Goal: Task Accomplishment & Management: Use online tool/utility

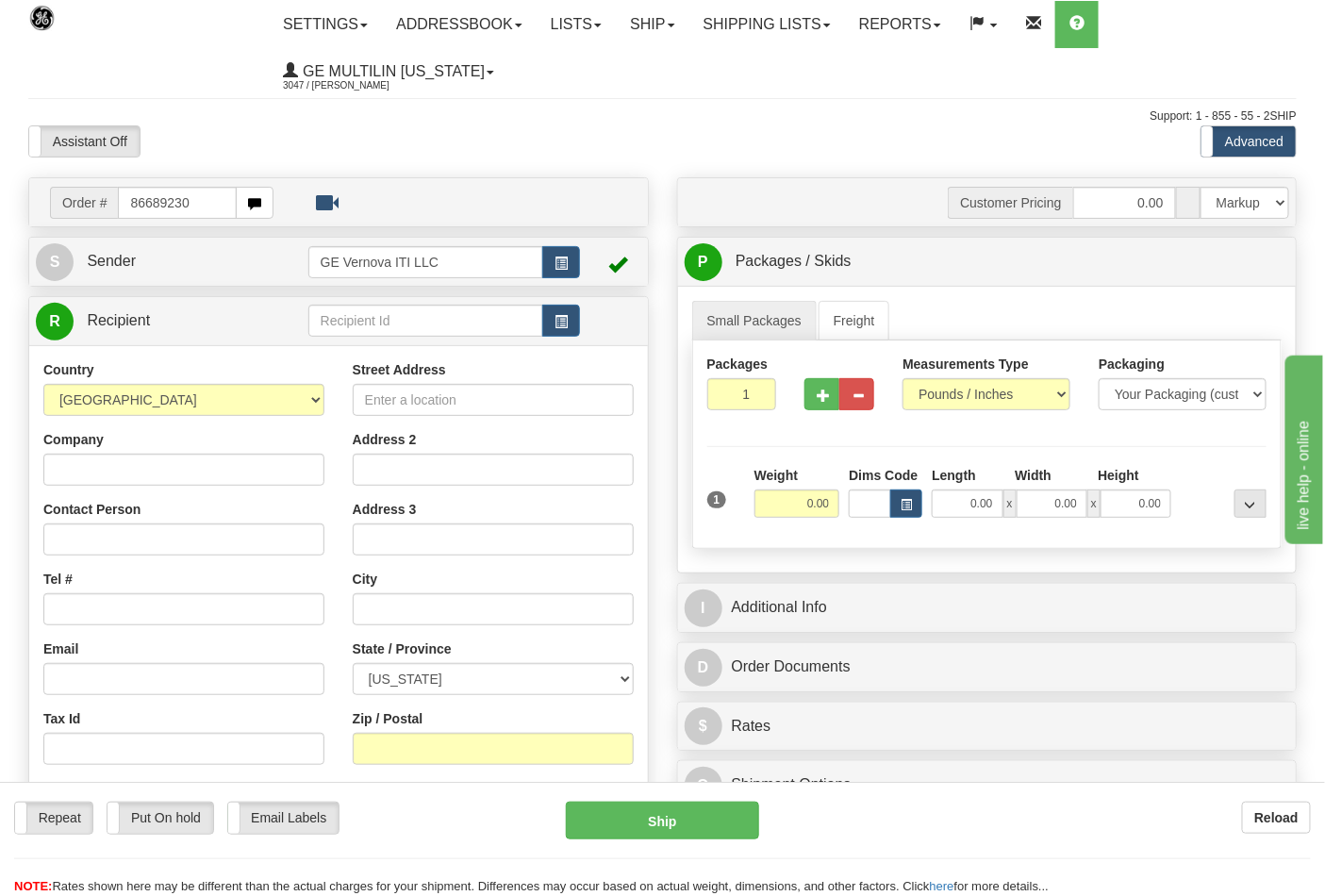
type input "86689230"
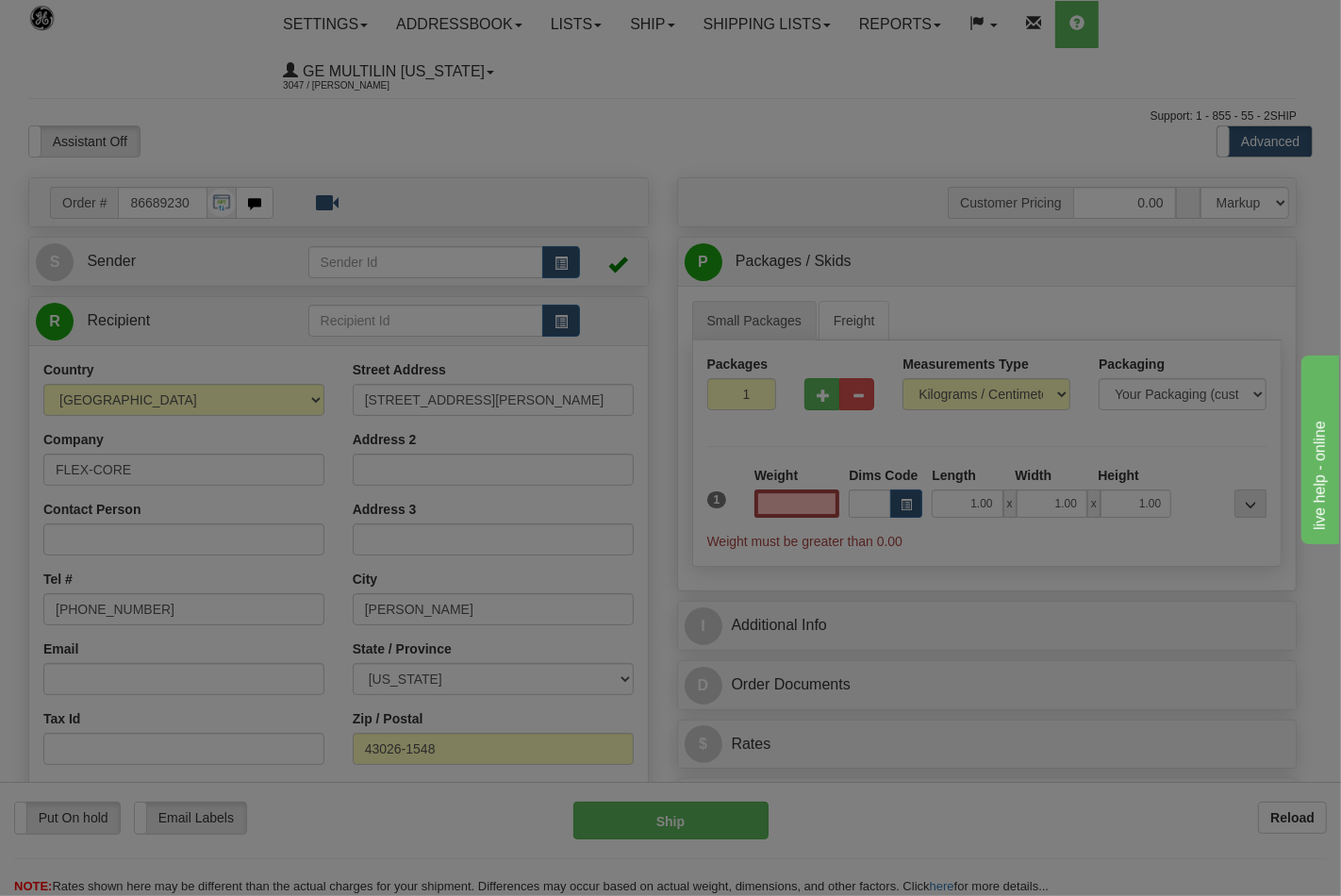
type input "0.00"
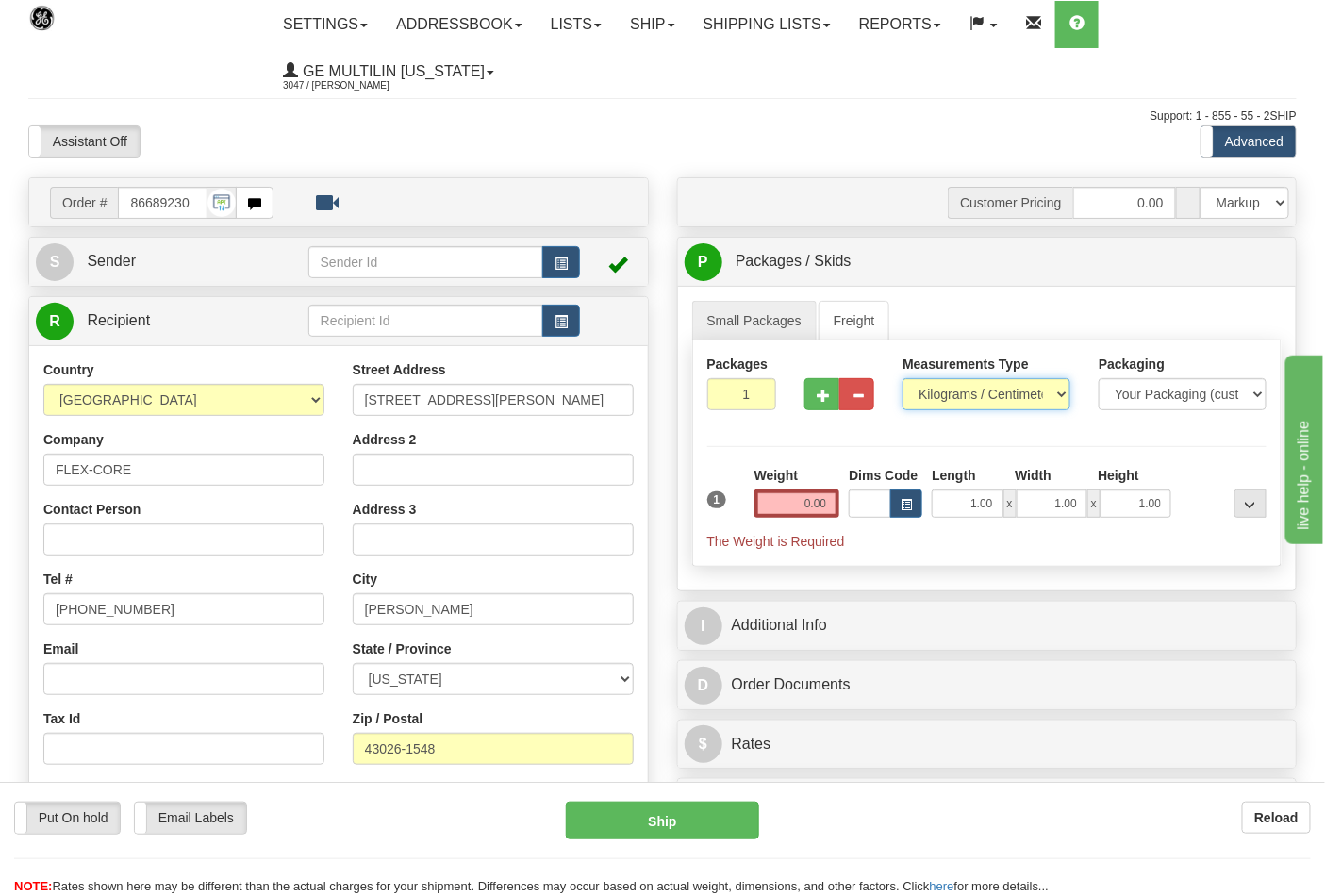
click at [935, 400] on select "Pounds / Inches Kilograms / Centimeters" at bounding box center [987, 395] width 168 height 32
click at [903, 379] on select "Pounds / Inches Kilograms / Centimeters" at bounding box center [987, 395] width 168 height 32
click at [937, 389] on select "Pounds / Inches Kilograms / Centimeters" at bounding box center [987, 395] width 168 height 32
select select "0"
click at [903, 379] on select "Pounds / Inches Kilograms / Centimeters" at bounding box center [987, 395] width 168 height 32
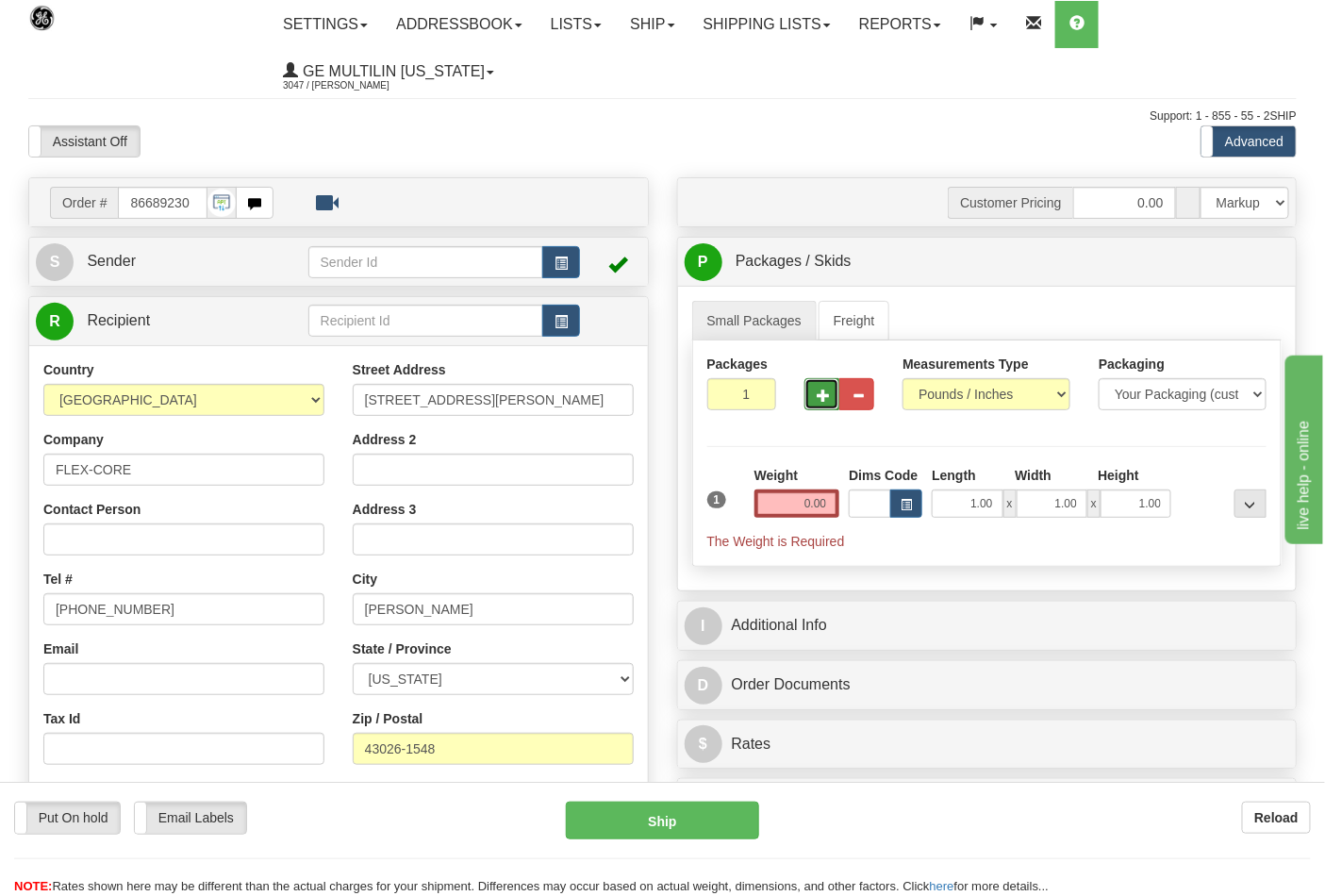
click at [825, 404] on button "button" at bounding box center [822, 395] width 35 height 32
type input "4"
click at [830, 500] on input "0.00" at bounding box center [798, 503] width 86 height 29
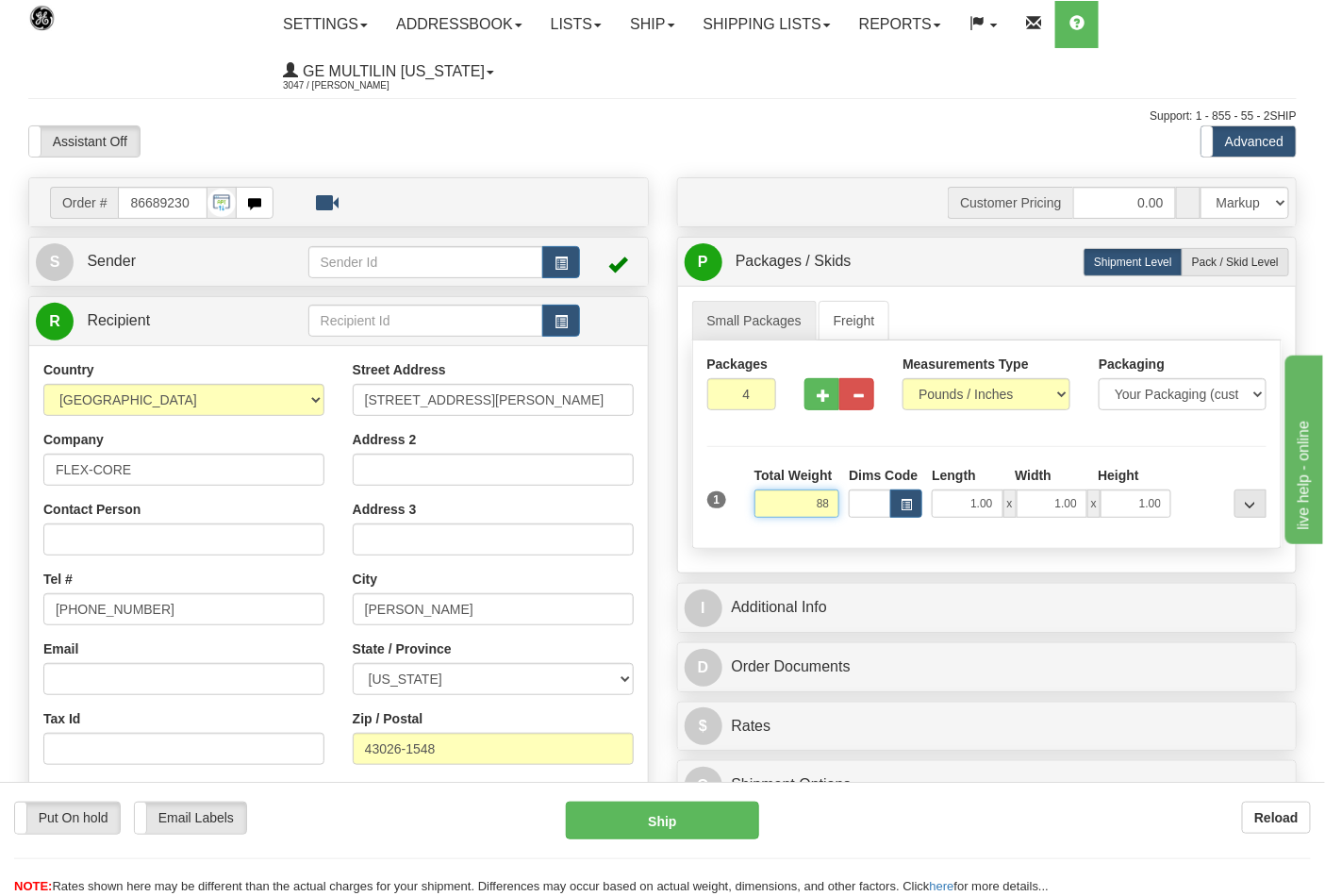
click button "Delete" at bounding box center [0, 0] width 0 height 0
type input "88.00"
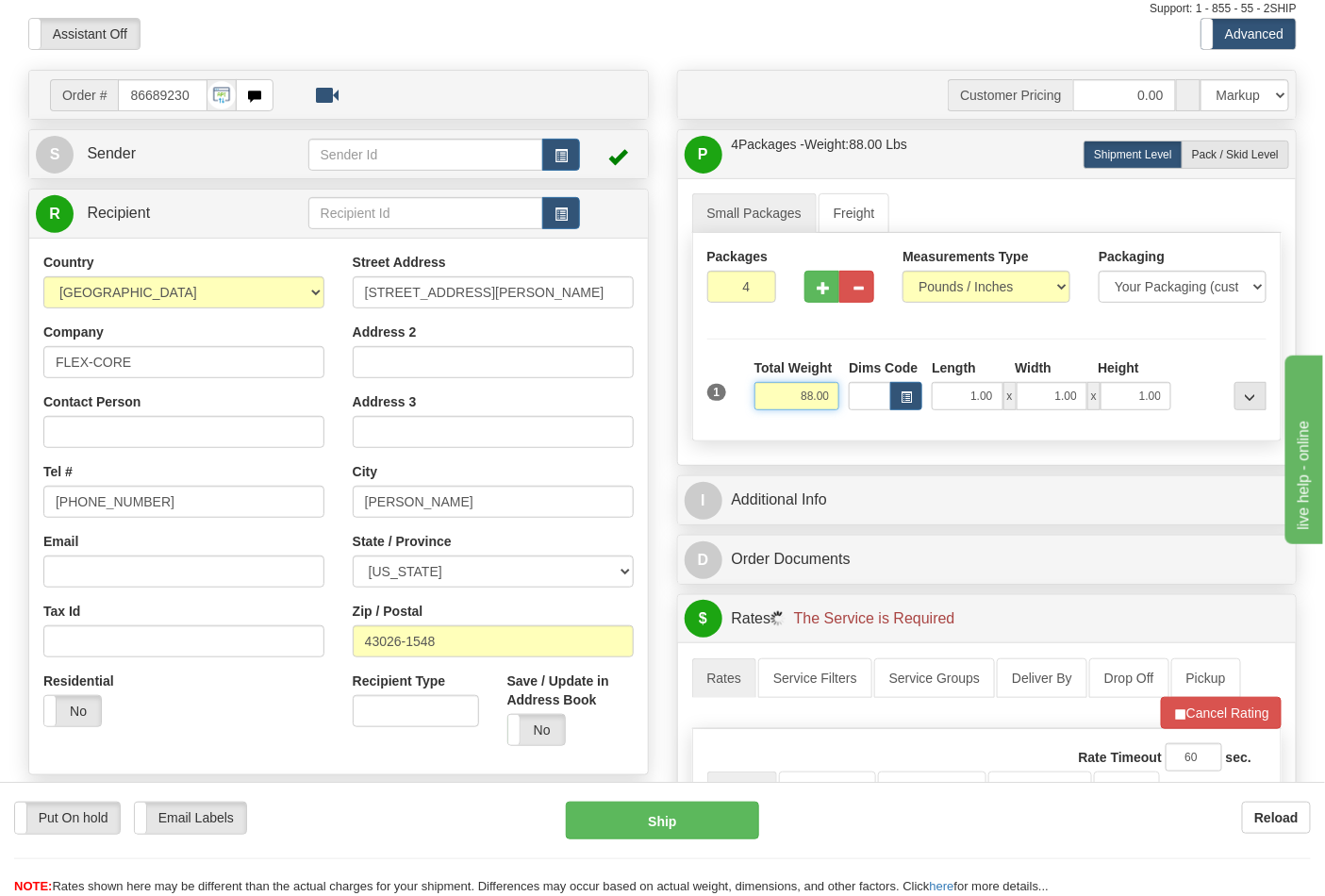
scroll to position [314, 0]
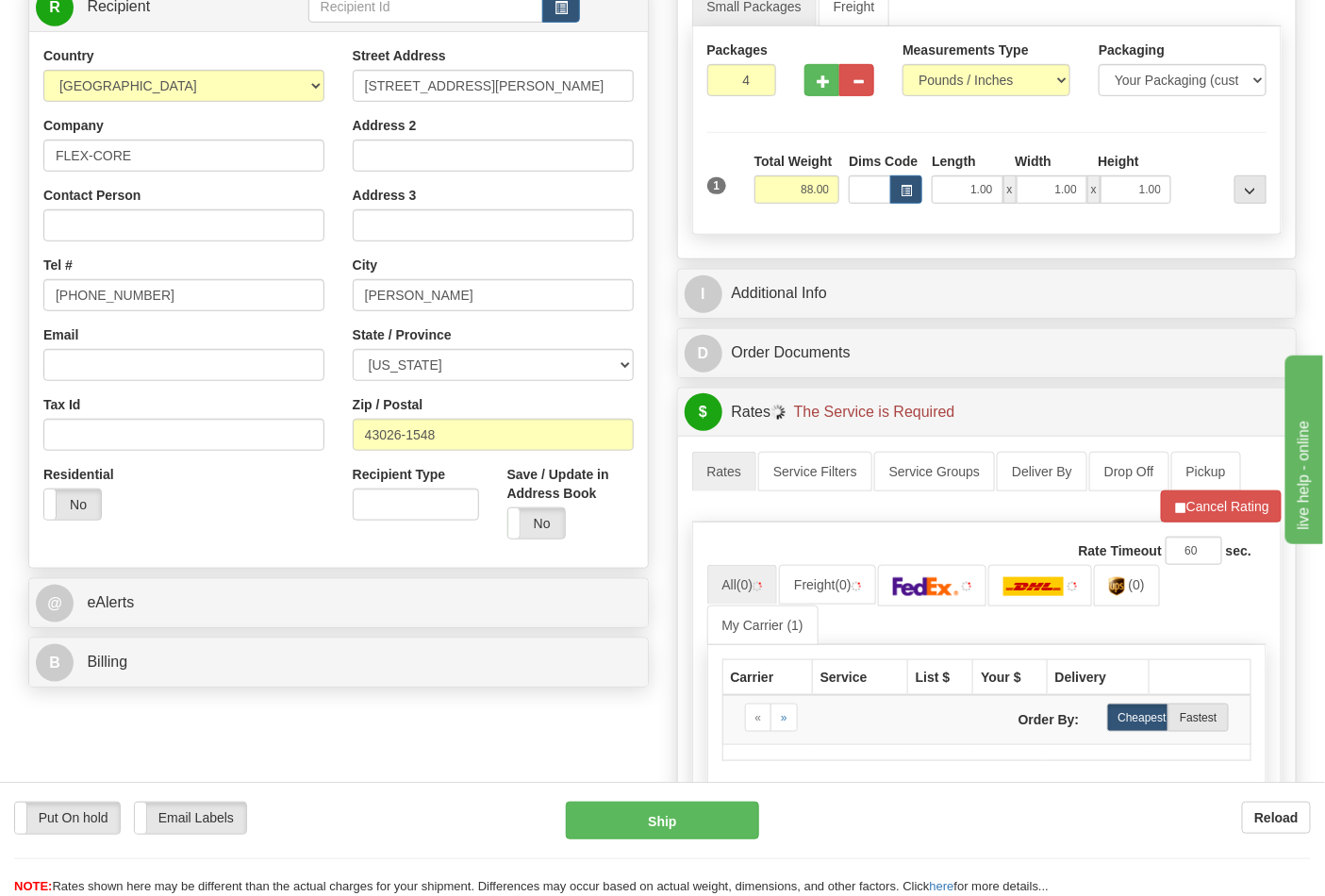
drag, startPoint x: 211, startPoint y: 705, endPoint x: 211, endPoint y: 691, distance: 14.0
click at [211, 695] on div "Order # 86689230 S Sender" at bounding box center [663, 453] width 1297 height 1180
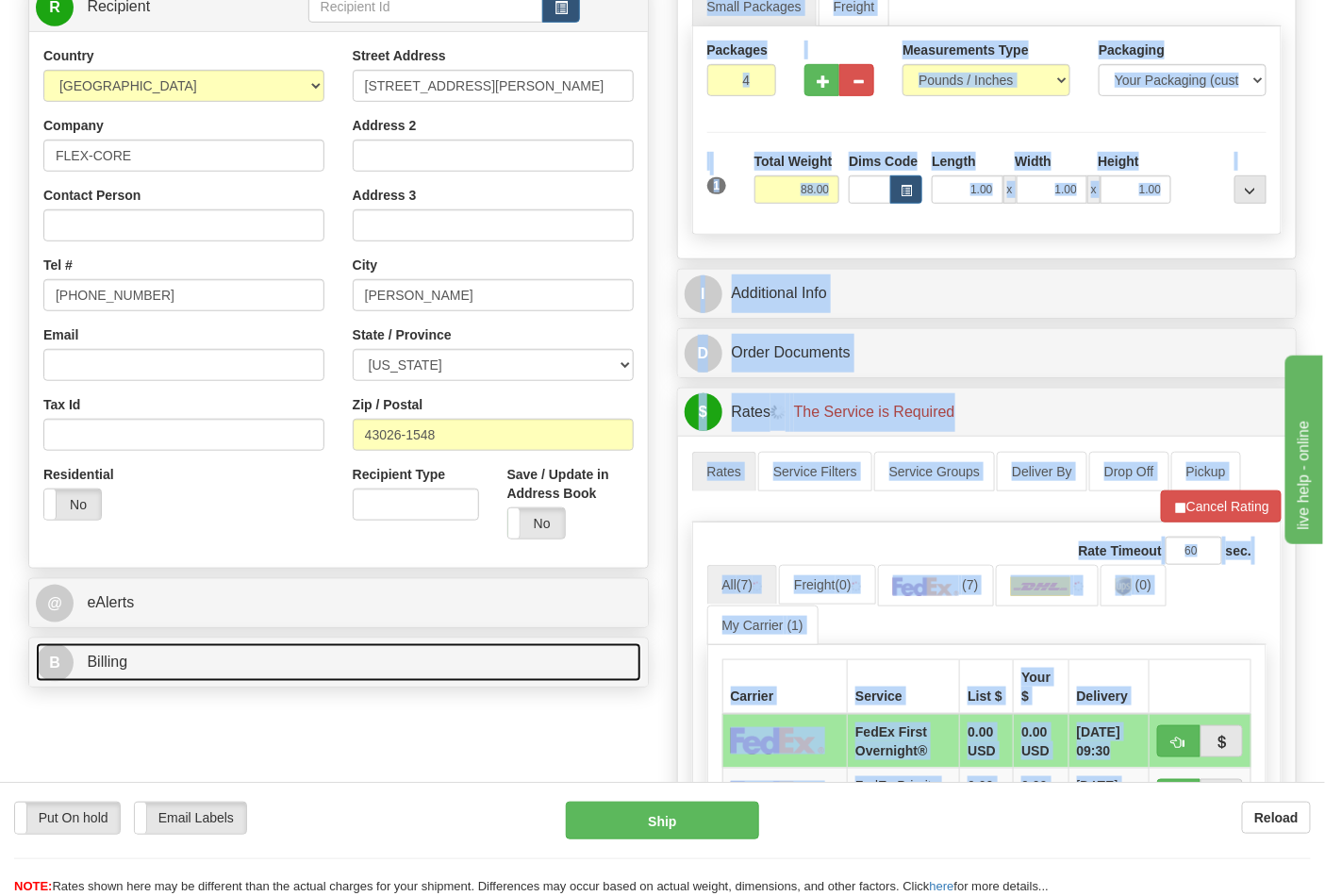
click at [180, 656] on link "B Billing" at bounding box center [339, 662] width 606 height 38
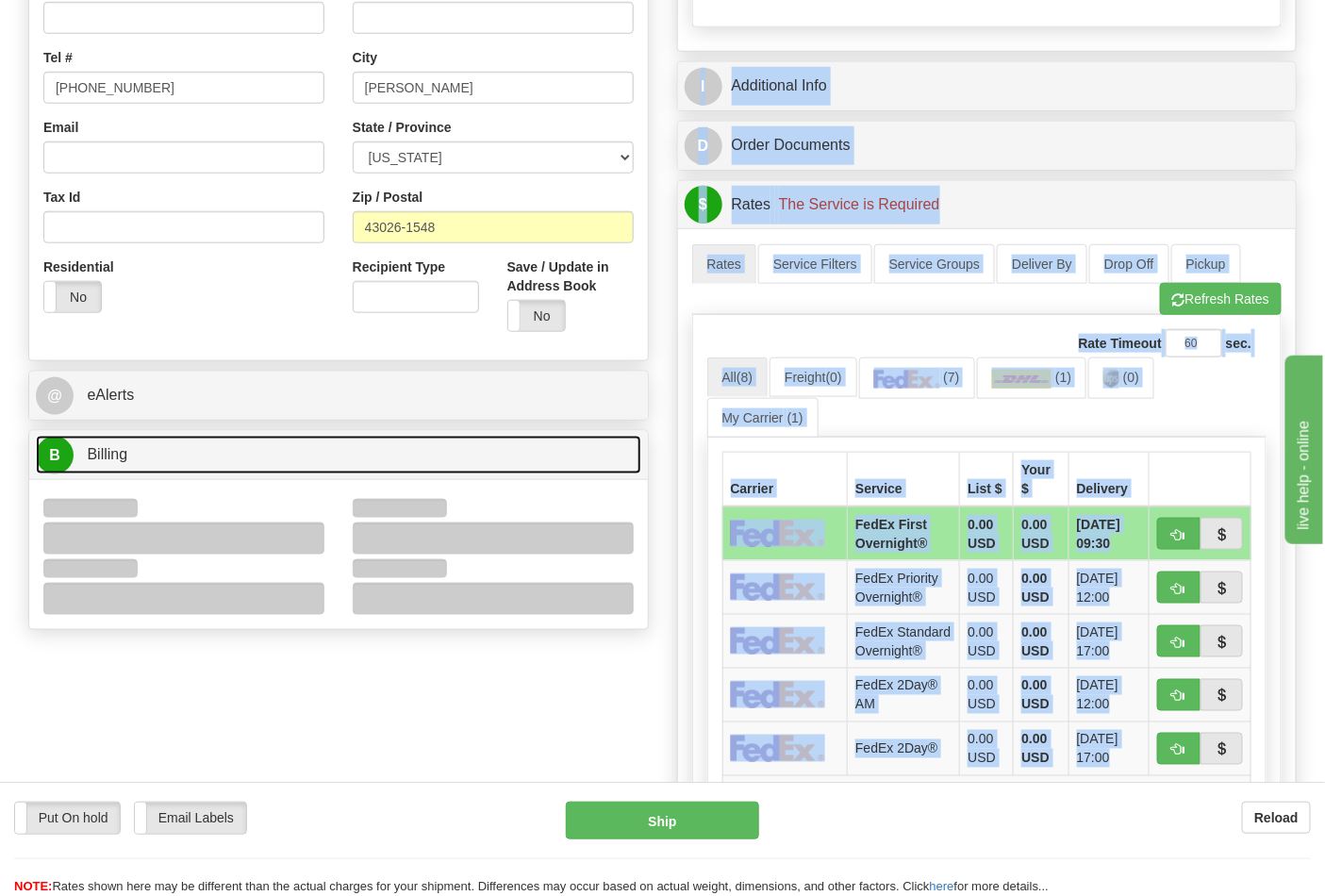
scroll to position [523, 0]
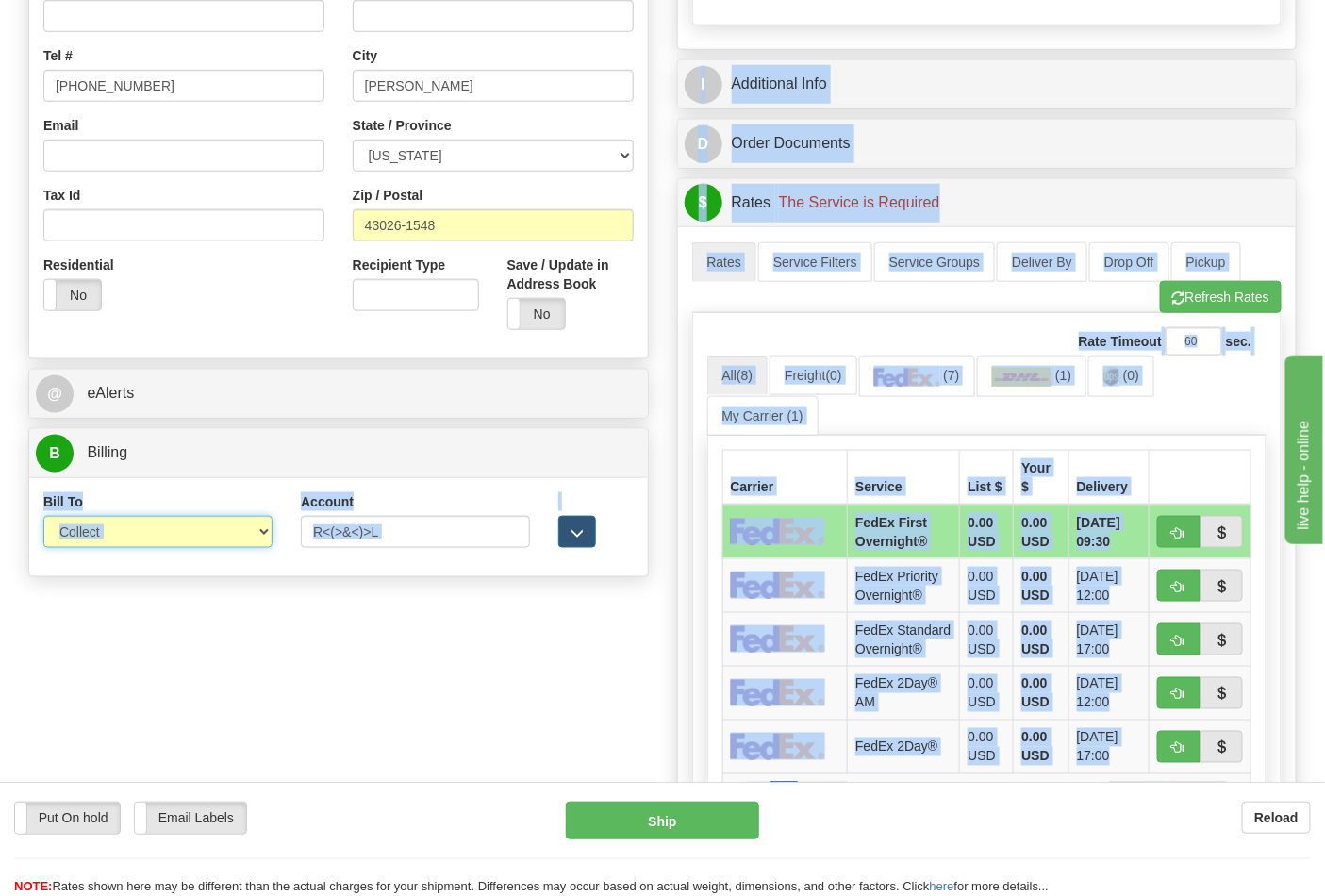
click at [101, 540] on select "Sender Recipient Third Party Collect" at bounding box center [158, 532] width 229 height 32
select select "2"
click at [43, 518] on select "Sender Recipient Third Party Collect" at bounding box center [158, 532] width 229 height 32
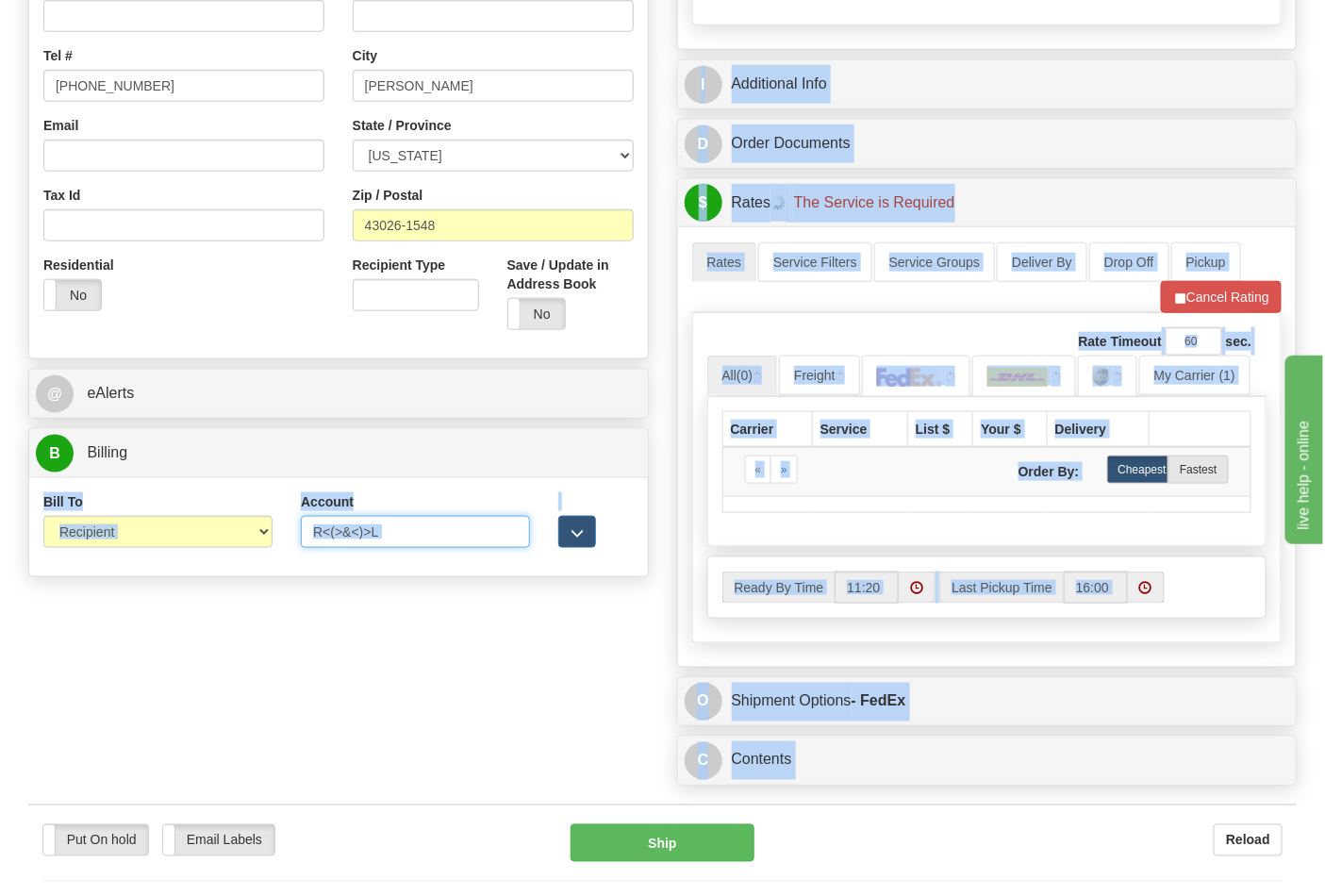
click at [430, 547] on input "R<(>&<)>L" at bounding box center [416, 532] width 229 height 32
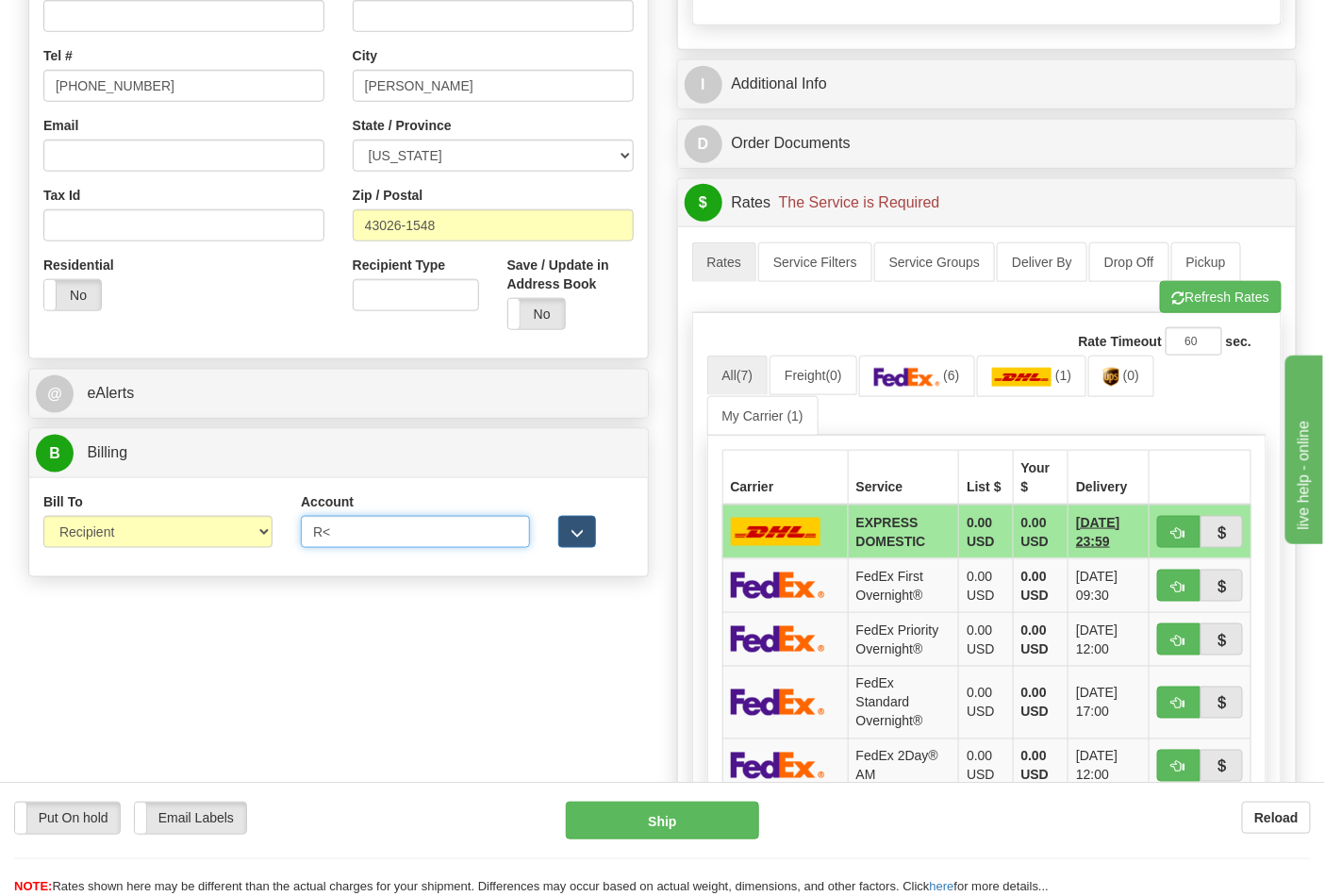
type input "R"
click at [384, 541] on input "Account" at bounding box center [416, 532] width 229 height 32
type input "473367"
click at [1206, 318] on div "Rate Timeout 60 sec. All (7) Freight (0) (6) (1)" at bounding box center [988, 651] width 590 height 674
click at [1206, 313] on button "Refresh Rates" at bounding box center [1220, 297] width 121 height 32
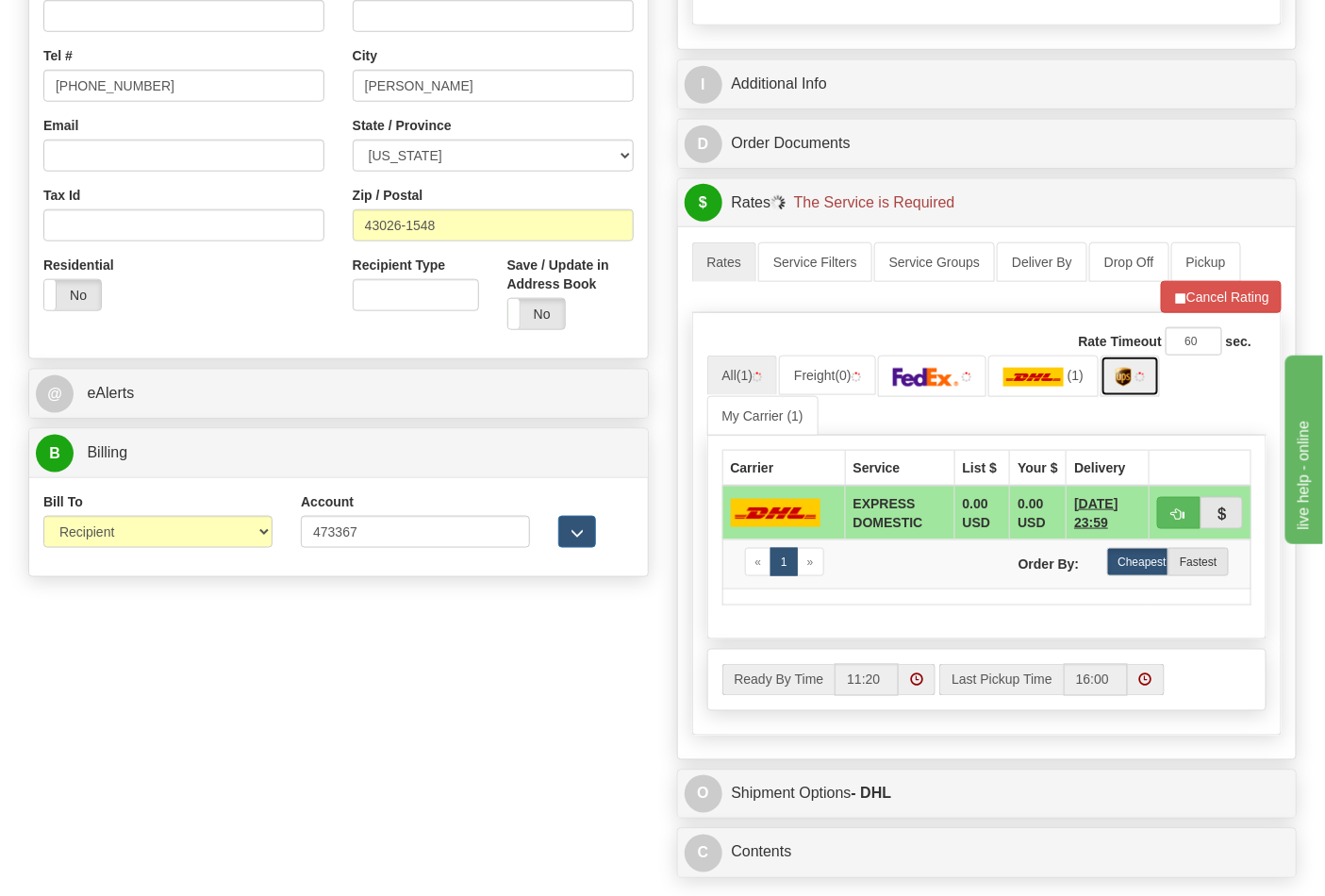
click at [1129, 385] on img at bounding box center [1123, 377] width 16 height 19
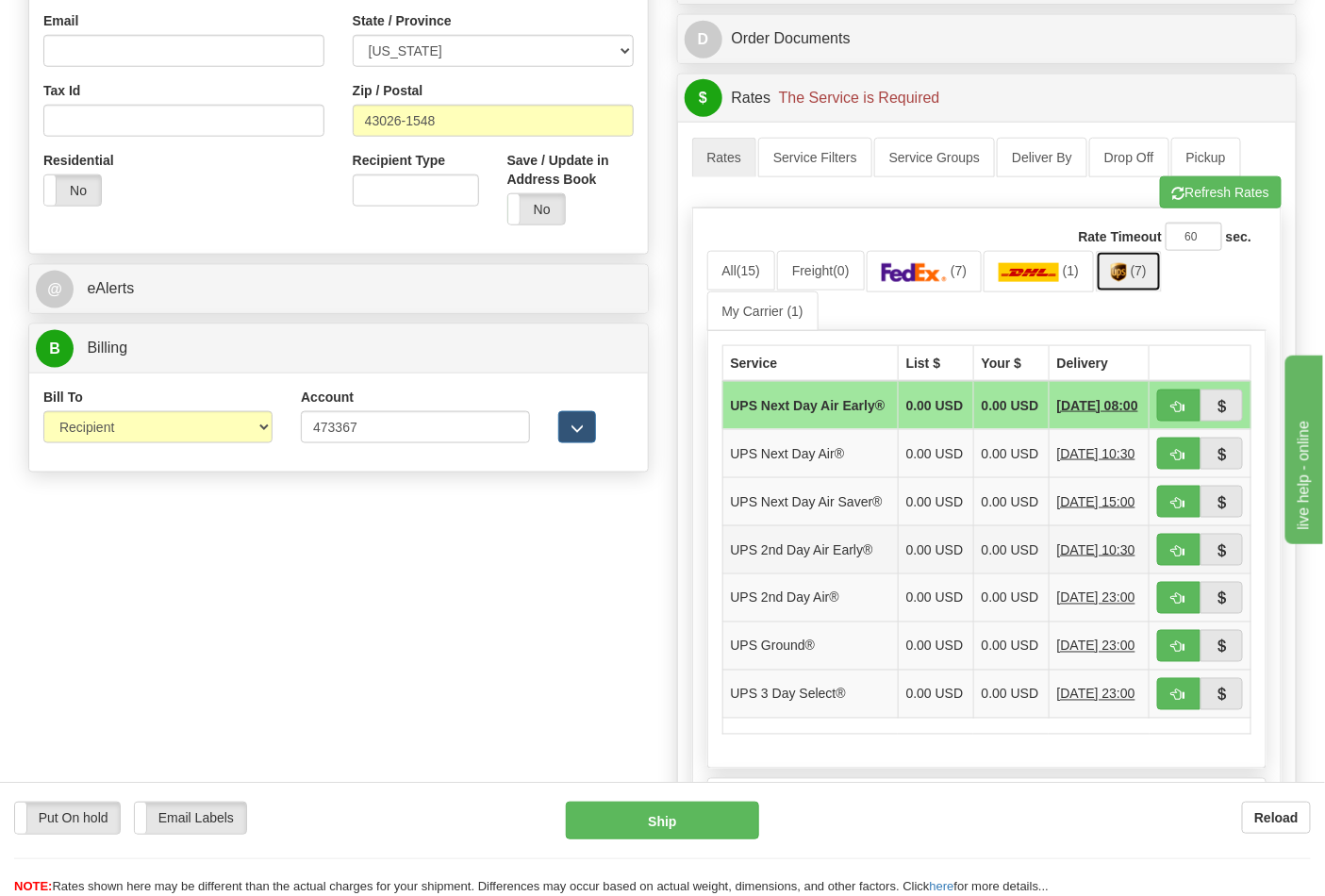
scroll to position [838, 0]
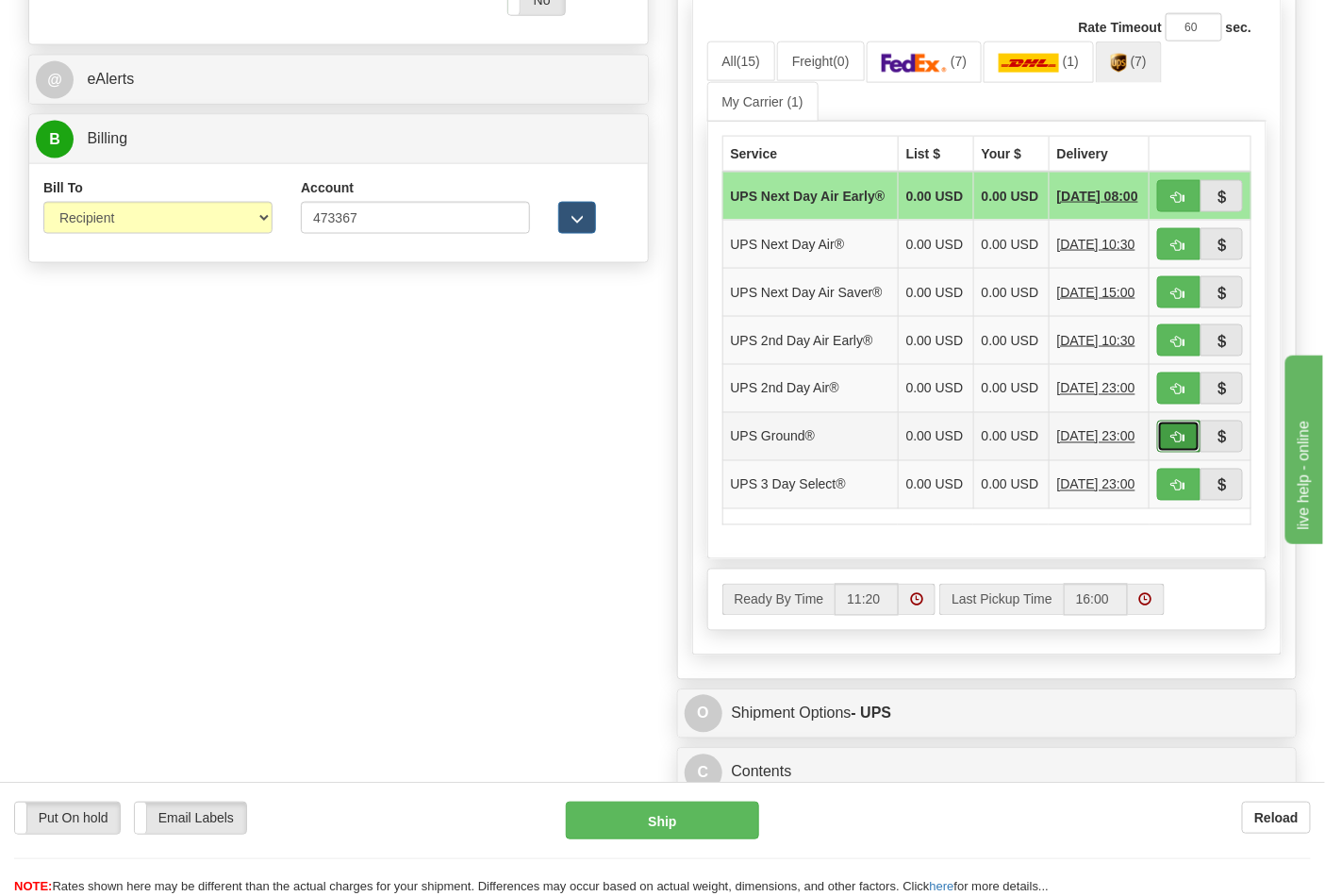
click at [1173, 444] on span "button" at bounding box center [1179, 437] width 13 height 12
type input "03"
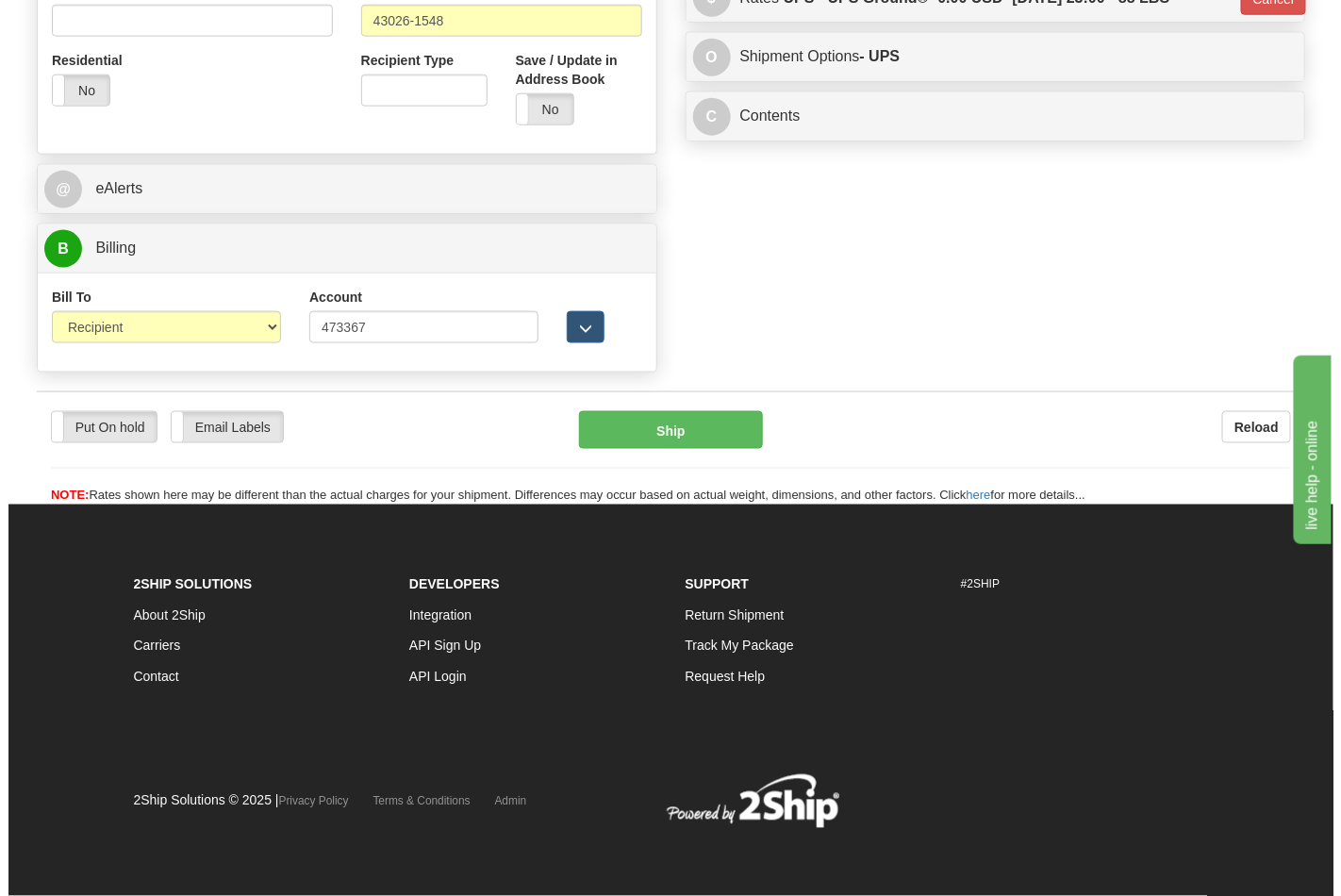
scroll to position [731, 0]
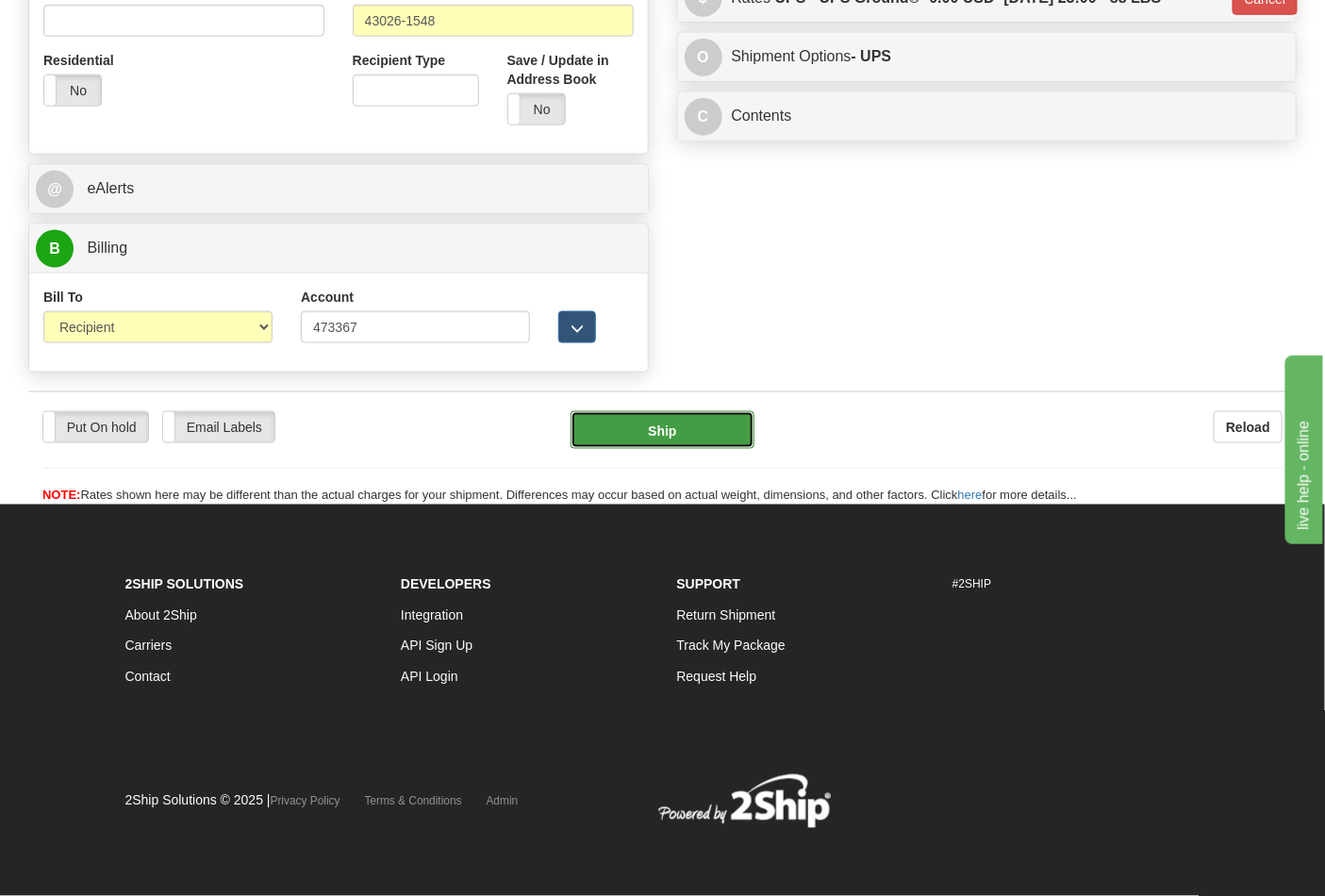
click at [712, 425] on button "Ship" at bounding box center [662, 429] width 183 height 37
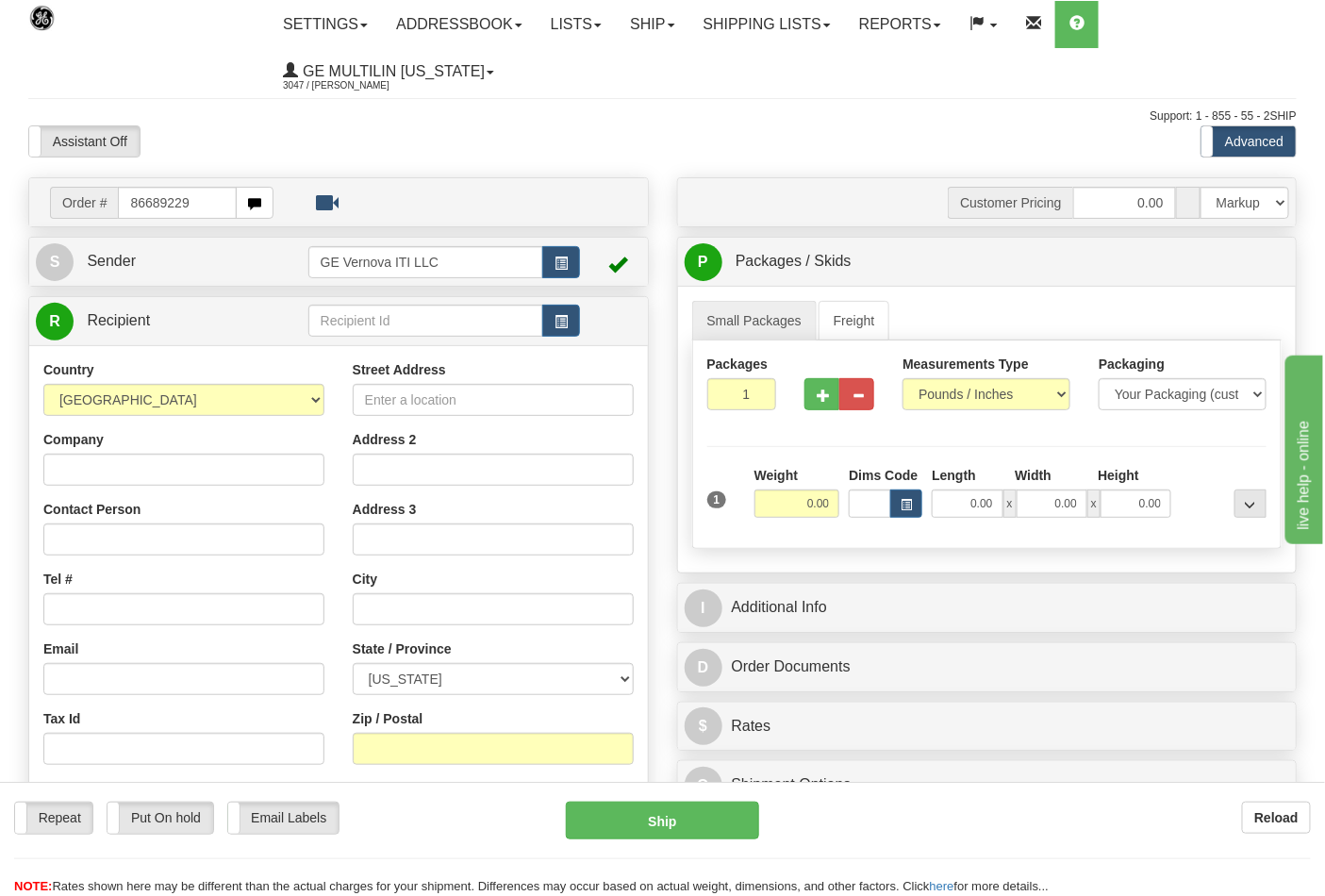
type input "86689229"
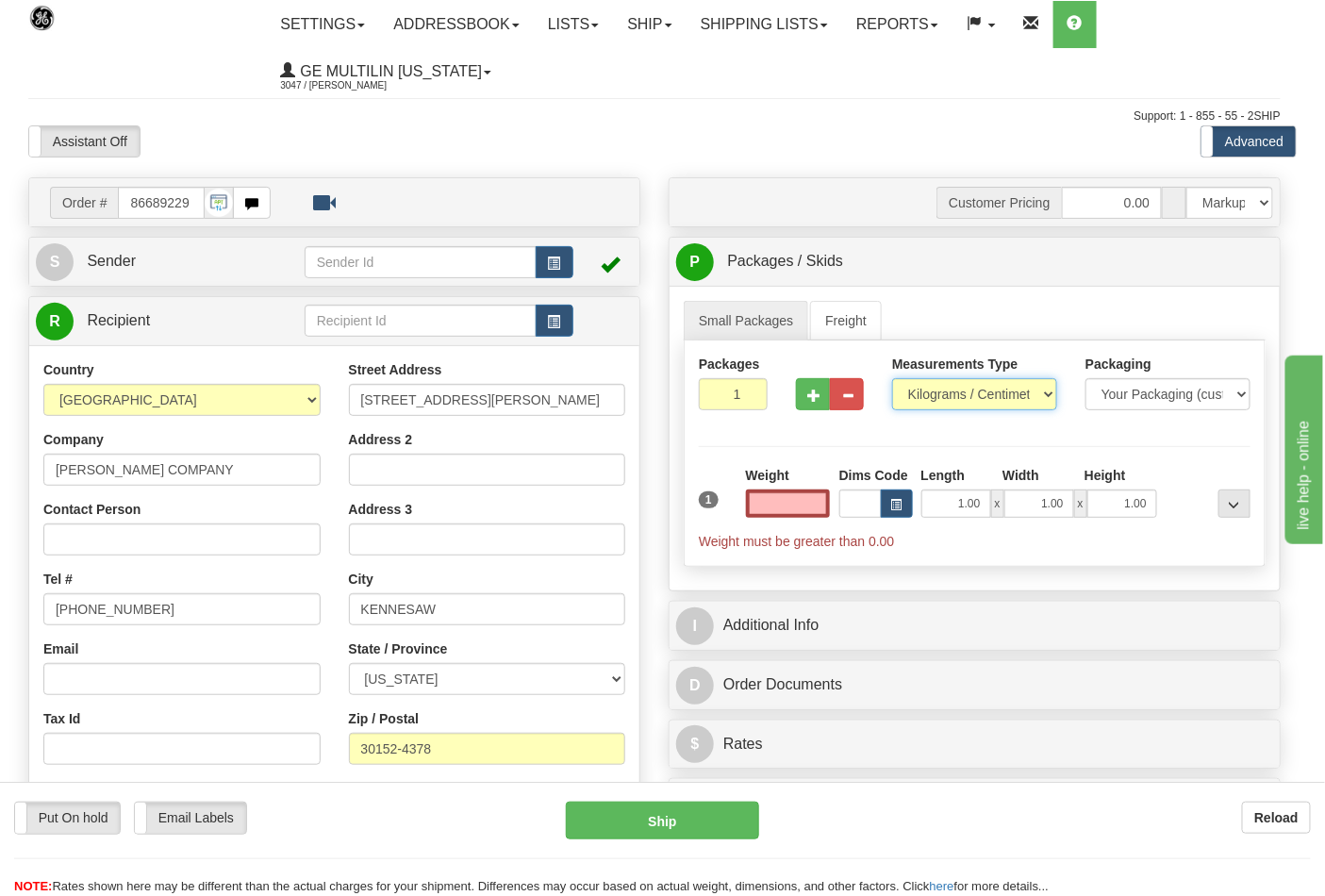
type input "0.00"
click at [944, 400] on select "Pounds / Inches Kilograms / Centimeters" at bounding box center [974, 395] width 165 height 32
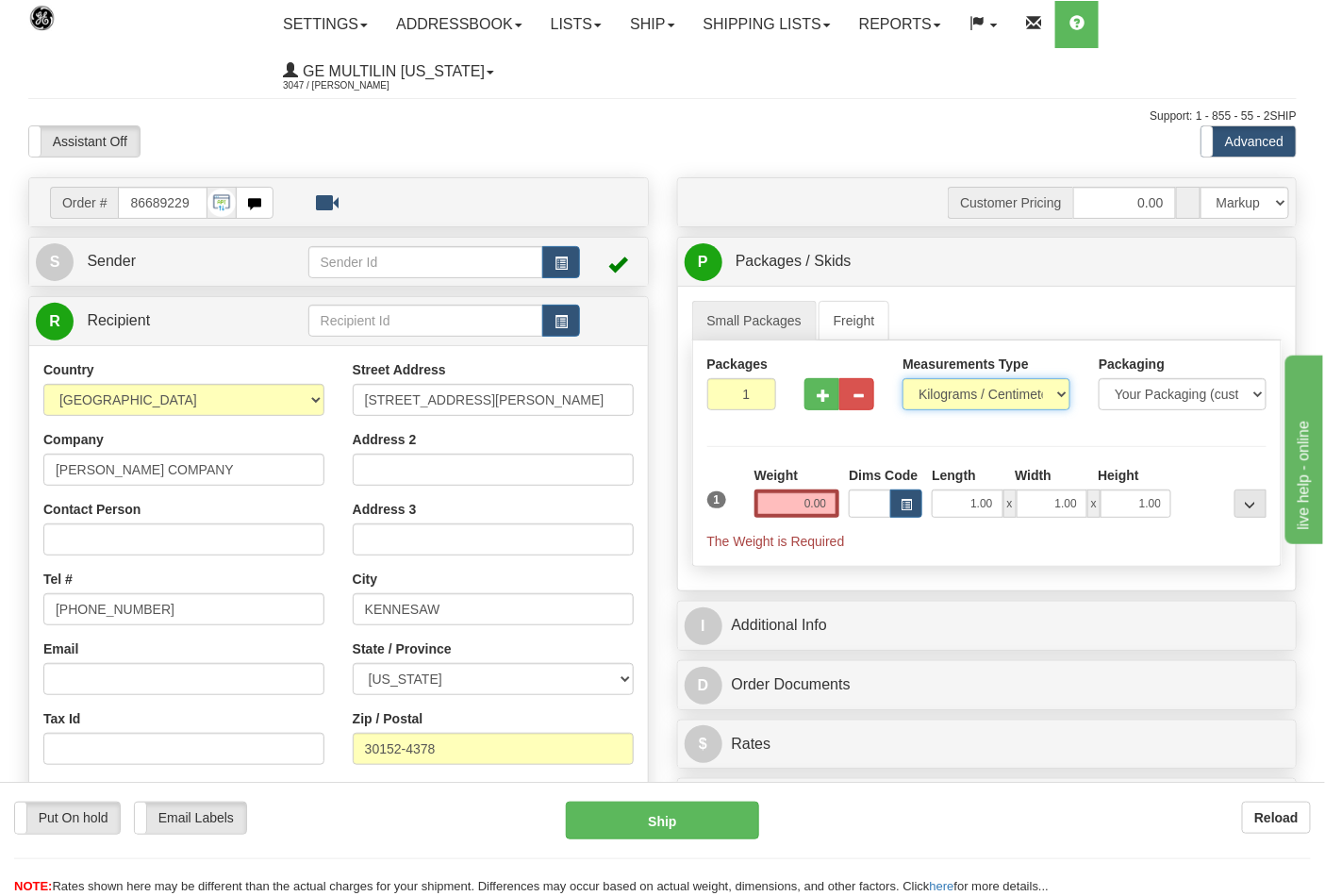
select select "0"
click at [903, 379] on select "Pounds / Inches Kilograms / Centimeters" at bounding box center [987, 395] width 168 height 32
click at [825, 398] on span "button" at bounding box center [823, 395] width 13 height 12
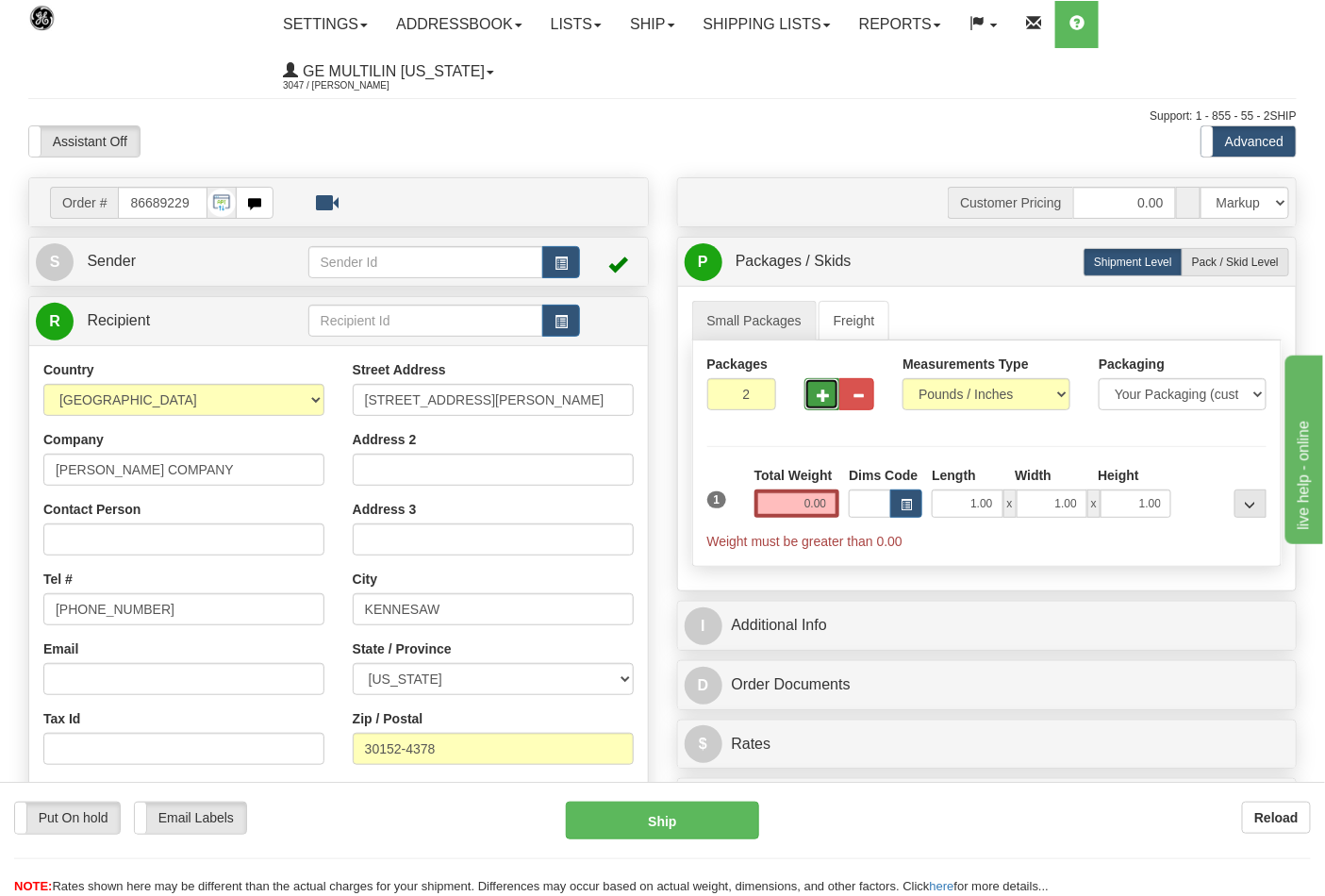
click at [825, 398] on span "button" at bounding box center [823, 395] width 13 height 12
type input "3"
click at [826, 513] on input "0.00" at bounding box center [798, 503] width 86 height 29
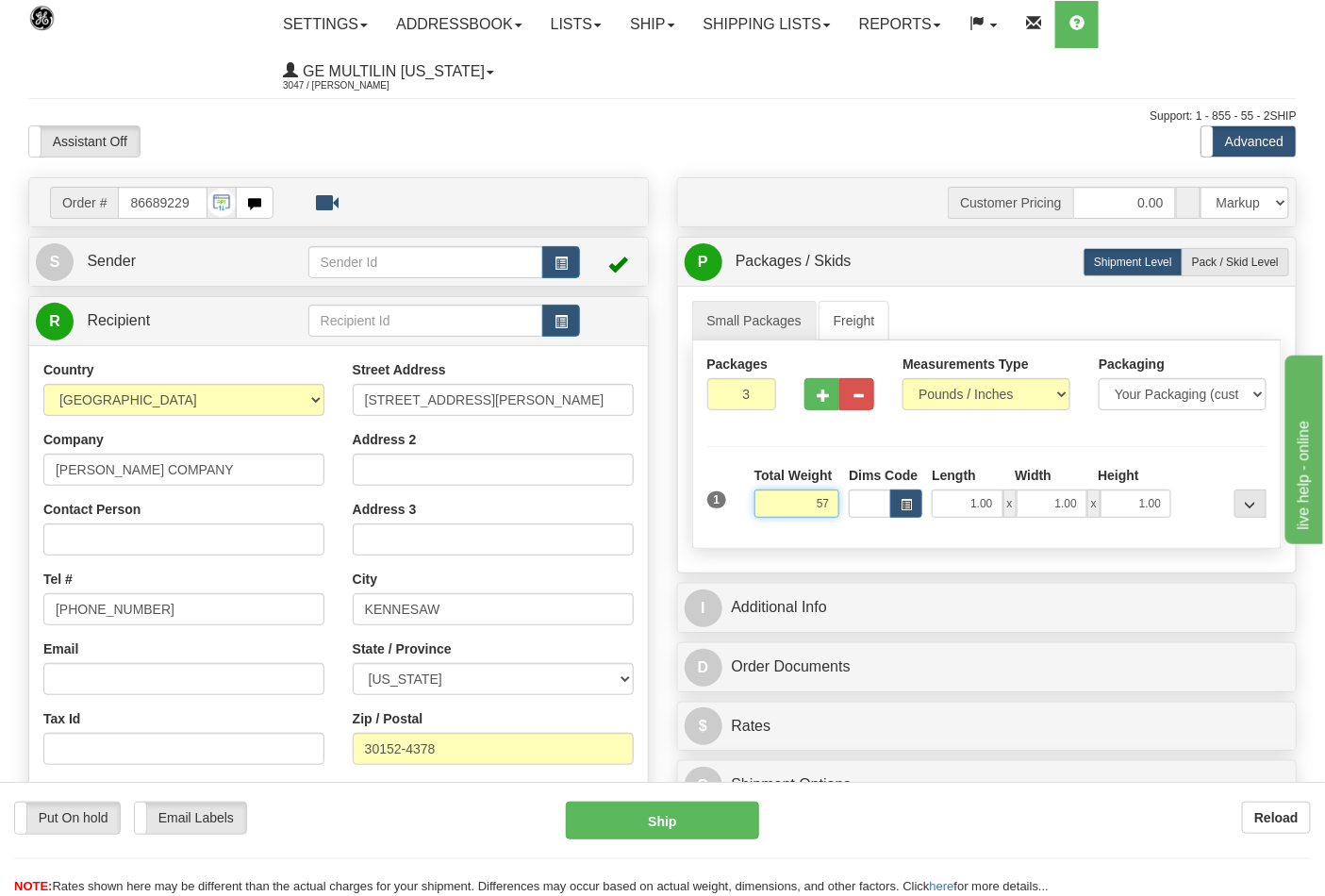
click button "Delete" at bounding box center [0, 0] width 0 height 0
type input "57.00"
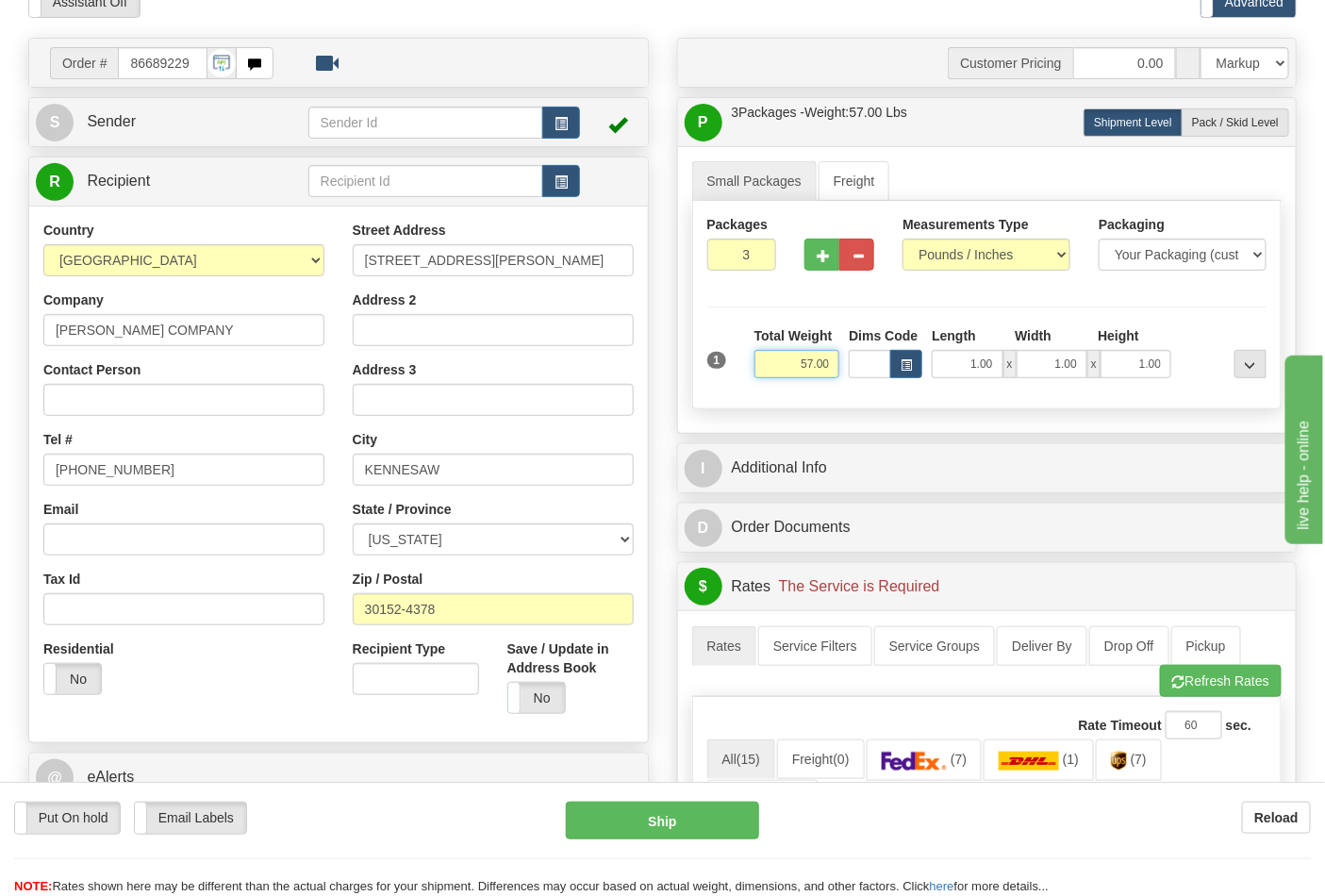
scroll to position [314, 0]
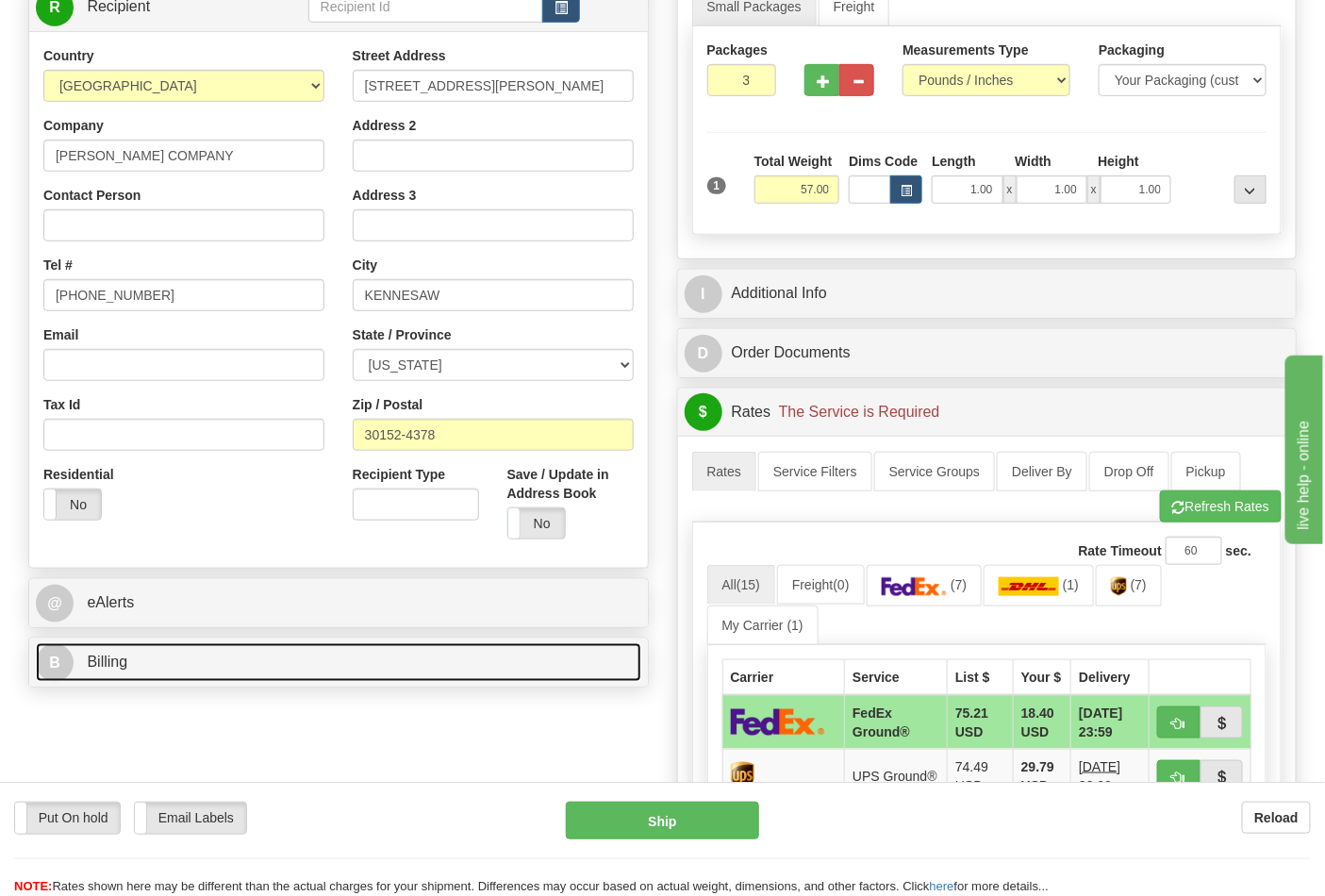
click at [176, 665] on link "B Billing" at bounding box center [339, 662] width 606 height 38
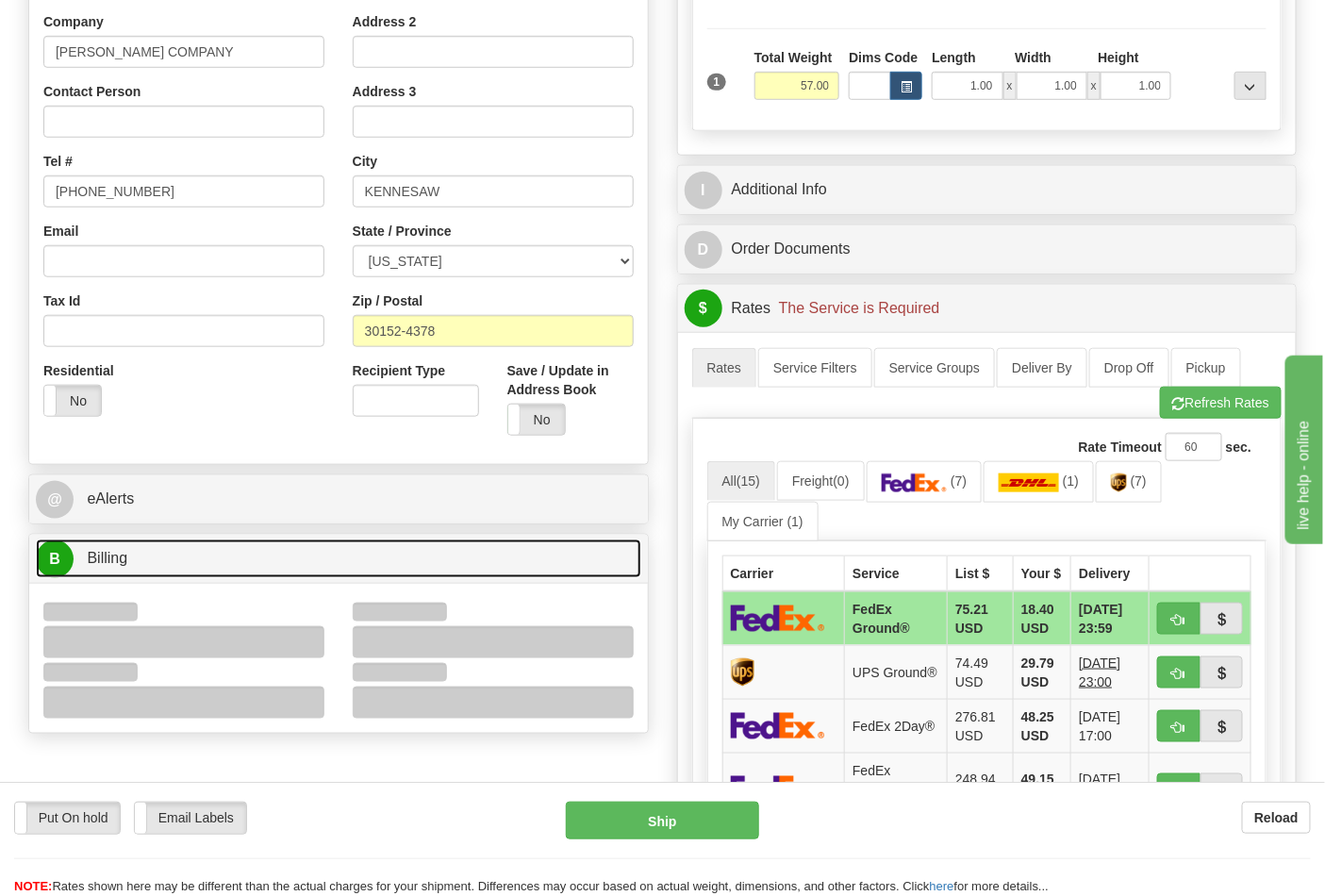
scroll to position [418, 0]
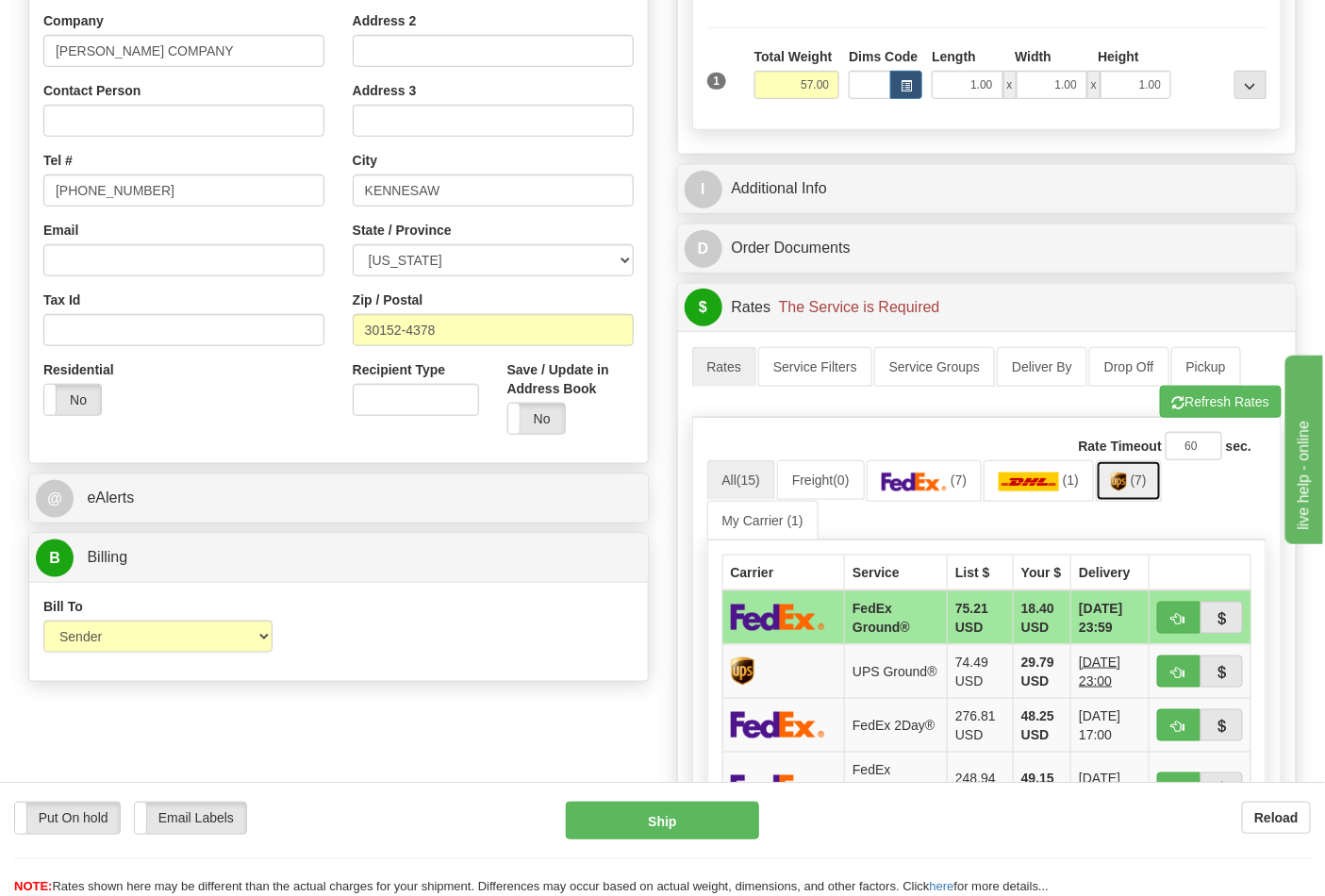
drag, startPoint x: 1124, startPoint y: 494, endPoint x: 1097, endPoint y: 501, distance: 27.9
click at [1125, 494] on link "(7)" at bounding box center [1128, 480] width 66 height 40
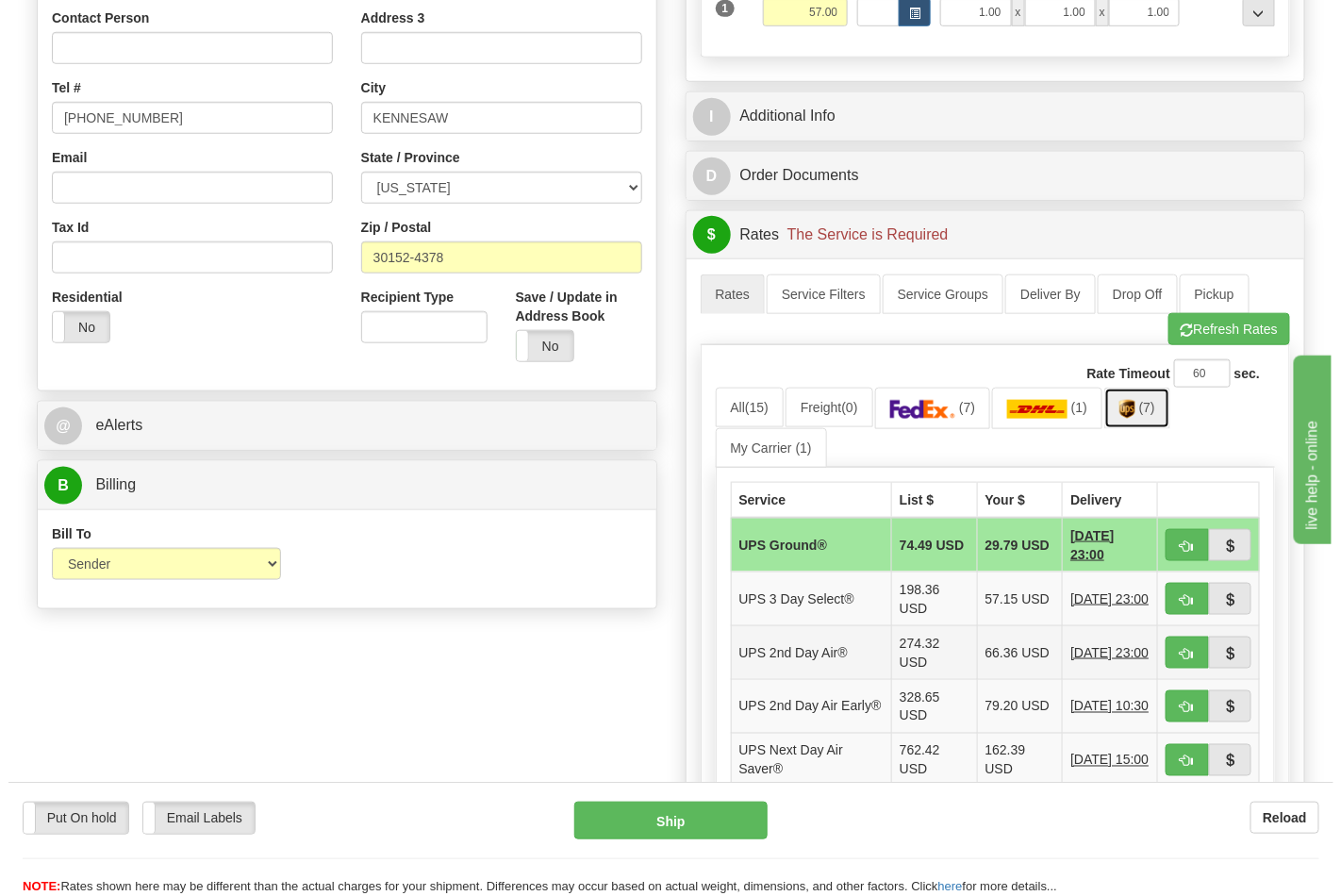
scroll to position [629, 0]
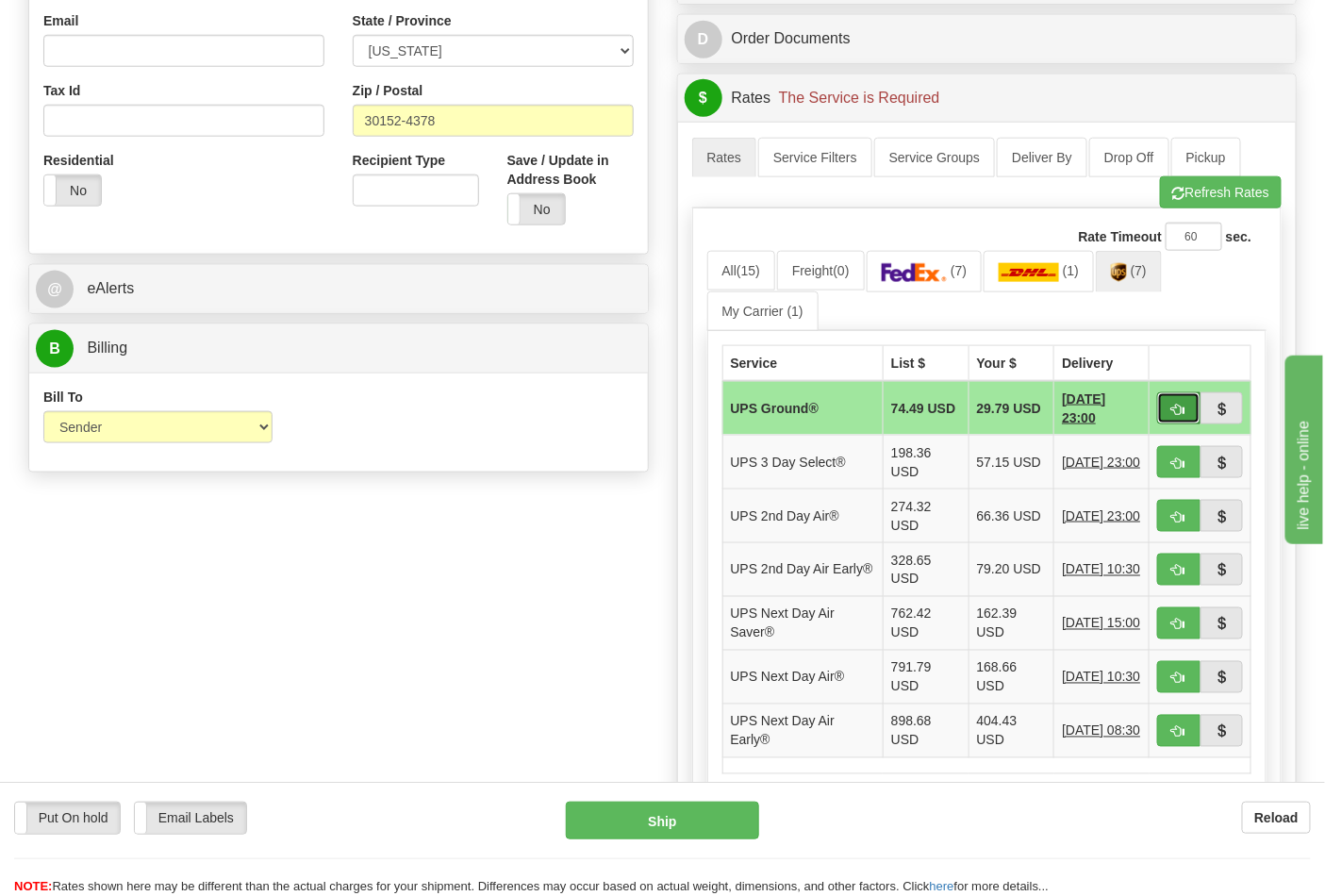
click at [1174, 410] on span "button" at bounding box center [1179, 410] width 13 height 12
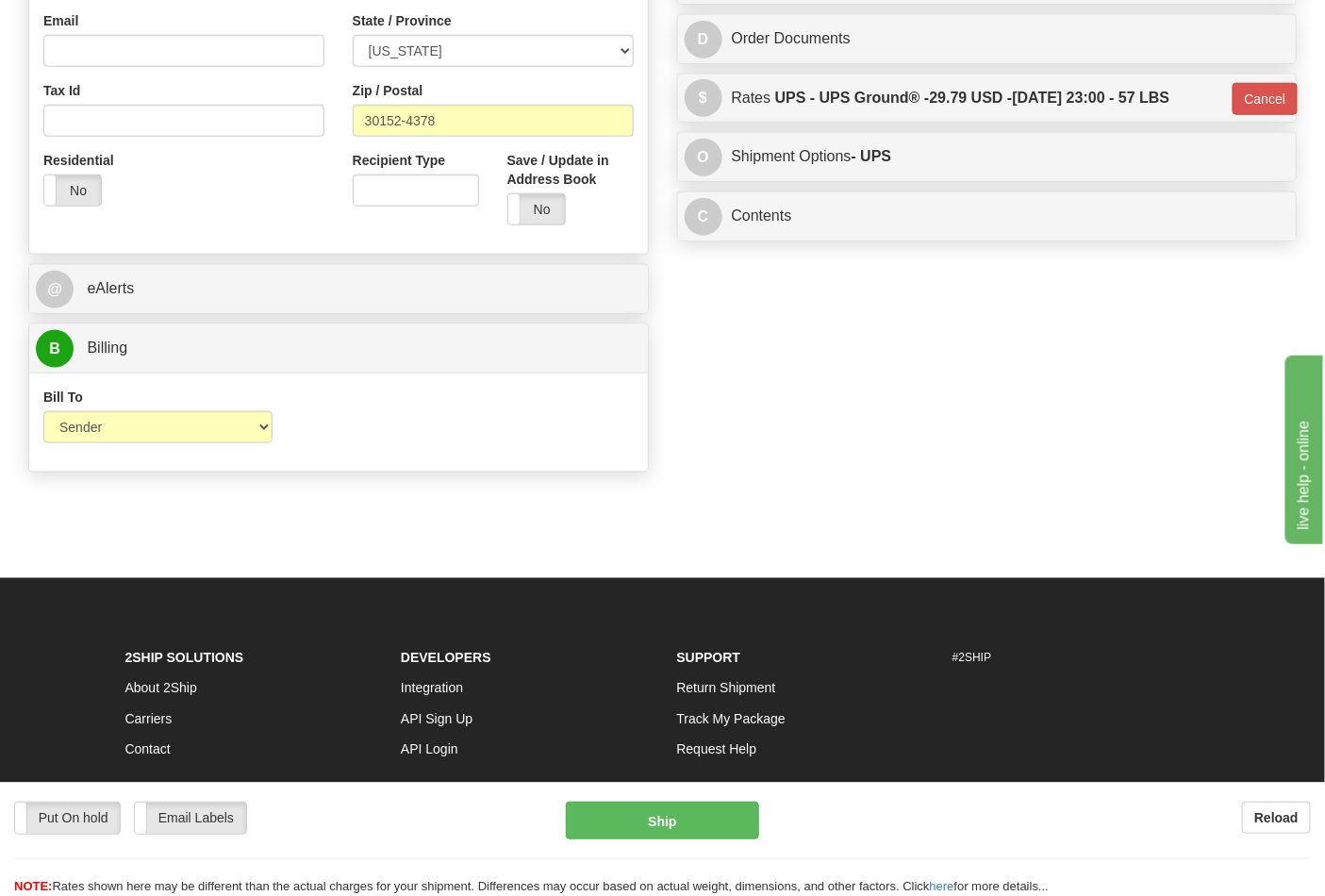
type input "03"
click at [672, 811] on button "Ship" at bounding box center [661, 820] width 192 height 37
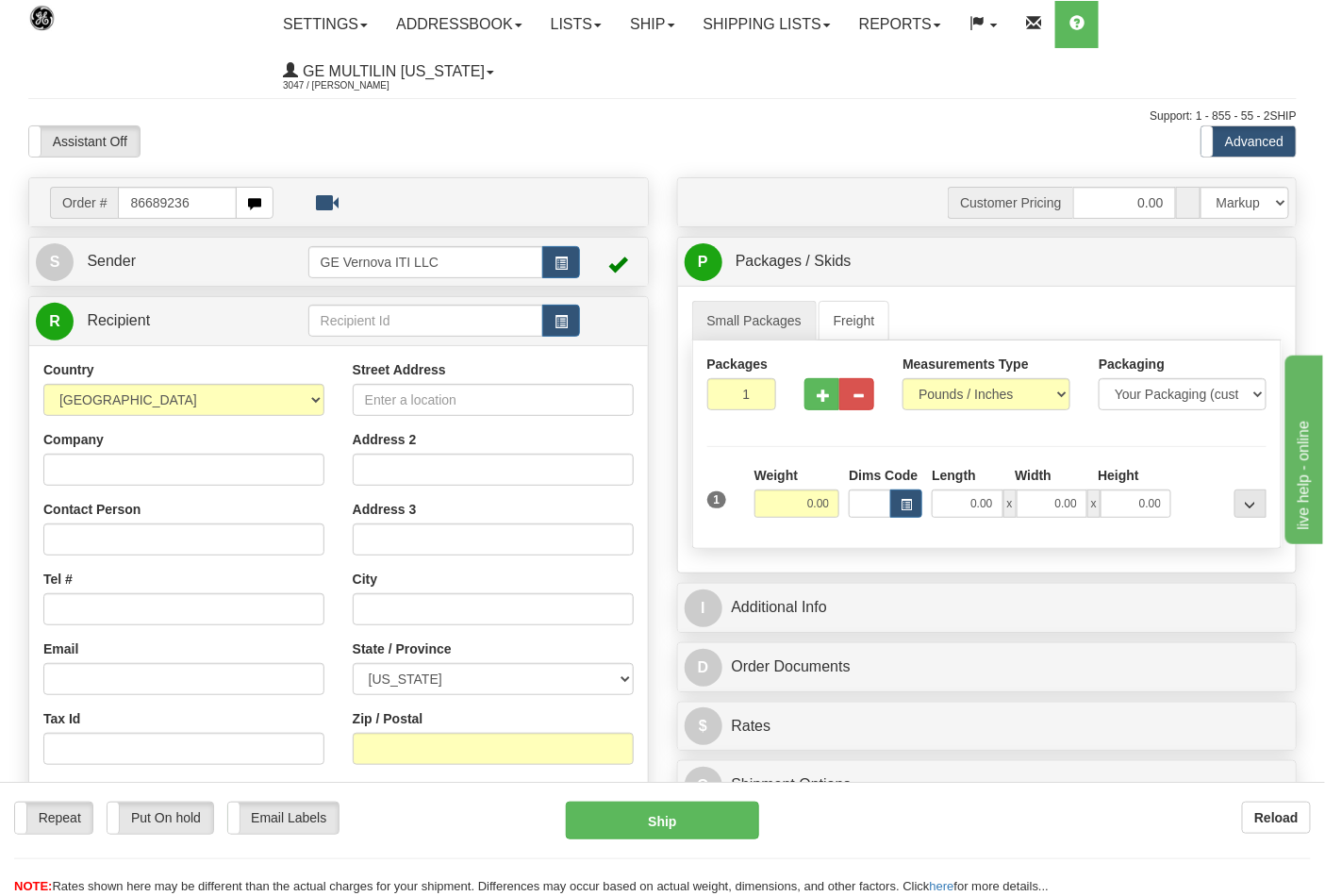
type input "86689236"
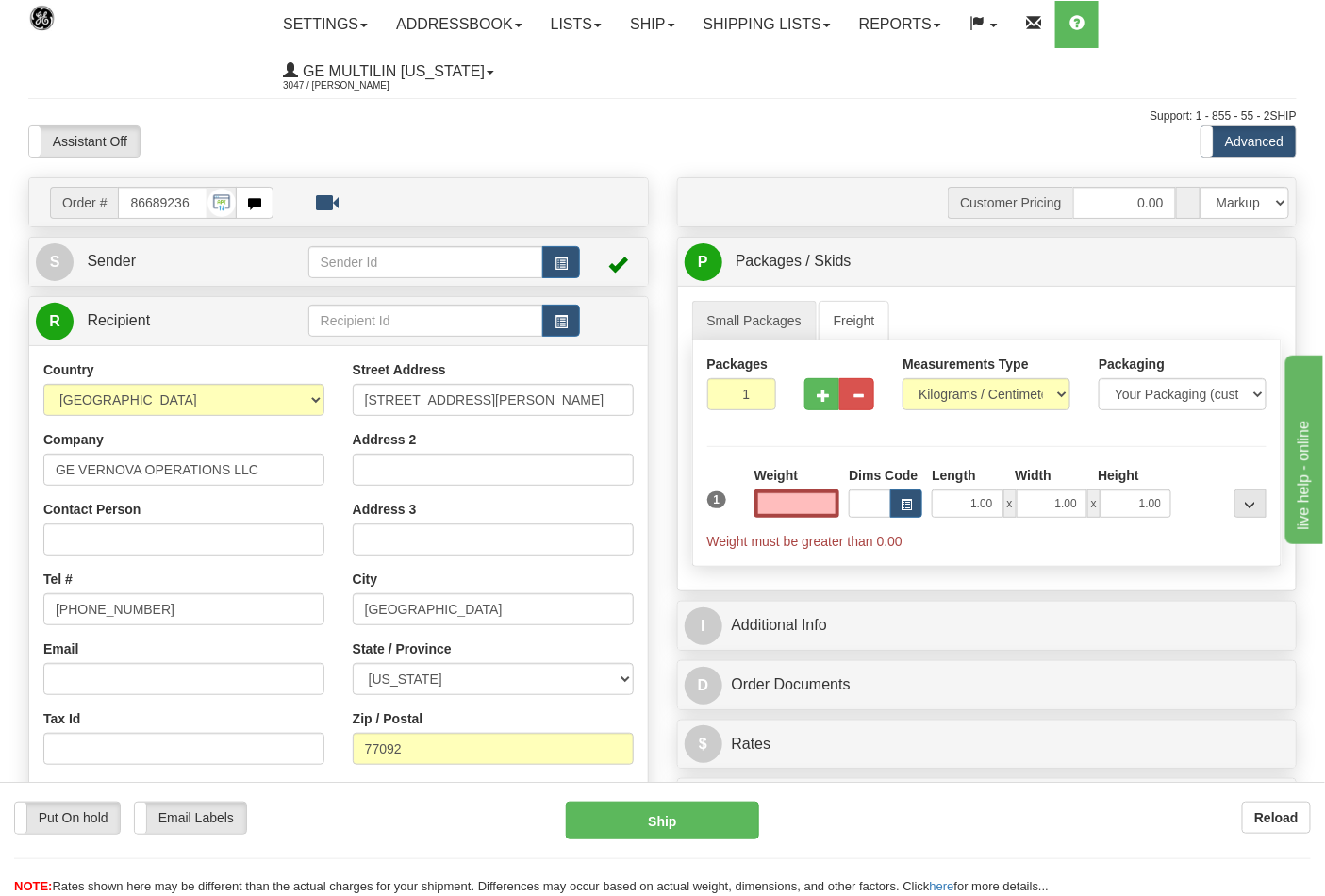
type input "0.00"
drag, startPoint x: 965, startPoint y: 368, endPoint x: 968, endPoint y: 381, distance: 13.3
click at [965, 369] on label "Measurements Type" at bounding box center [966, 364] width 126 height 19
click at [965, 378] on select "Pounds / Inches Kilograms / Centimeters" at bounding box center [987, 395] width 168 height 32
click at [972, 407] on select "Pounds / Inches Kilograms / Centimeters" at bounding box center [987, 395] width 168 height 32
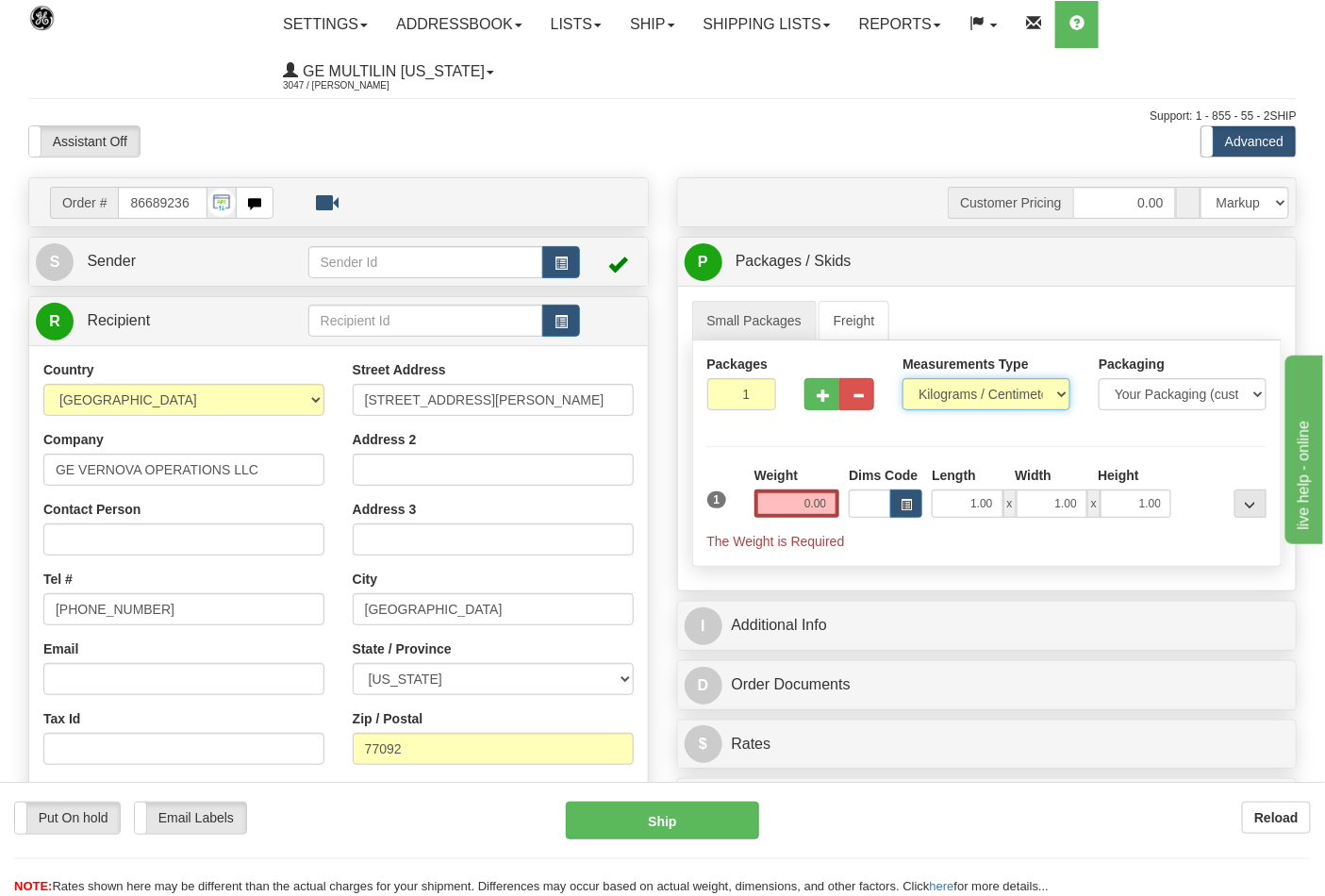
select select "0"
click at [903, 379] on select "Pounds / Inches Kilograms / Centimeters" at bounding box center [987, 395] width 168 height 32
click at [837, 505] on input "0.00" at bounding box center [798, 503] width 86 height 29
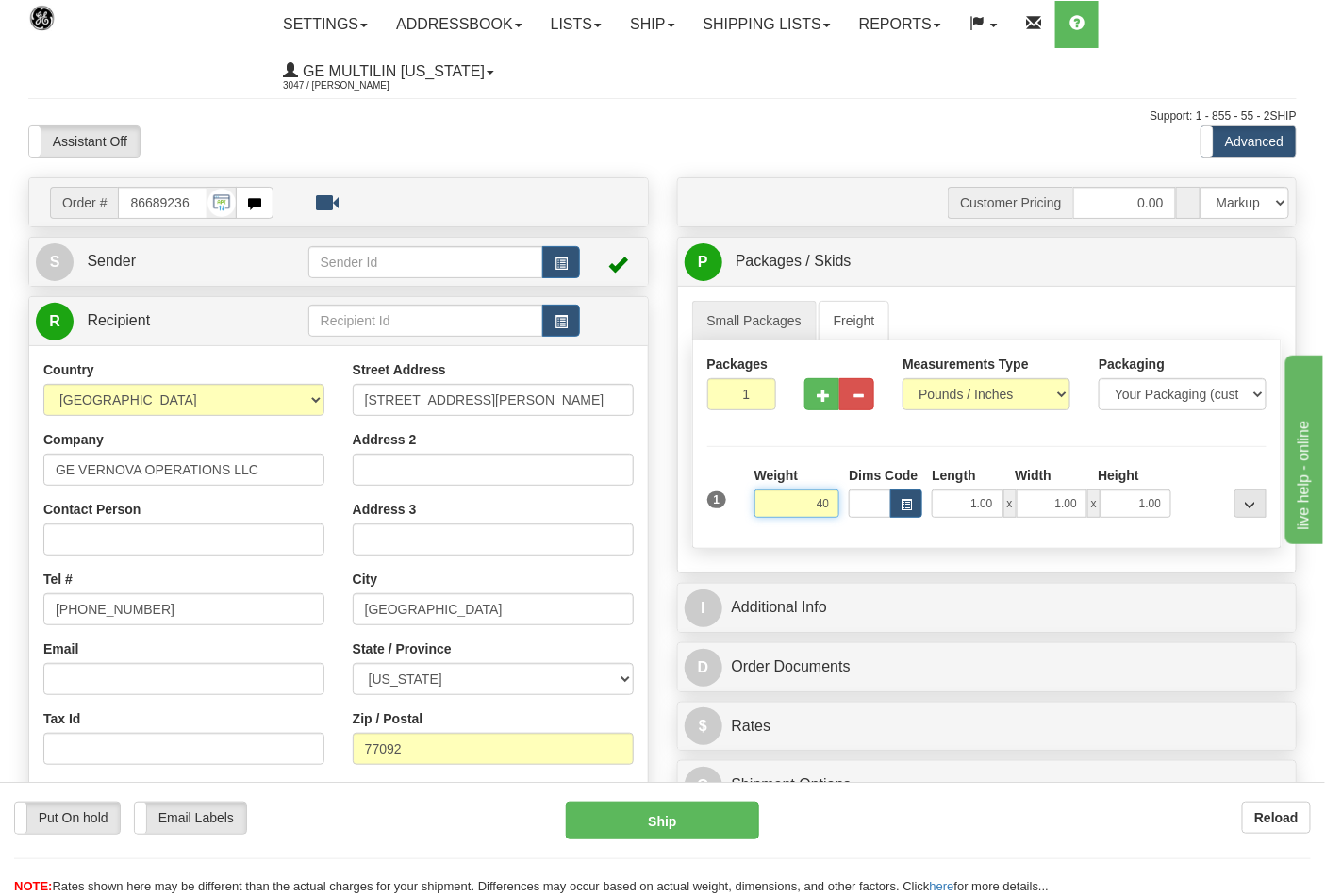
click button "Delete" at bounding box center [0, 0] width 0 height 0
type input "40.00"
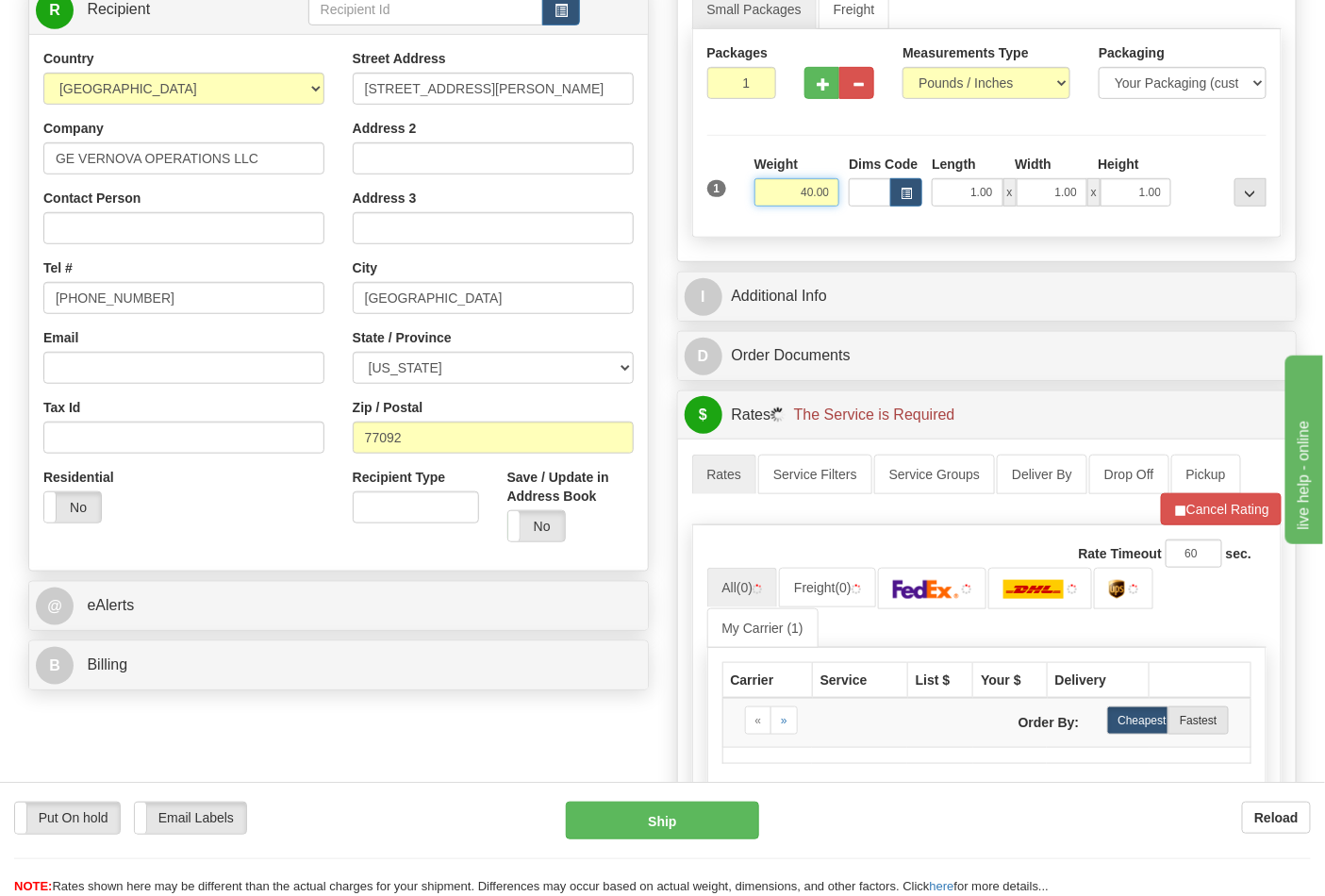
scroll to position [314, 0]
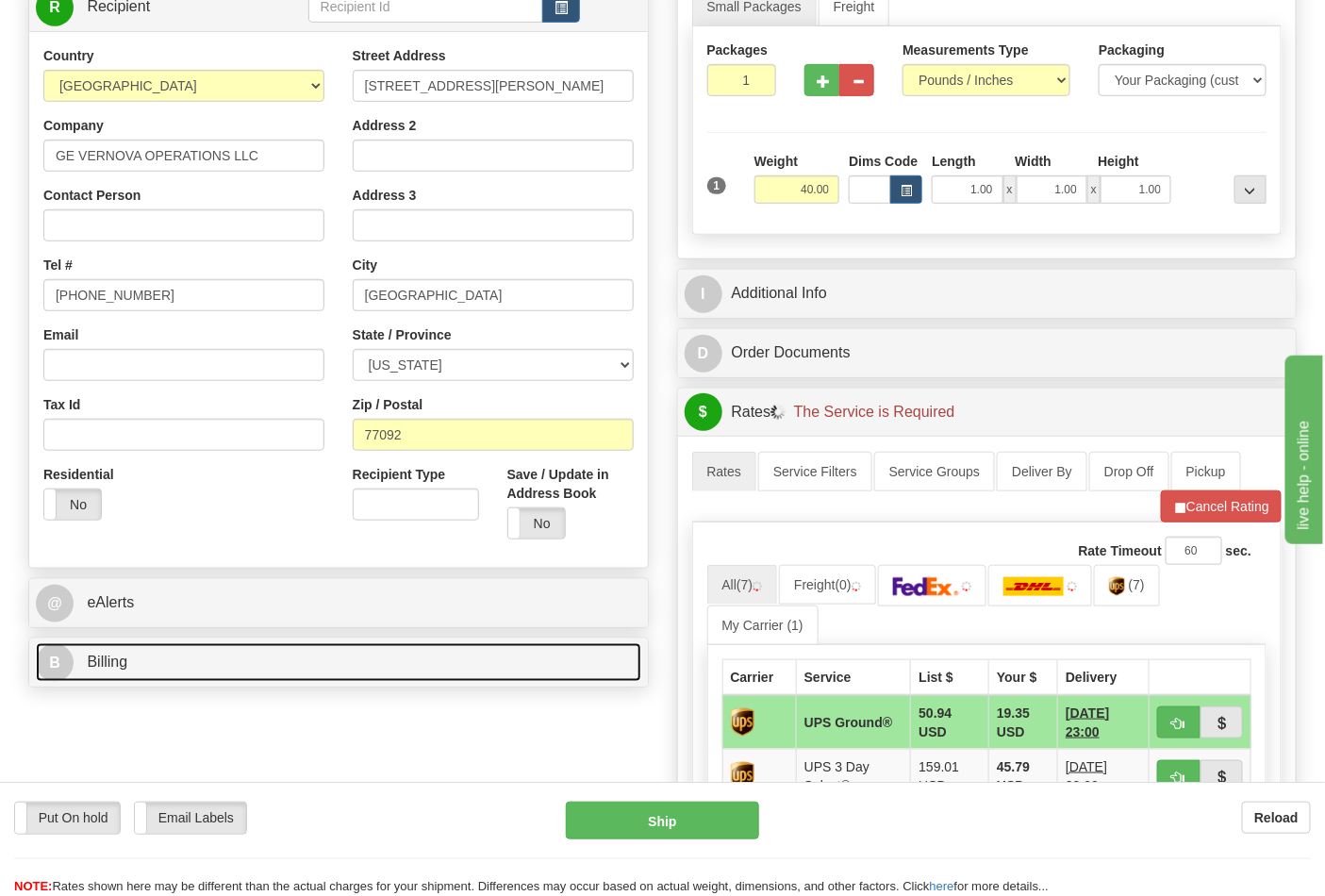
click at [109, 662] on span "Billing" at bounding box center [107, 661] width 40 height 16
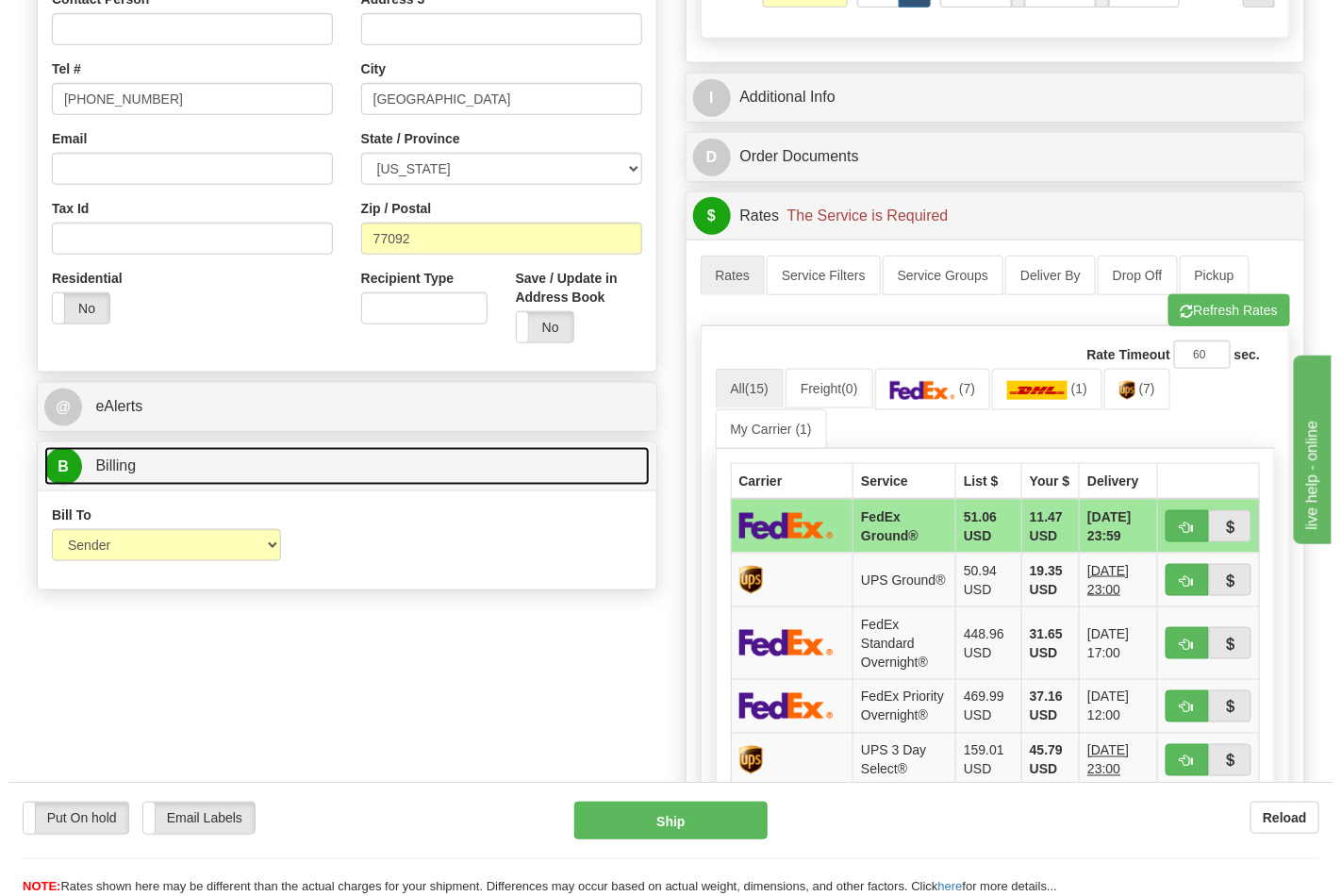
scroll to position [523, 0]
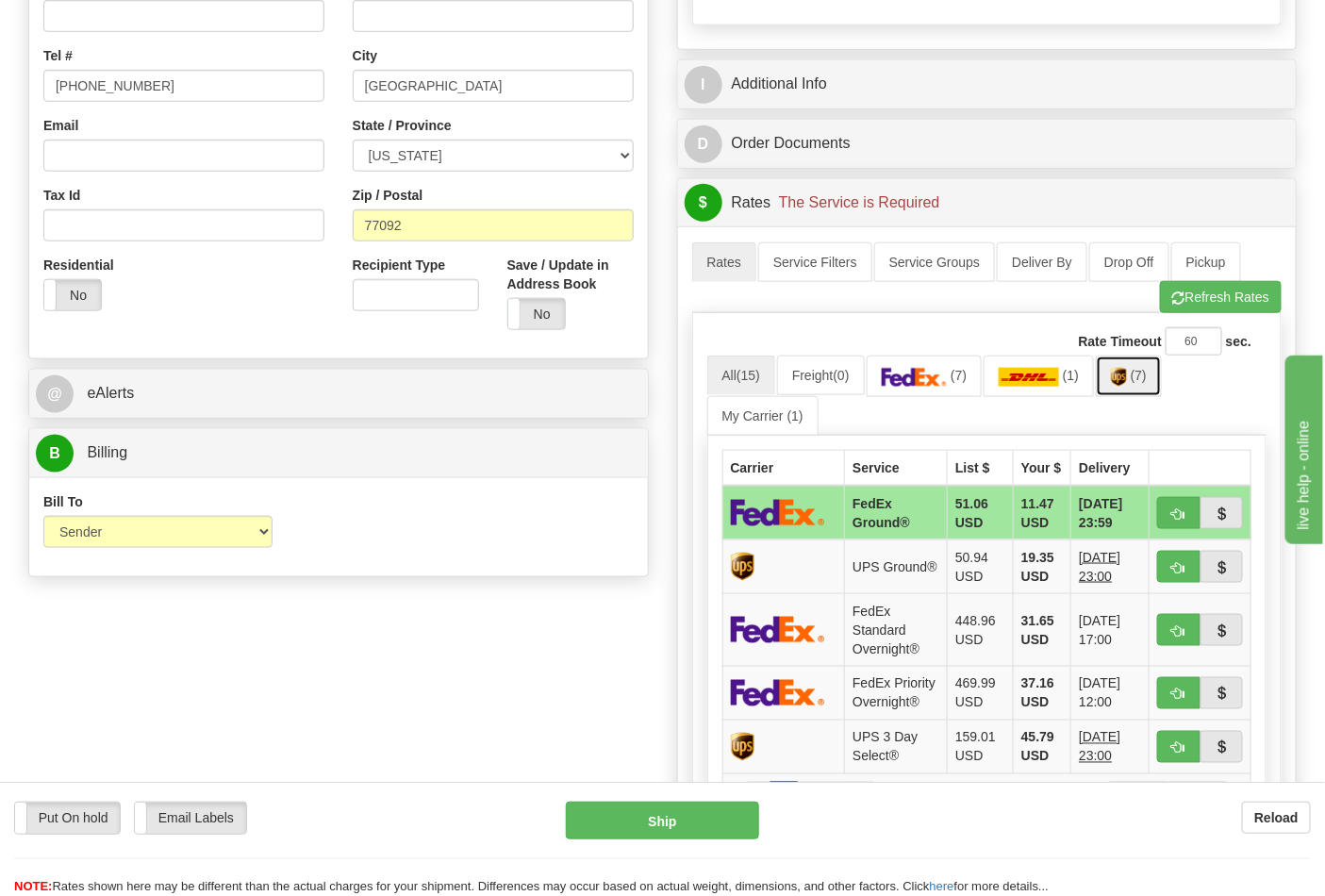
click at [1162, 384] on link "(7)" at bounding box center [1128, 375] width 66 height 40
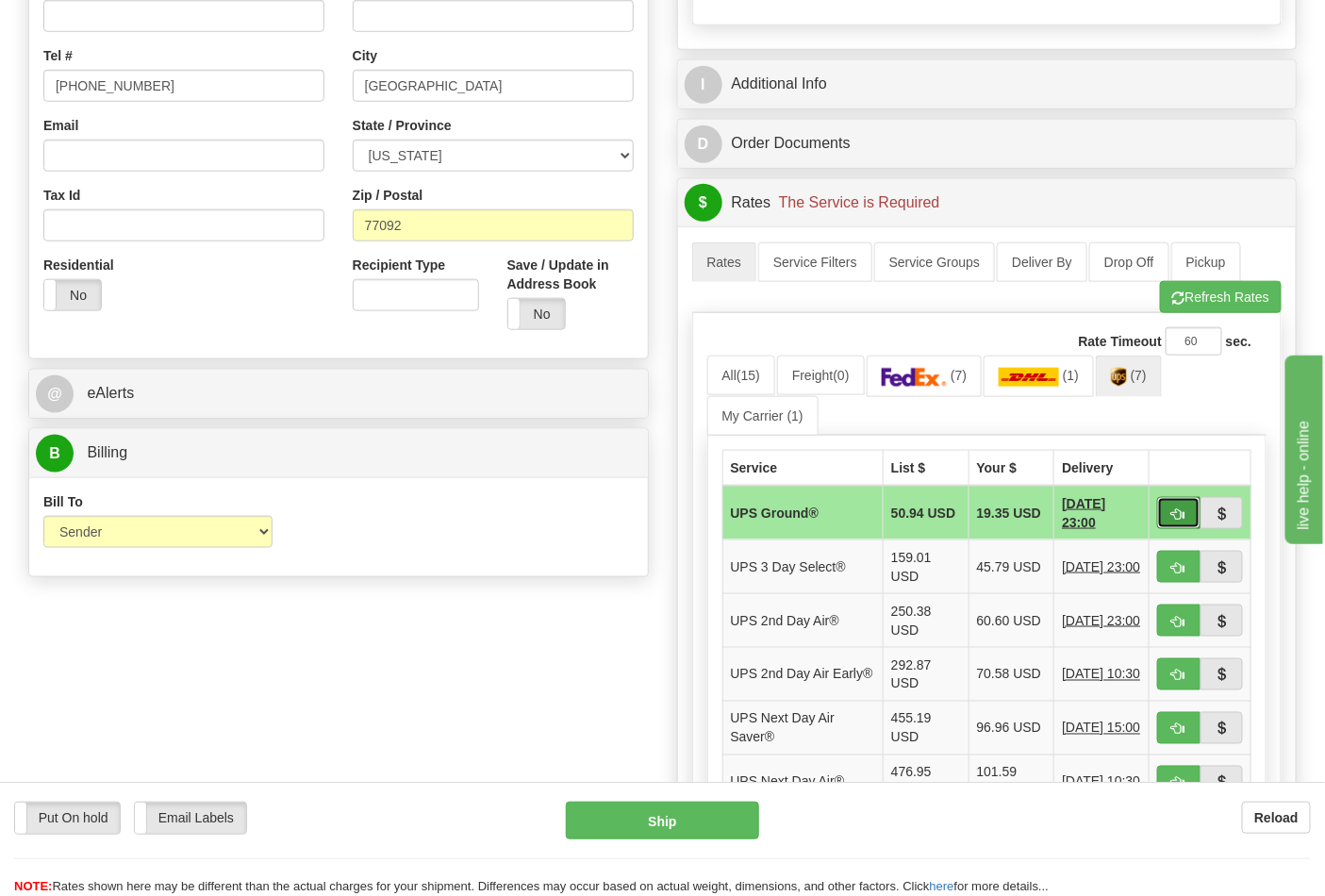
click at [1185, 513] on span "button" at bounding box center [1179, 514] width 13 height 12
type input "03"
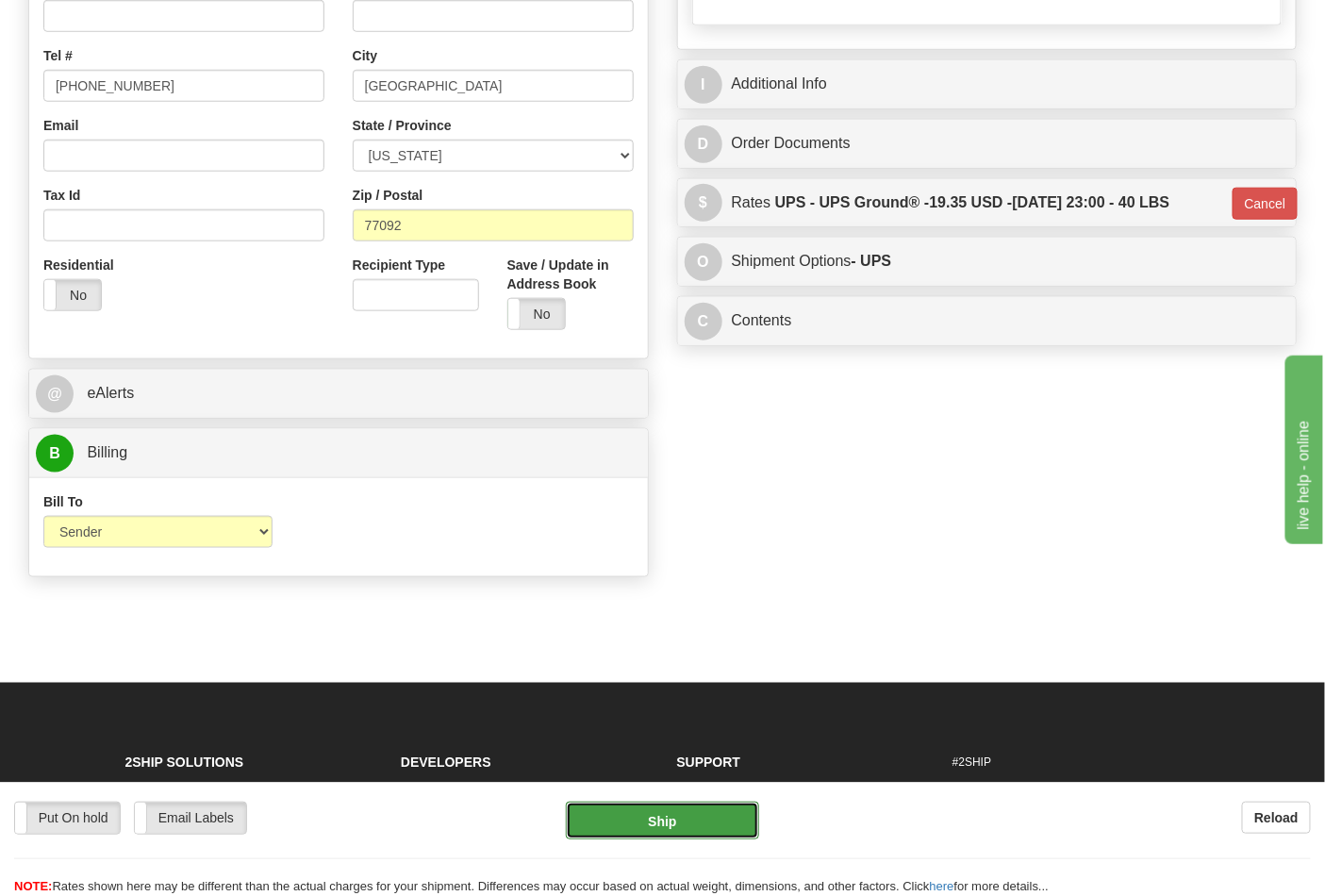
click at [684, 813] on button "Ship" at bounding box center [661, 820] width 192 height 37
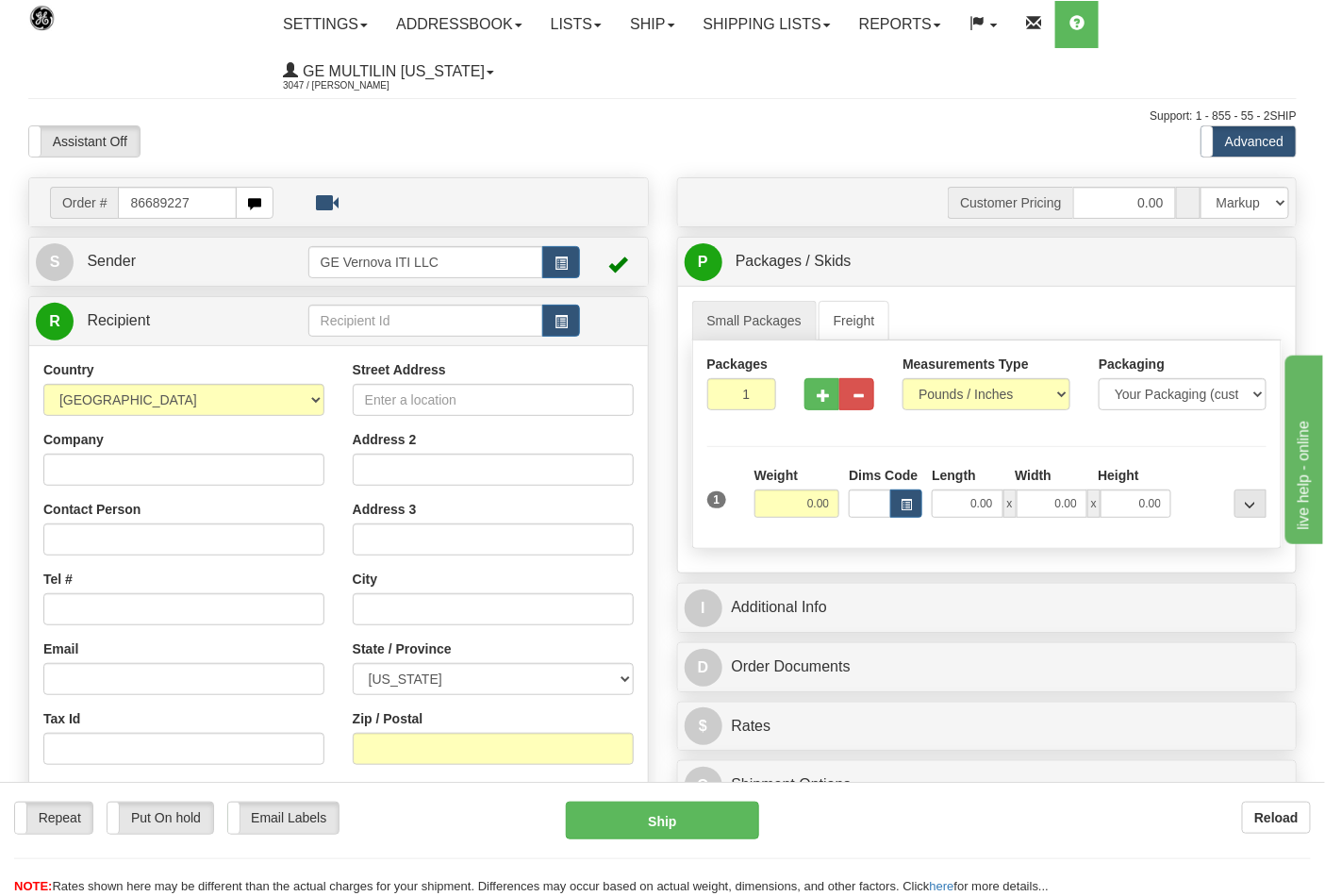
type input "86689227"
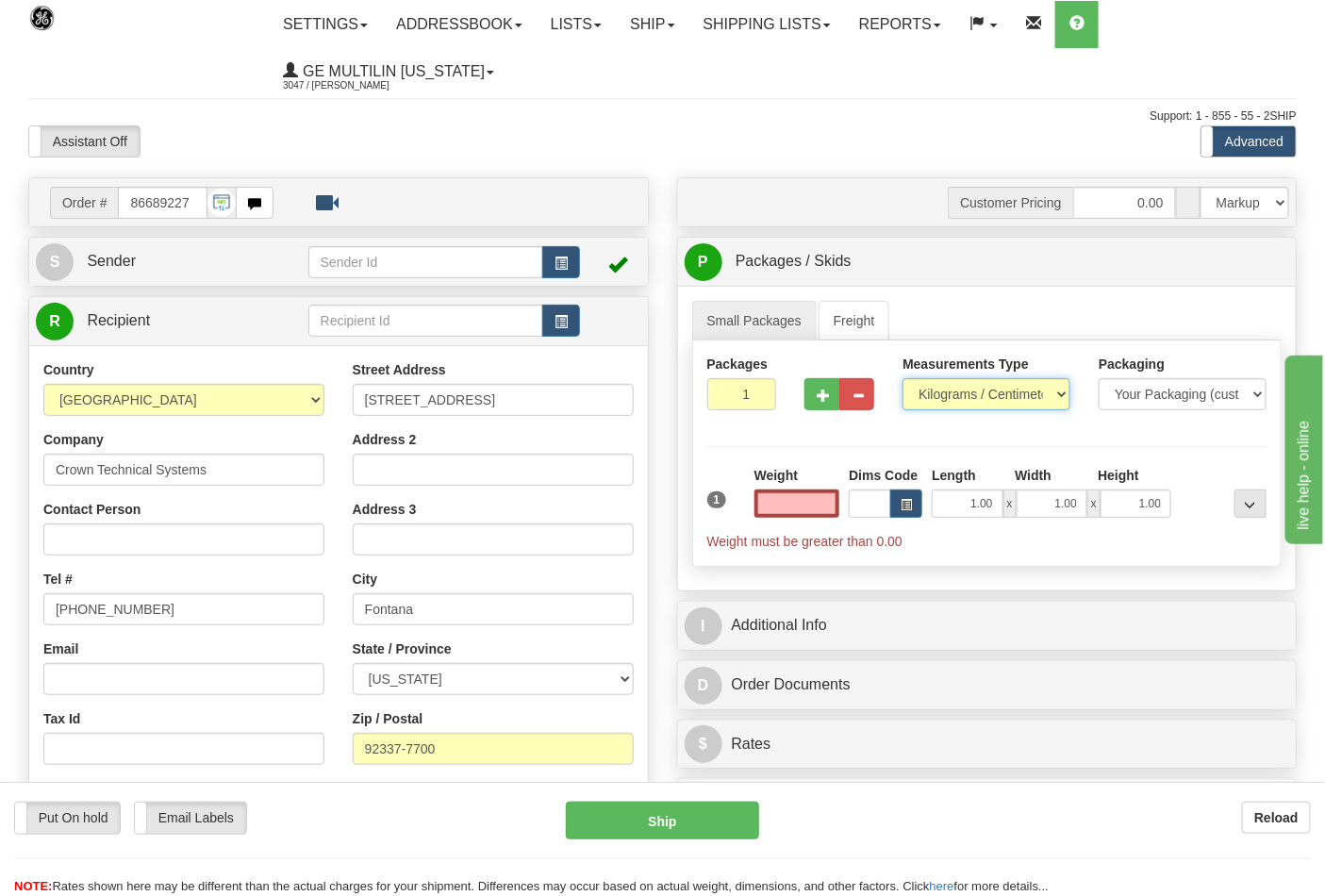
type input "0.00"
click at [936, 392] on select "Pounds / Inches Kilograms / Centimeters" at bounding box center [987, 395] width 168 height 32
select select "0"
click at [903, 379] on select "Pounds / Inches Kilograms / Centimeters" at bounding box center [987, 395] width 168 height 32
click at [830, 511] on input "0.00" at bounding box center [798, 503] width 86 height 29
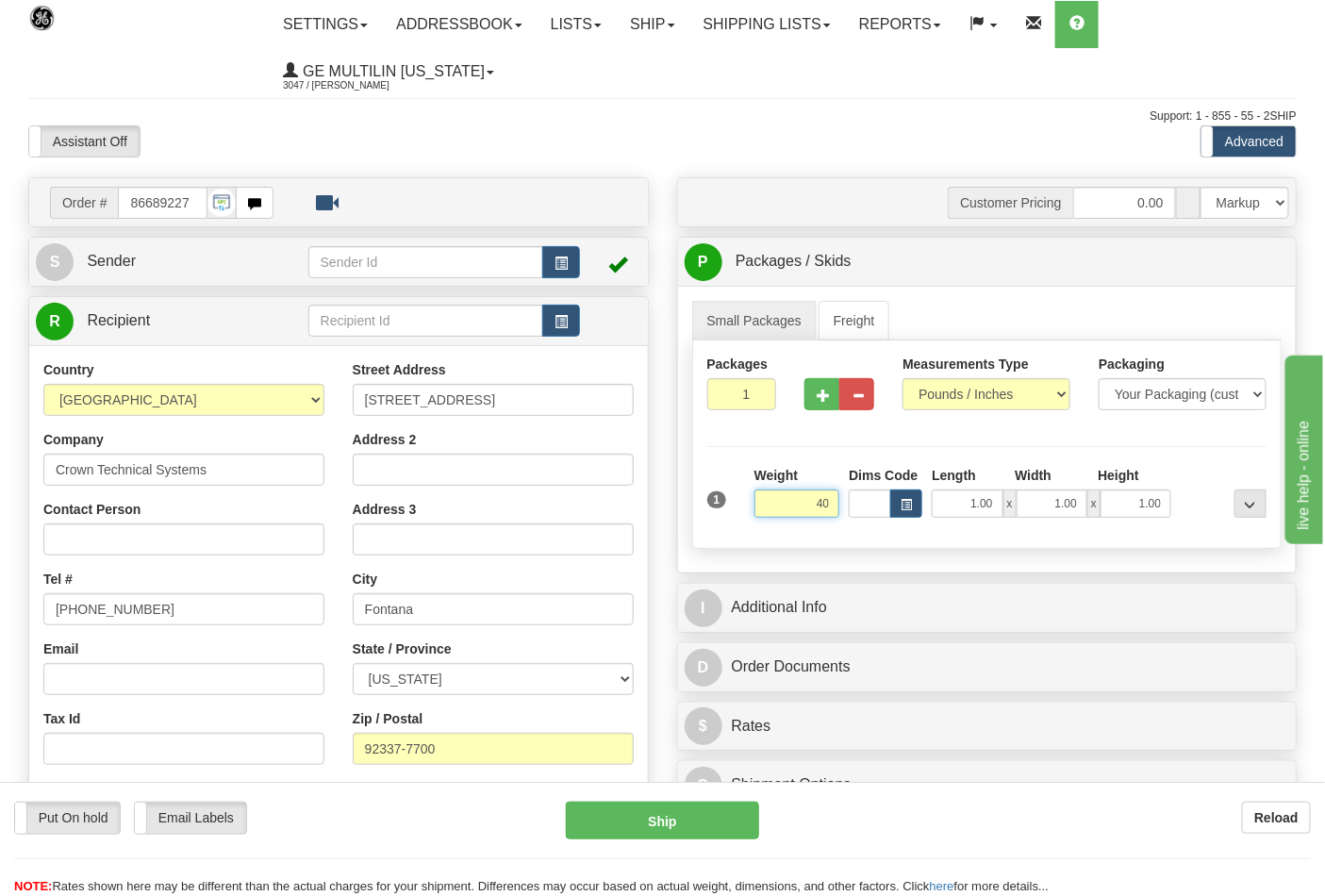
click button "Delete" at bounding box center [0, 0] width 0 height 0
type input "40.00"
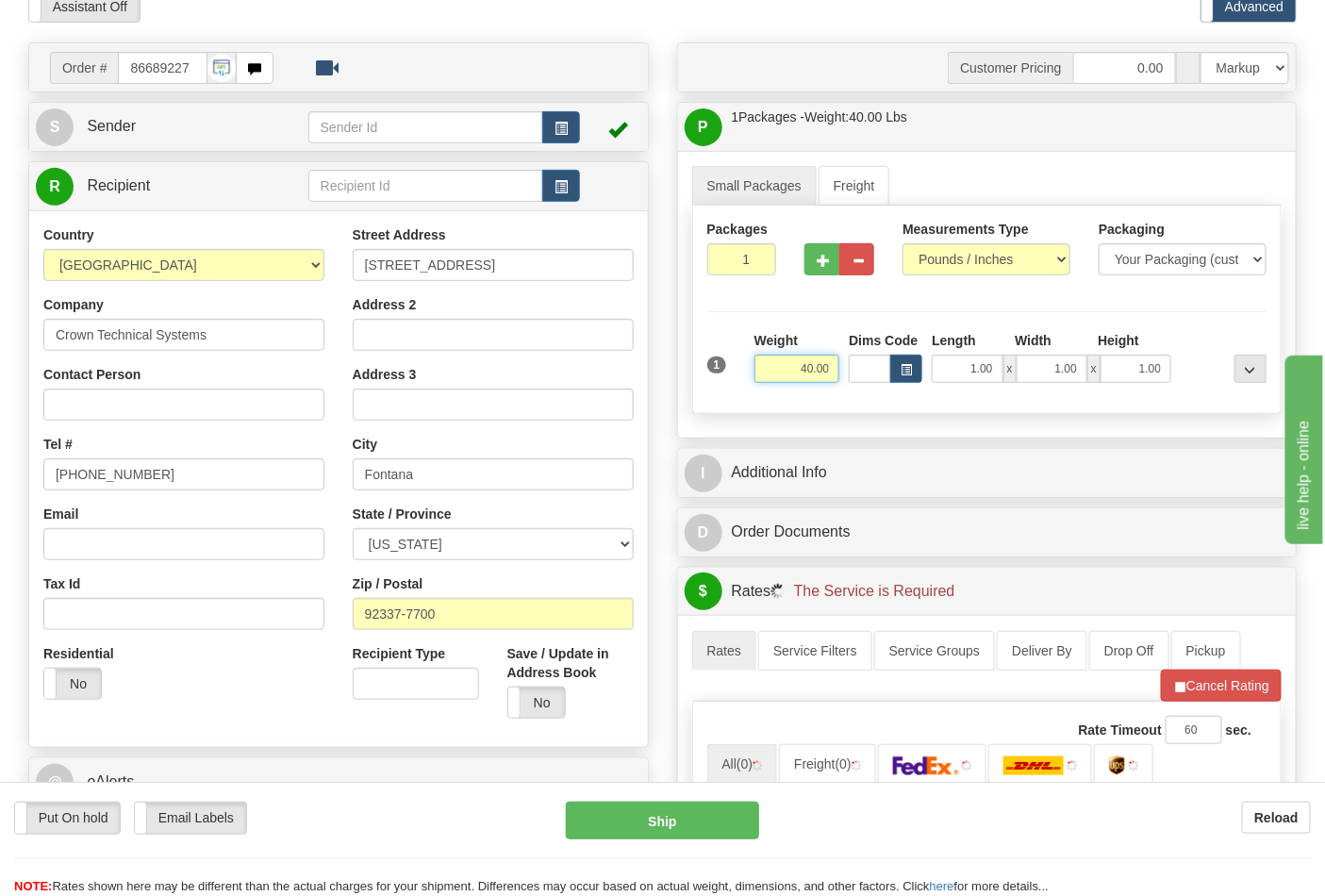
scroll to position [314, 0]
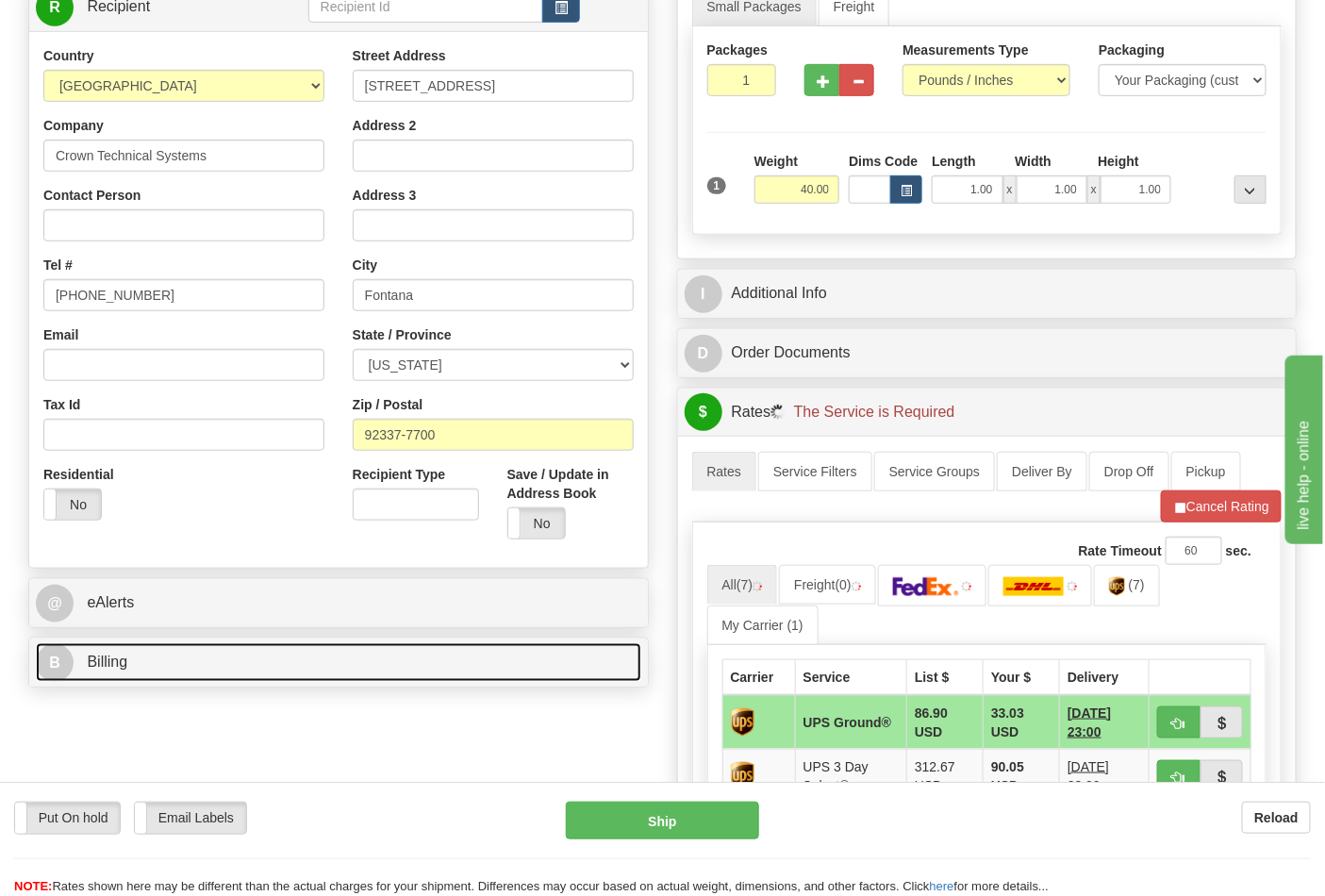
click at [227, 663] on link "B Billing" at bounding box center [339, 662] width 606 height 38
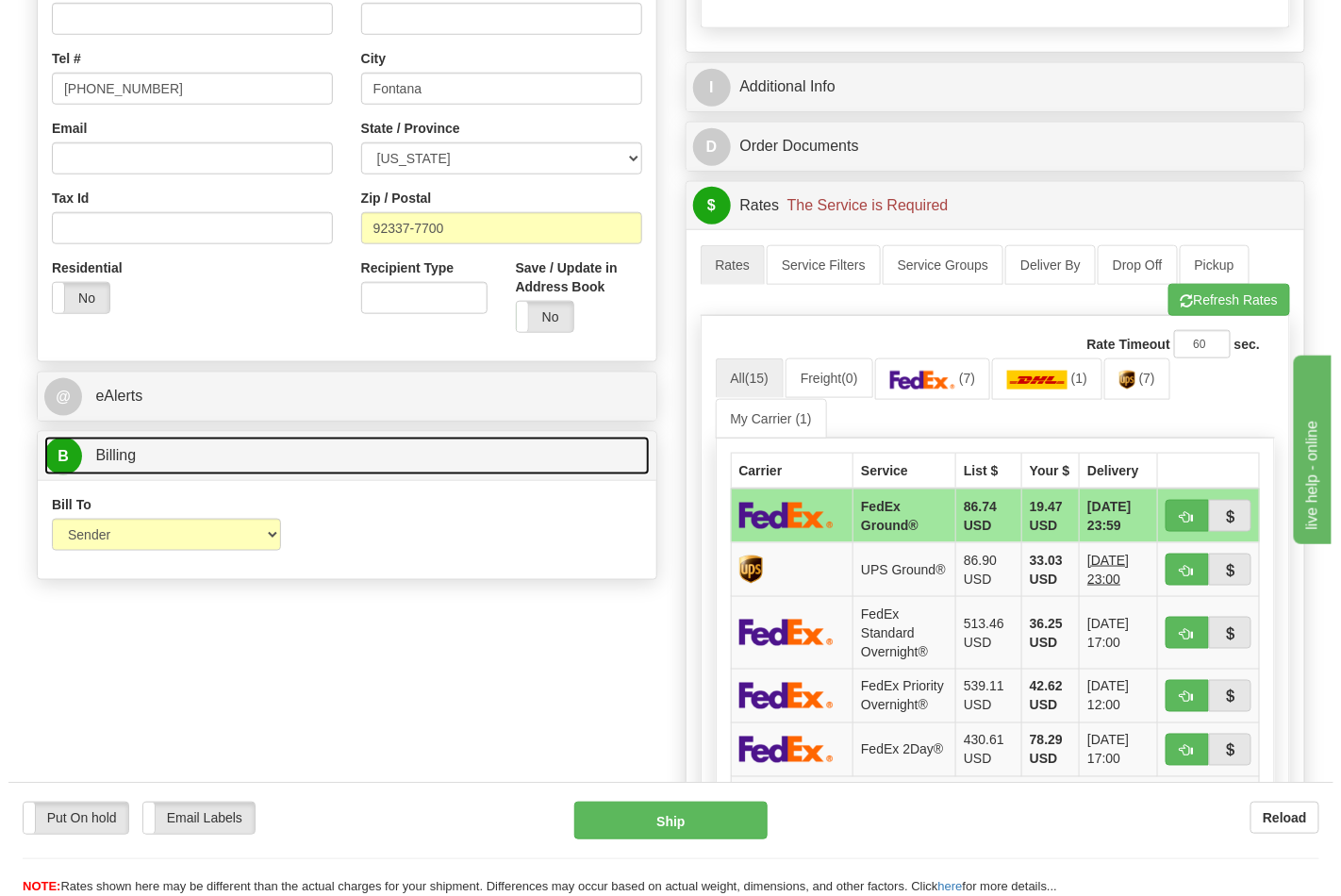
scroll to position [523, 0]
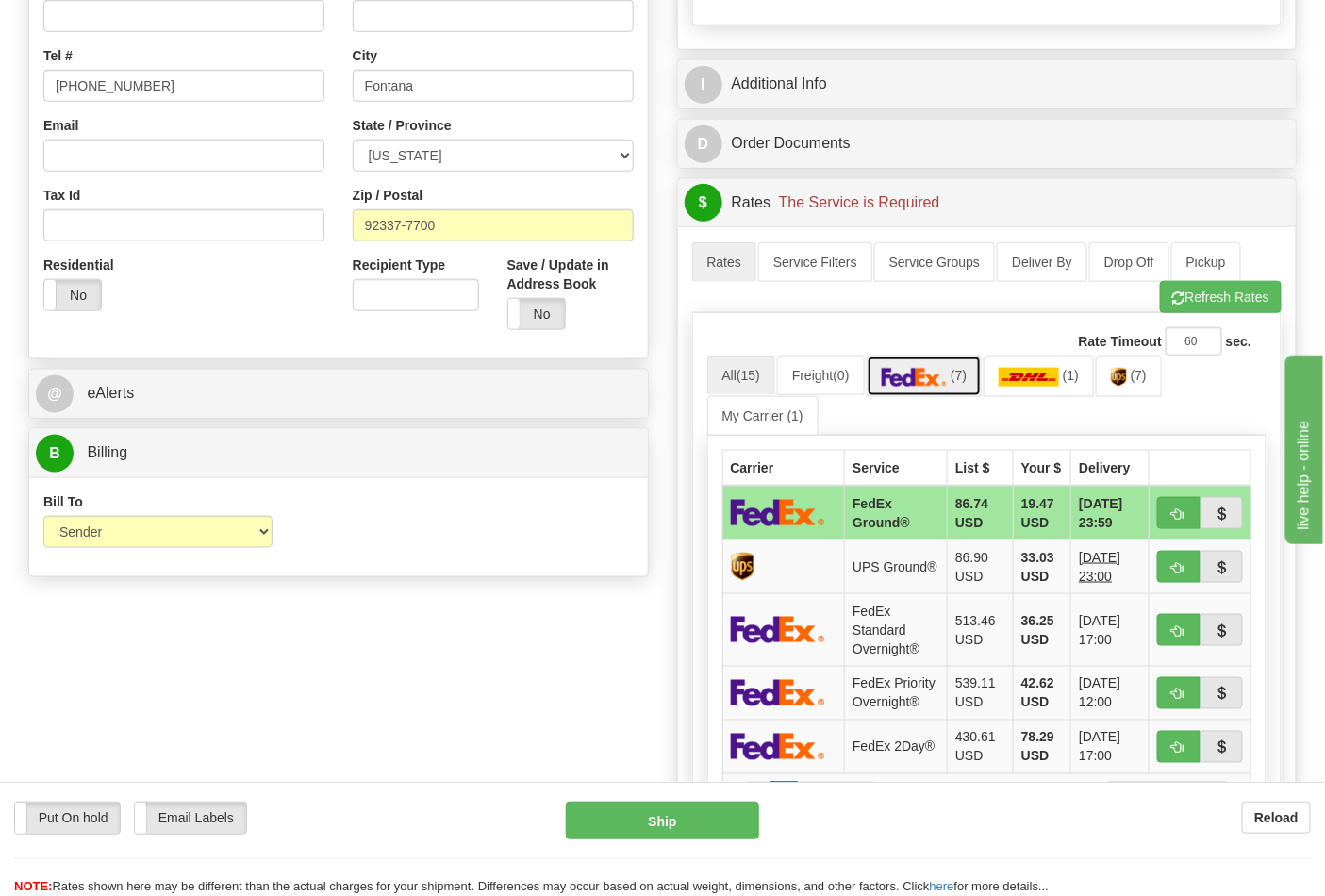
click at [953, 394] on link "(7)" at bounding box center [924, 375] width 116 height 40
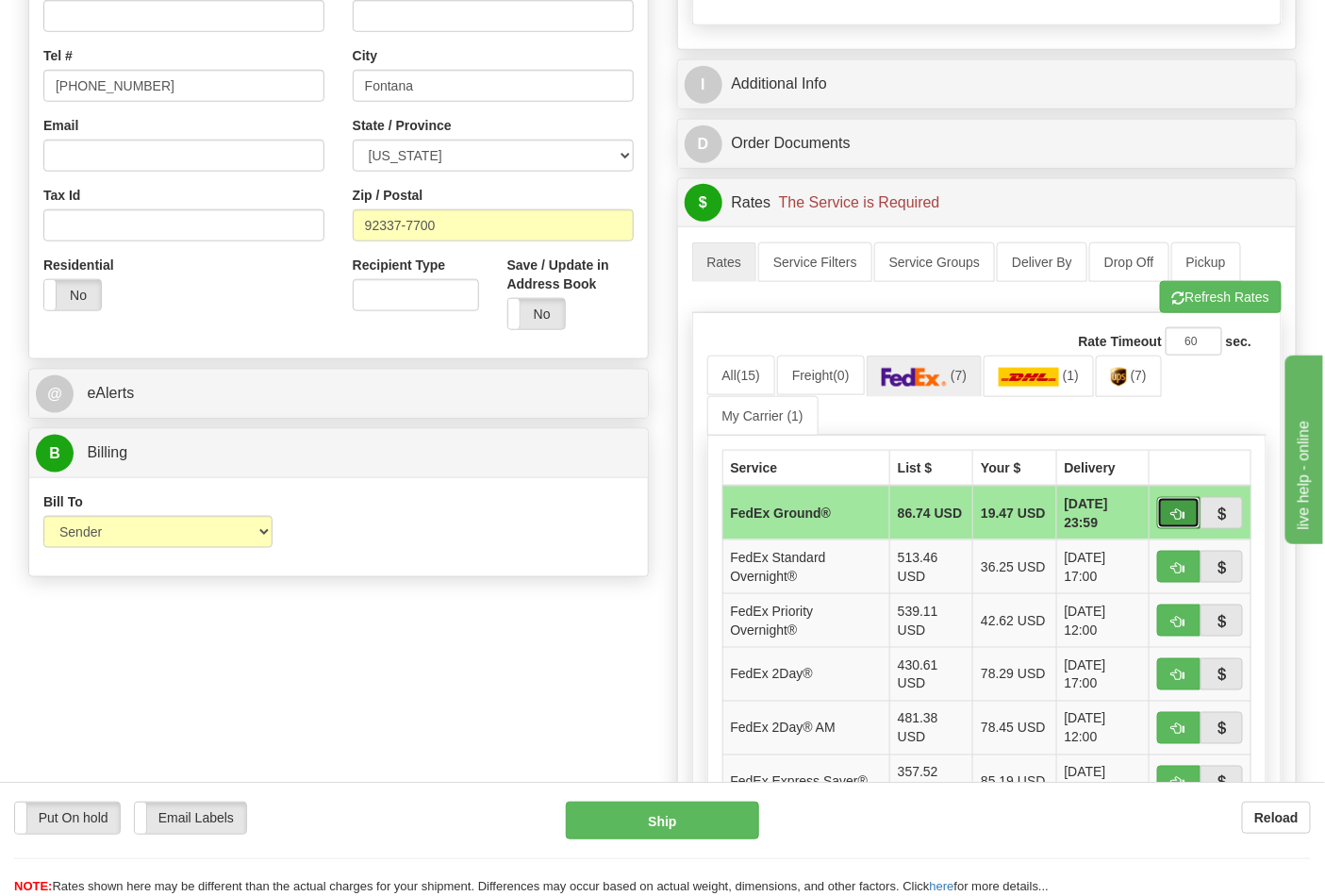
click at [1181, 514] on span "button" at bounding box center [1179, 514] width 13 height 12
type input "92"
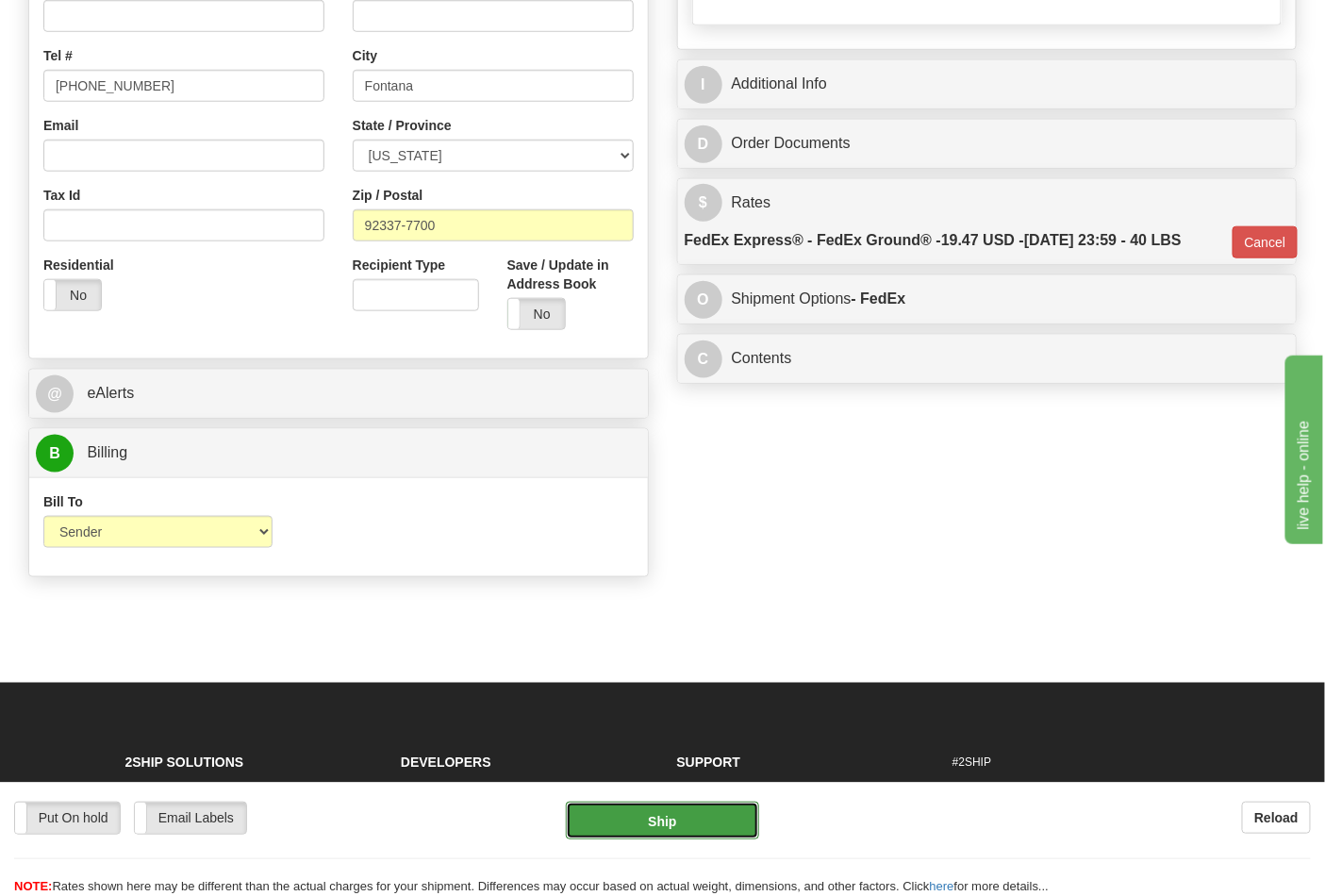
click at [692, 821] on button "Ship" at bounding box center [661, 820] width 192 height 37
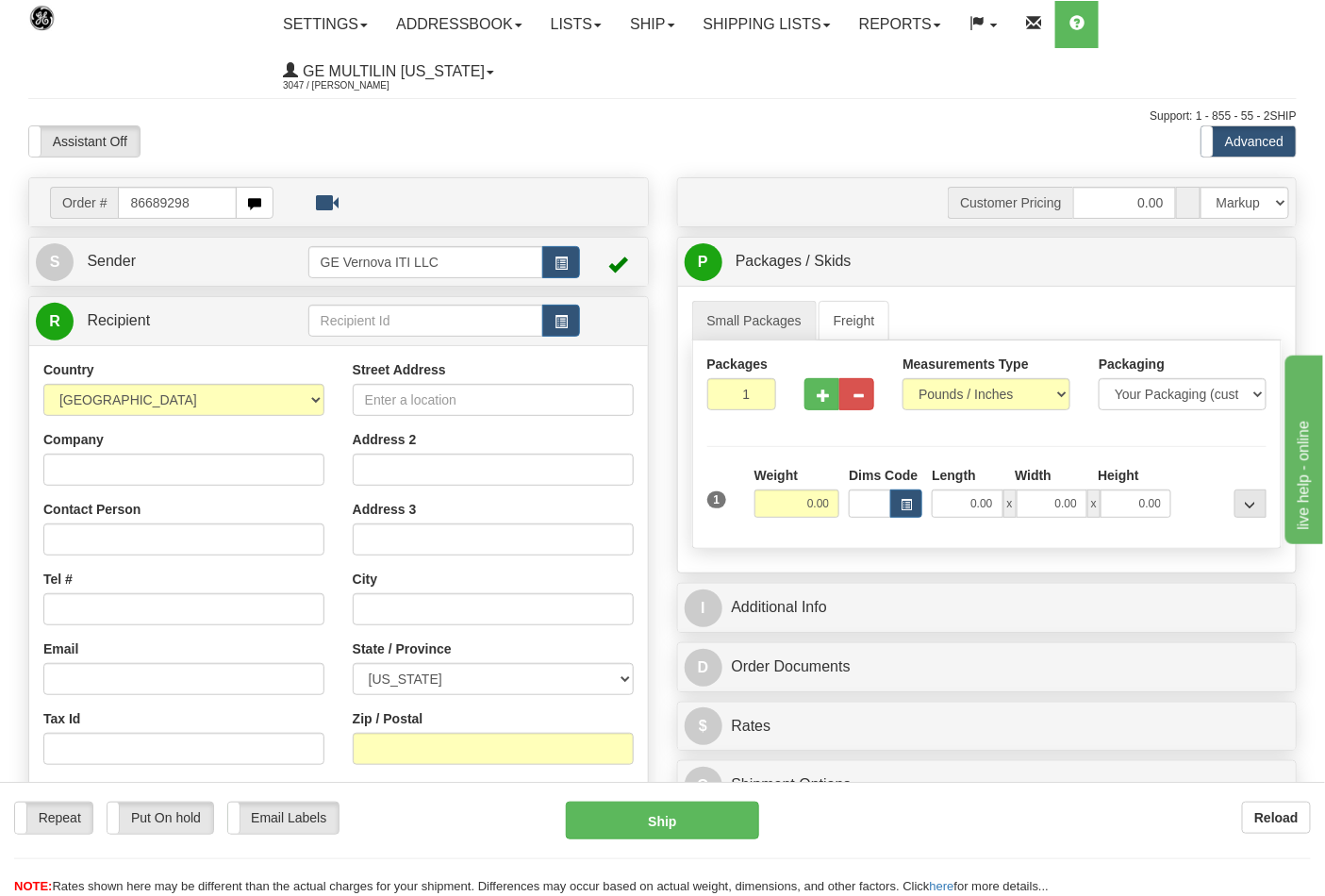
type input "86689298"
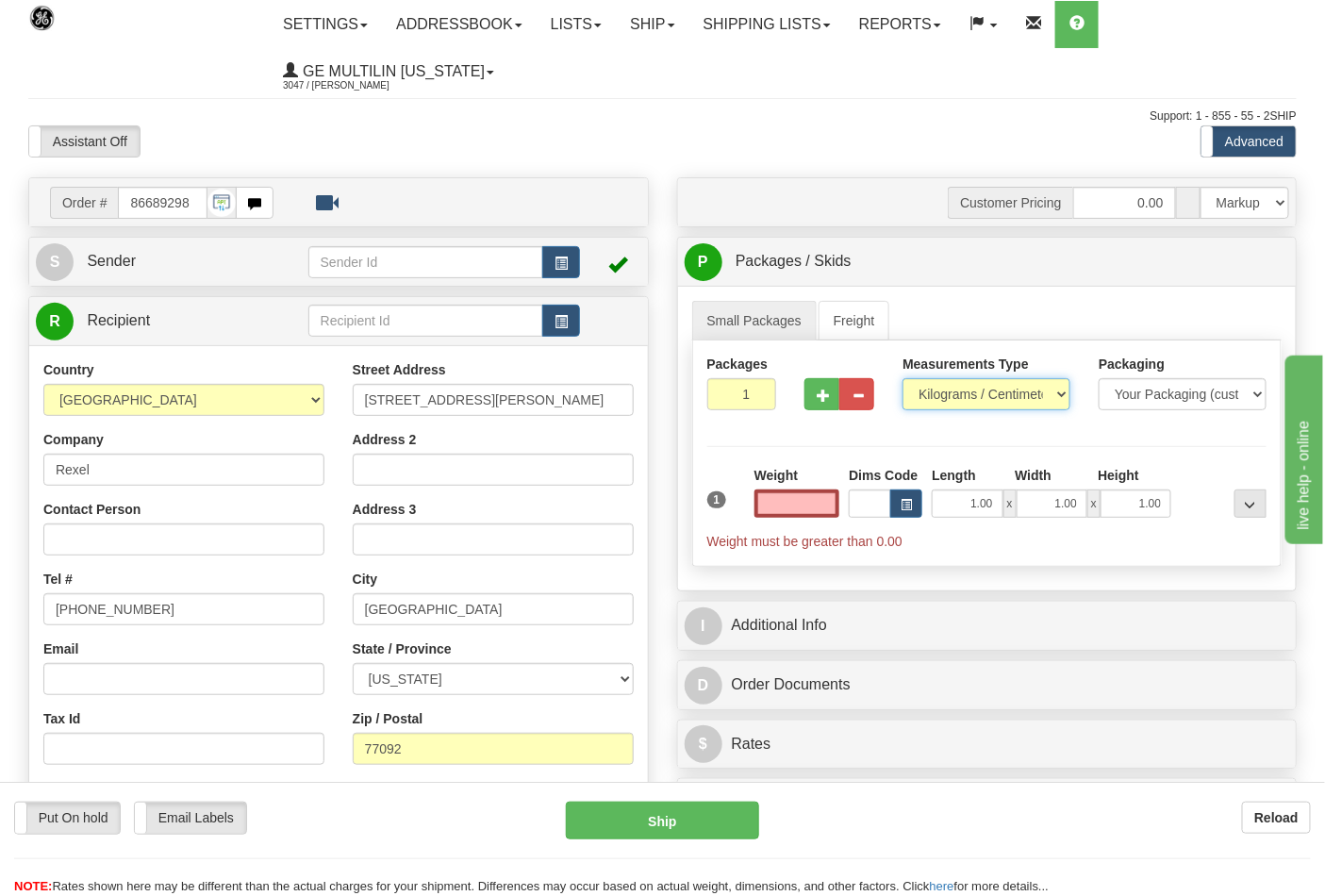
type input "0.00"
click at [955, 396] on select "Pounds / Inches Kilograms / Centimeters" at bounding box center [987, 395] width 168 height 32
select select "0"
click at [903, 379] on select "Pounds / Inches Kilograms / Centimeters" at bounding box center [987, 395] width 168 height 32
click at [833, 506] on input "0.00" at bounding box center [798, 503] width 86 height 29
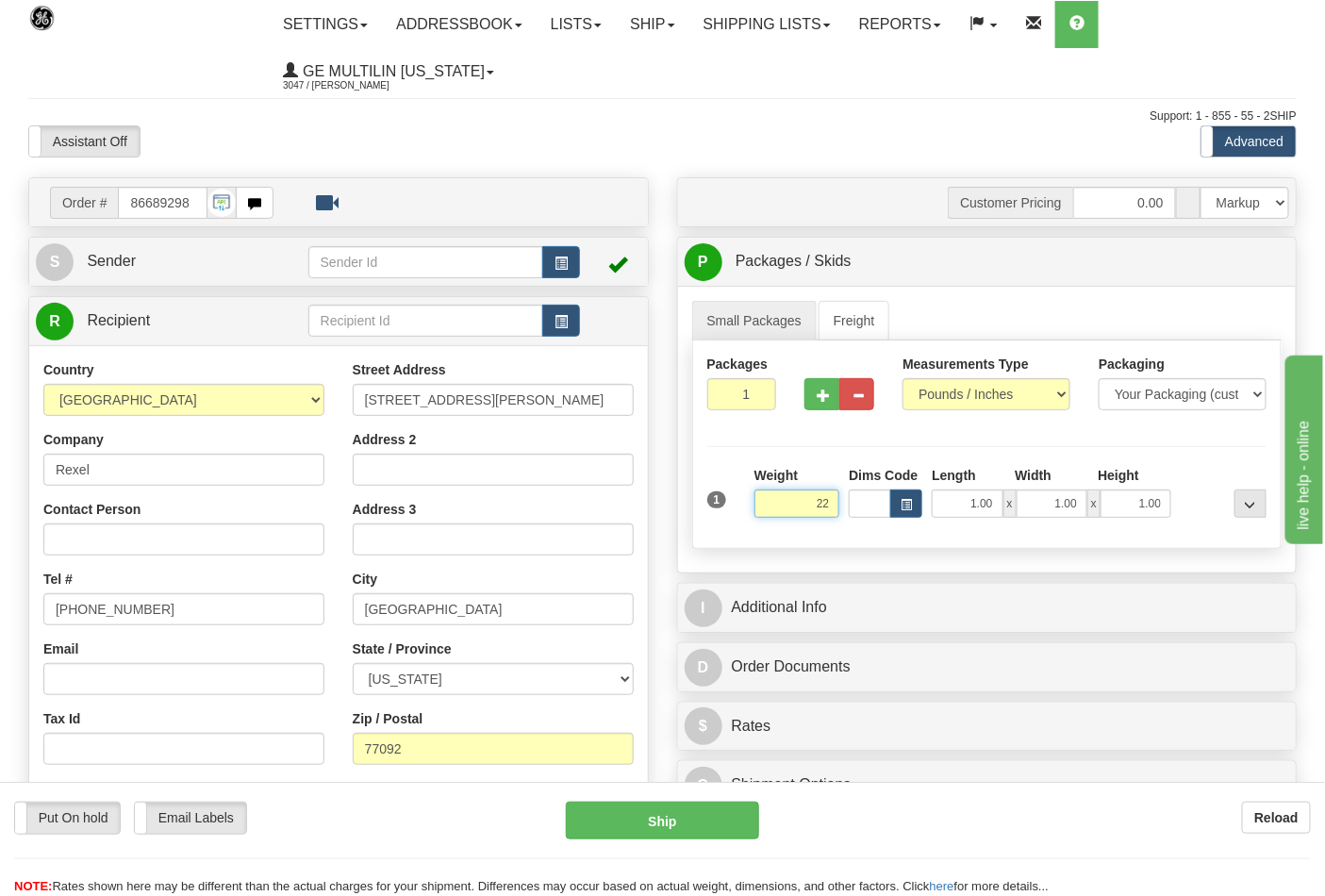
click button "Delete" at bounding box center [0, 0] width 0 height 0
type input "22.00"
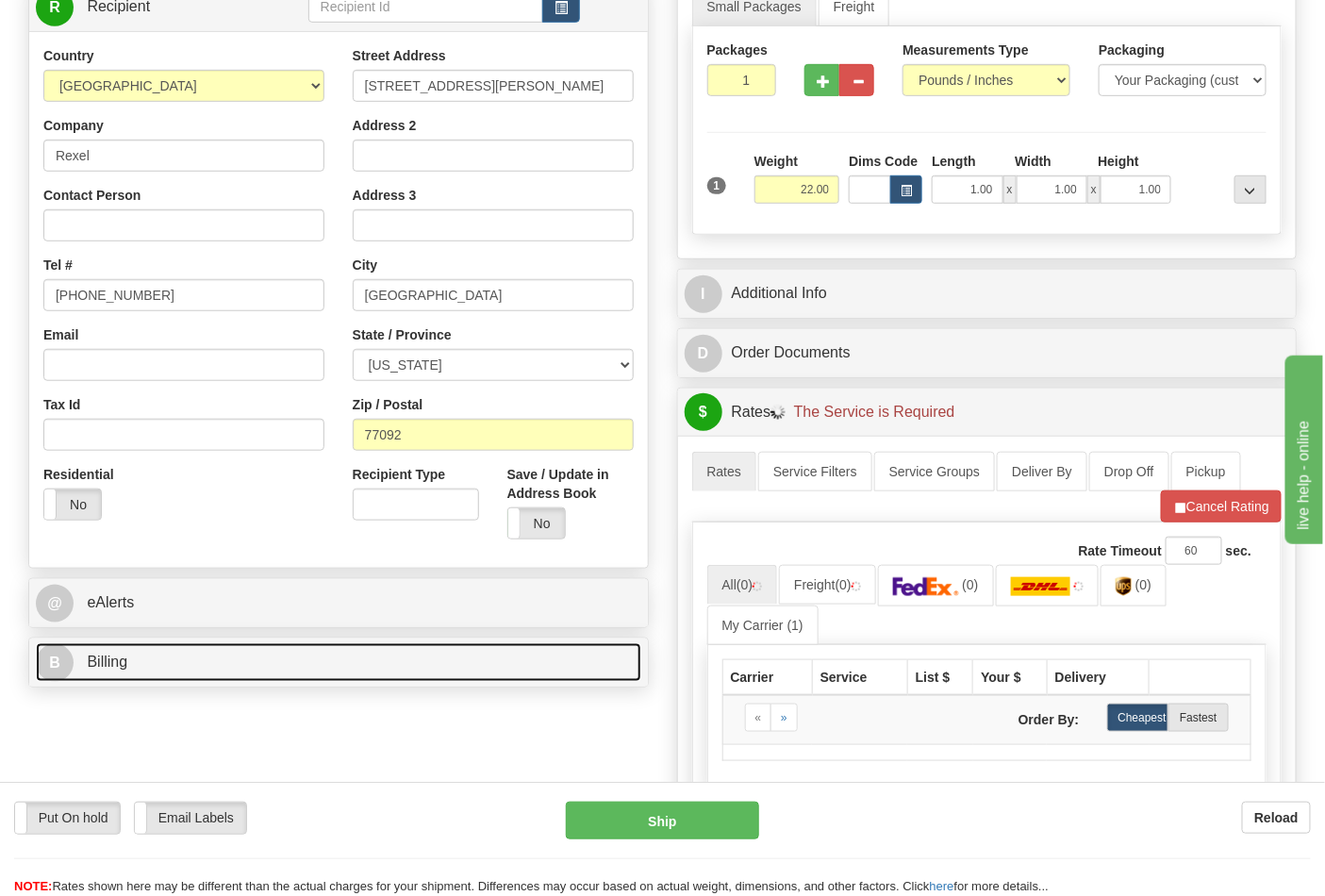
click at [230, 664] on link "B Billing" at bounding box center [339, 662] width 606 height 38
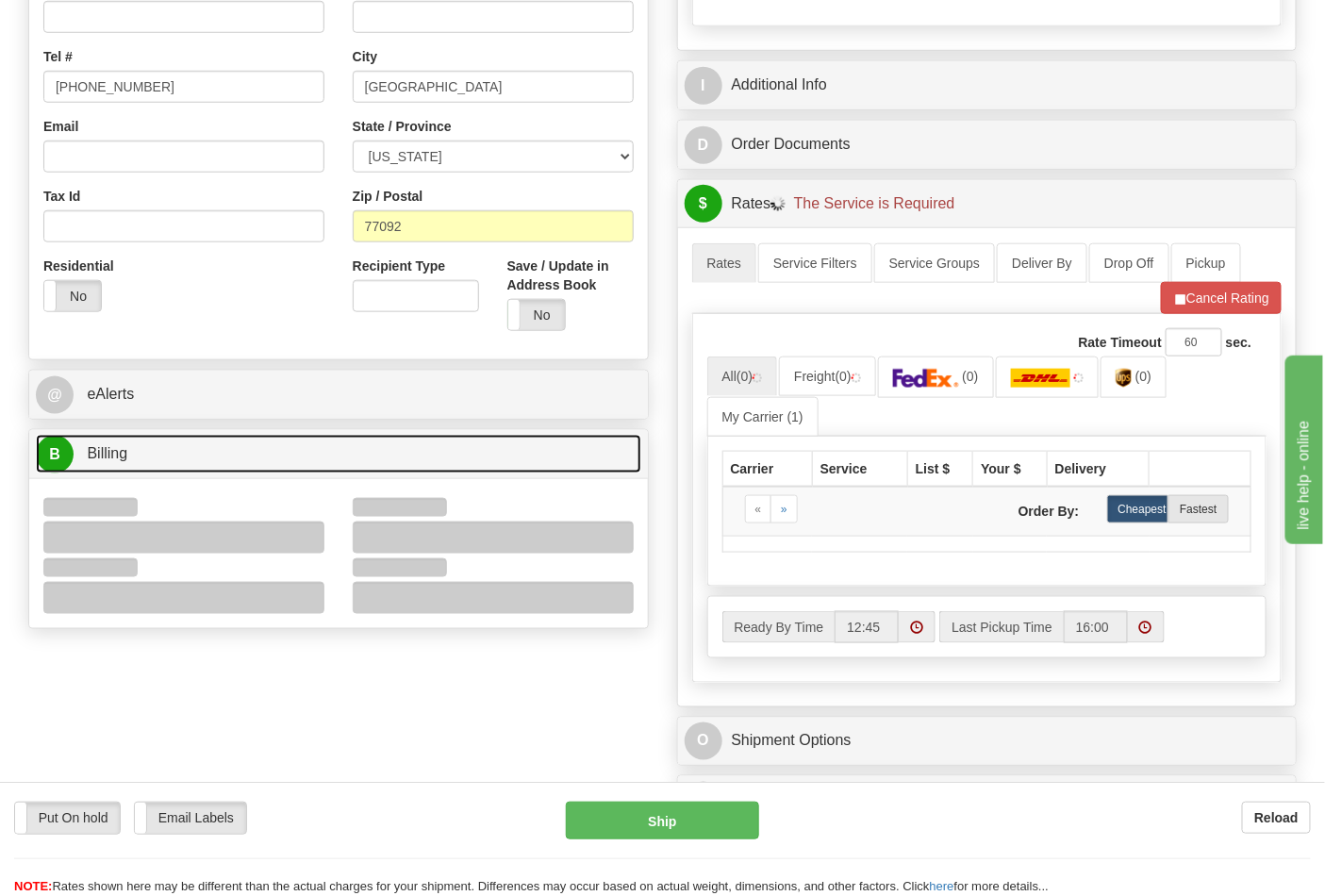
scroll to position [523, 0]
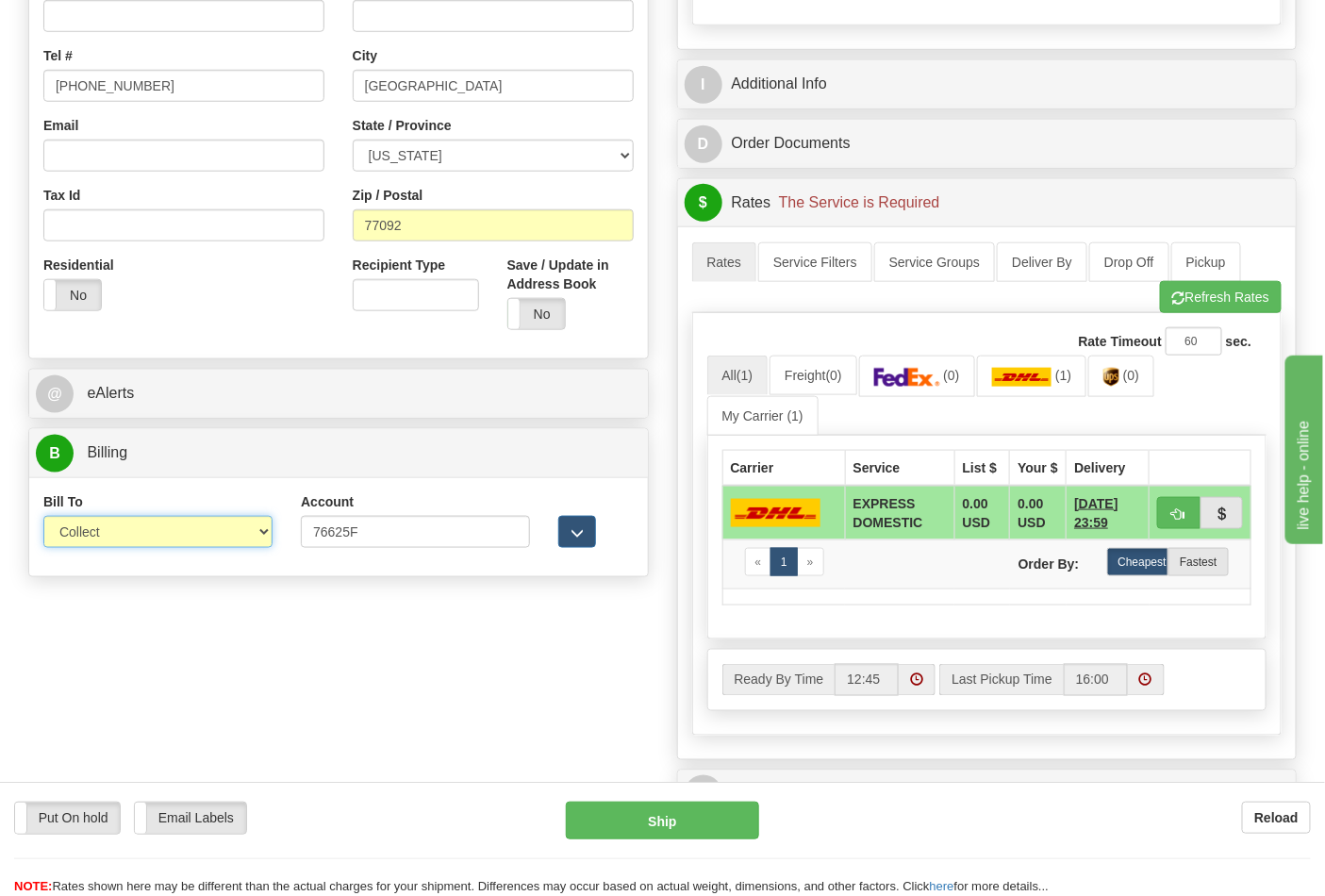
click at [117, 548] on select "Sender Recipient Third Party Collect" at bounding box center [158, 532] width 229 height 32
select select "2"
click at [43, 518] on select "Sender Recipient Third Party Collect" at bounding box center [158, 532] width 229 height 32
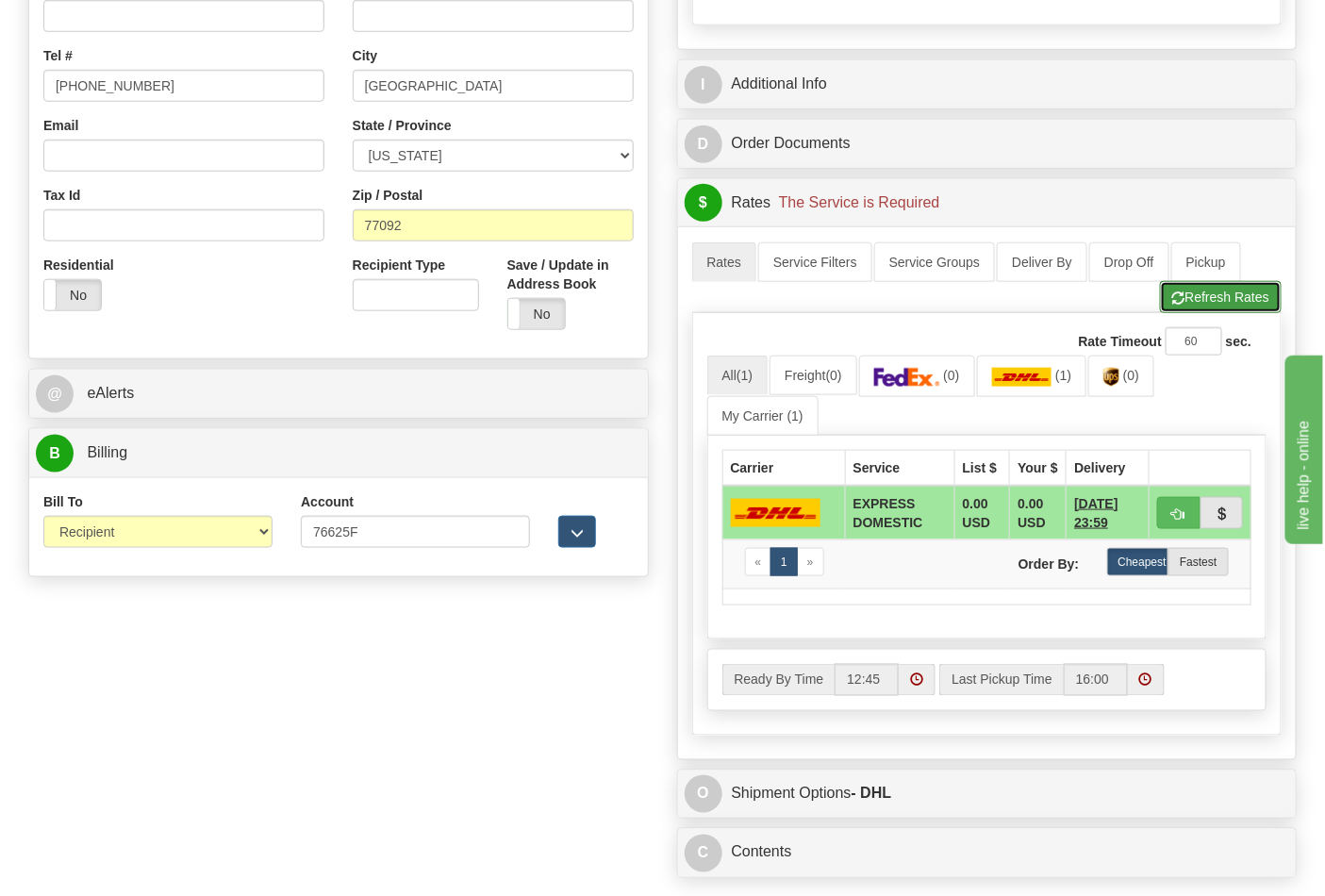
click at [1184, 313] on button "Refresh Rates" at bounding box center [1220, 297] width 121 height 32
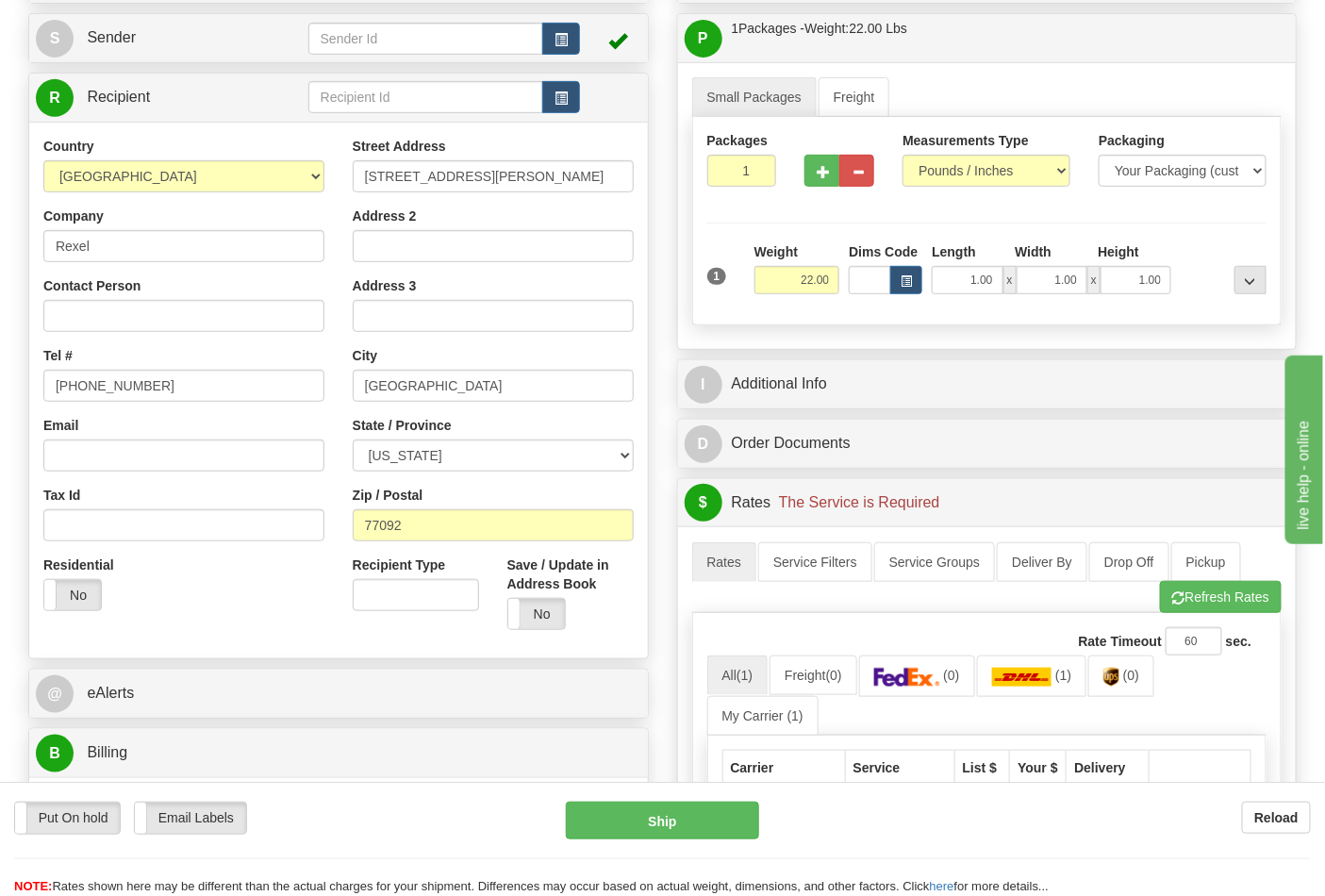
scroll to position [209, 0]
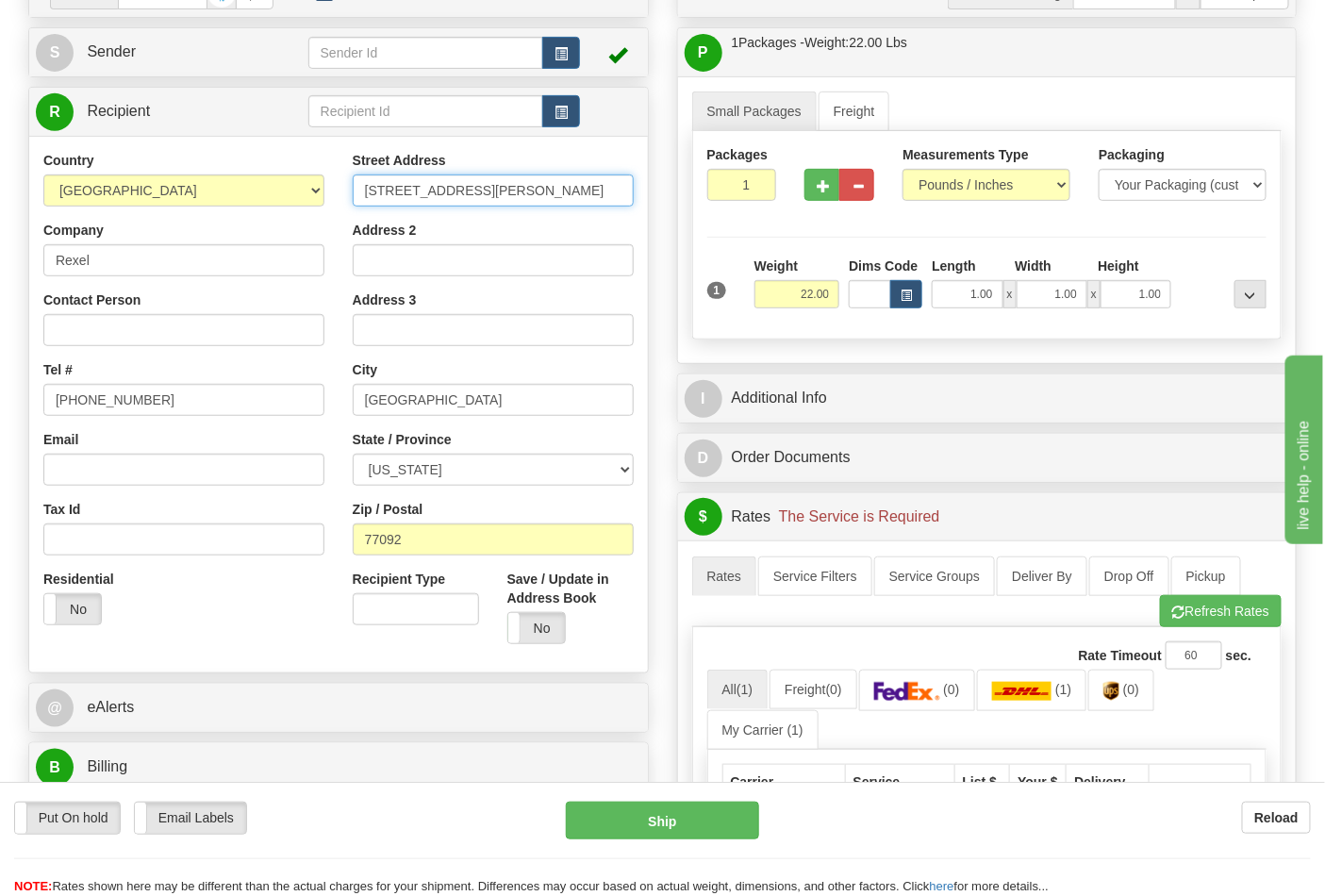
drag, startPoint x: 511, startPoint y: 195, endPoint x: 361, endPoint y: 190, distance: 150.1
click at [361, 190] on input "6901 W. Tidwell Road" at bounding box center [493, 191] width 281 height 32
click at [485, 470] on select "ALABAMA ALASKA ARIZONA ARKANSAS Armed Forces America Armed Forces Europe Armed …" at bounding box center [493, 470] width 281 height 32
select select "TX"
click at [353, 455] on select "ALABAMA ALASKA ARIZONA ARKANSAS Armed Forces America Armed Forces Europe Armed …" at bounding box center [493, 470] width 281 height 32
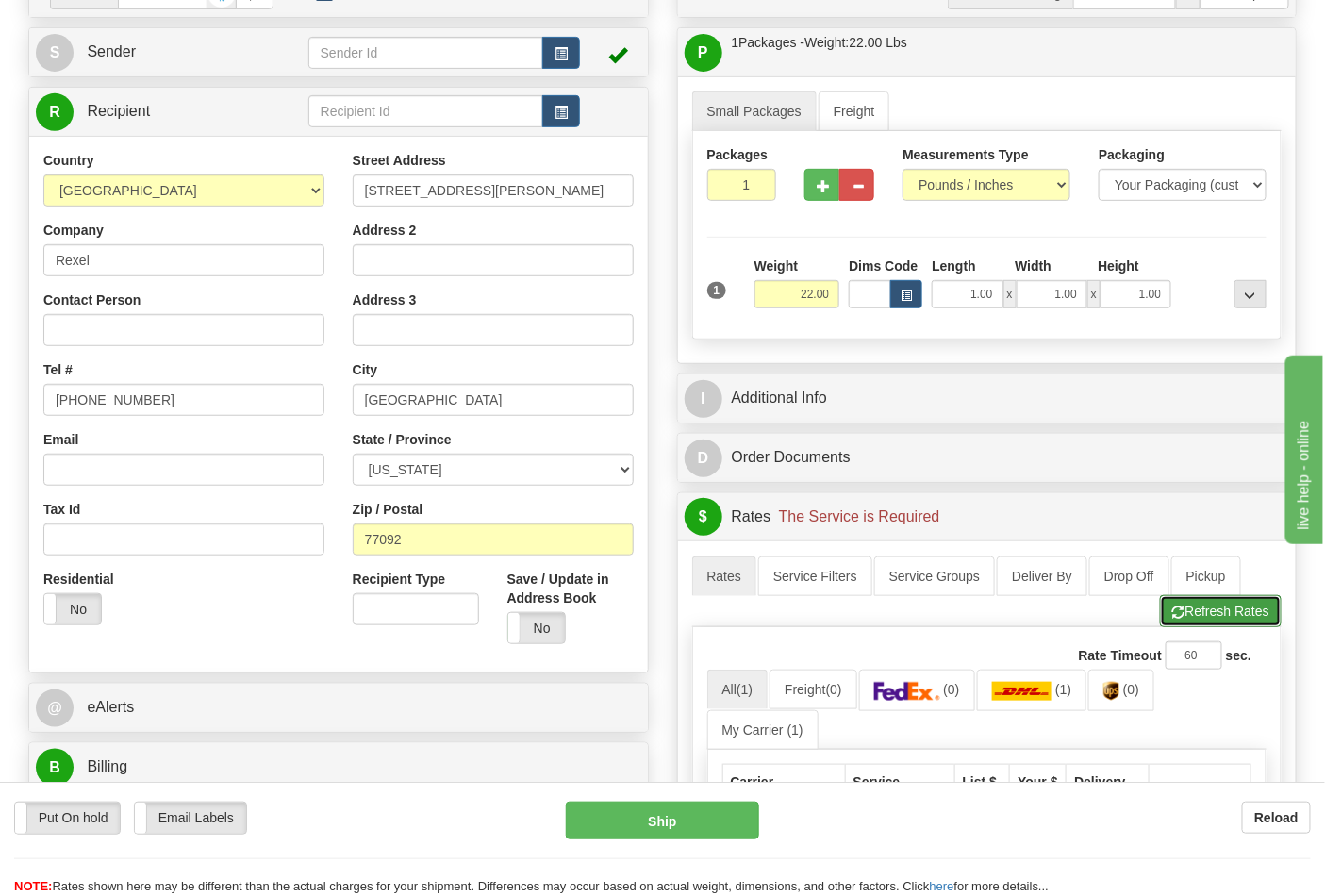
click at [1208, 608] on button "Refresh Rates" at bounding box center [1220, 611] width 121 height 32
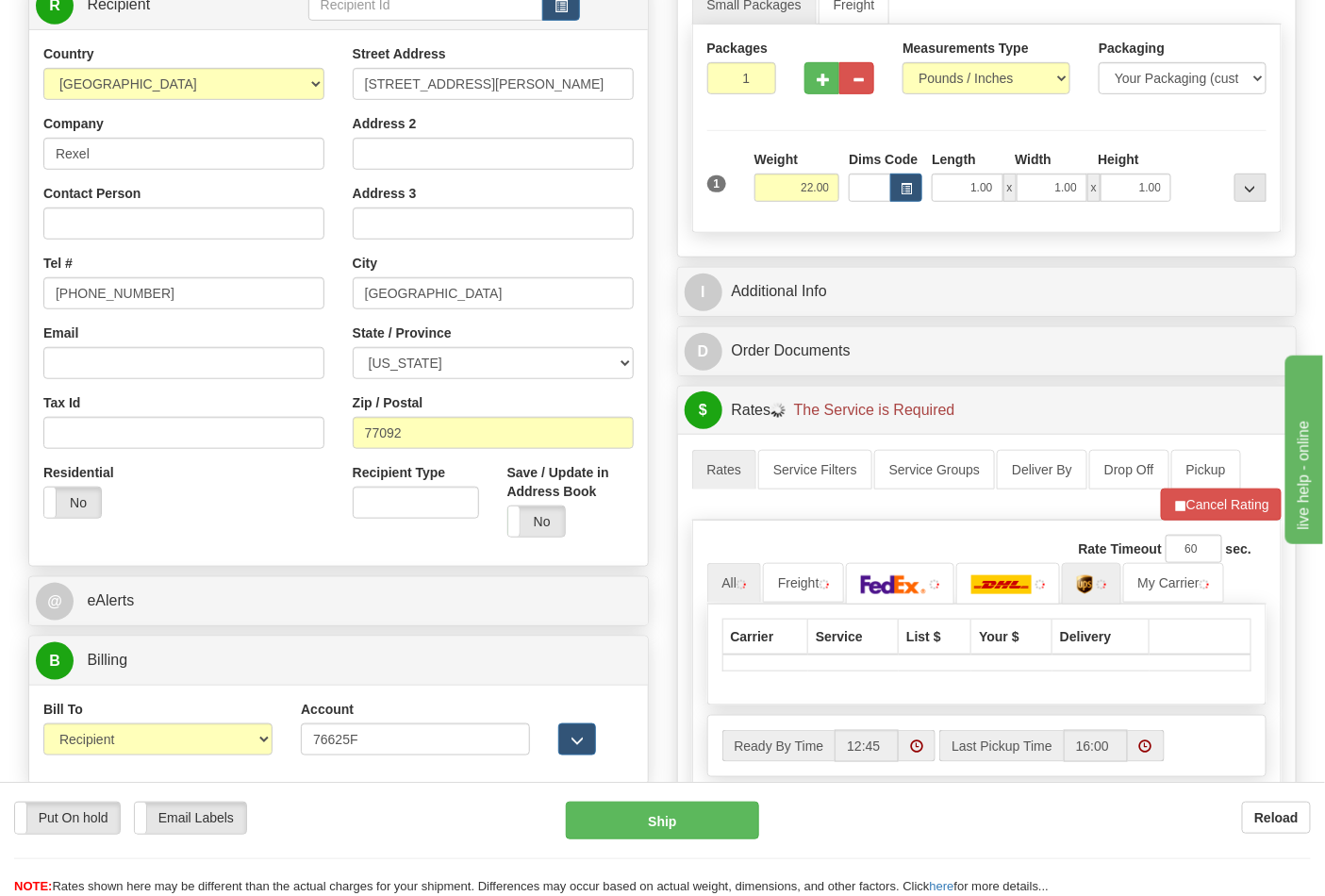
scroll to position [418, 0]
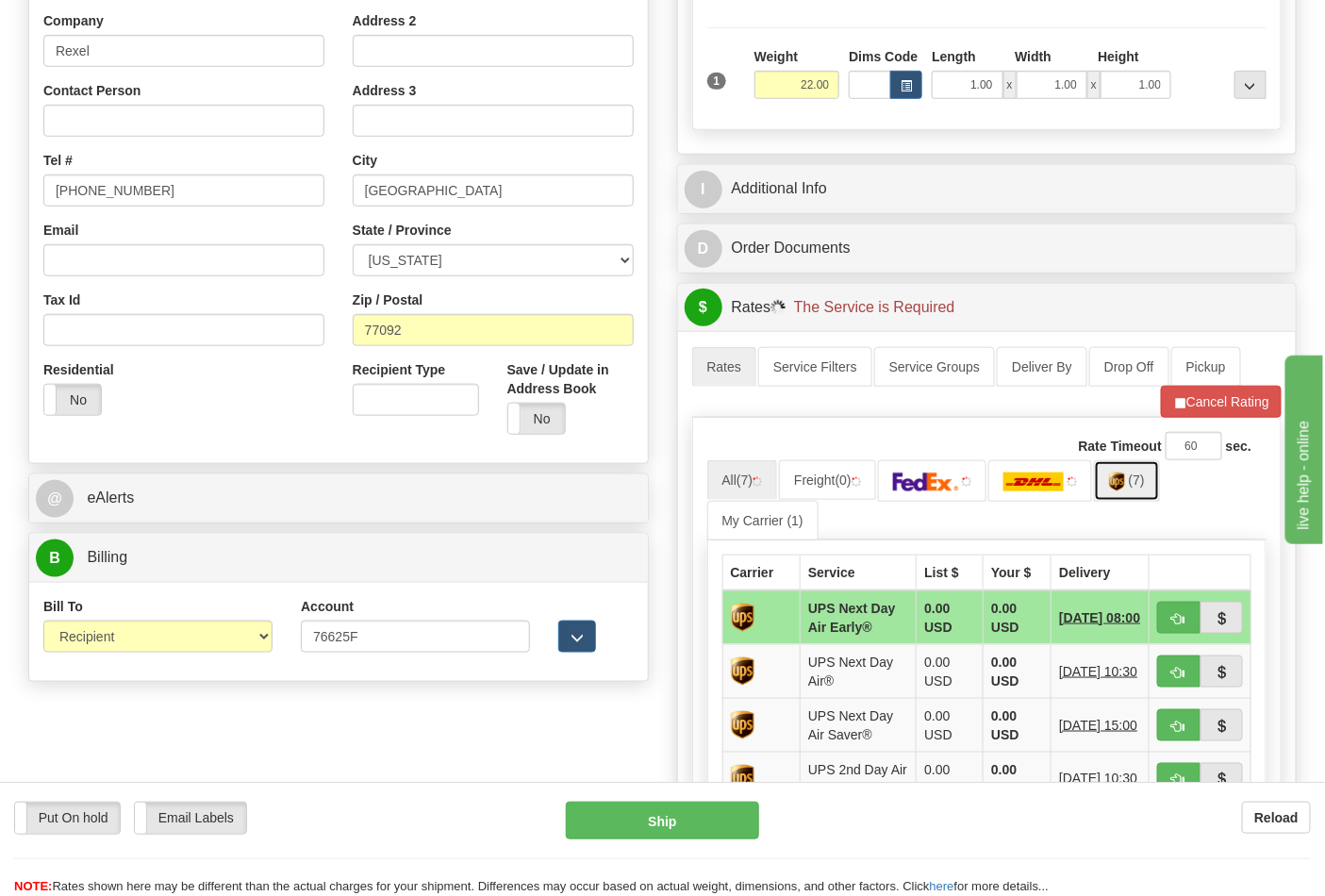
click at [1138, 493] on link "(7)" at bounding box center [1126, 480] width 66 height 40
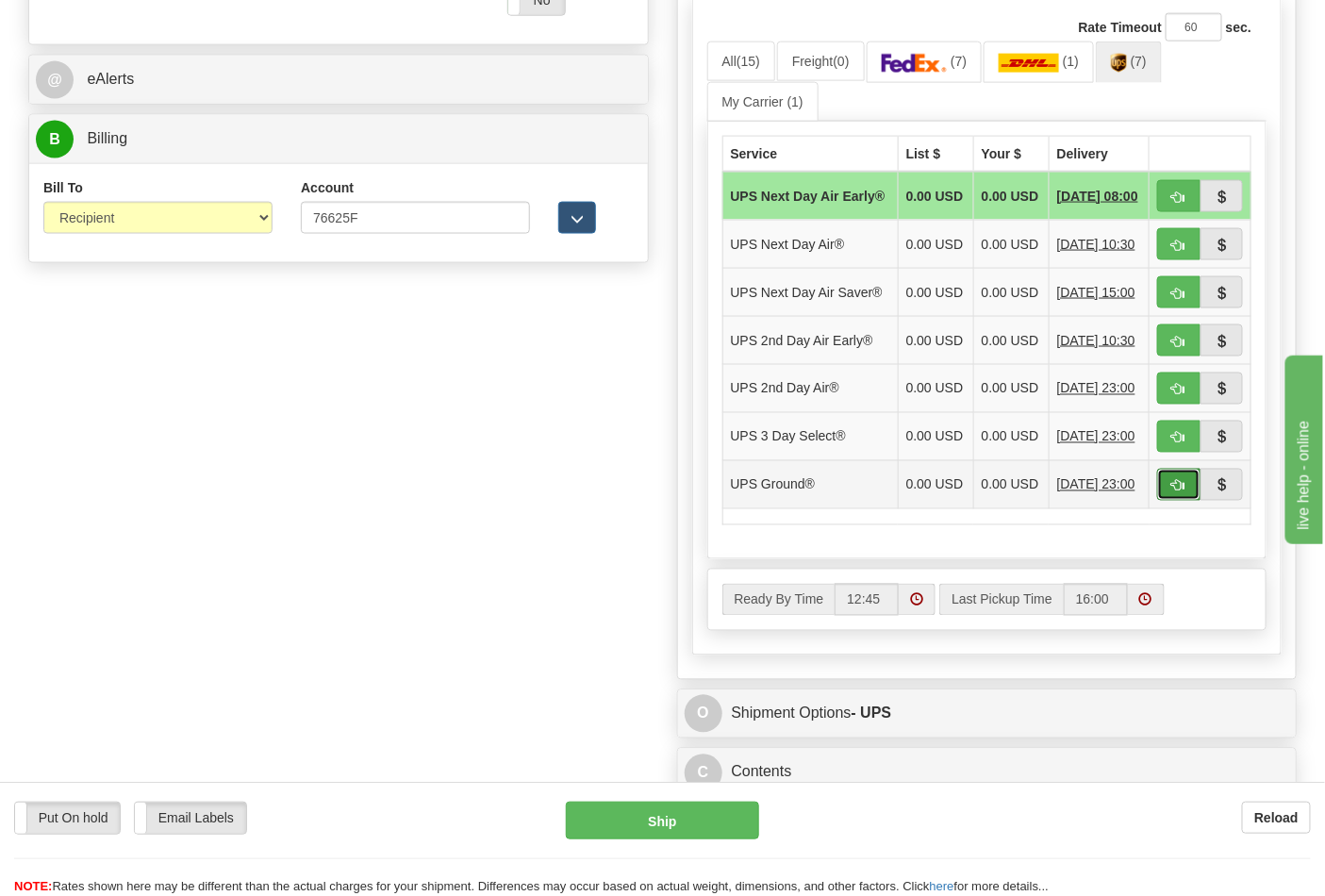
click at [1172, 492] on span "button" at bounding box center [1179, 486] width 13 height 12
type input "03"
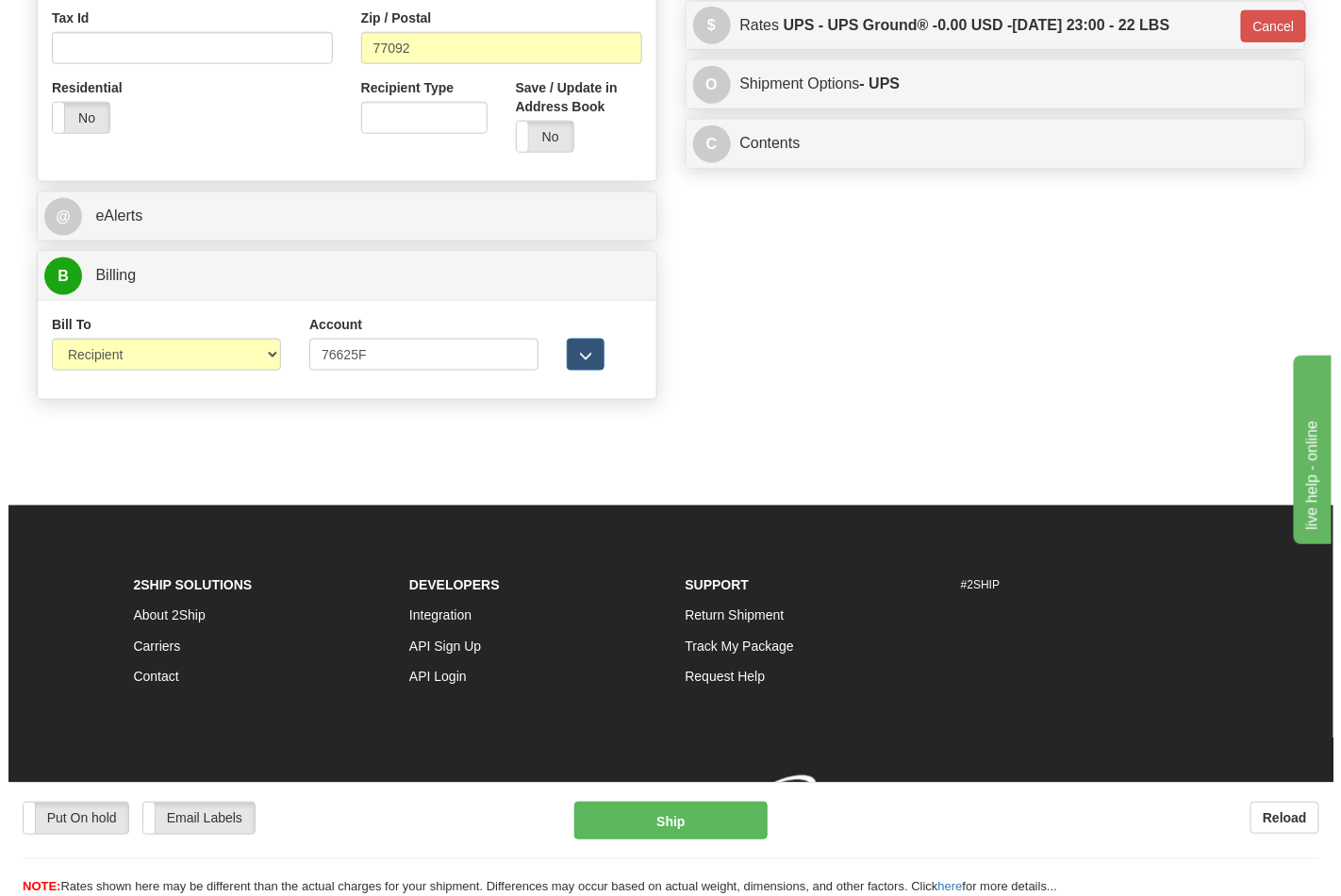
scroll to position [731, 0]
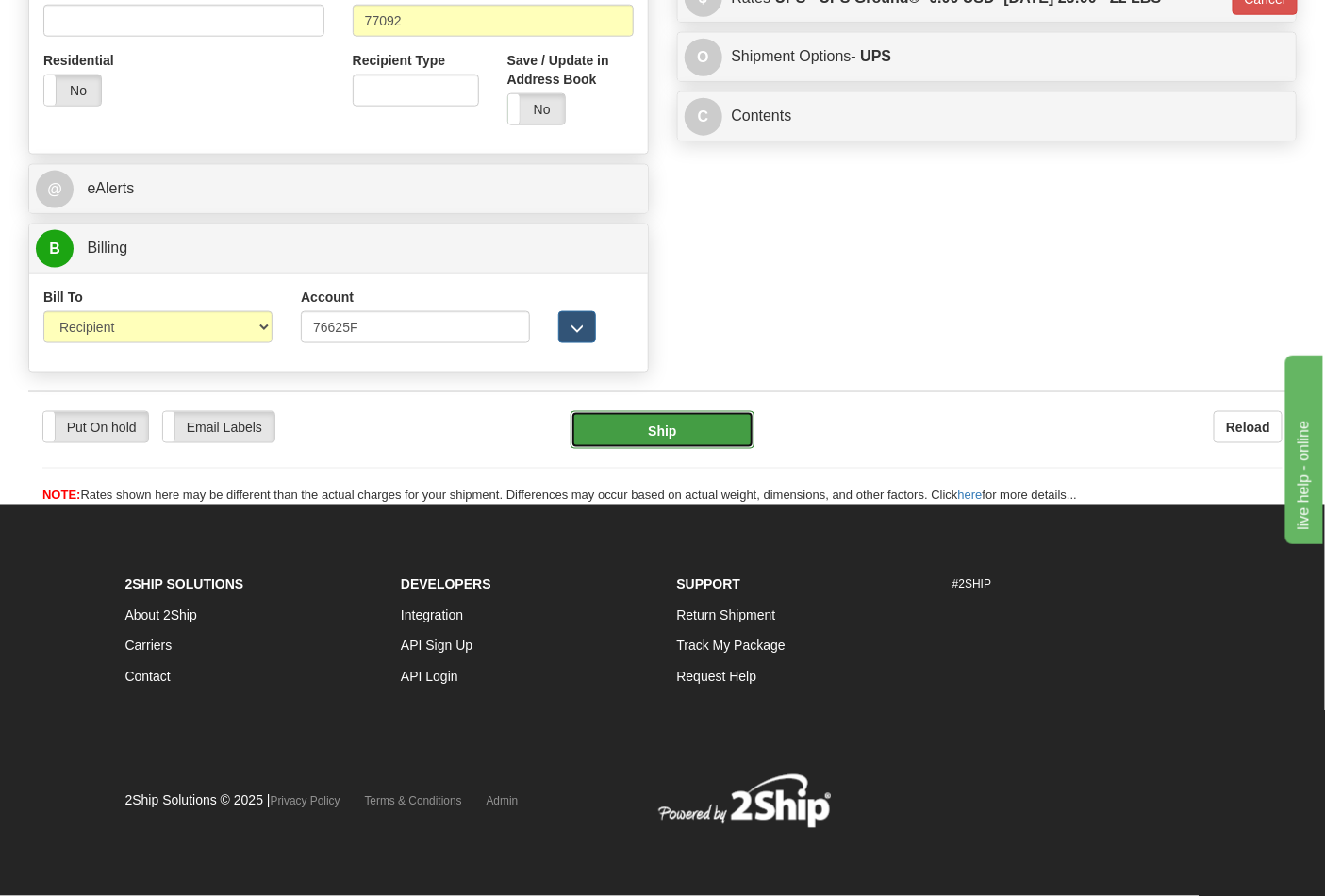
click at [694, 426] on button "Ship" at bounding box center [662, 429] width 183 height 37
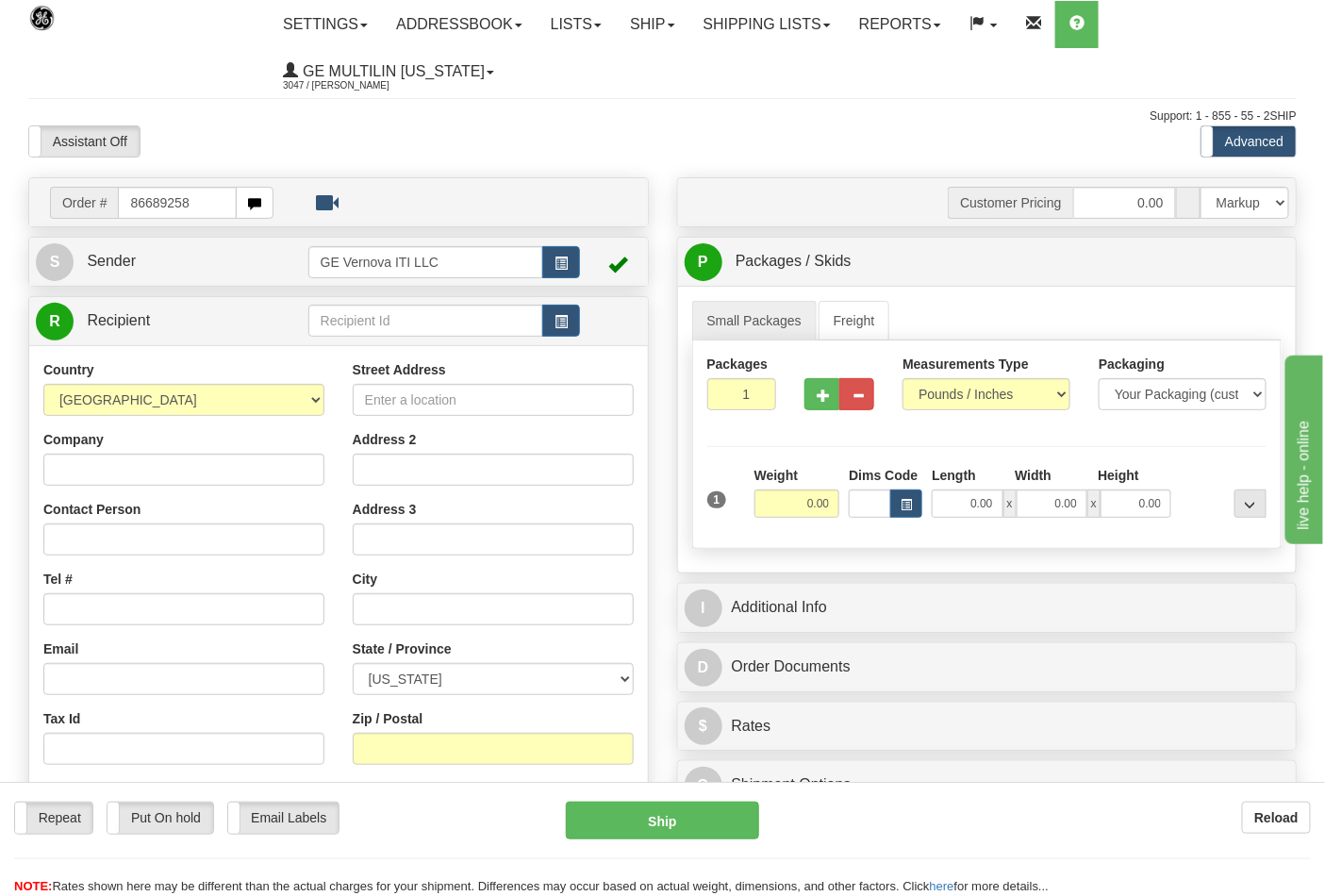
type input "86689258"
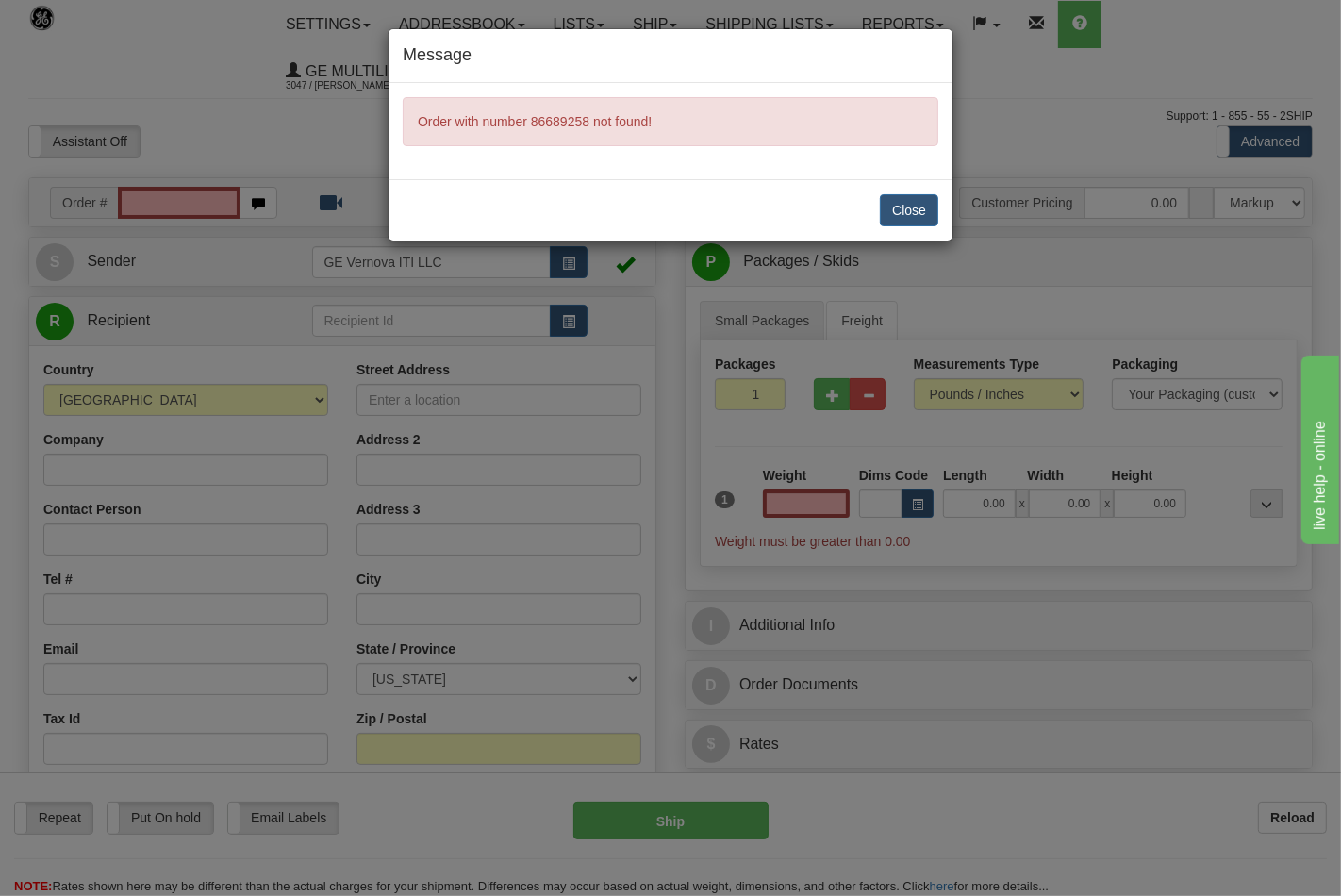
type input "0.00"
click at [904, 211] on button "Close" at bounding box center [908, 210] width 58 height 32
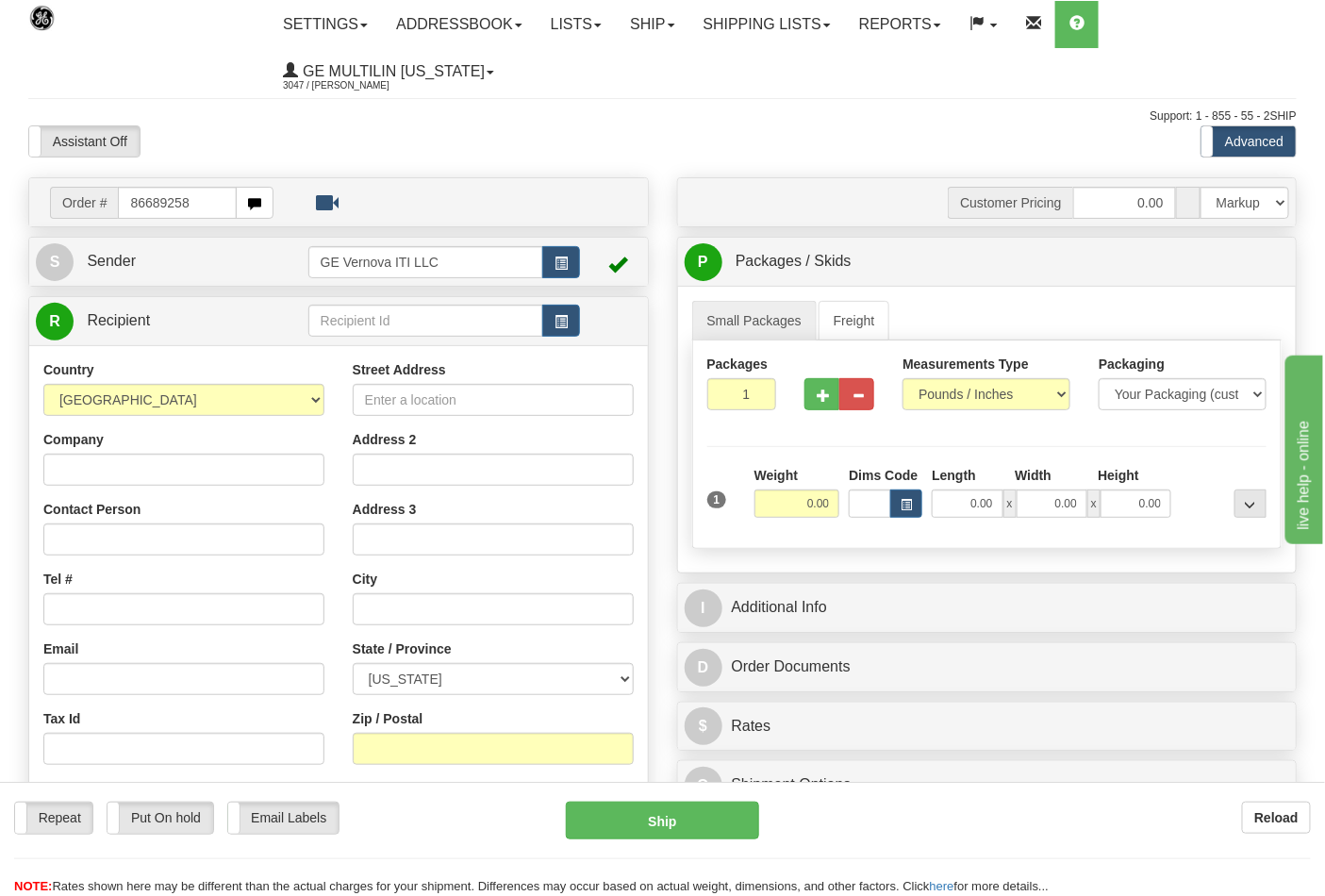
type input "86689258"
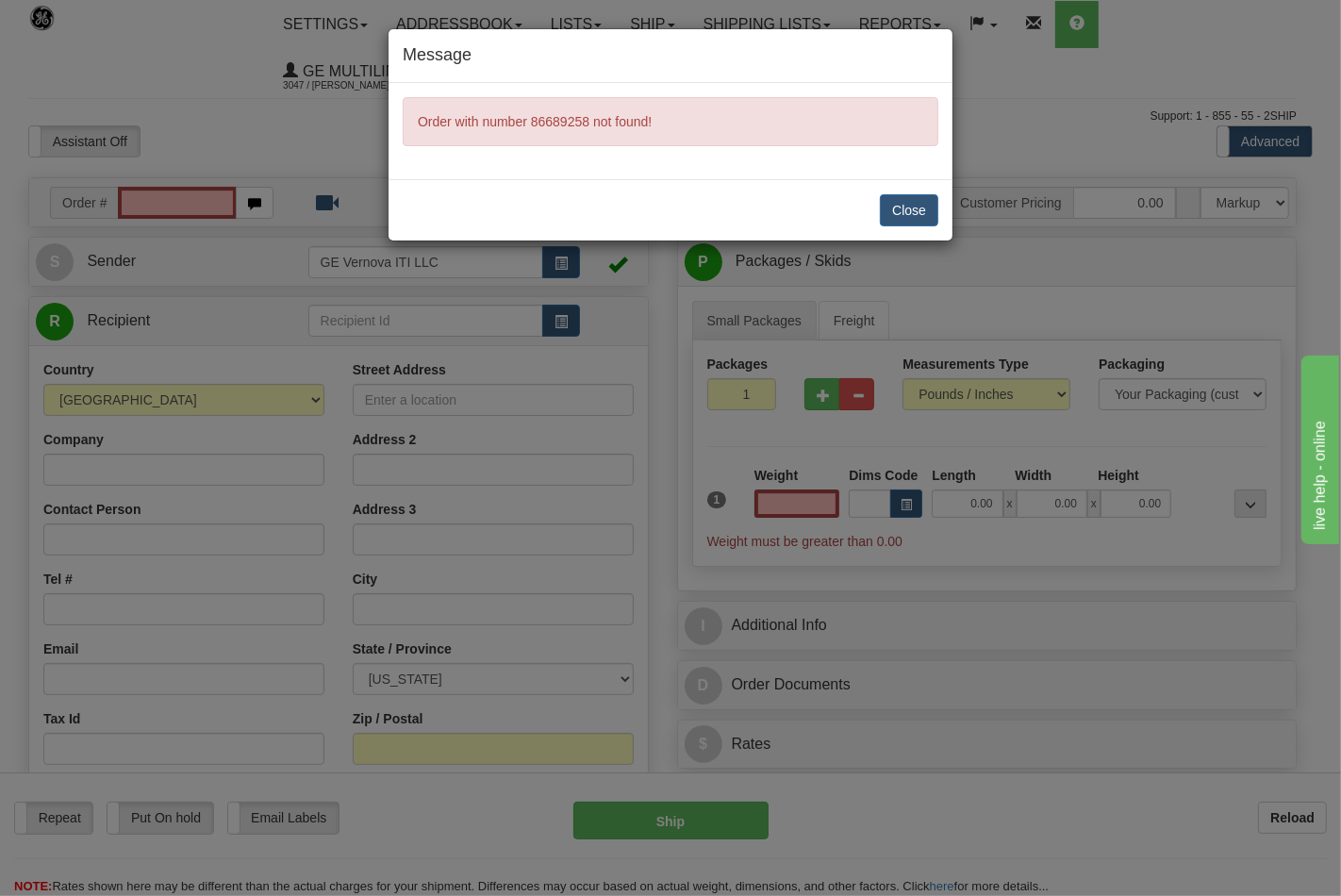
type input "0.00"
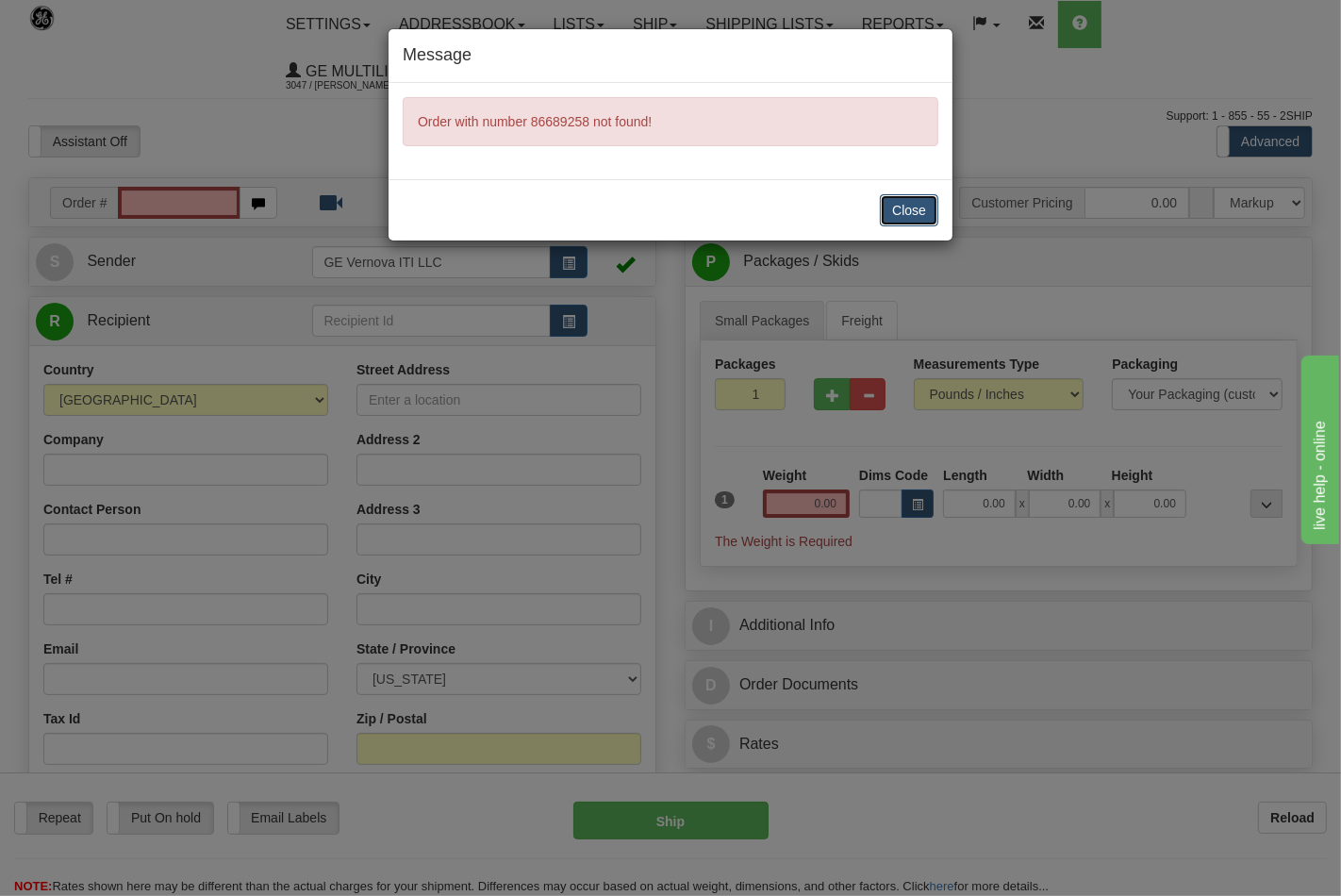
click at [918, 219] on button "Close" at bounding box center [908, 210] width 58 height 32
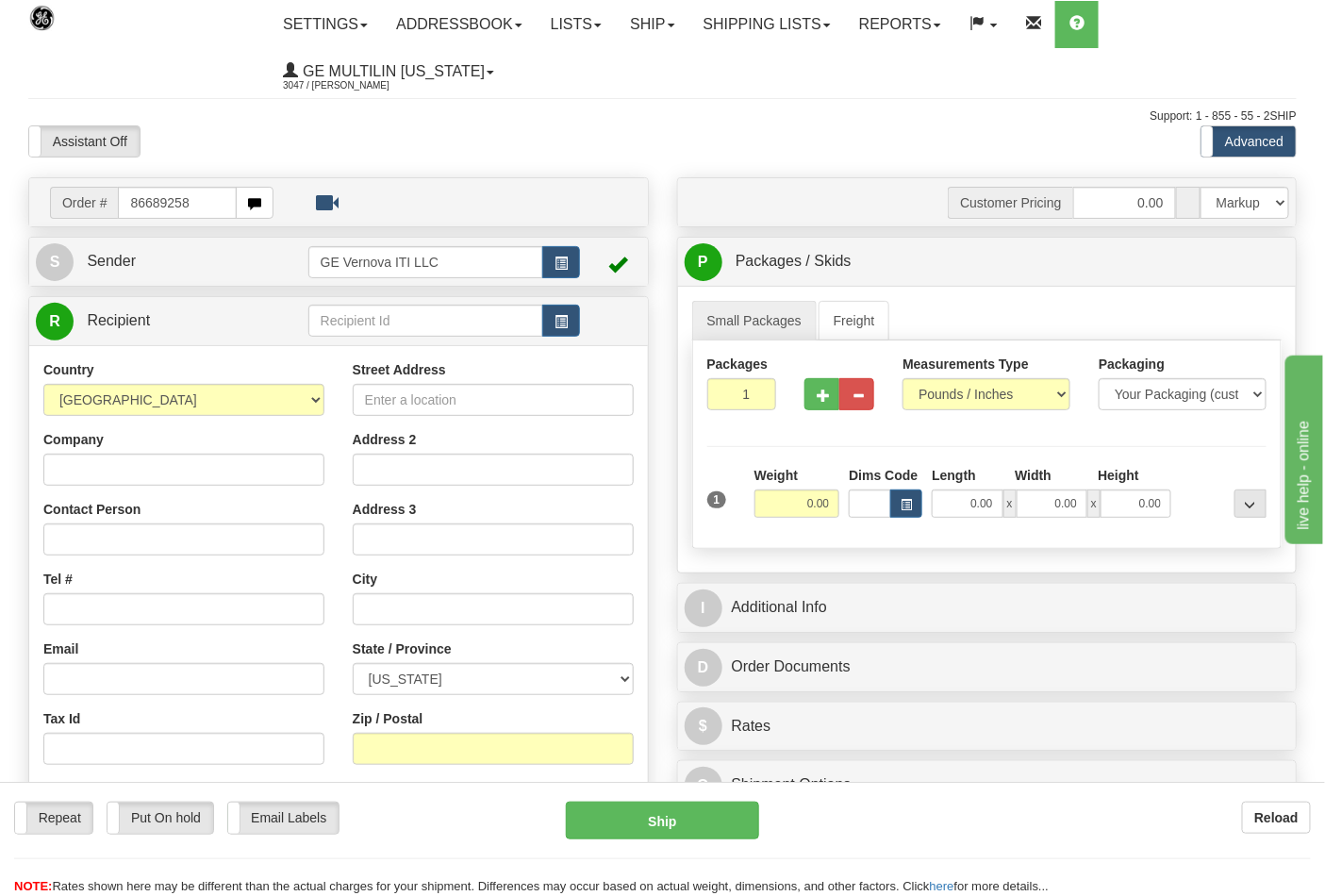
type input "86689258"
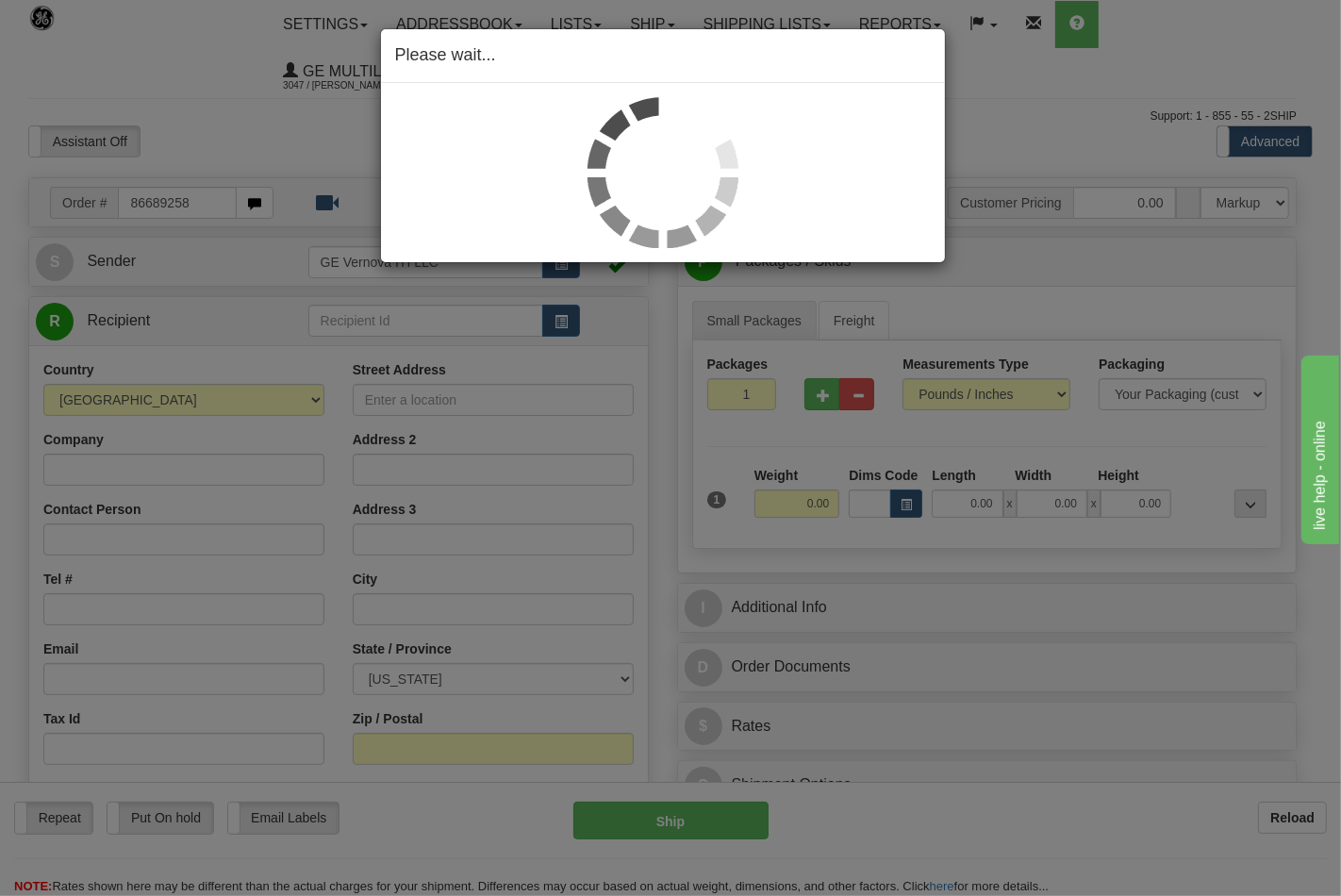
click at [947, 397] on div "Please wait..." at bounding box center [670, 448] width 1341 height 896
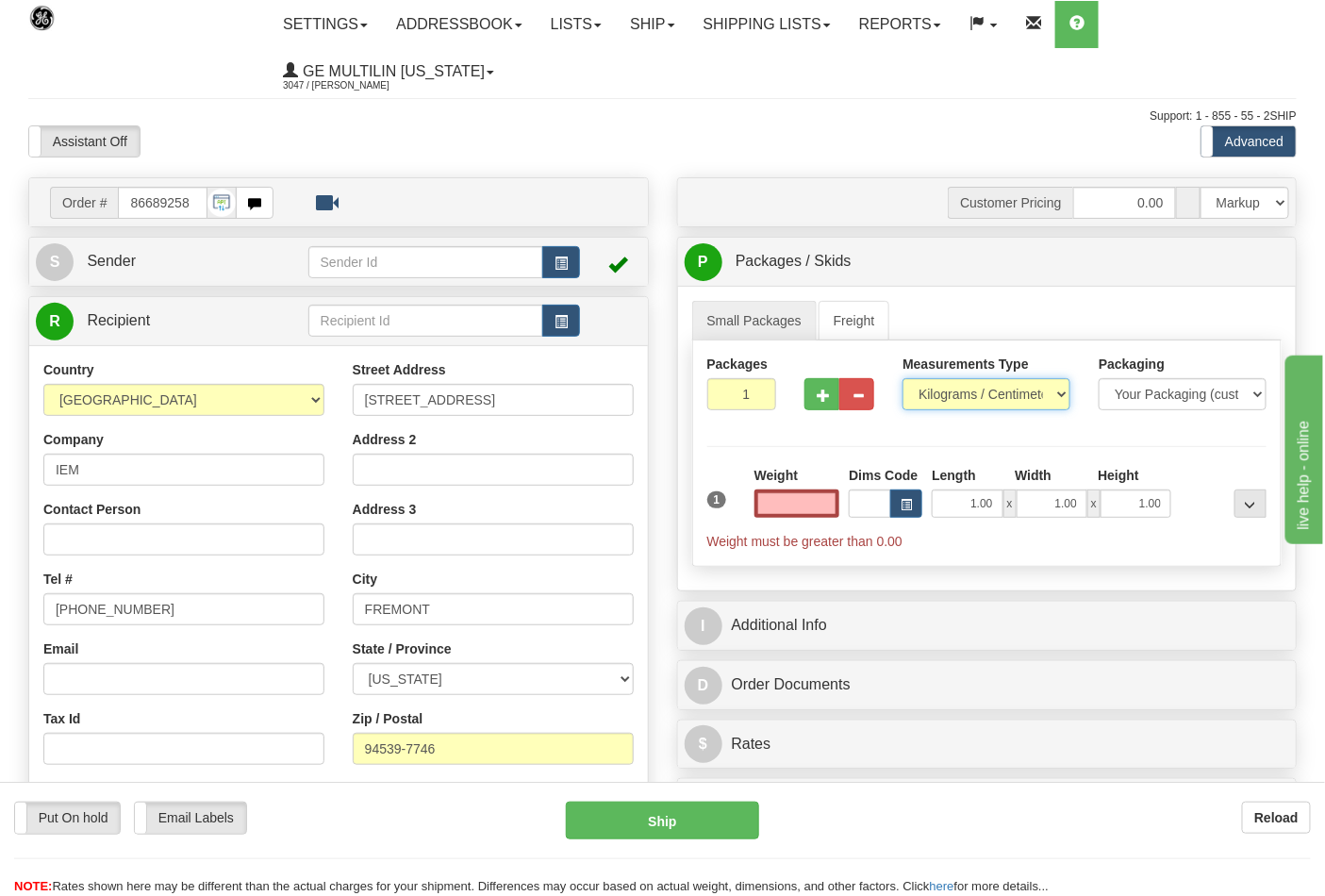
type input "0.00"
click at [948, 399] on select "Pounds / Inches Kilograms / Centimeters" at bounding box center [987, 395] width 168 height 32
select select "0"
click at [903, 379] on select "Pounds / Inches Kilograms / Centimeters" at bounding box center [987, 395] width 168 height 32
click at [834, 505] on input "0.00" at bounding box center [798, 503] width 86 height 29
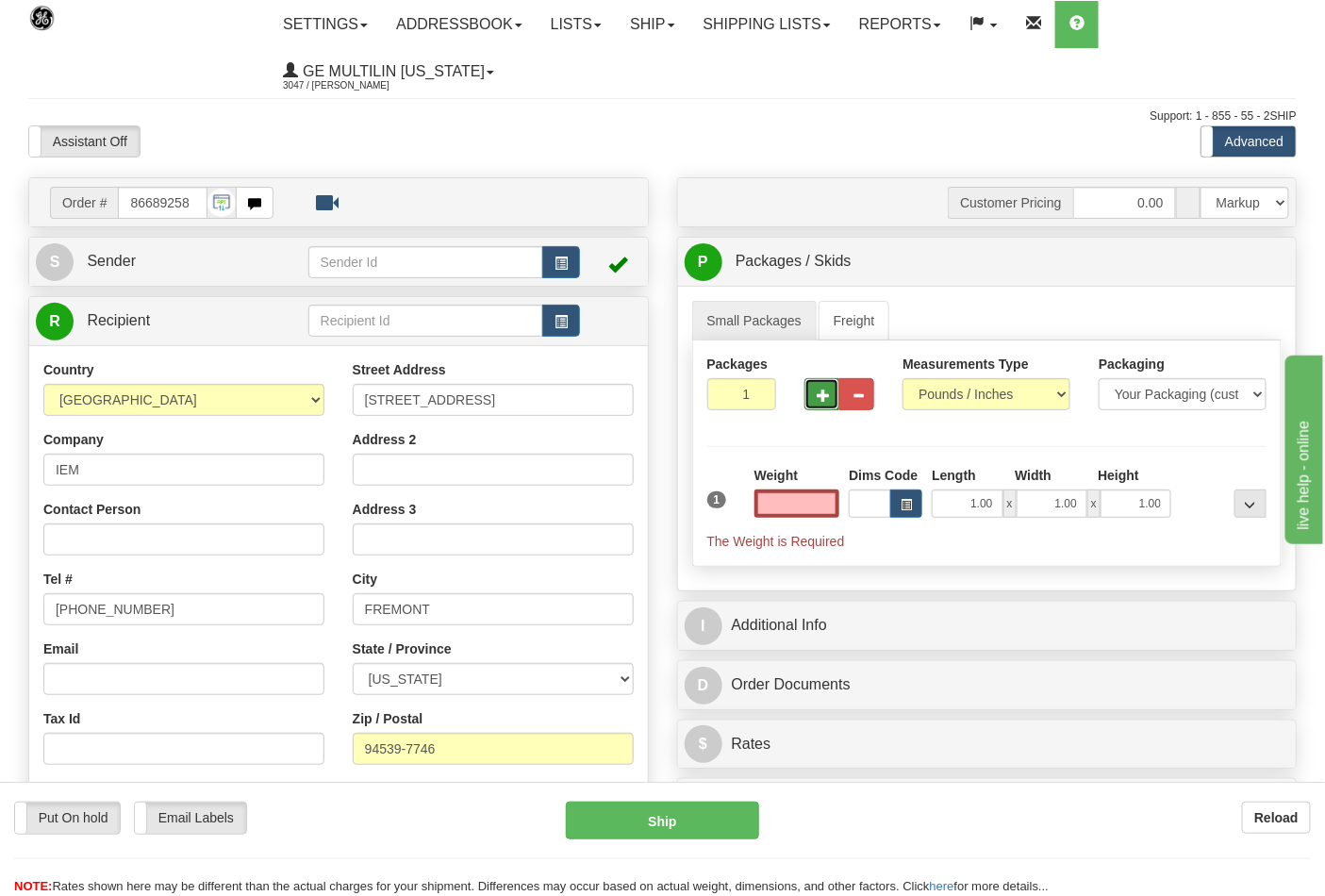
type input "0.00"
click at [823, 398] on span "button" at bounding box center [823, 395] width 13 height 12
type input "2"
click at [1240, 267] on span "Pack / Skid Level" at bounding box center [1235, 263] width 87 height 13
radio input "true"
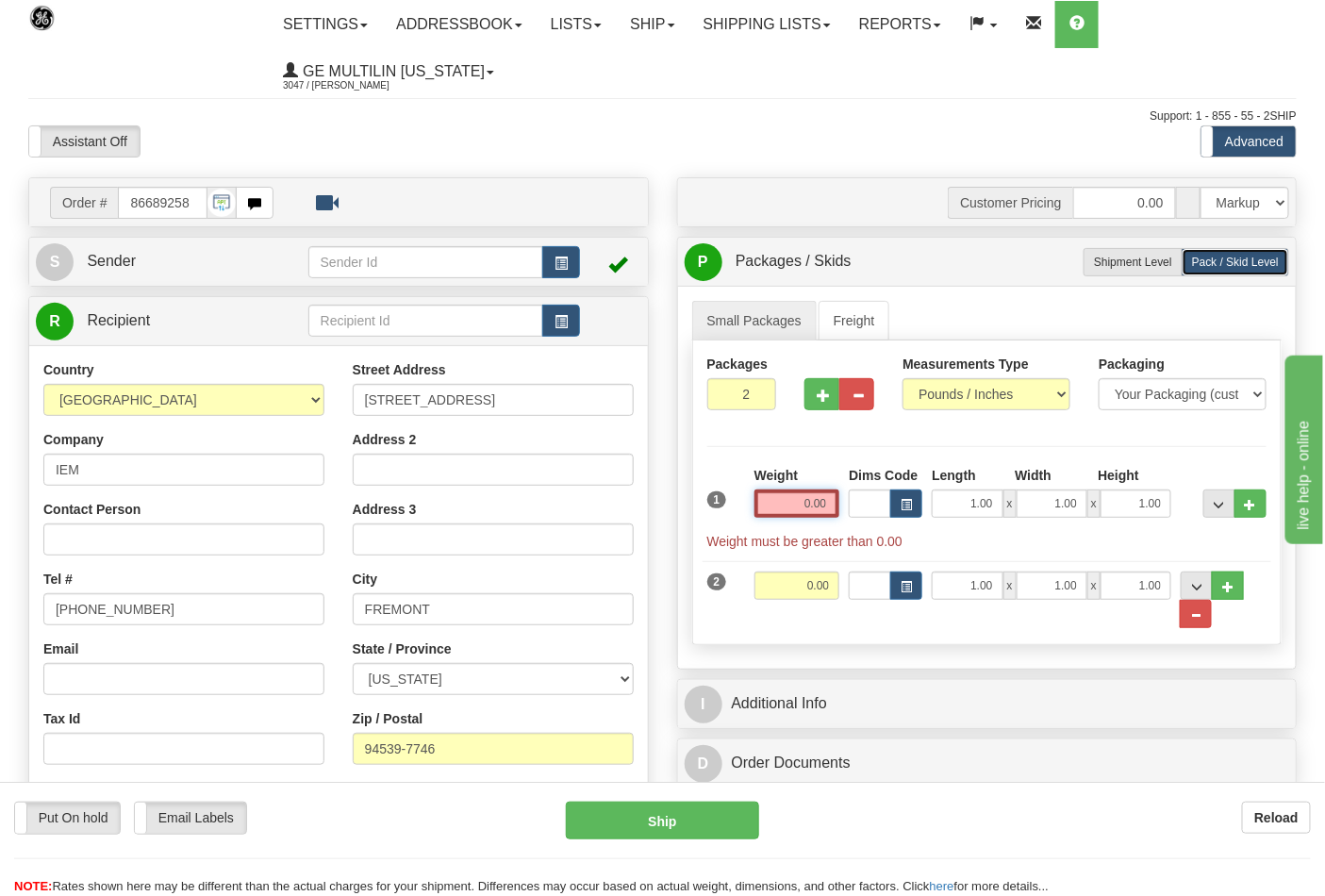
click at [824, 502] on input "0.00" at bounding box center [798, 503] width 86 height 29
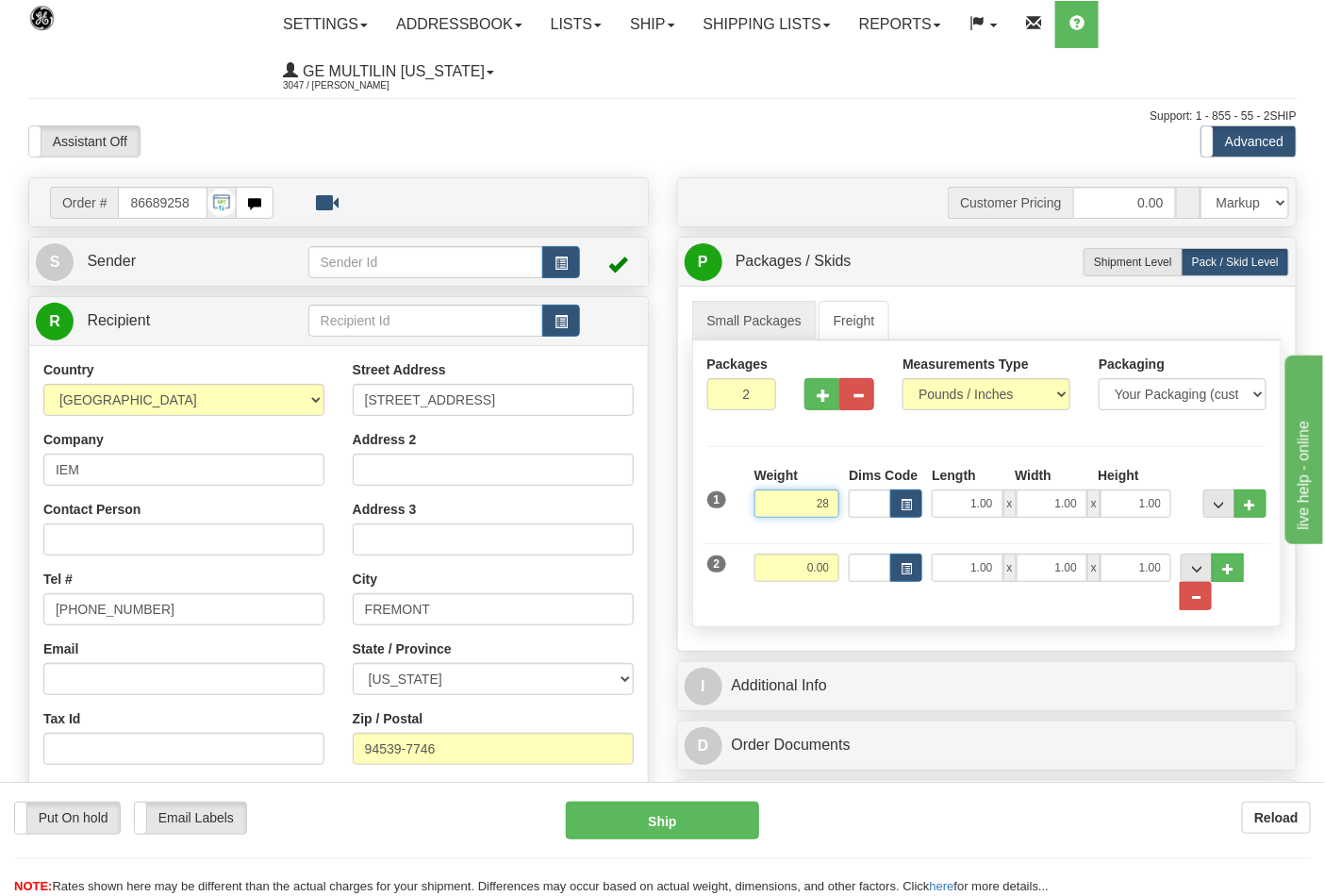
click button "Delete" at bounding box center [0, 0] width 0 height 0
type input "28.00"
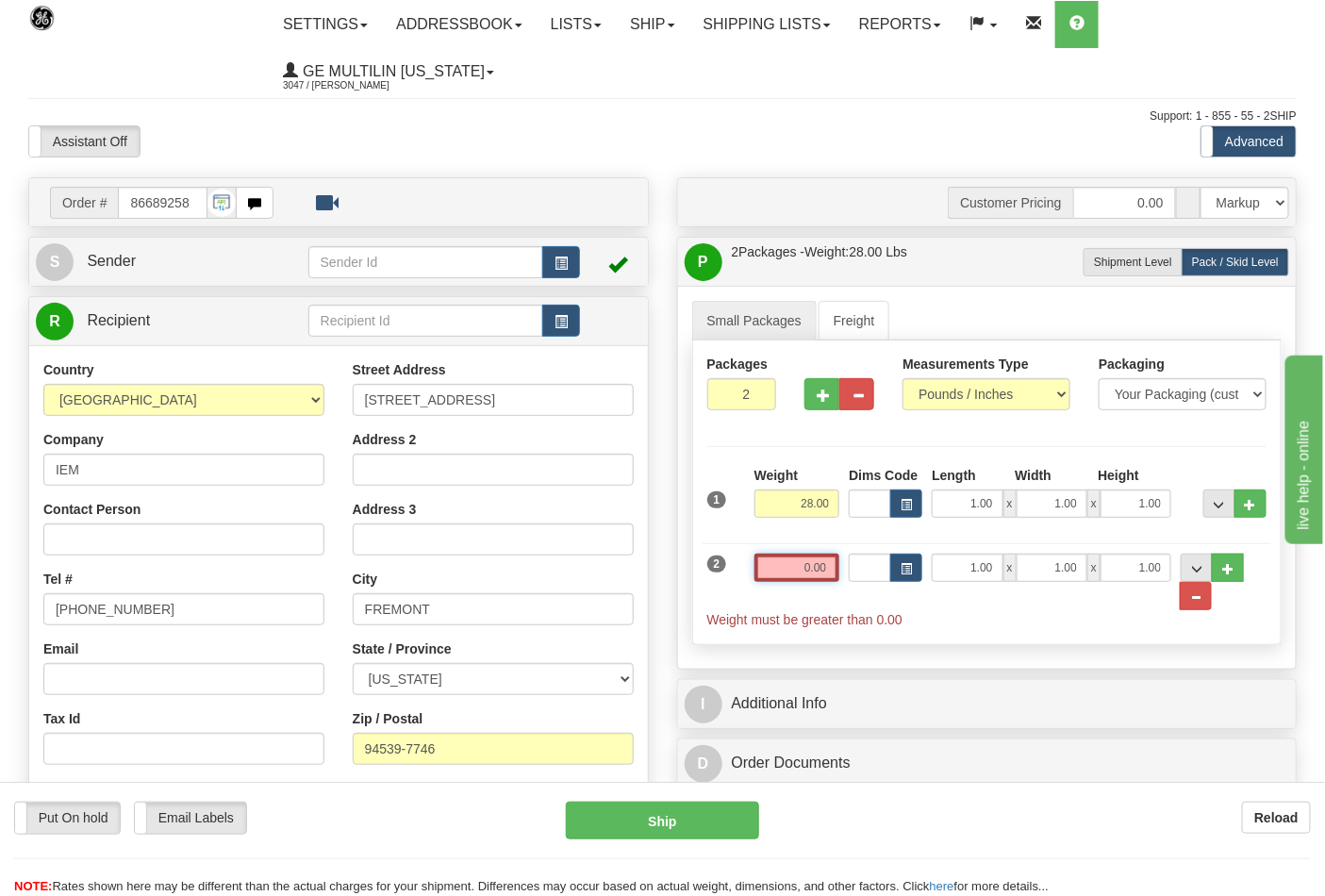
click at [833, 570] on input "0.00" at bounding box center [798, 568] width 86 height 29
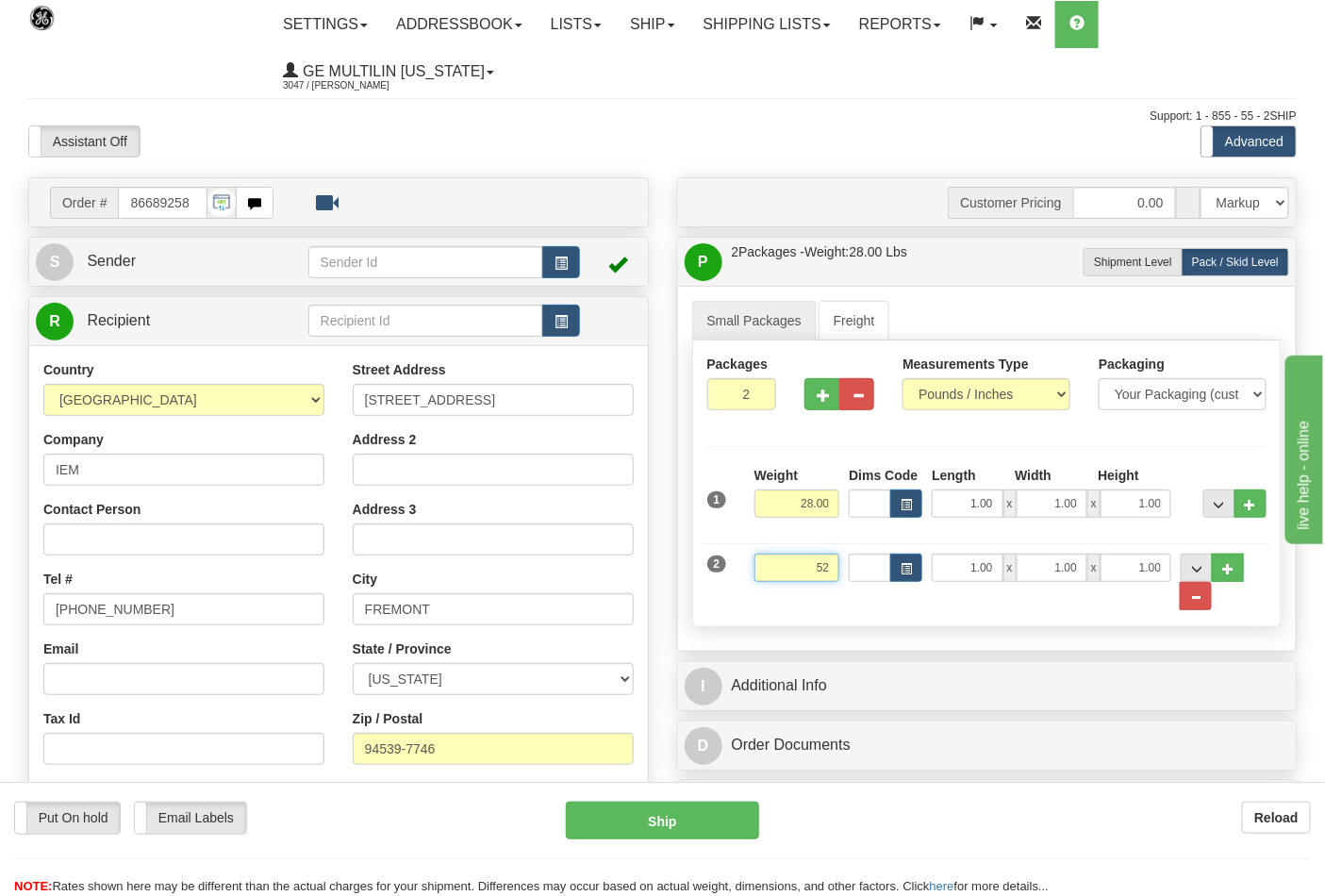
click button "Delete" at bounding box center [0, 0] width 0 height 0
type input "52.00"
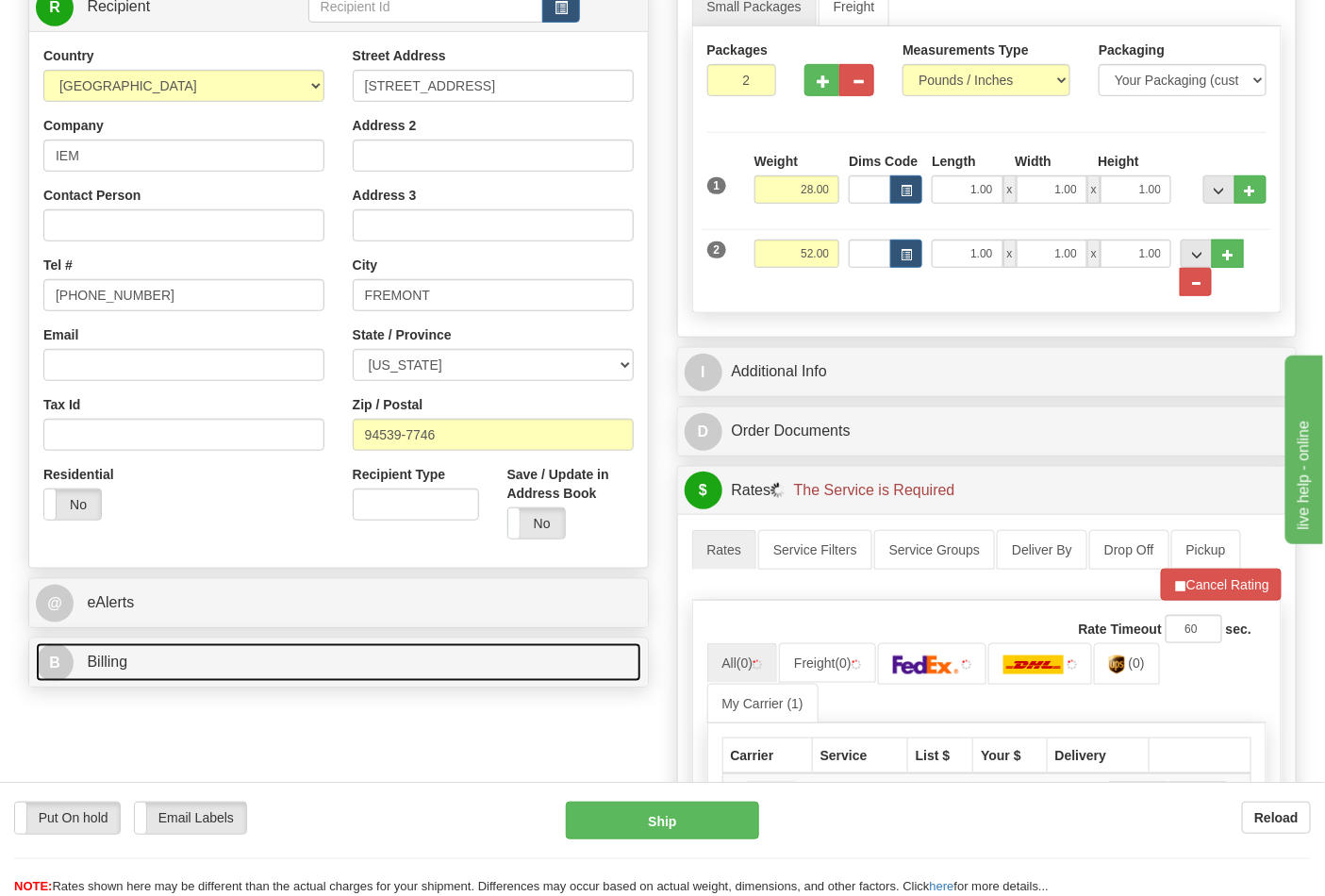
click at [260, 676] on link "B Billing" at bounding box center [339, 662] width 606 height 38
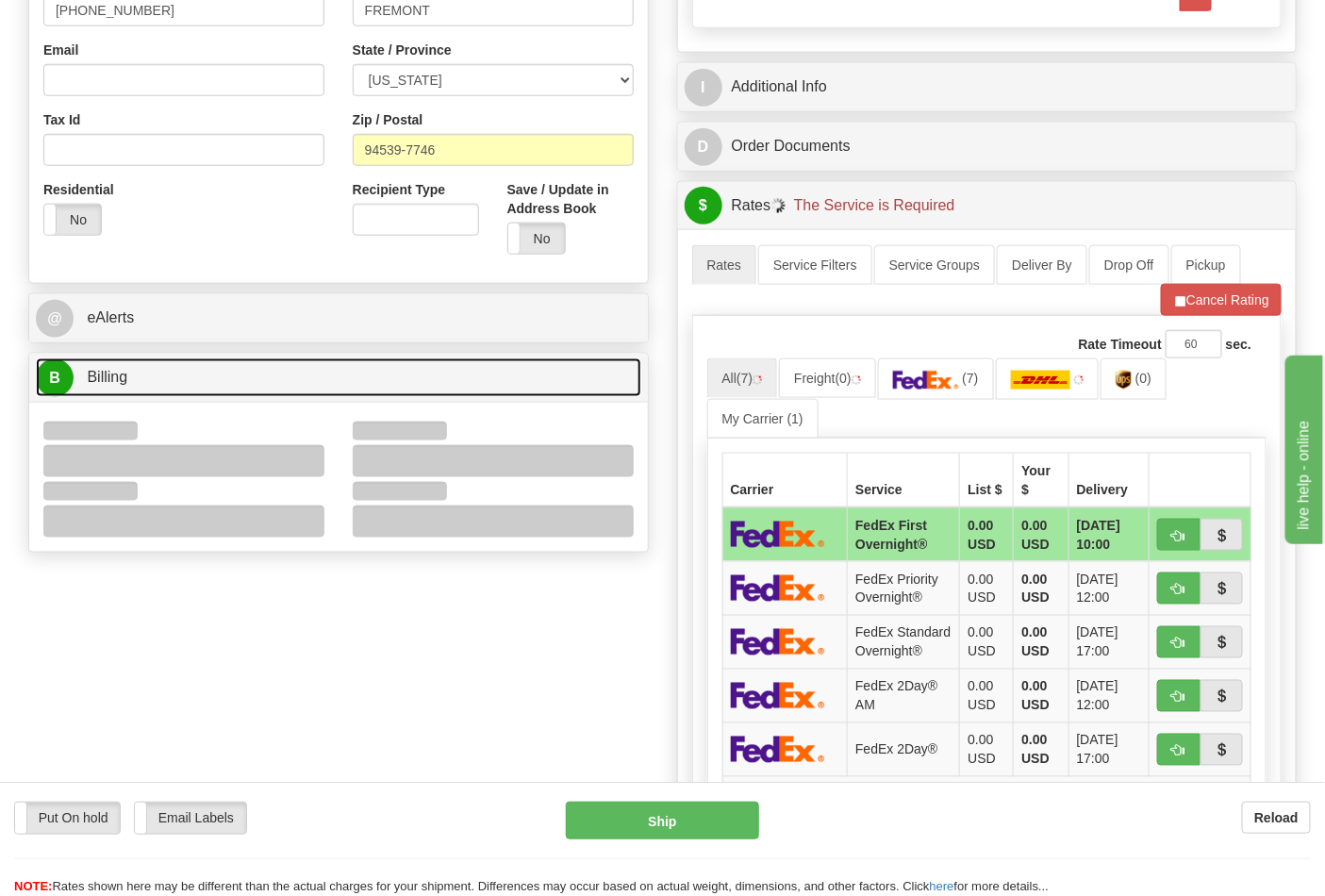
scroll to position [629, 0]
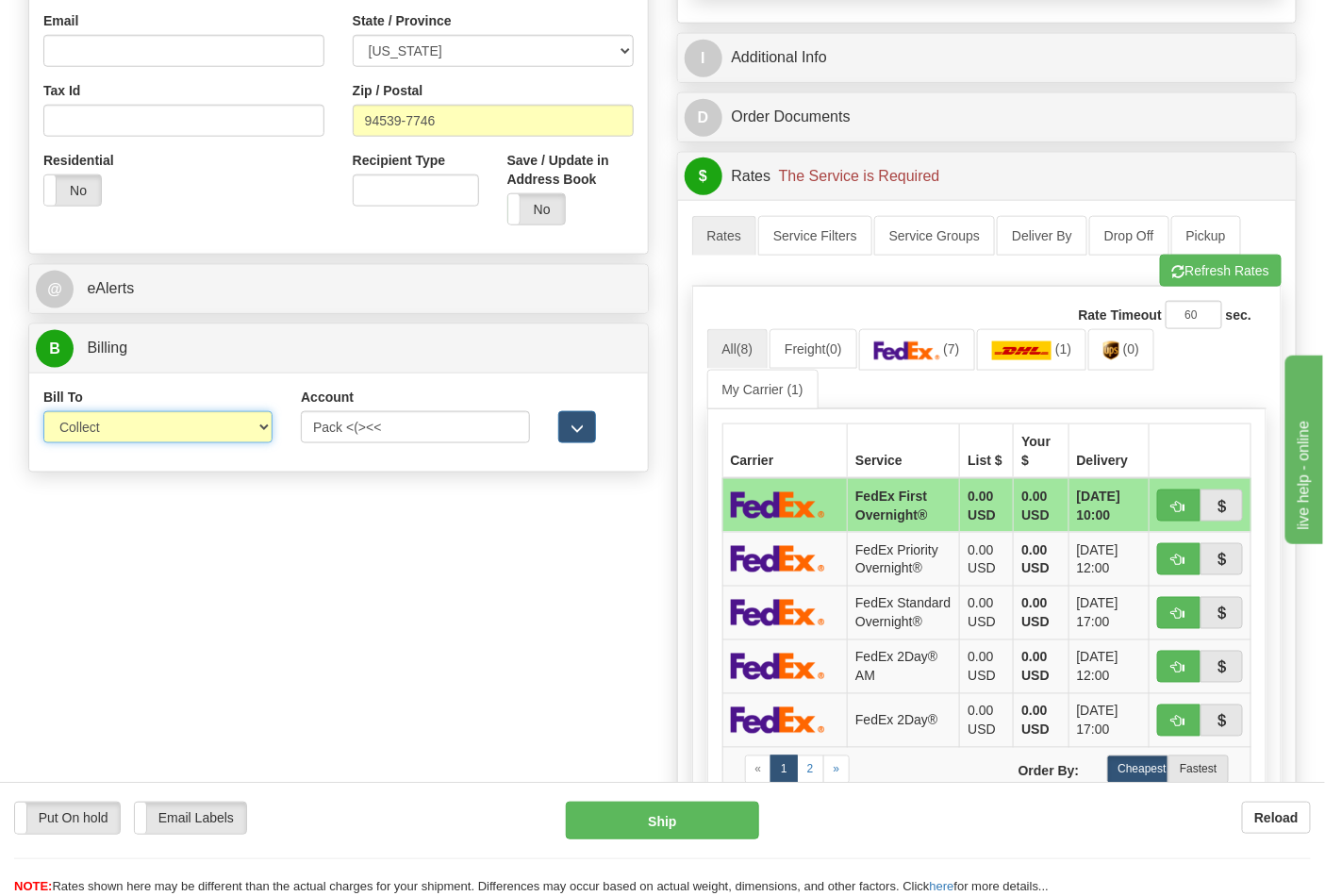
click at [115, 441] on select "Sender Recipient Third Party Collect" at bounding box center [158, 427] width 229 height 32
select select "2"
click at [43, 413] on select "Sender Recipient Third Party Collect" at bounding box center [158, 427] width 229 height 32
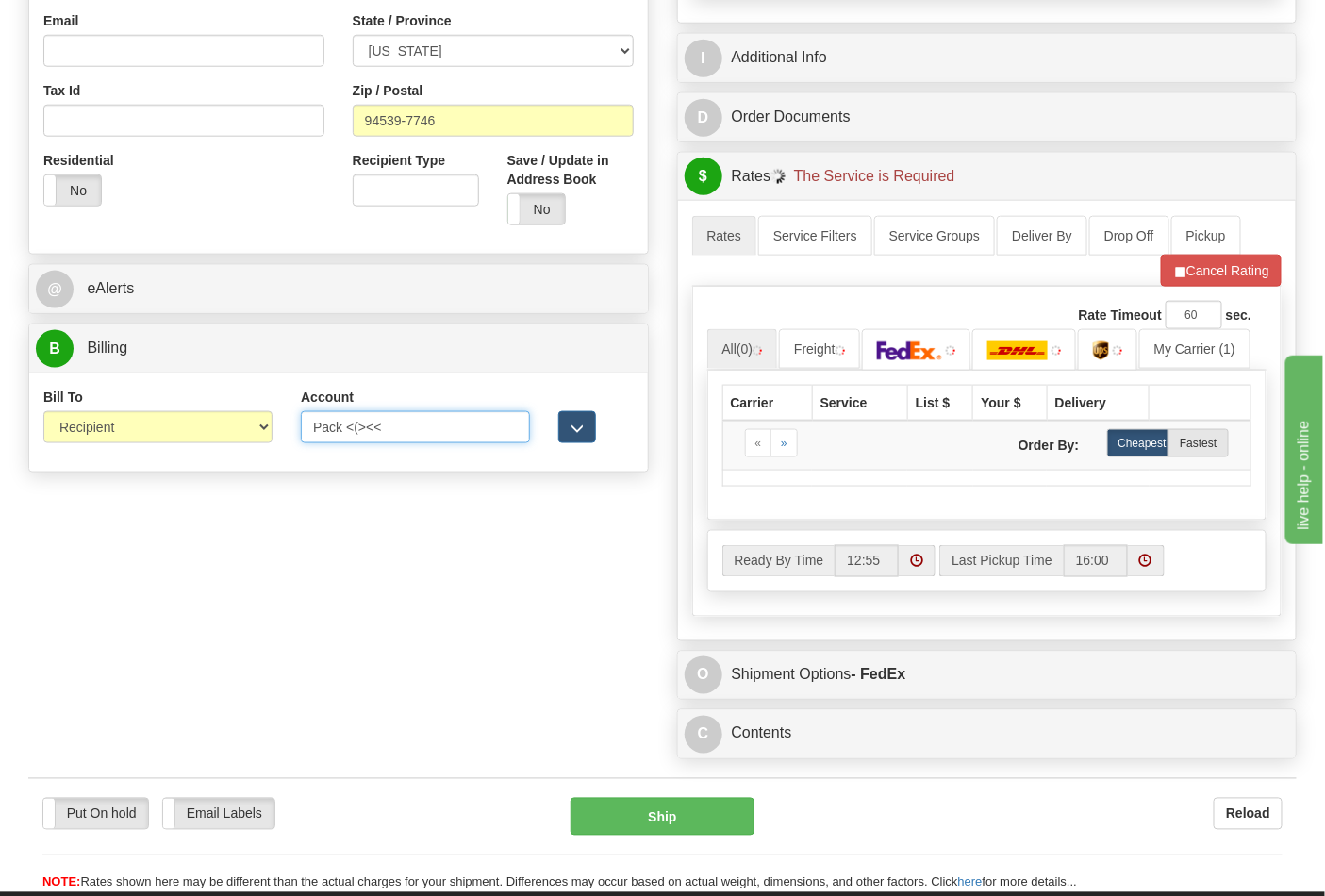
drag, startPoint x: 462, startPoint y: 422, endPoint x: 231, endPoint y: 417, distance: 231.1
click at [231, 417] on div "Bill To Sender Recipient Third Party Collect Account Pack <(><< 3rd Party Accou…" at bounding box center [339, 422] width 619 height 70
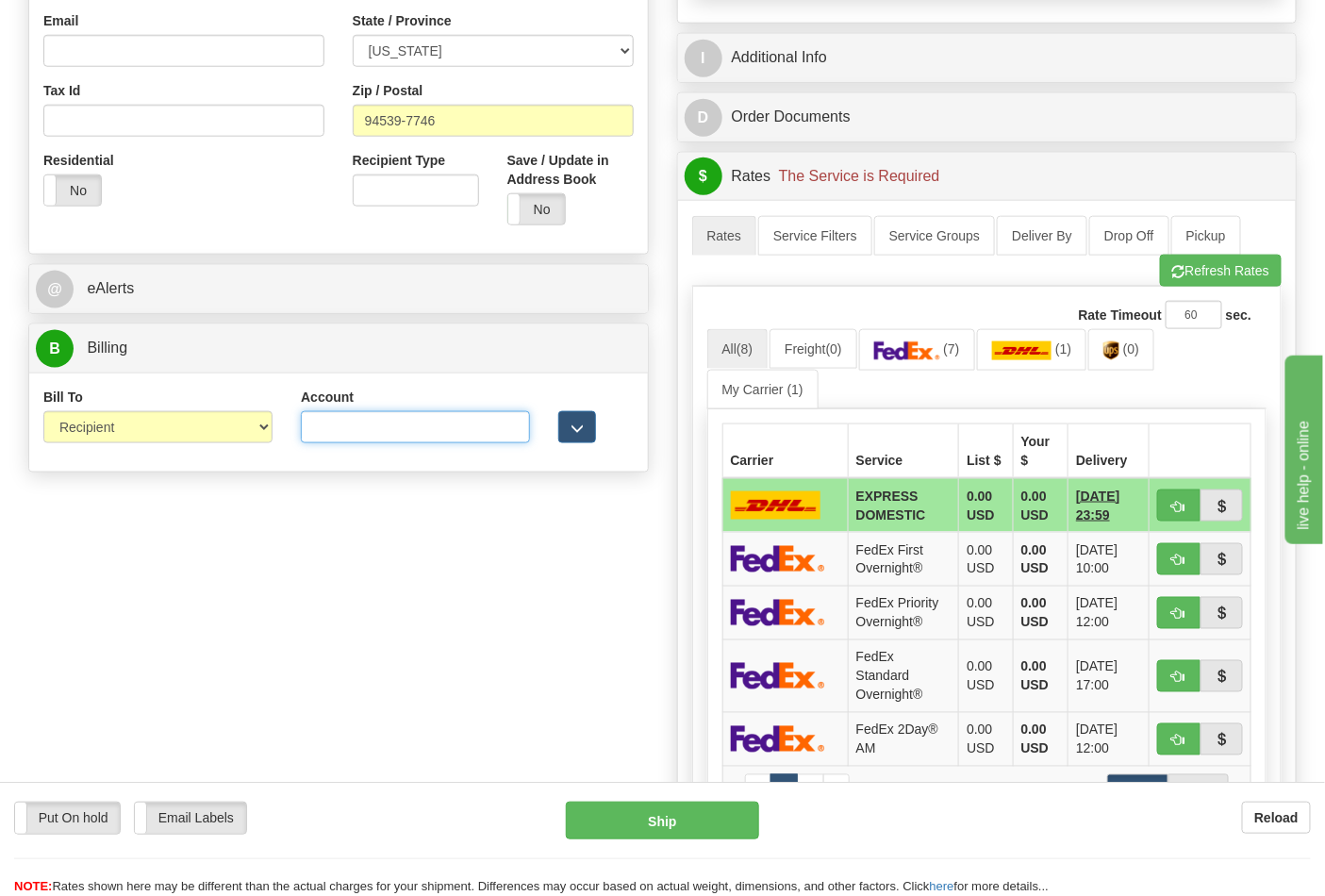
click at [334, 426] on input "Account" at bounding box center [416, 427] width 229 height 32
type input "312270463"
click button "Delete" at bounding box center [0, 0] width 0 height 0
click at [931, 360] on img at bounding box center [907, 351] width 66 height 19
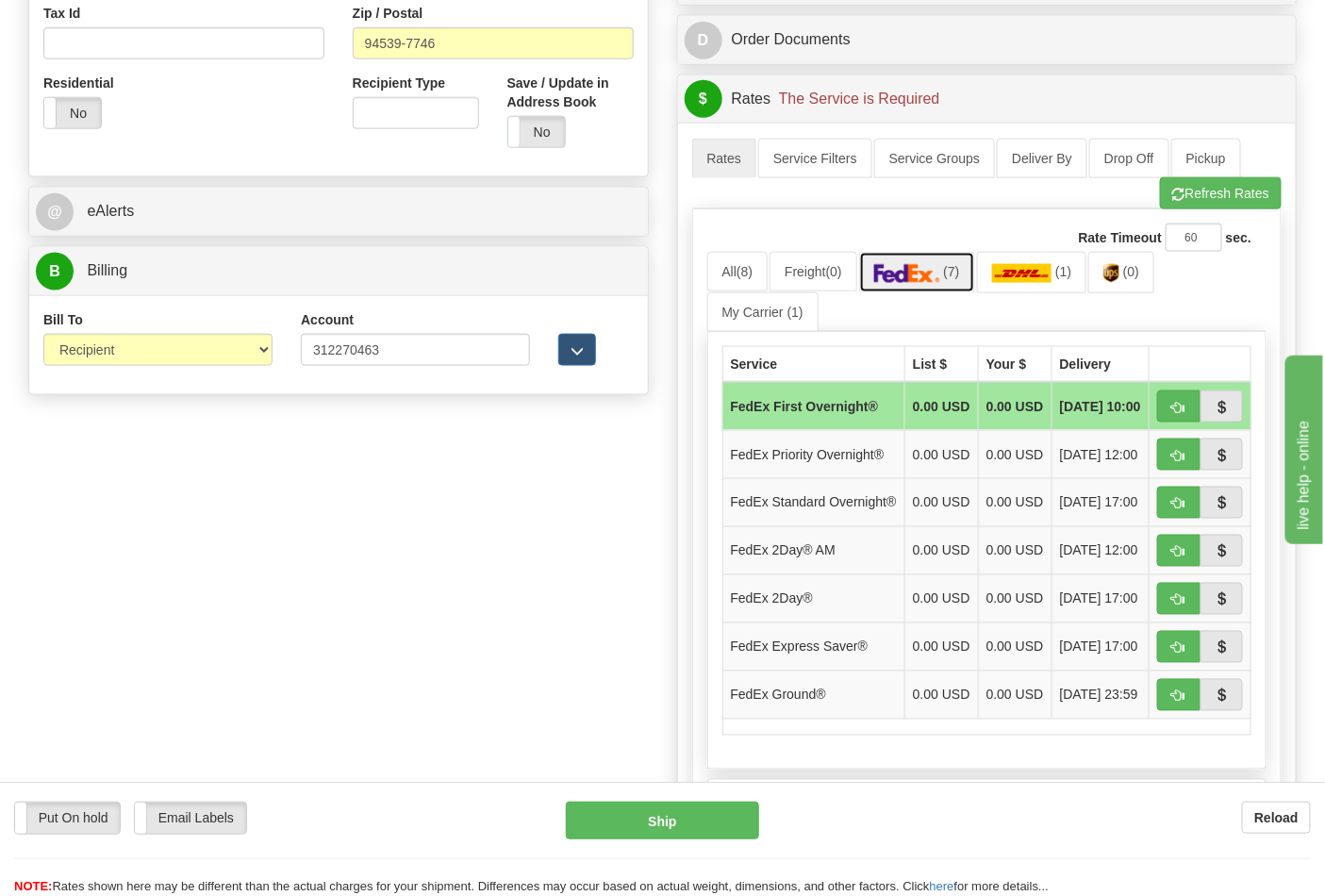
scroll to position [838, 0]
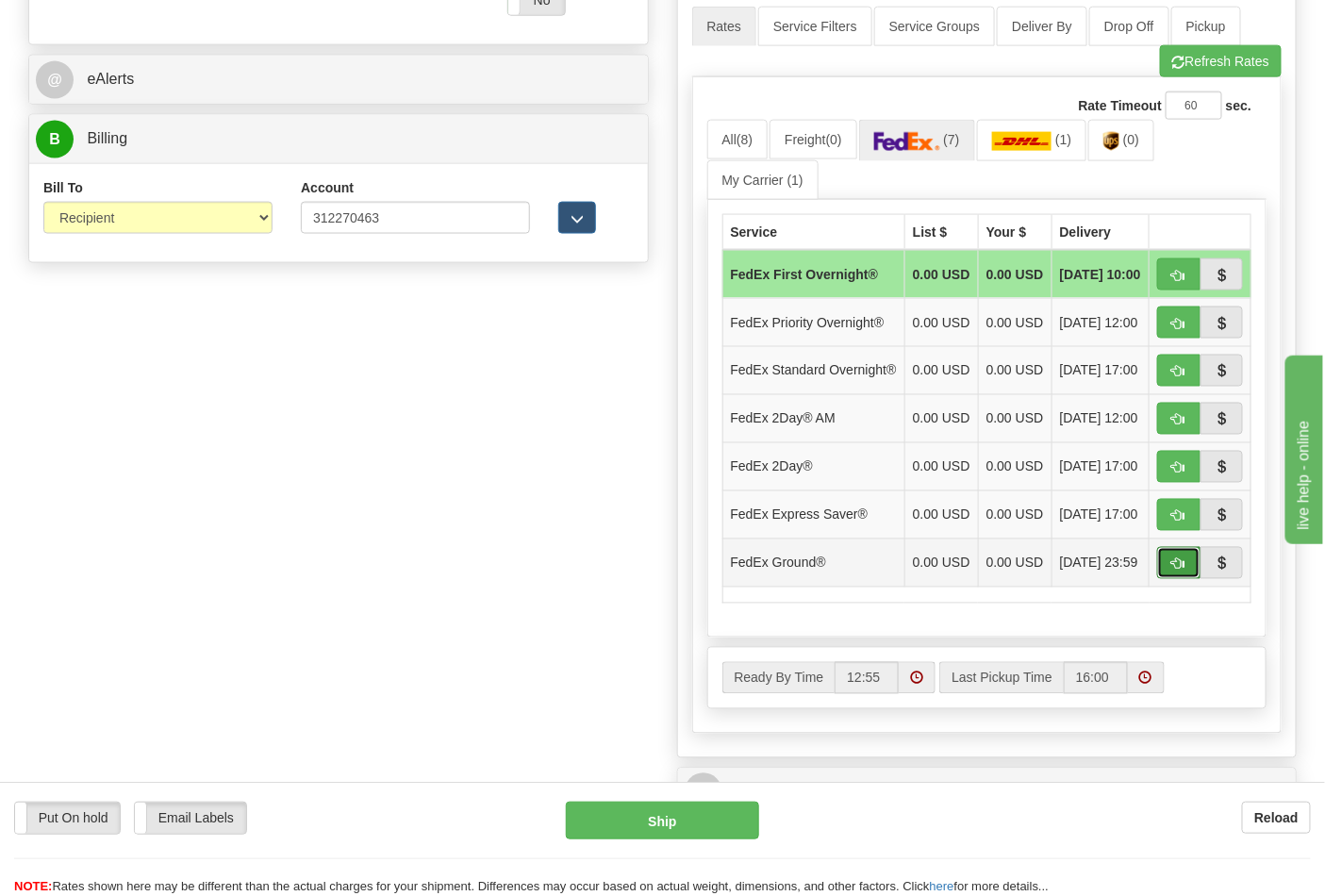
click at [1172, 570] on span "button" at bounding box center [1179, 564] width 13 height 12
type input "92"
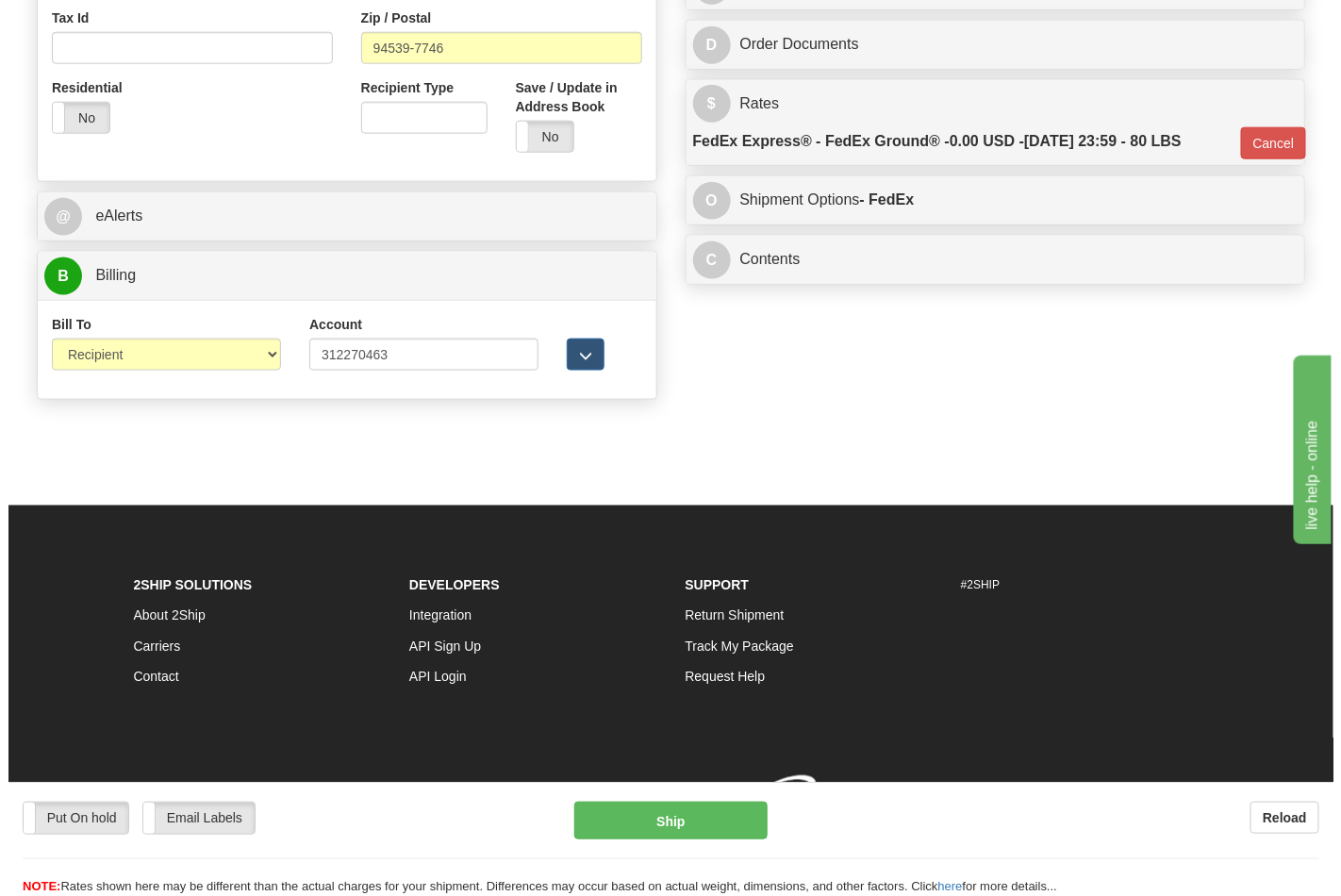
scroll to position [731, 0]
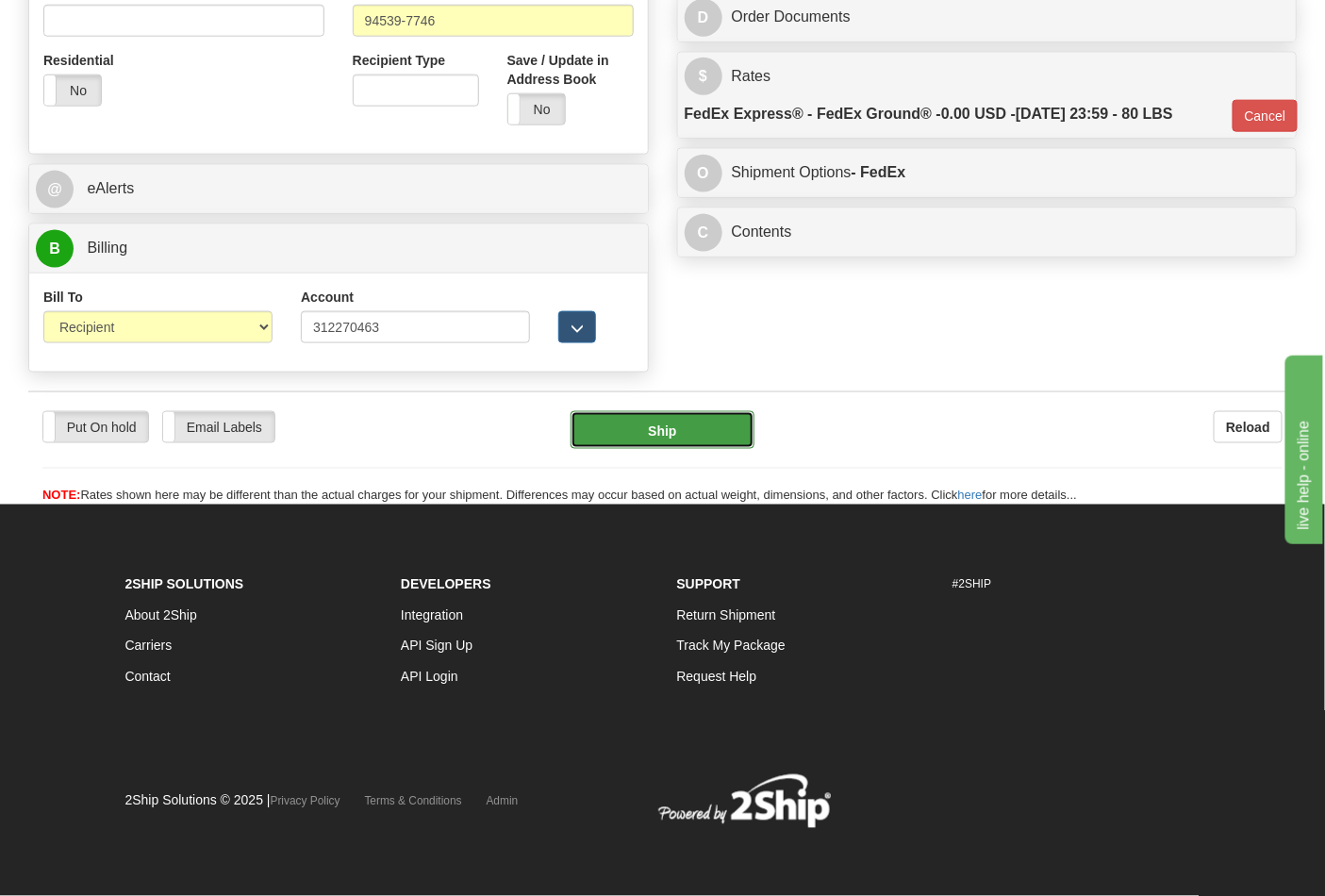
click at [682, 419] on button "Ship" at bounding box center [662, 429] width 183 height 37
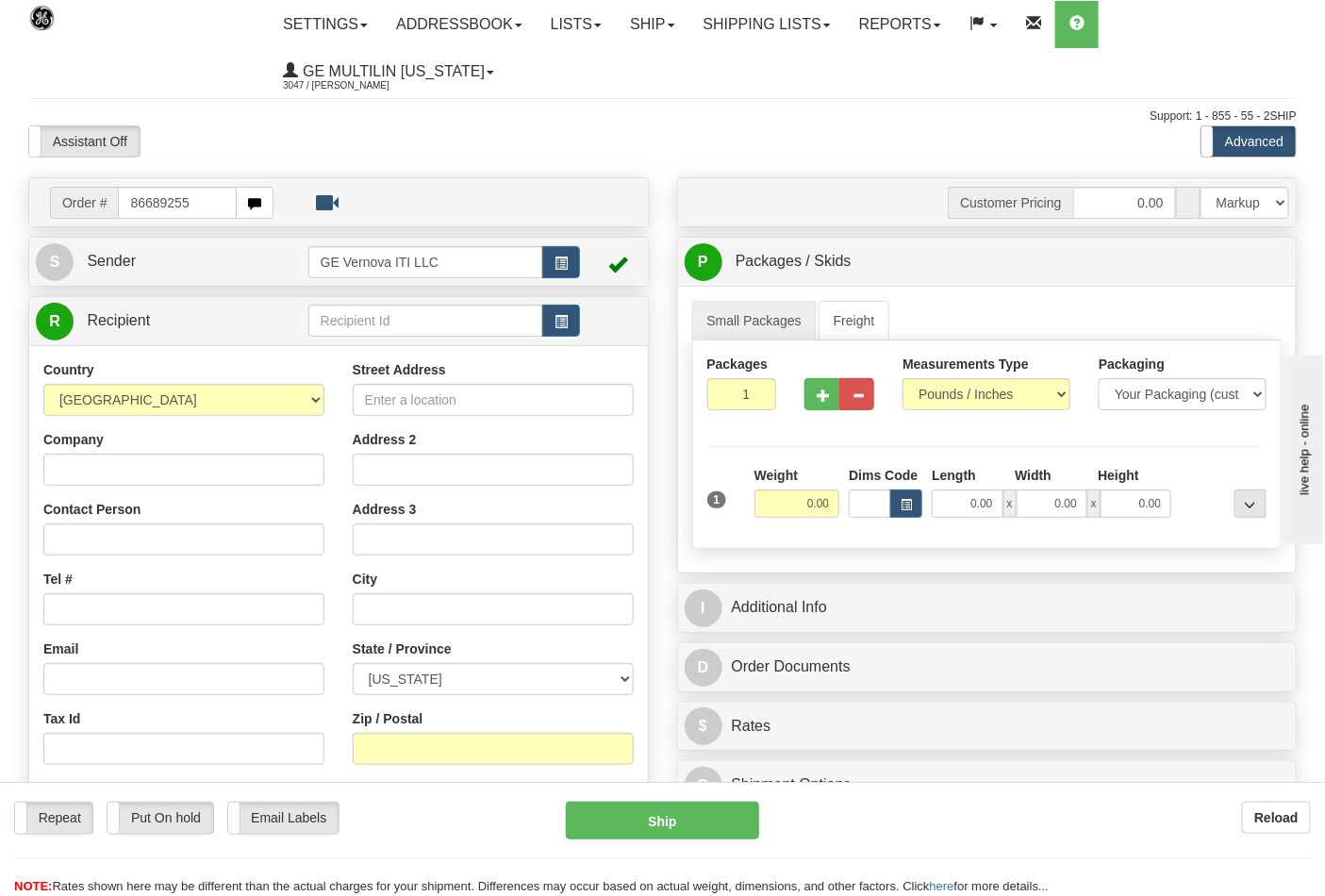
type input "86689255"
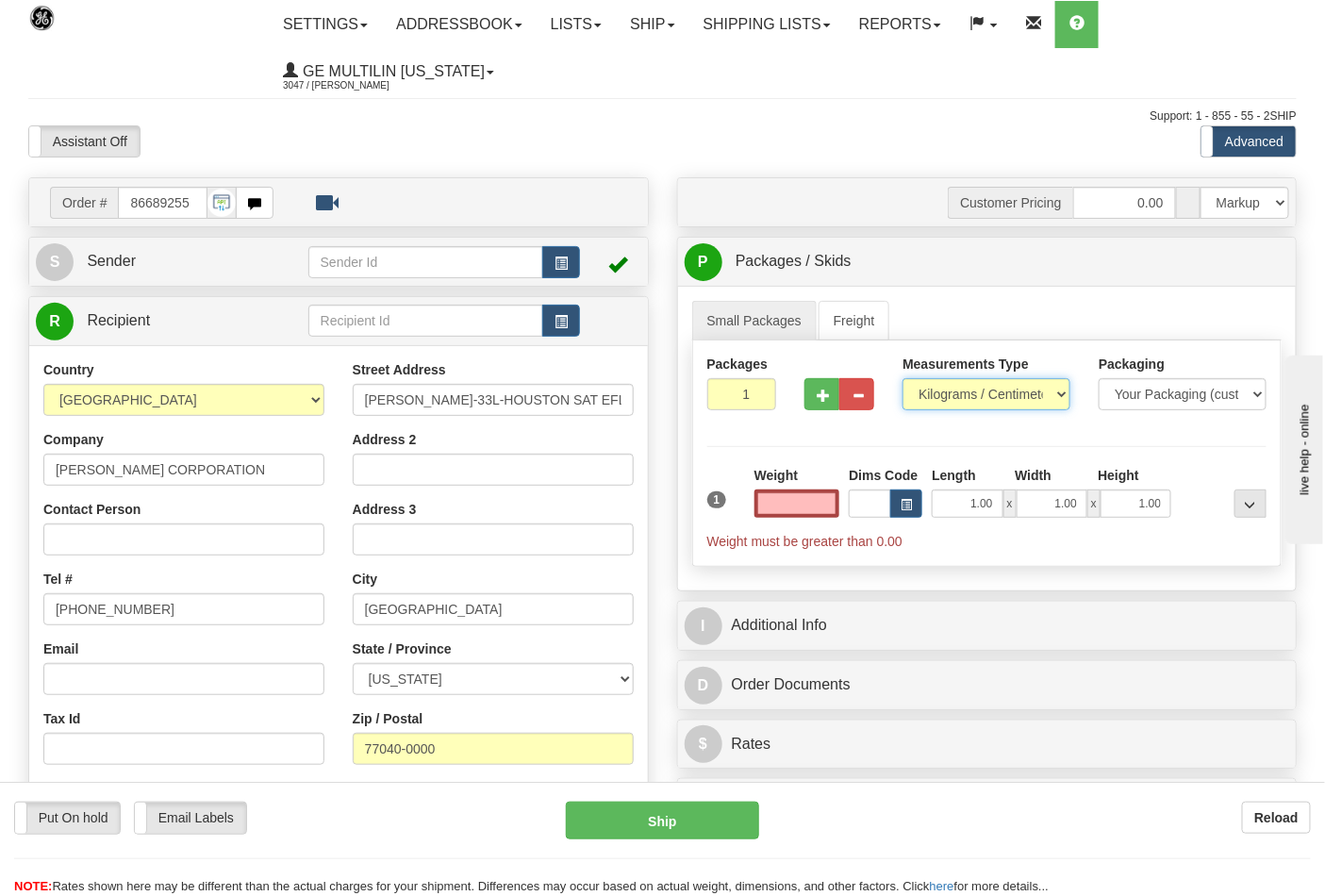
type input "0.00"
click at [929, 402] on select "Pounds / Inches Kilograms / Centimeters" at bounding box center [987, 395] width 168 height 32
select select "0"
click at [903, 379] on select "Pounds / Inches Kilograms / Centimeters" at bounding box center [987, 395] width 168 height 32
click at [837, 507] on input "0.00" at bounding box center [798, 503] width 86 height 29
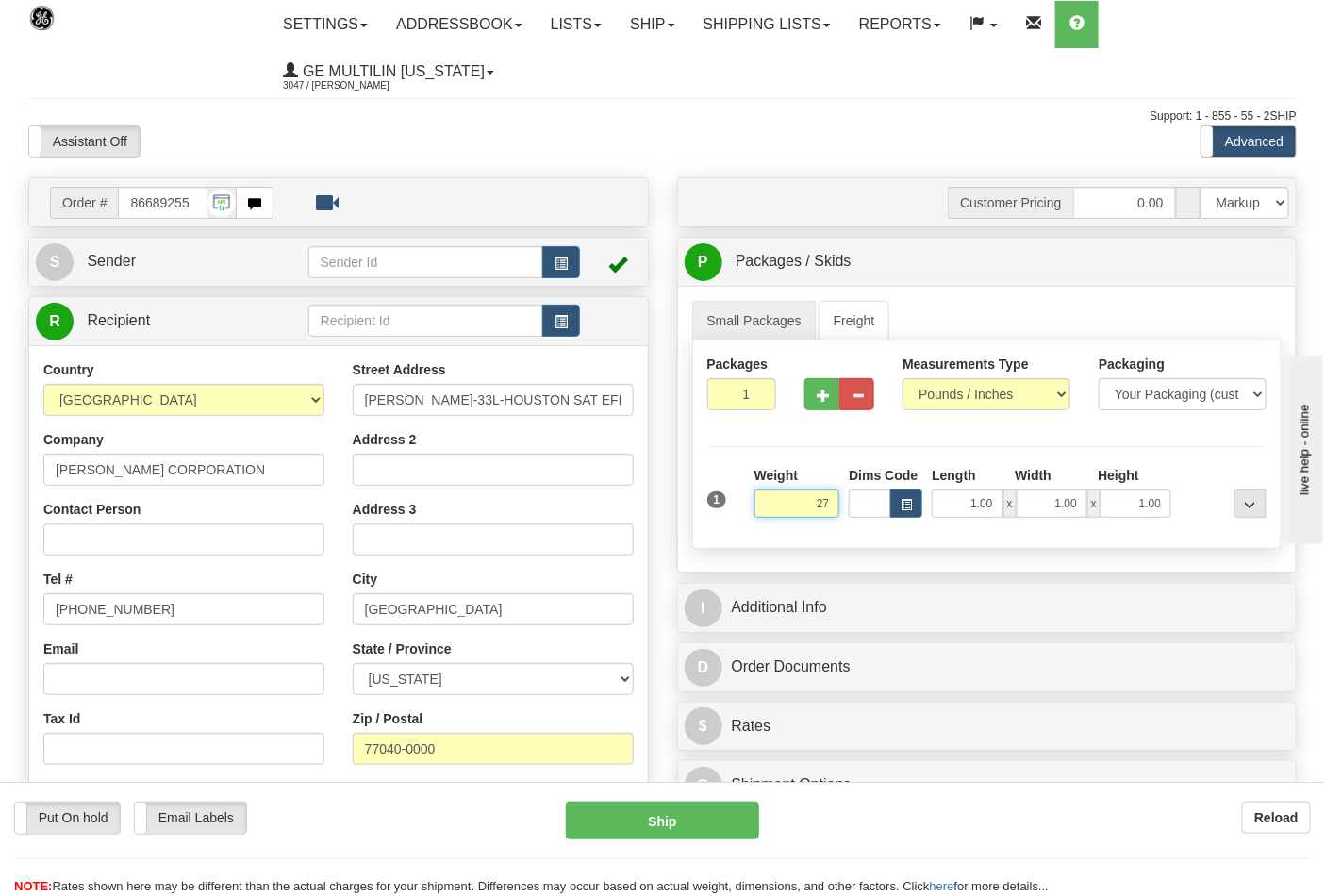
click button "Delete" at bounding box center [0, 0] width 0 height 0
type input "27.00"
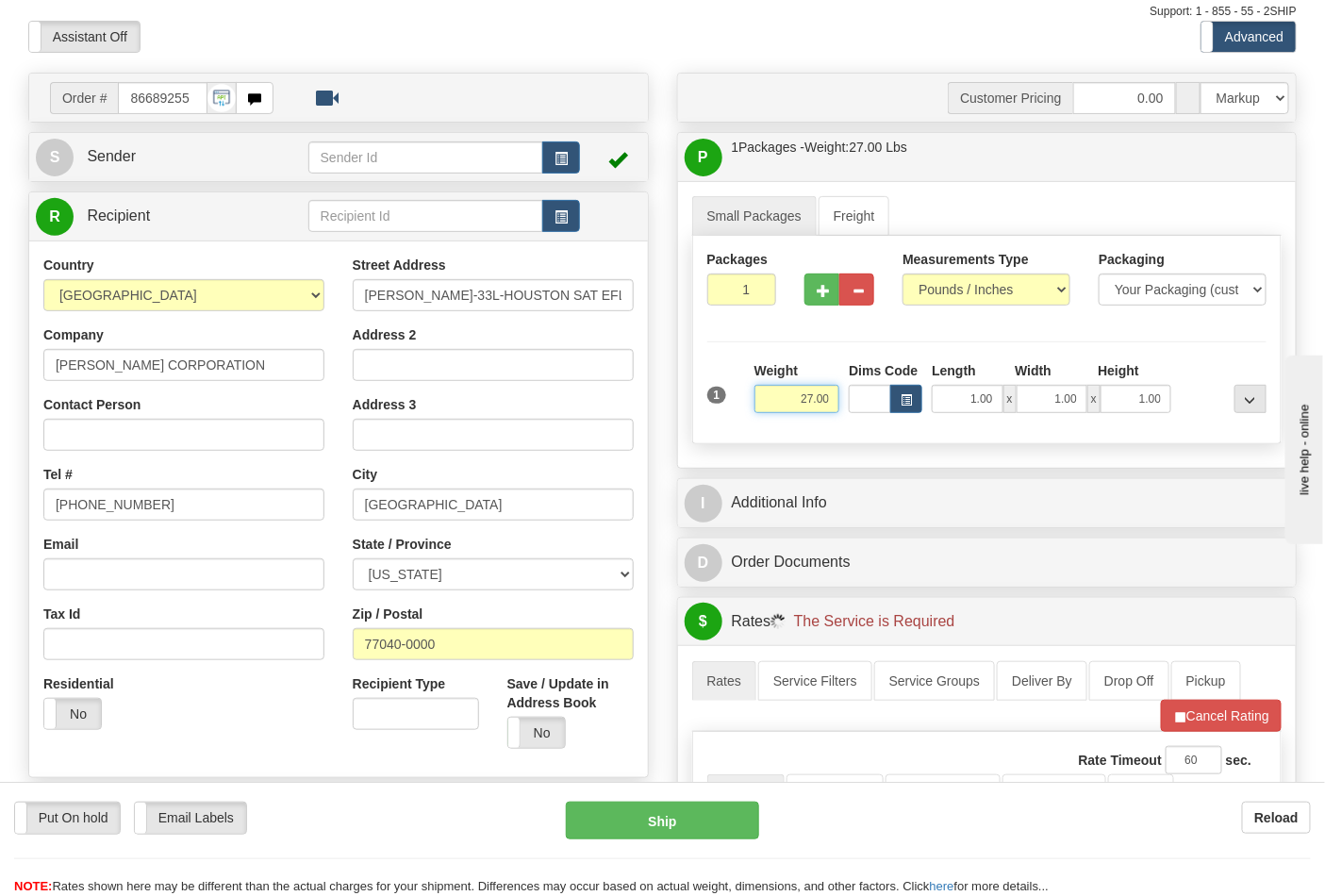
scroll to position [314, 0]
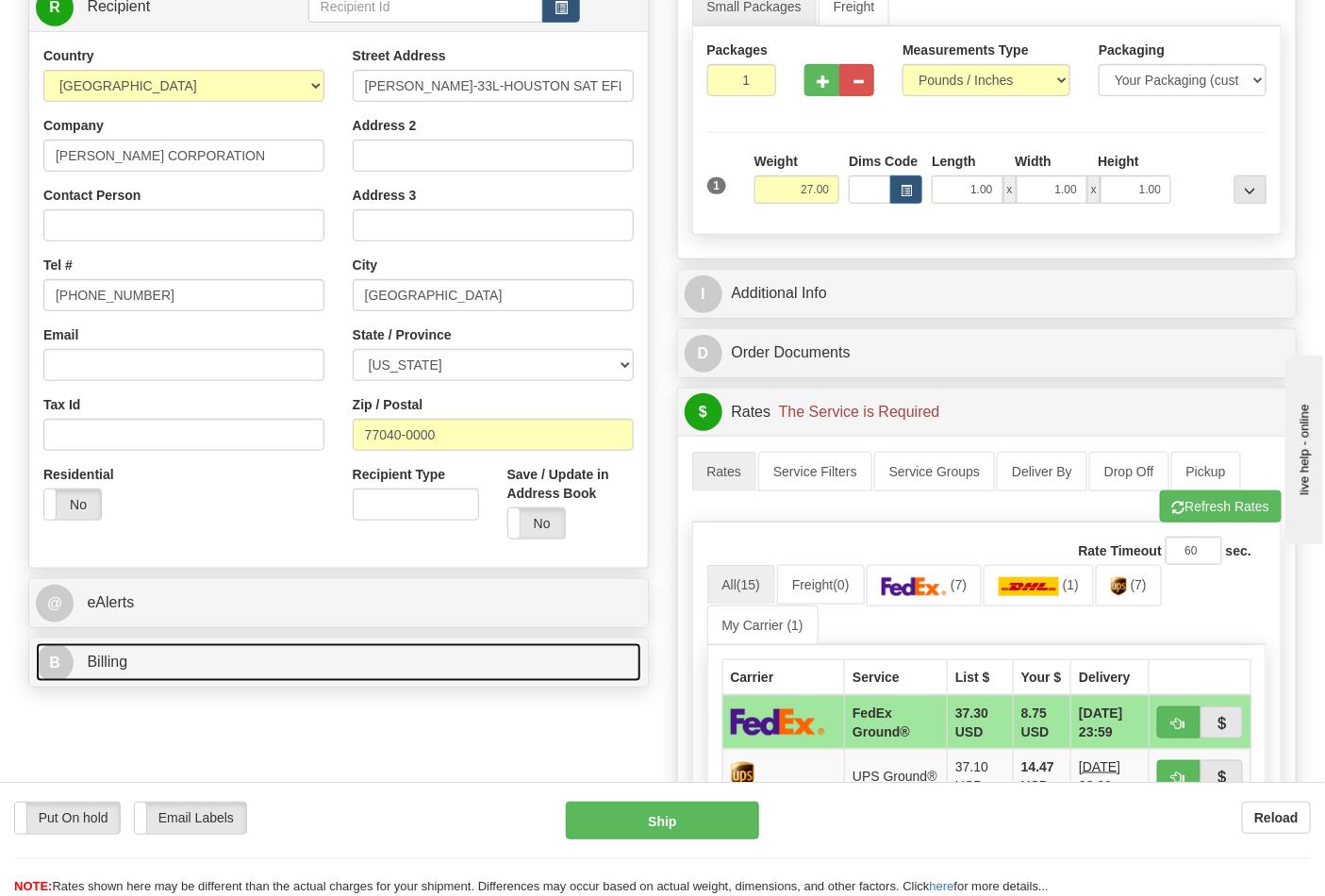
click at [166, 662] on link "B Billing" at bounding box center [339, 662] width 606 height 38
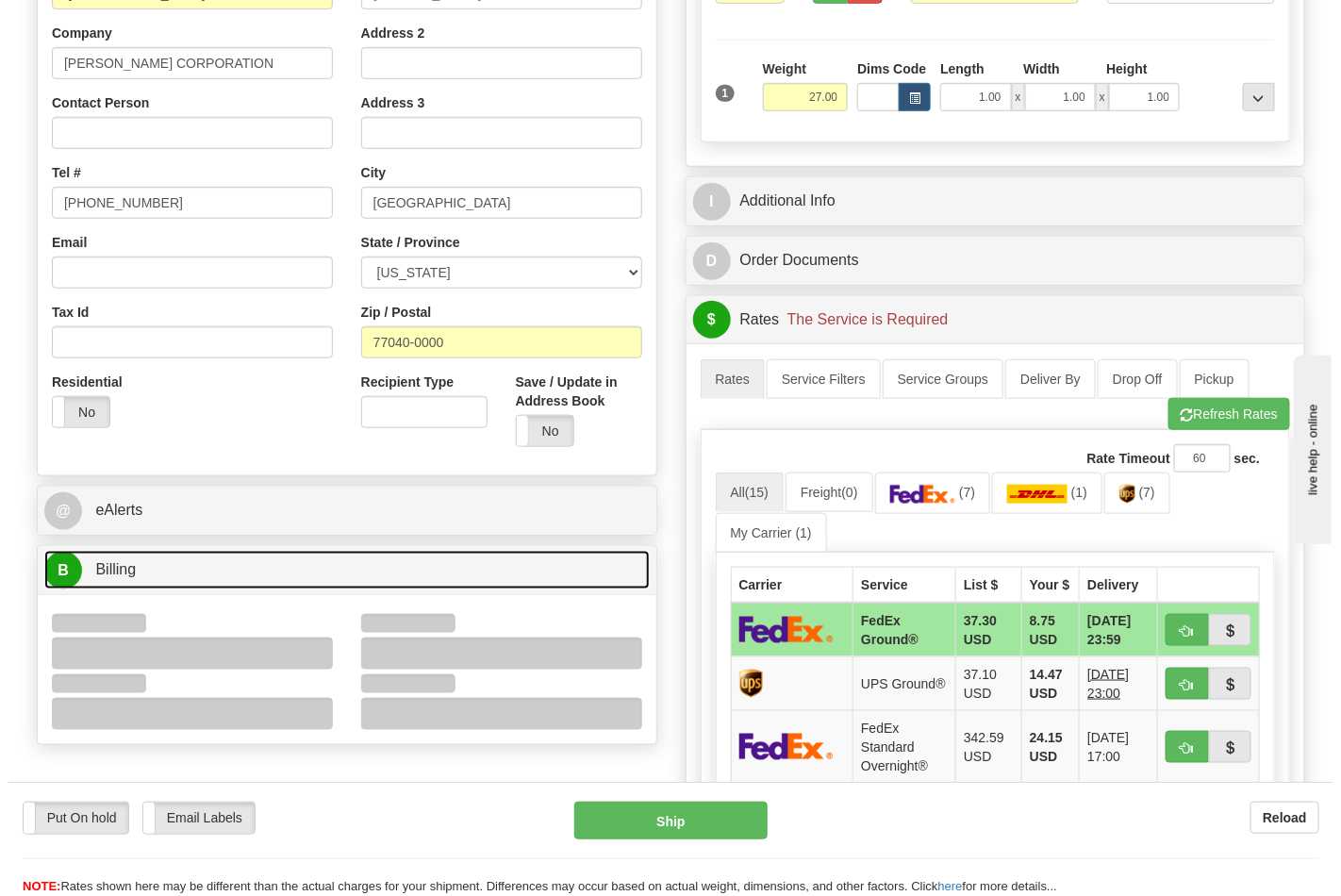
scroll to position [523, 0]
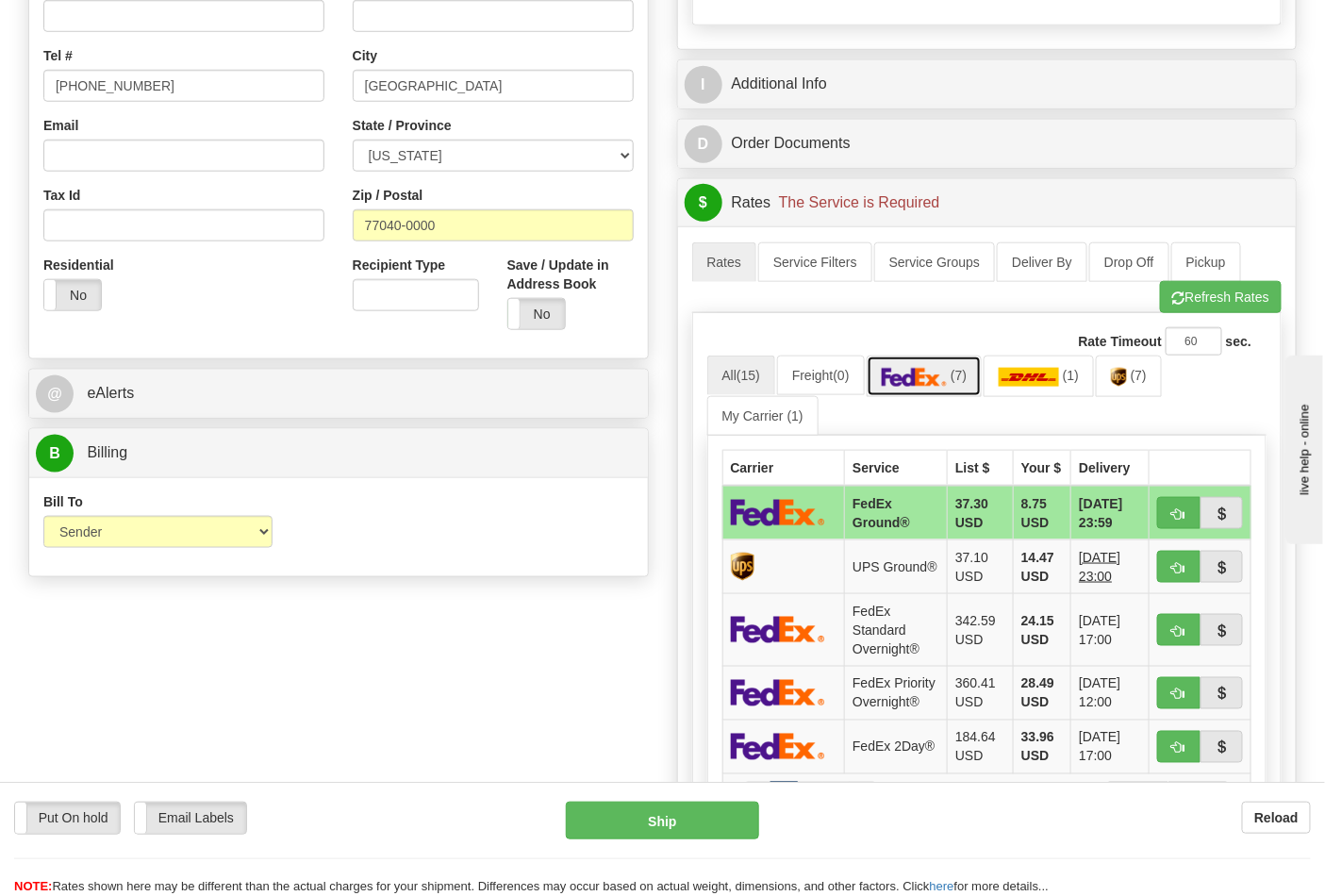
click at [923, 392] on link "(7)" at bounding box center [924, 375] width 116 height 40
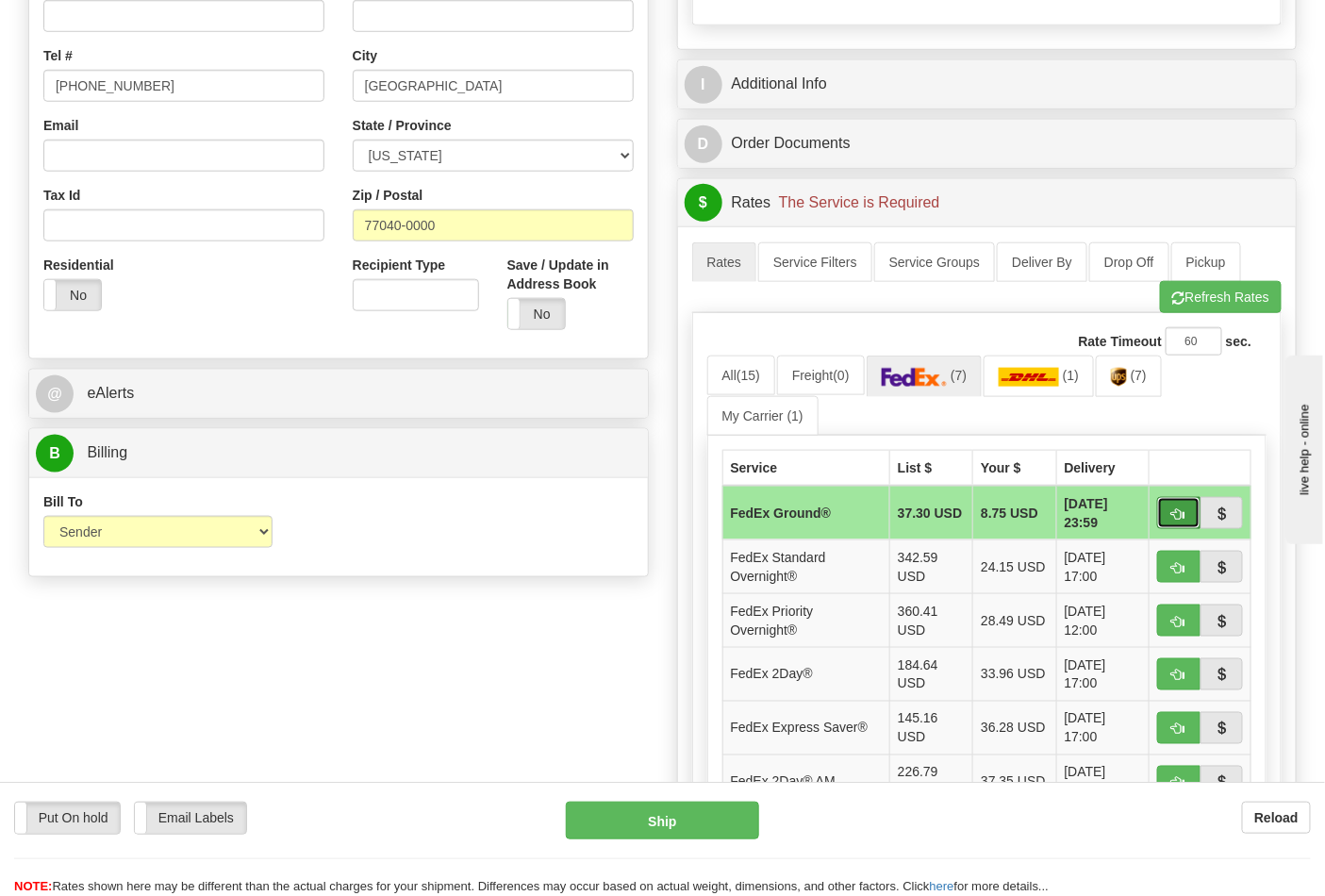
click at [1175, 511] on span "button" at bounding box center [1179, 514] width 13 height 12
type input "92"
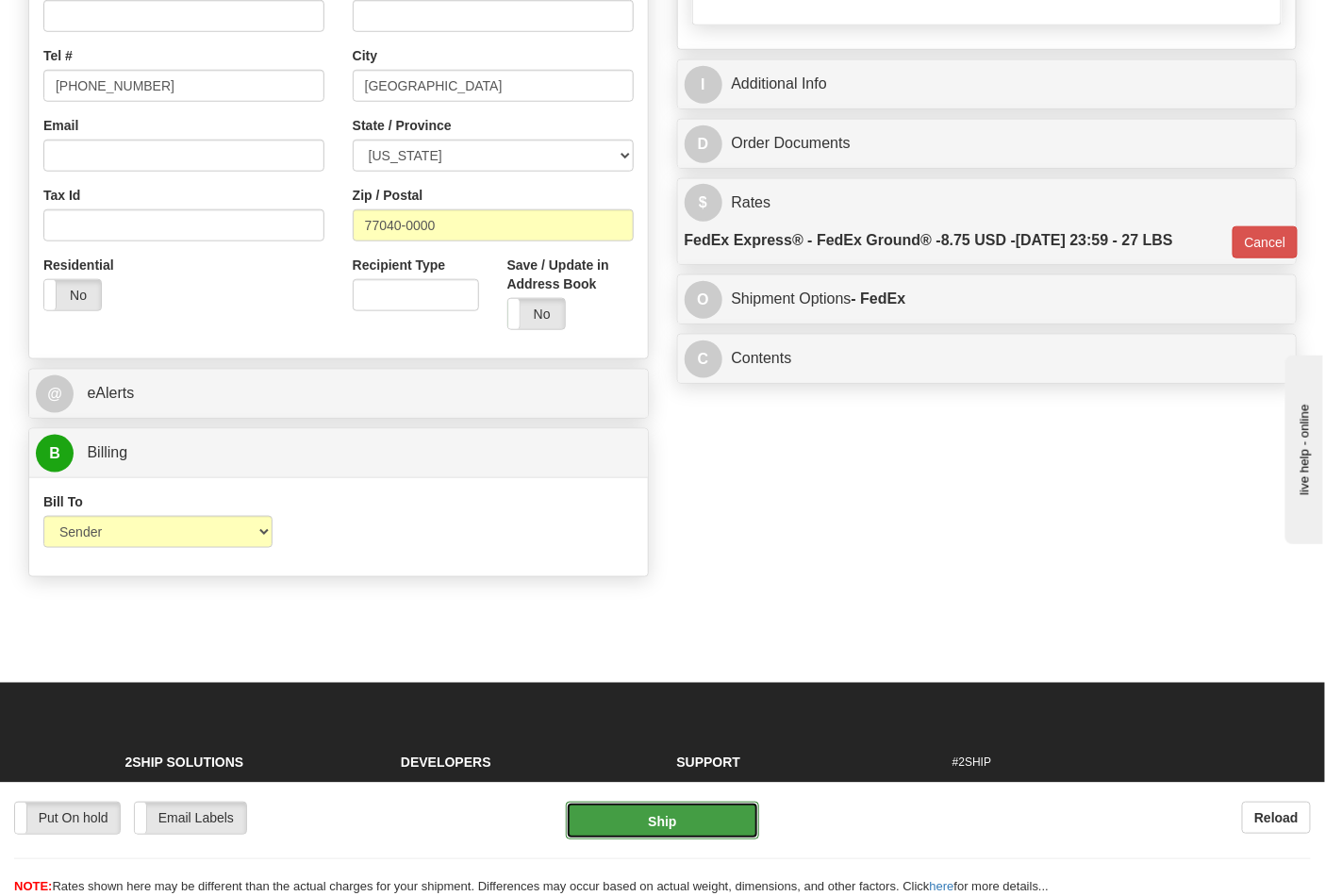
click at [677, 814] on button "Ship" at bounding box center [661, 820] width 192 height 37
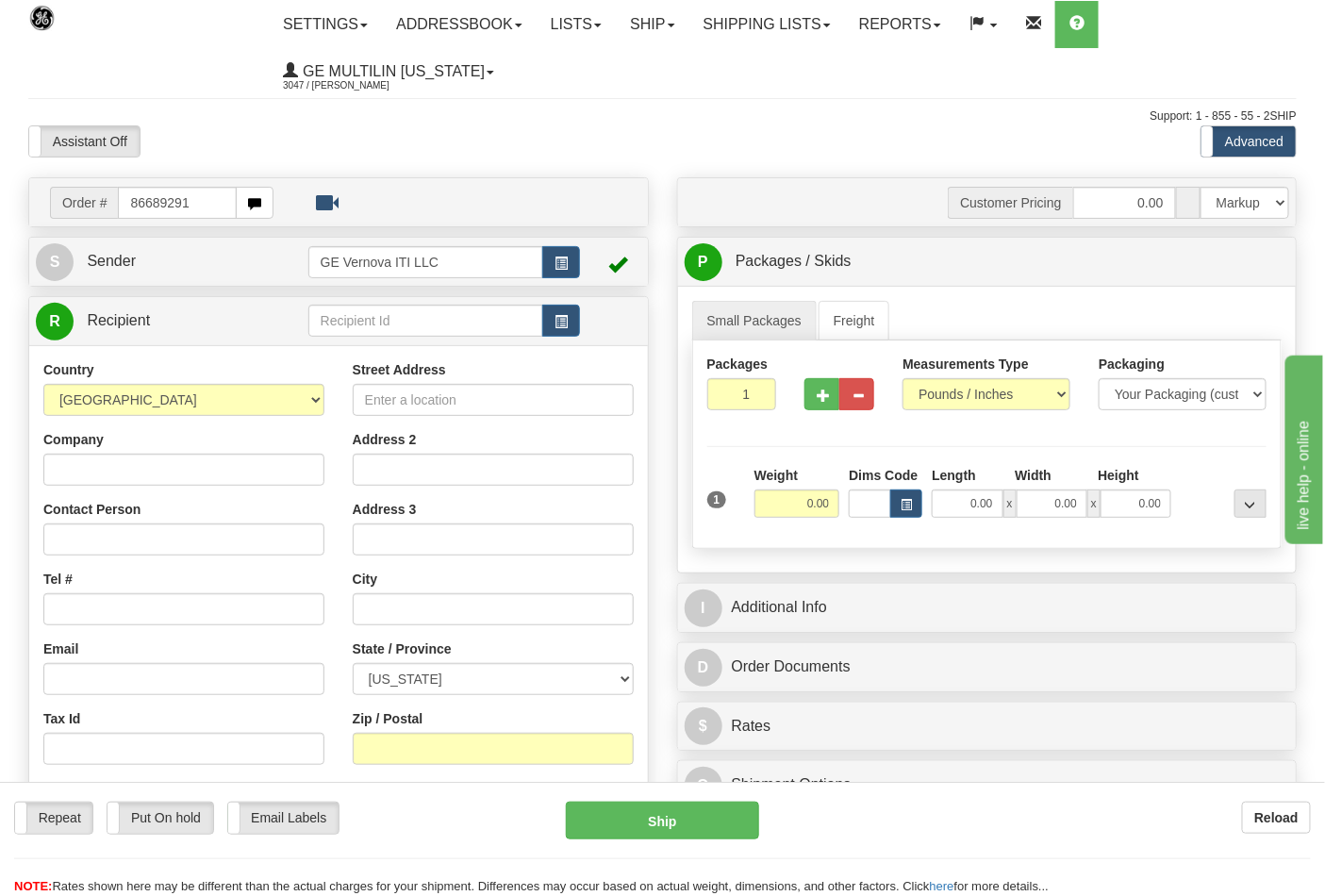
type input "86689291"
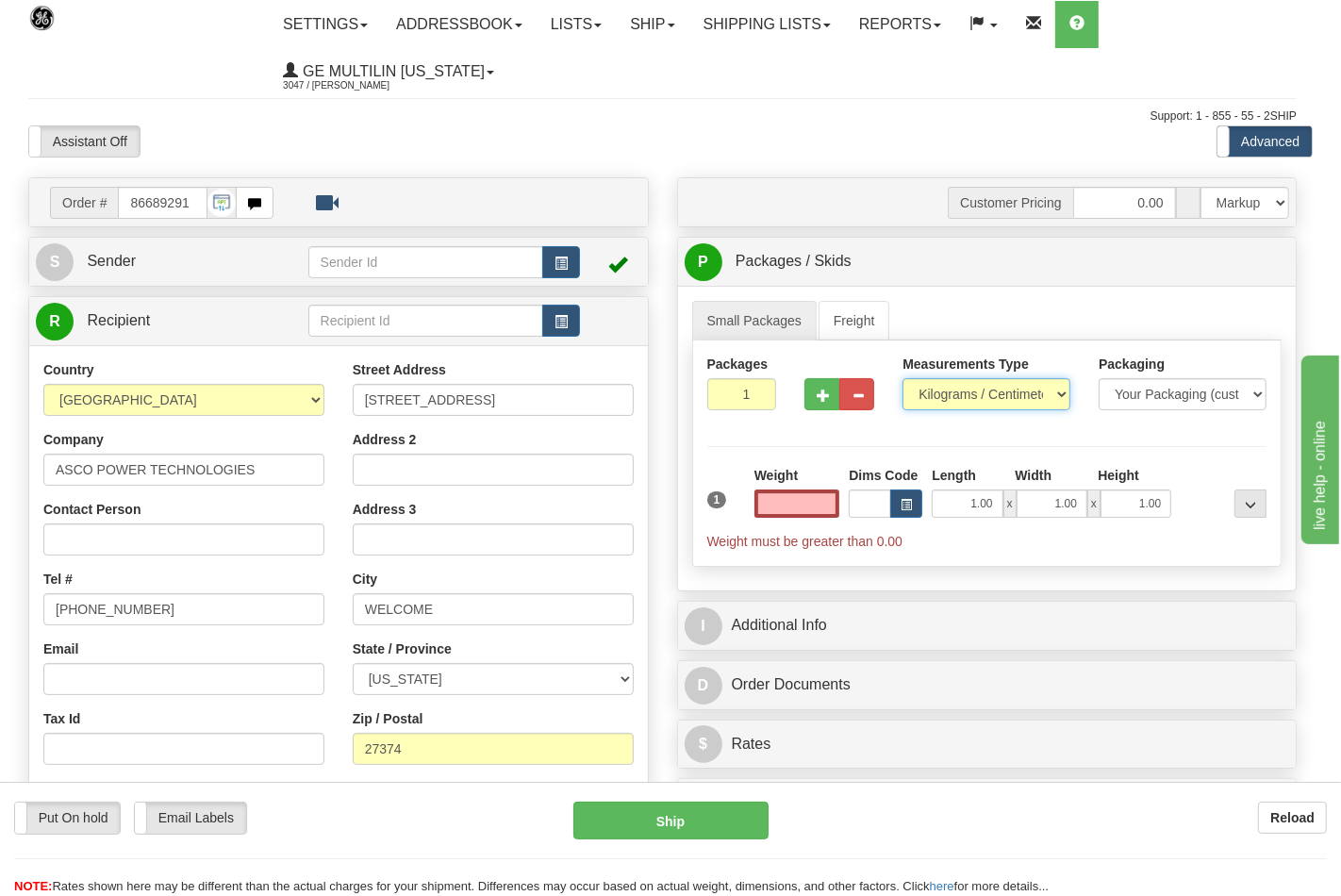
type input "0.00"
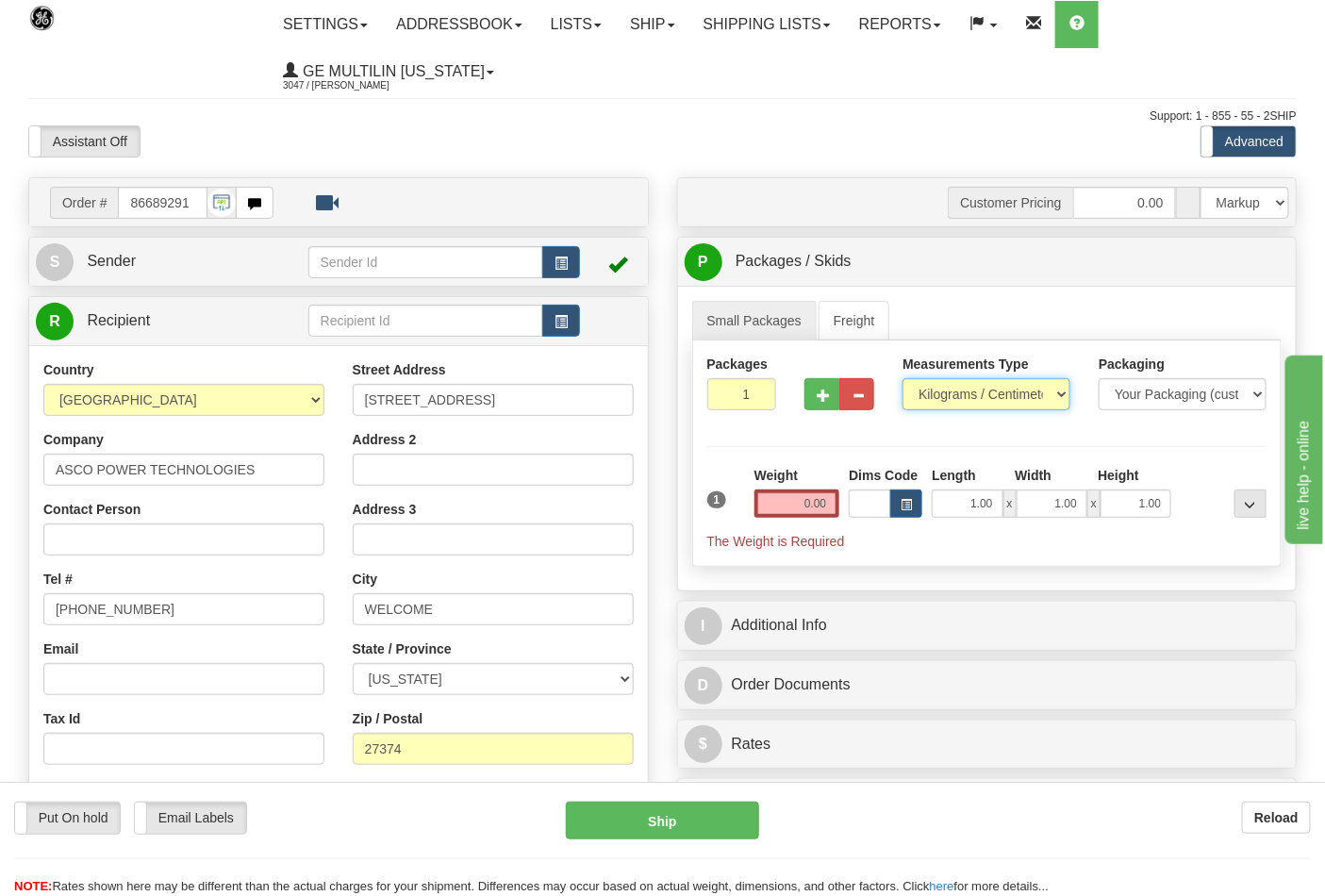
click at [948, 401] on select "Pounds / Inches Kilograms / Centimeters" at bounding box center [987, 395] width 168 height 32
select select "0"
click at [903, 379] on select "Pounds / Inches Kilograms / Centimeters" at bounding box center [987, 395] width 168 height 32
click at [833, 501] on input "0.00" at bounding box center [798, 503] width 86 height 29
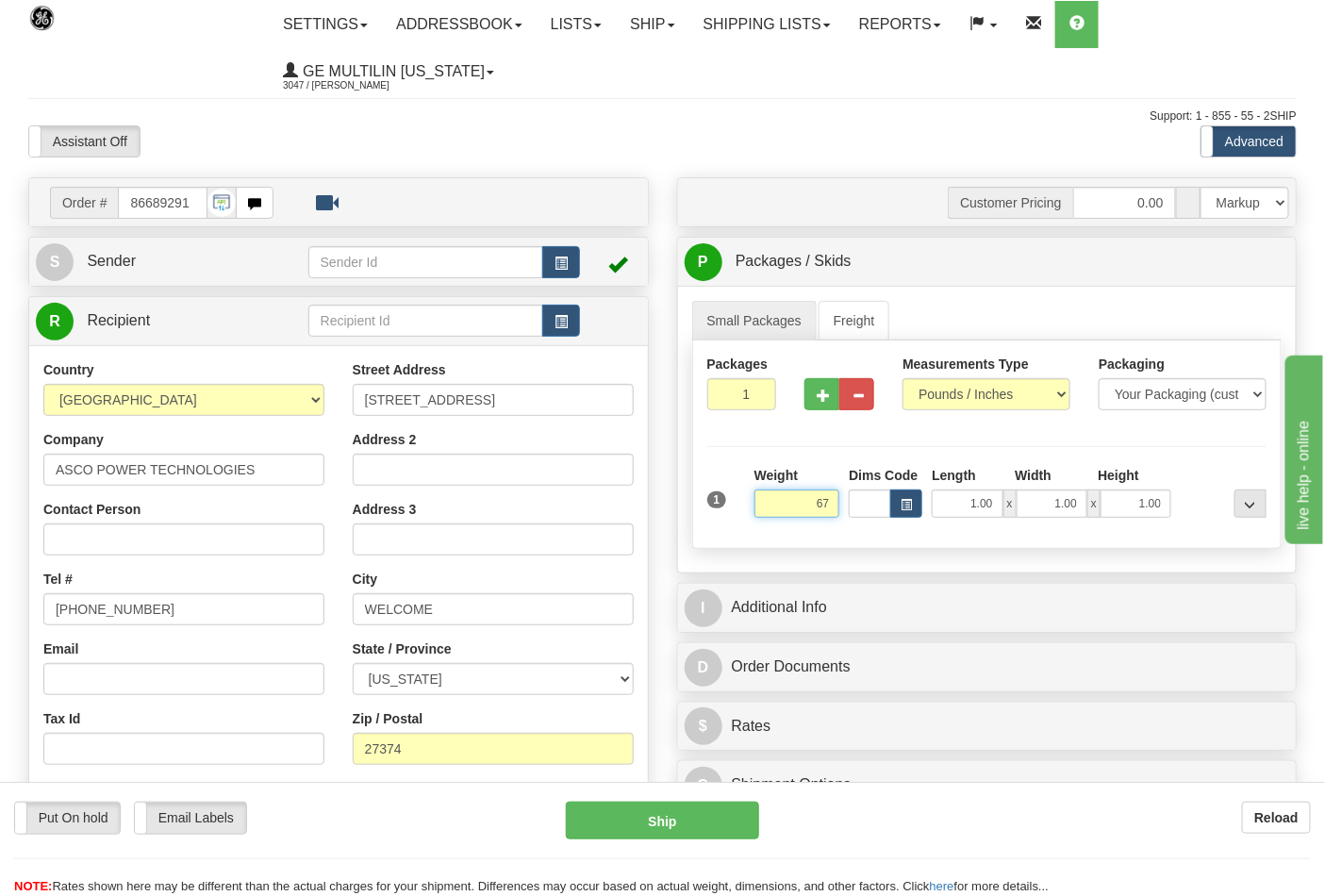
type input "6"
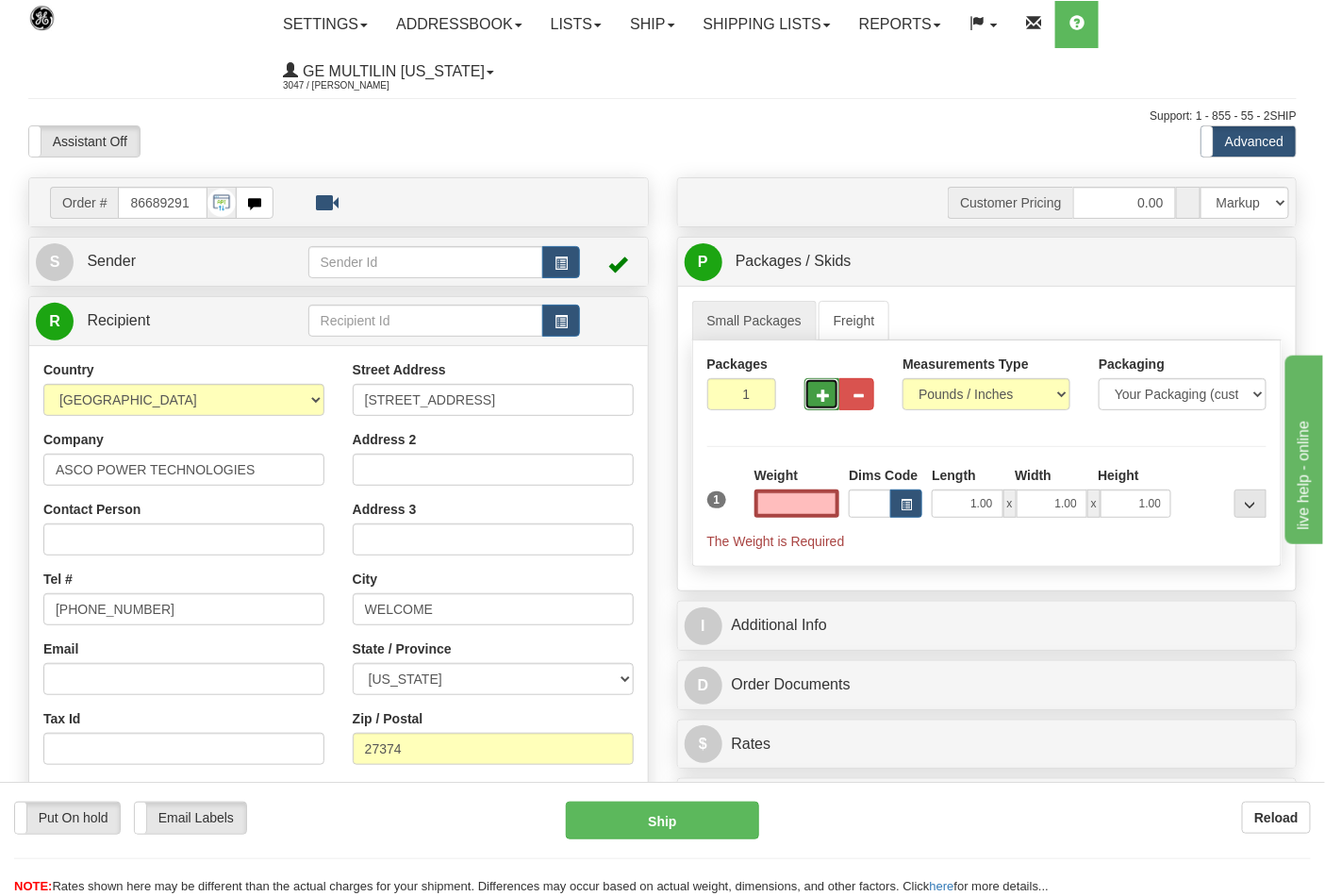
type input "0.00"
click at [826, 385] on button "button" at bounding box center [822, 395] width 35 height 32
type input "2"
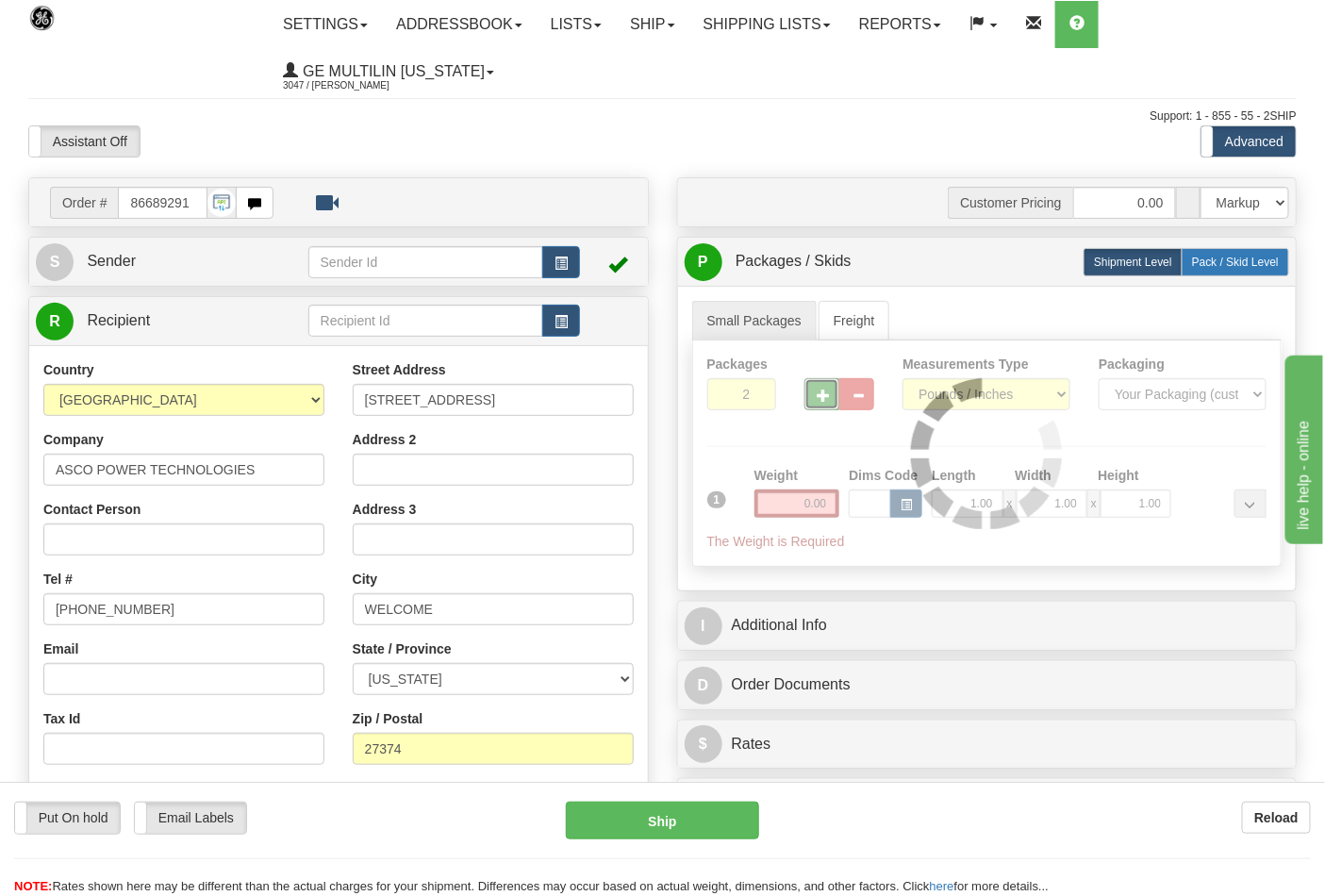
click at [1210, 267] on span "Pack / Skid Level" at bounding box center [1235, 263] width 87 height 13
radio input "true"
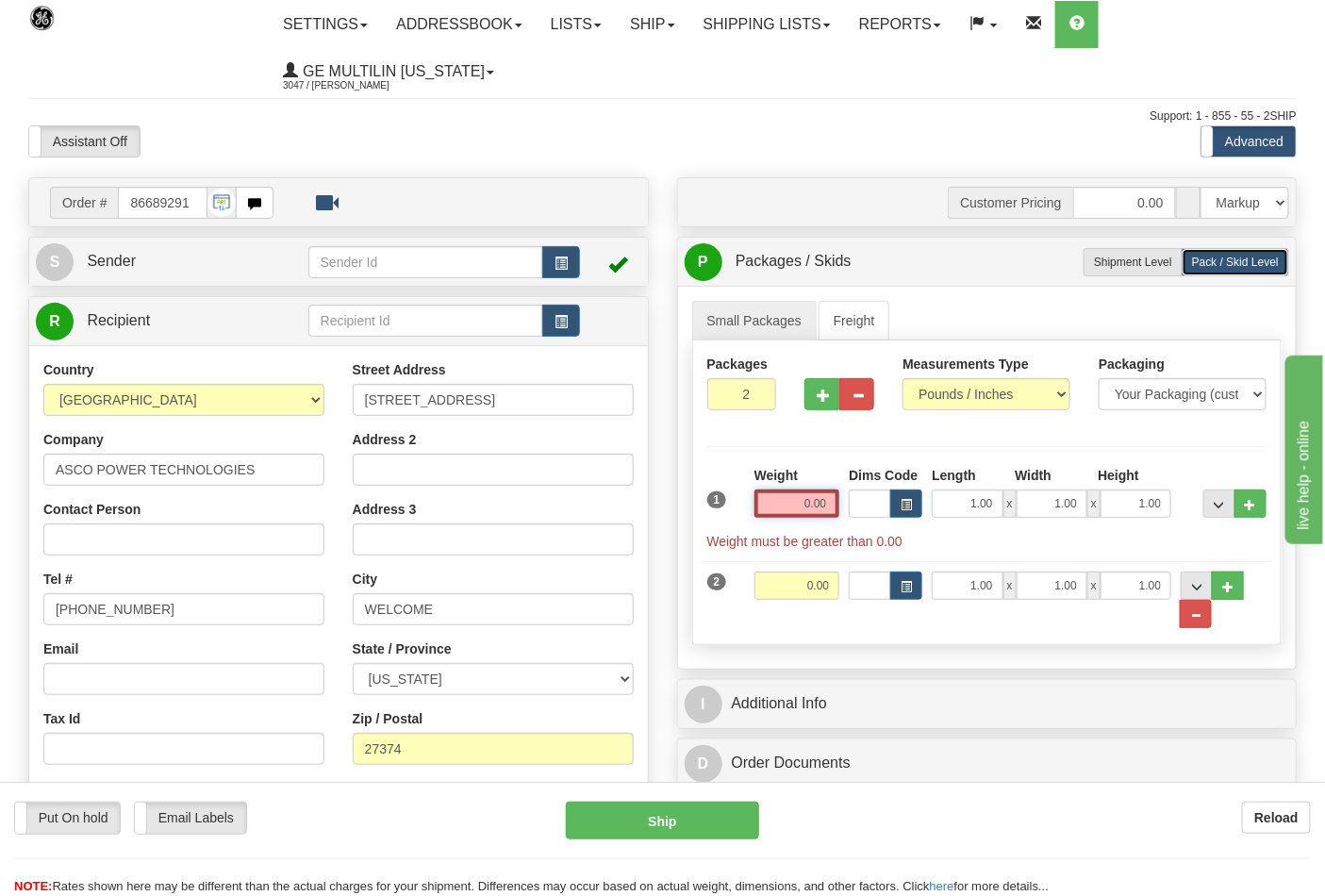
click at [836, 497] on input "0.00" at bounding box center [798, 503] width 86 height 29
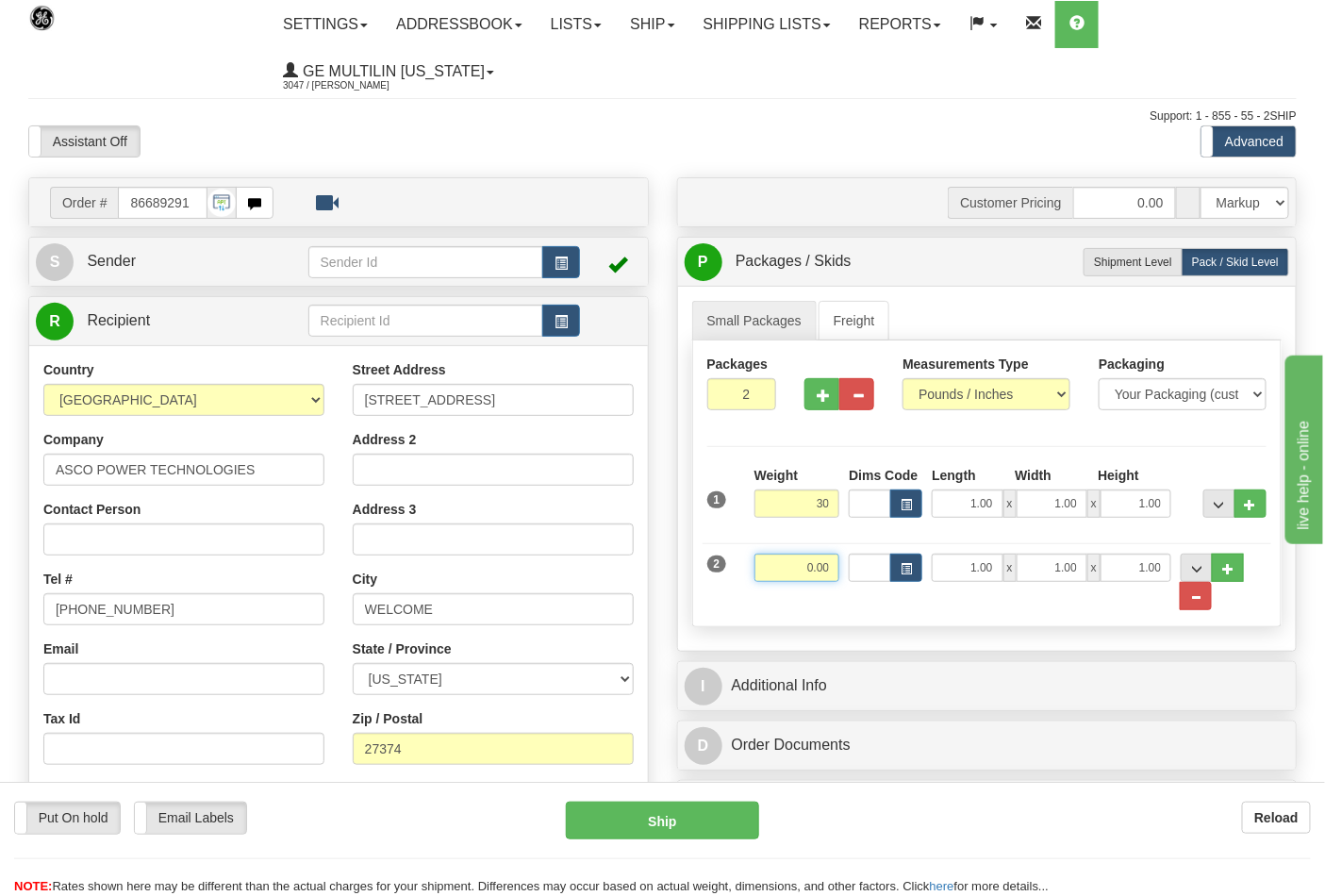
type input "30.00"
click at [834, 568] on input "0.00" at bounding box center [798, 568] width 86 height 29
click button "Delete" at bounding box center [0, 0] width 0 height 0
type input "37.00"
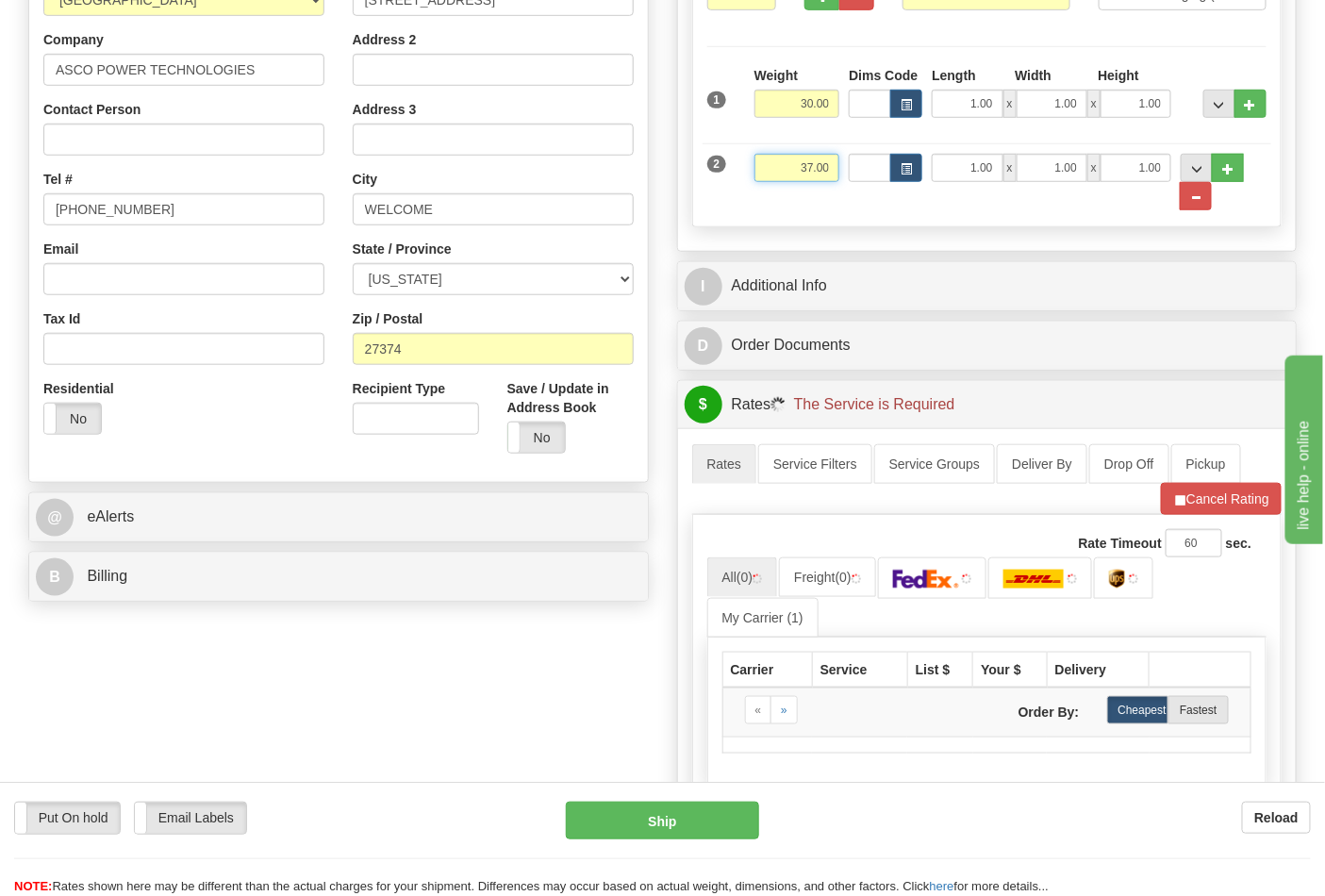
scroll to position [418, 0]
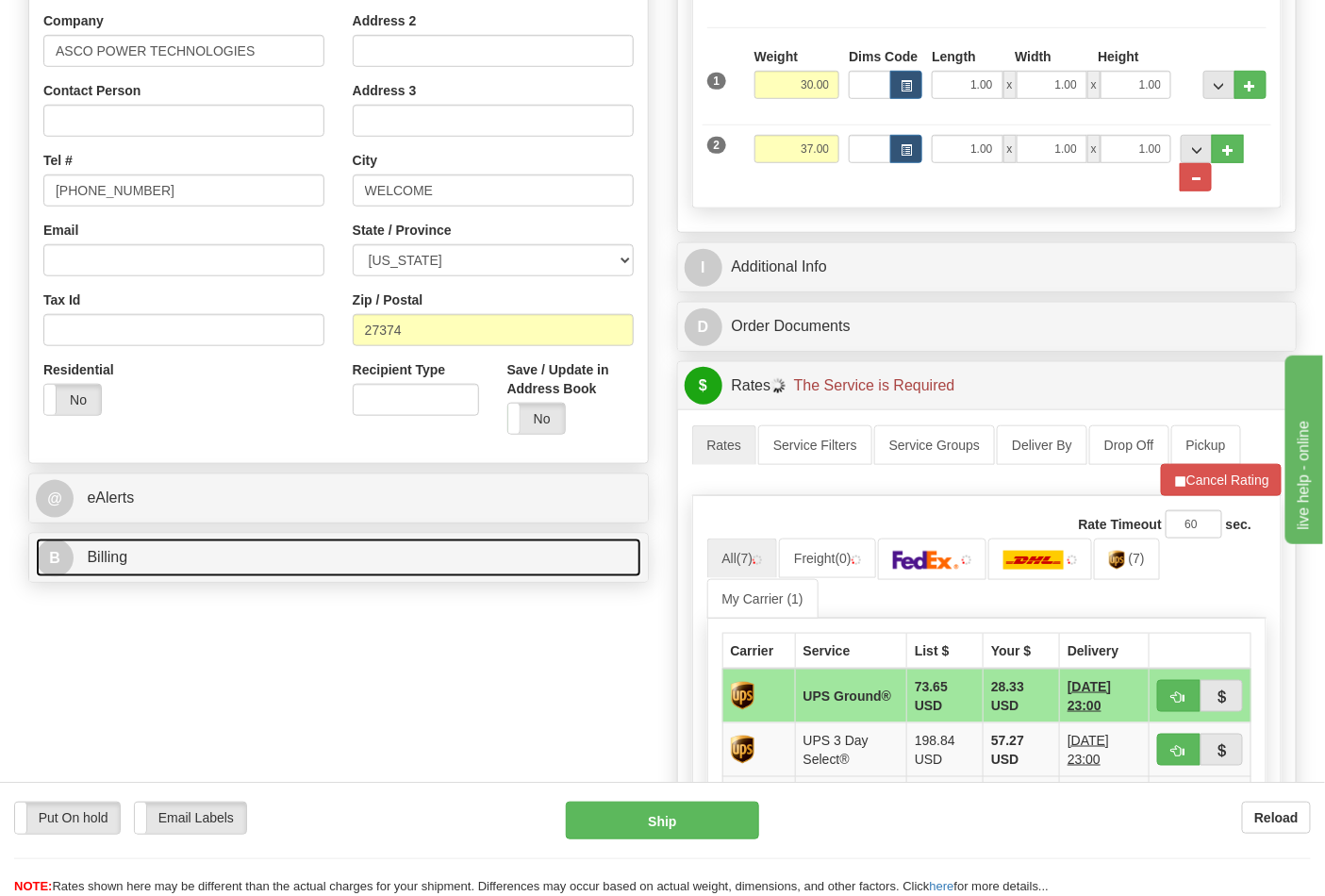
click at [160, 565] on link "B Billing" at bounding box center [339, 558] width 606 height 38
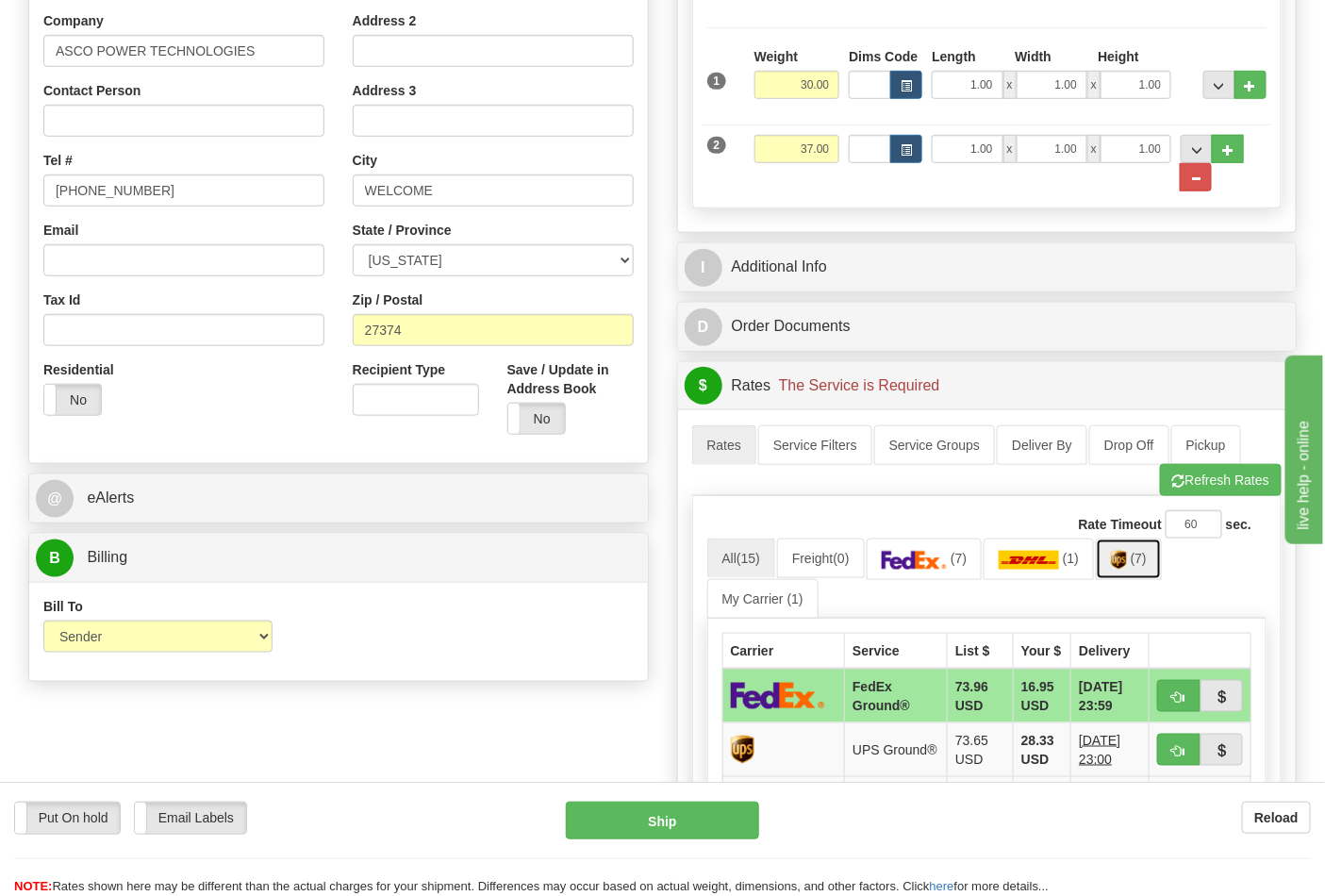
click at [1162, 557] on link "(7)" at bounding box center [1128, 559] width 66 height 40
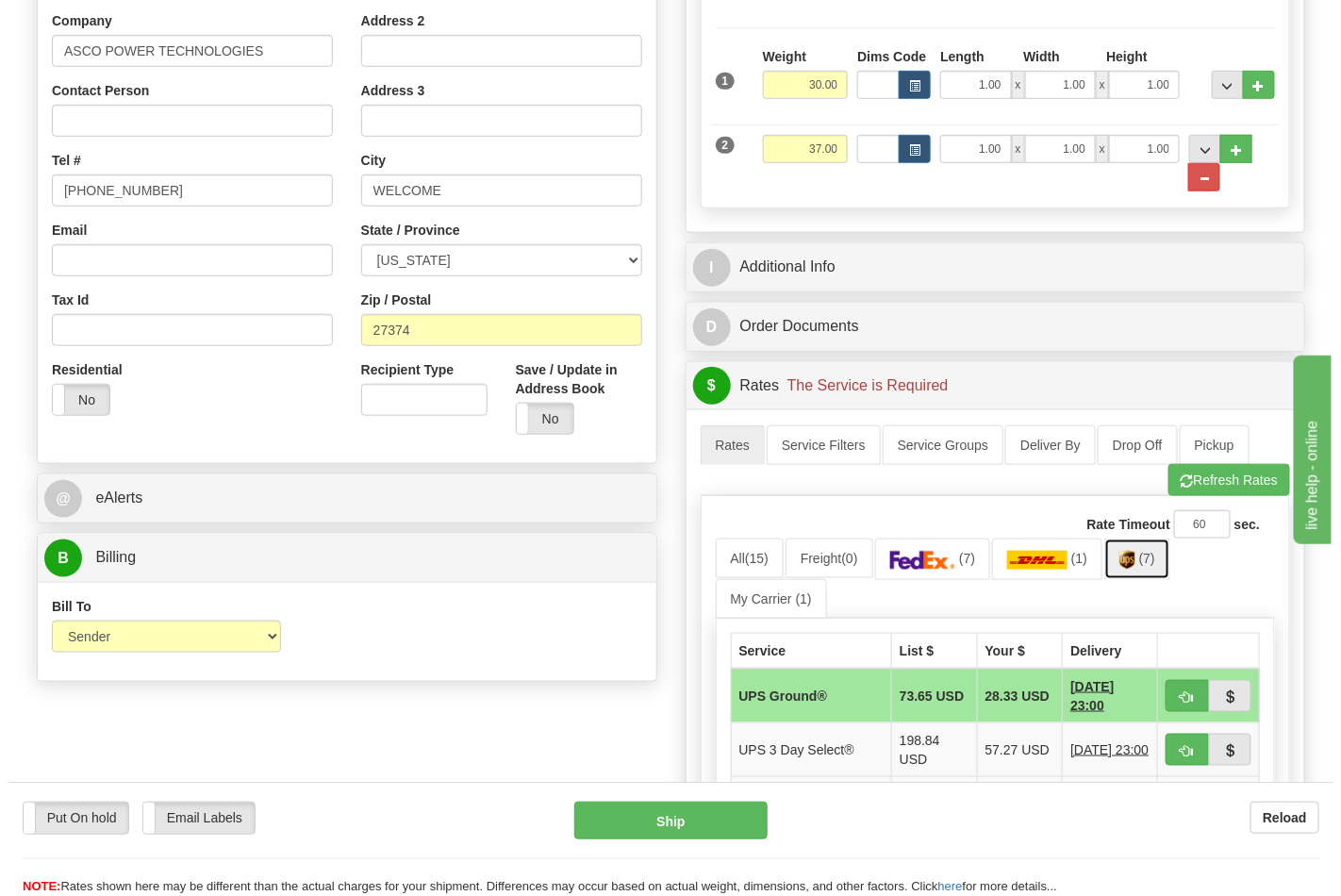
scroll to position [629, 0]
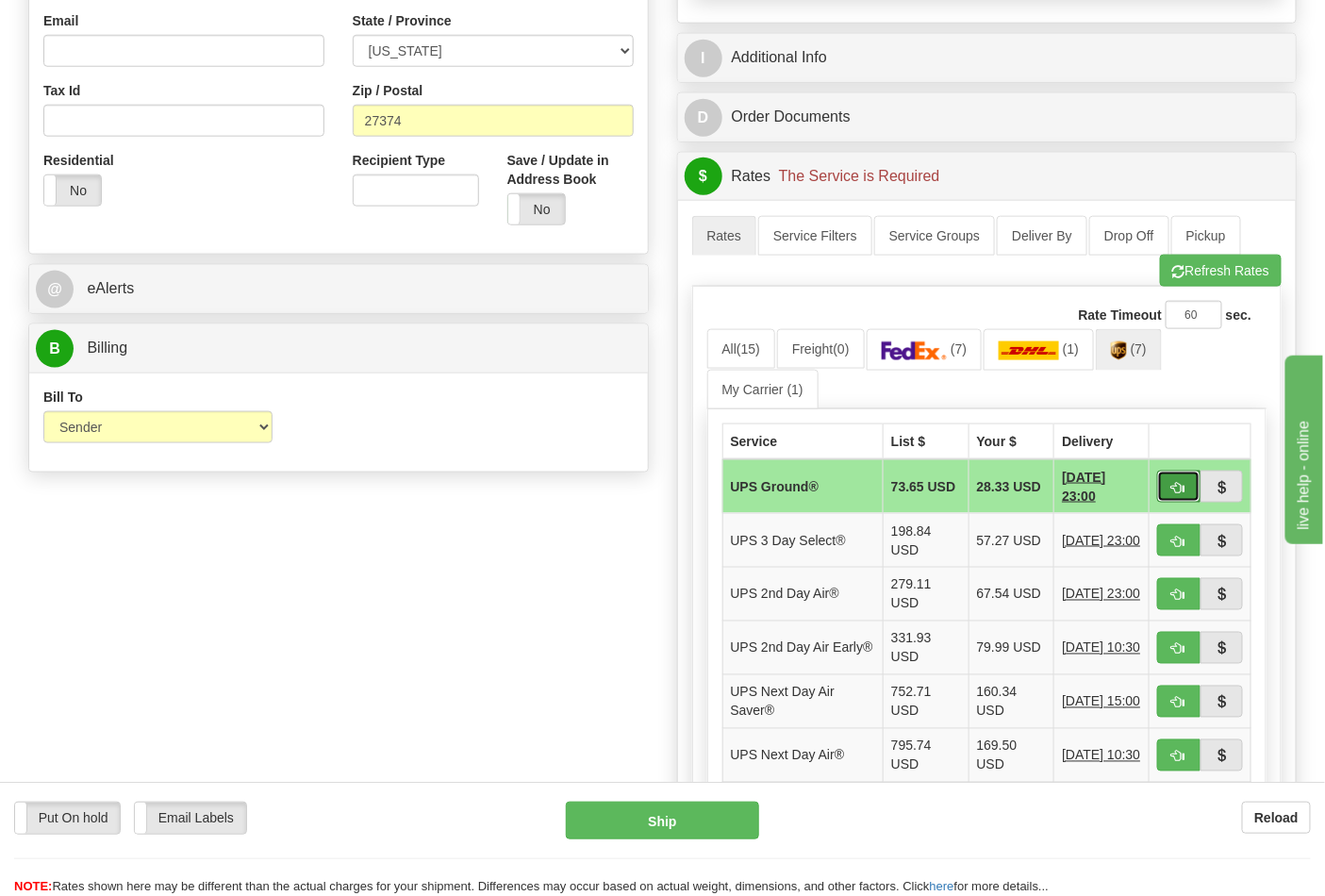
click at [1172, 501] on button "button" at bounding box center [1178, 487] width 43 height 32
type input "03"
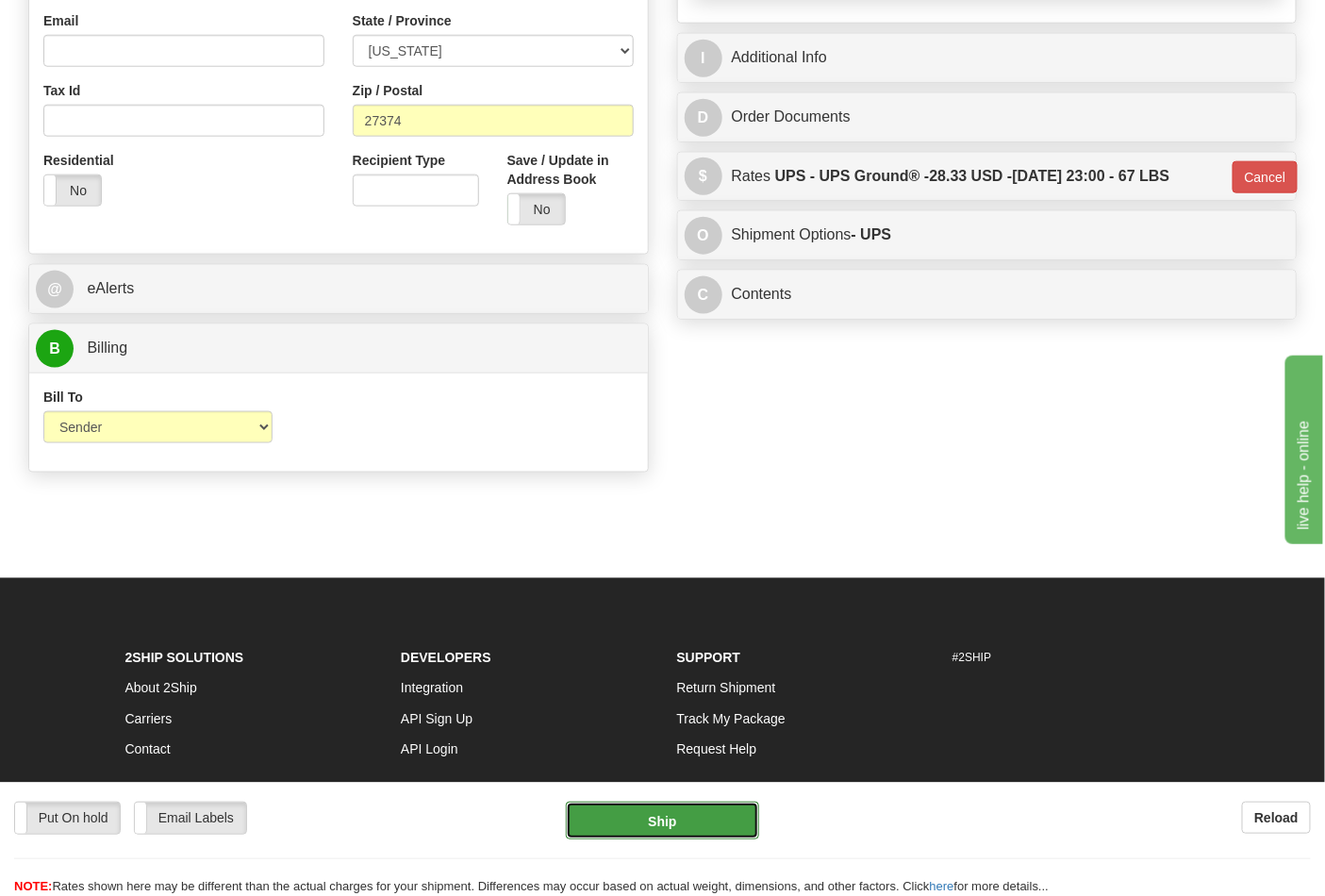
click at [657, 817] on button "Ship" at bounding box center [661, 820] width 192 height 37
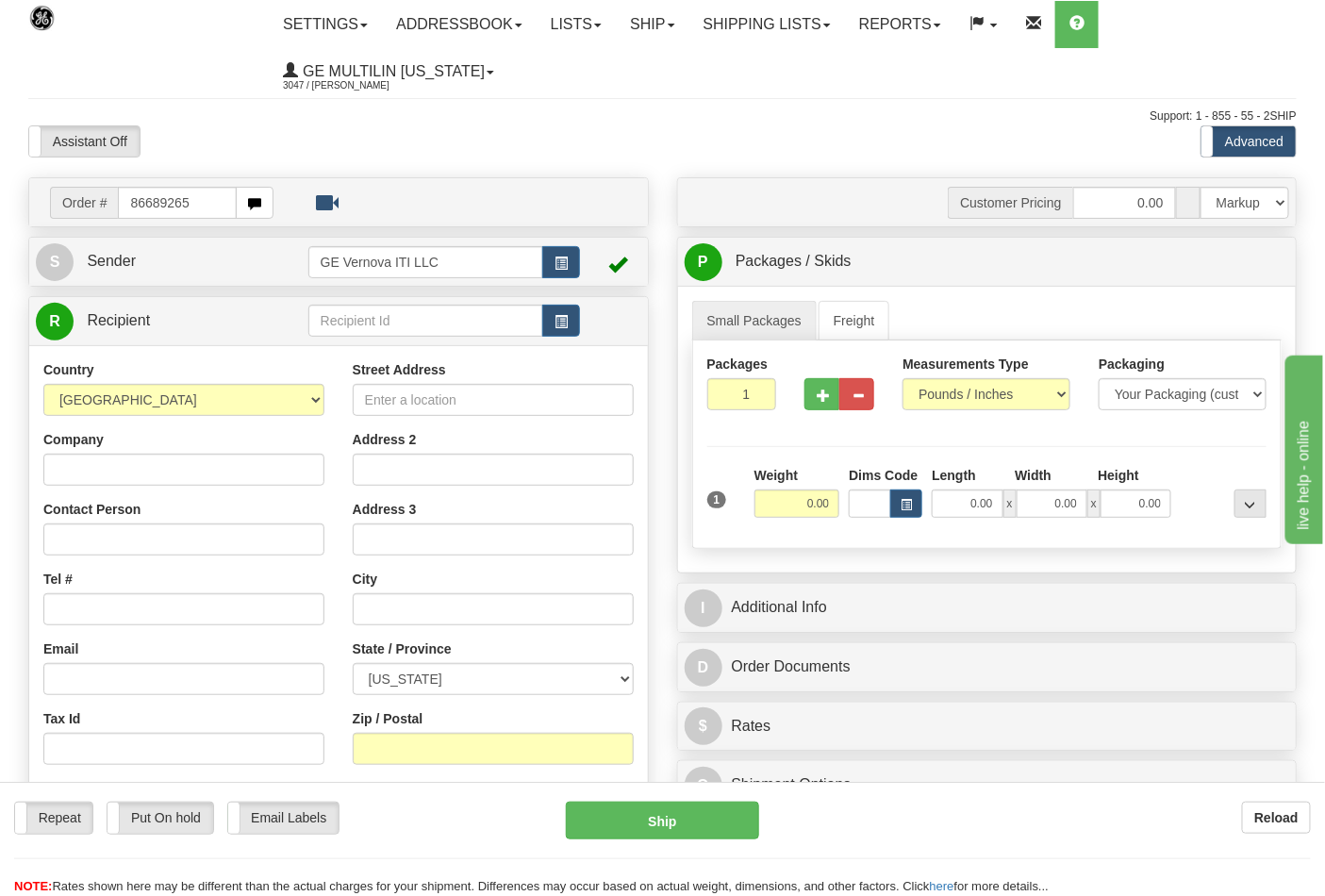
type input "86689265"
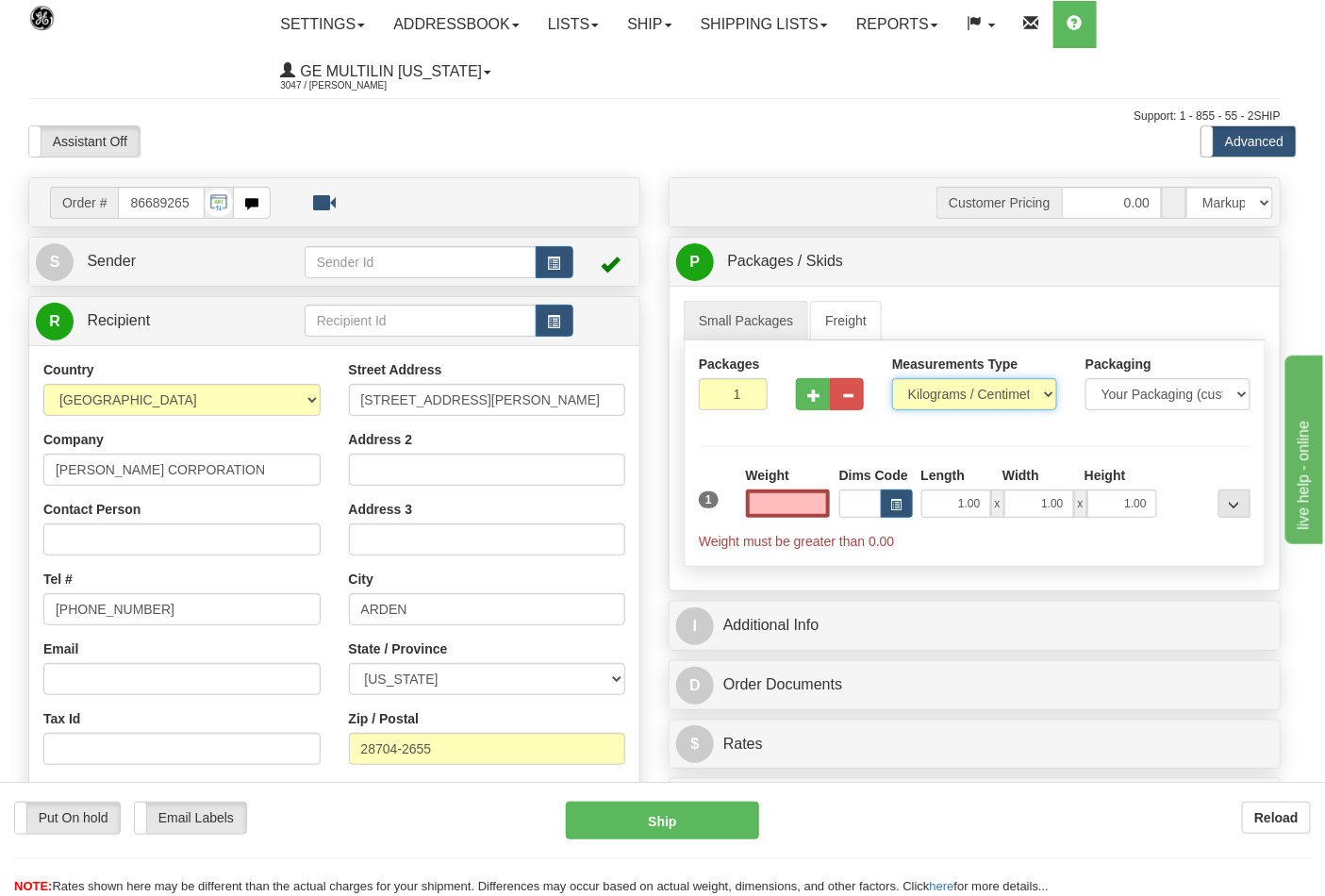
type input "0.00"
click at [944, 397] on select "Pounds / Inches Kilograms / Centimeters" at bounding box center [974, 395] width 165 height 32
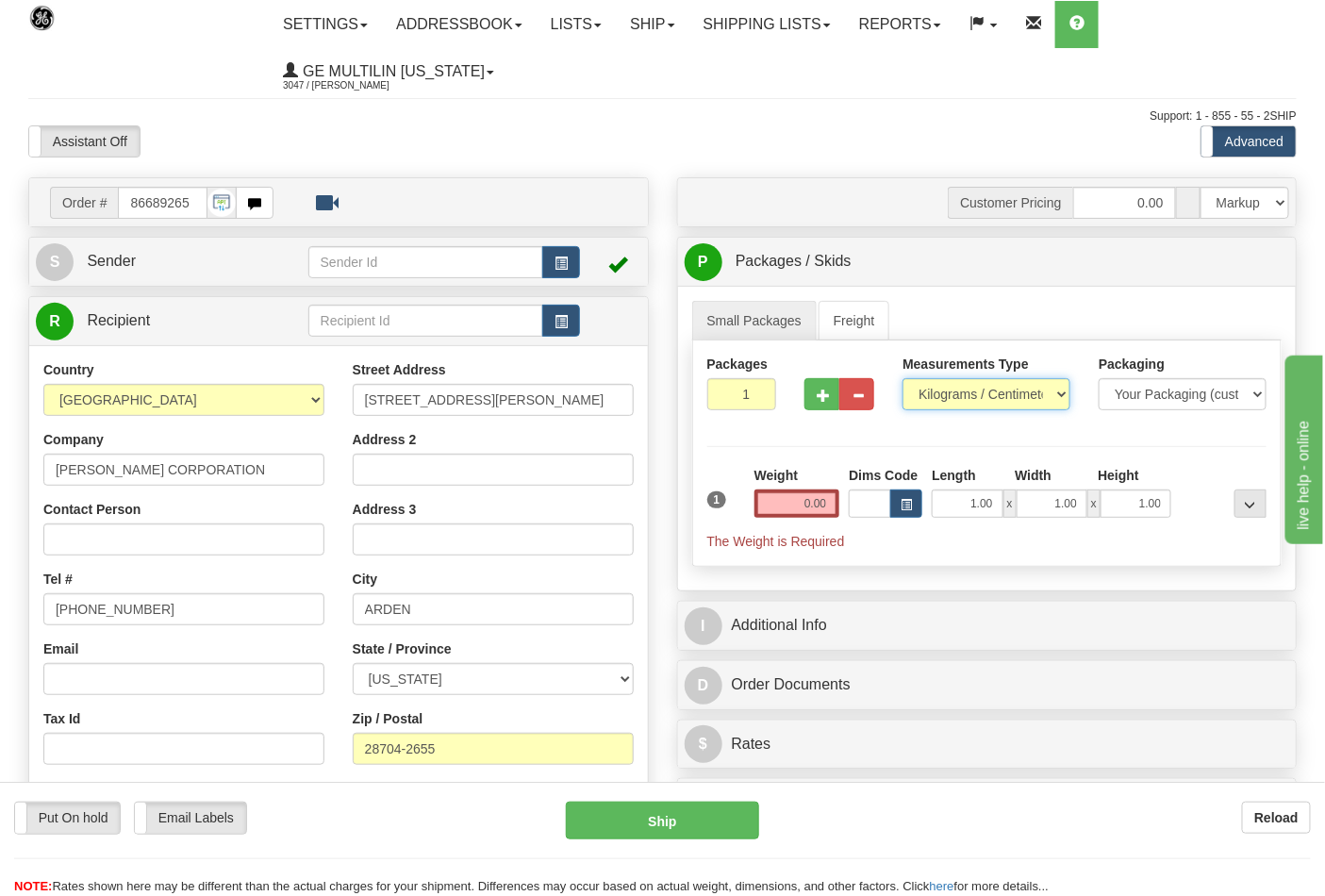
select select "0"
click at [903, 379] on select "Pounds / Inches Kilograms / Centimeters" at bounding box center [987, 395] width 168 height 32
click at [819, 512] on input "0.00" at bounding box center [798, 503] width 86 height 29
click button "Delete" at bounding box center [0, 0] width 0 height 0
type input "8.00"
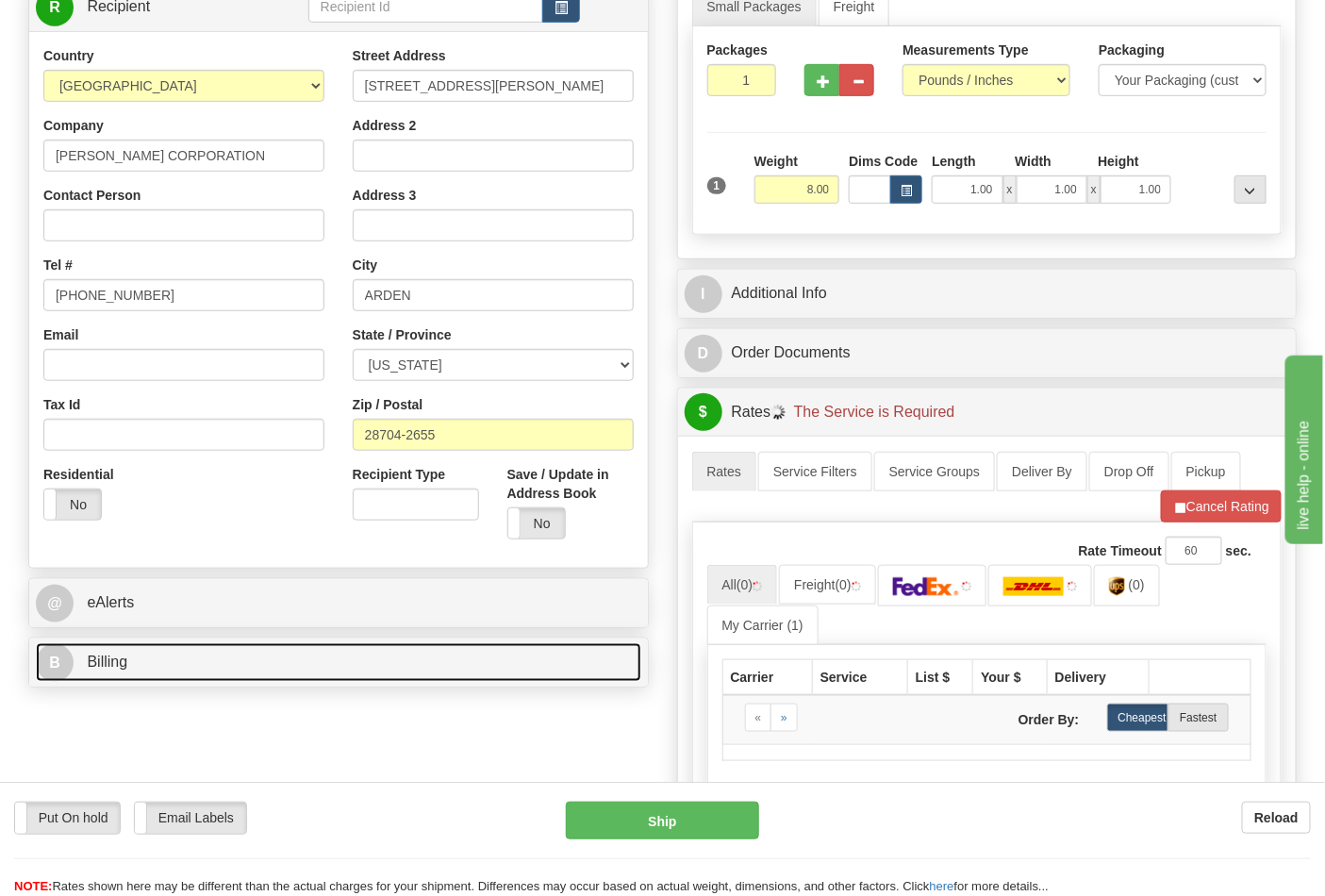
click at [203, 672] on link "B Billing" at bounding box center [339, 662] width 606 height 38
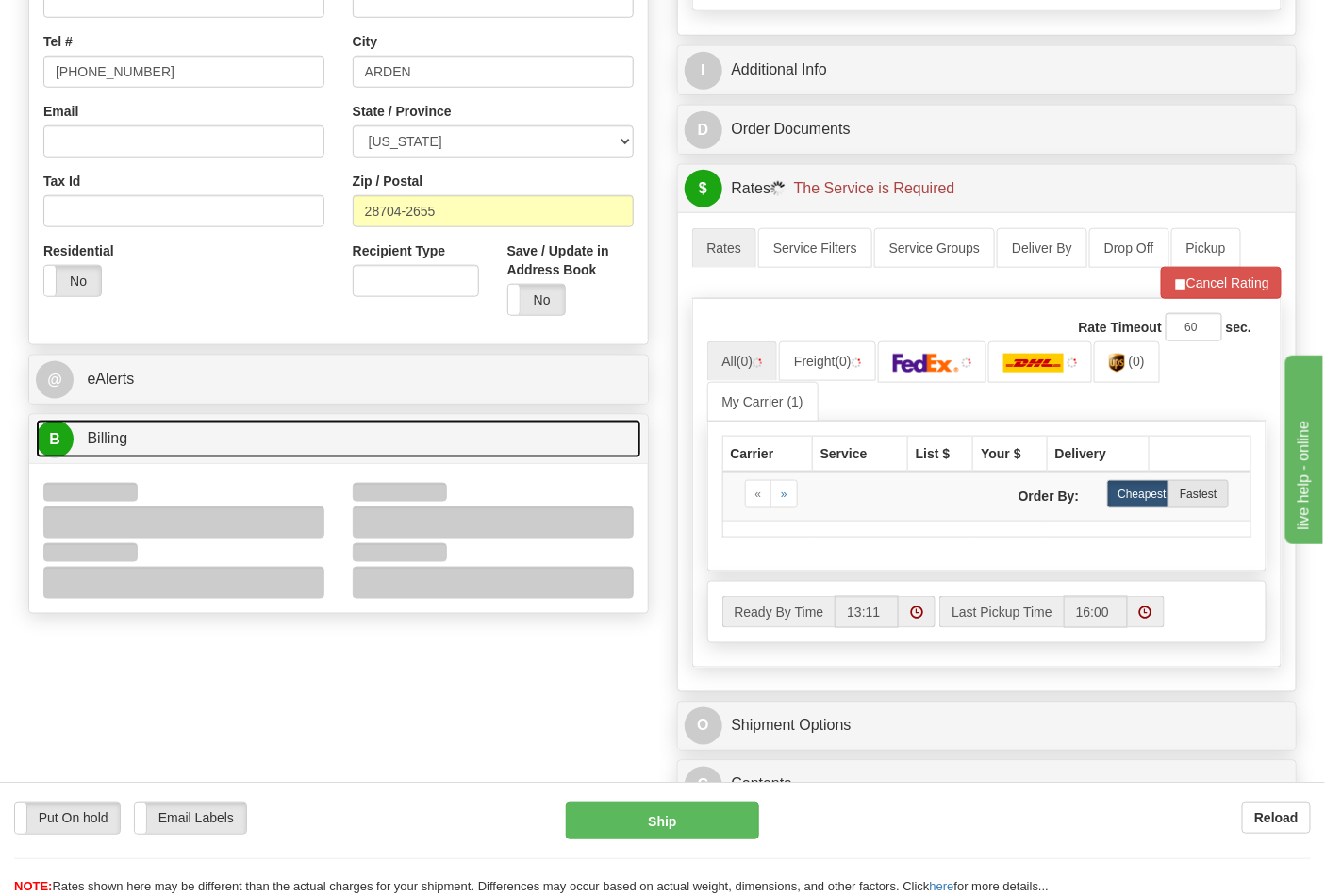
scroll to position [733, 0]
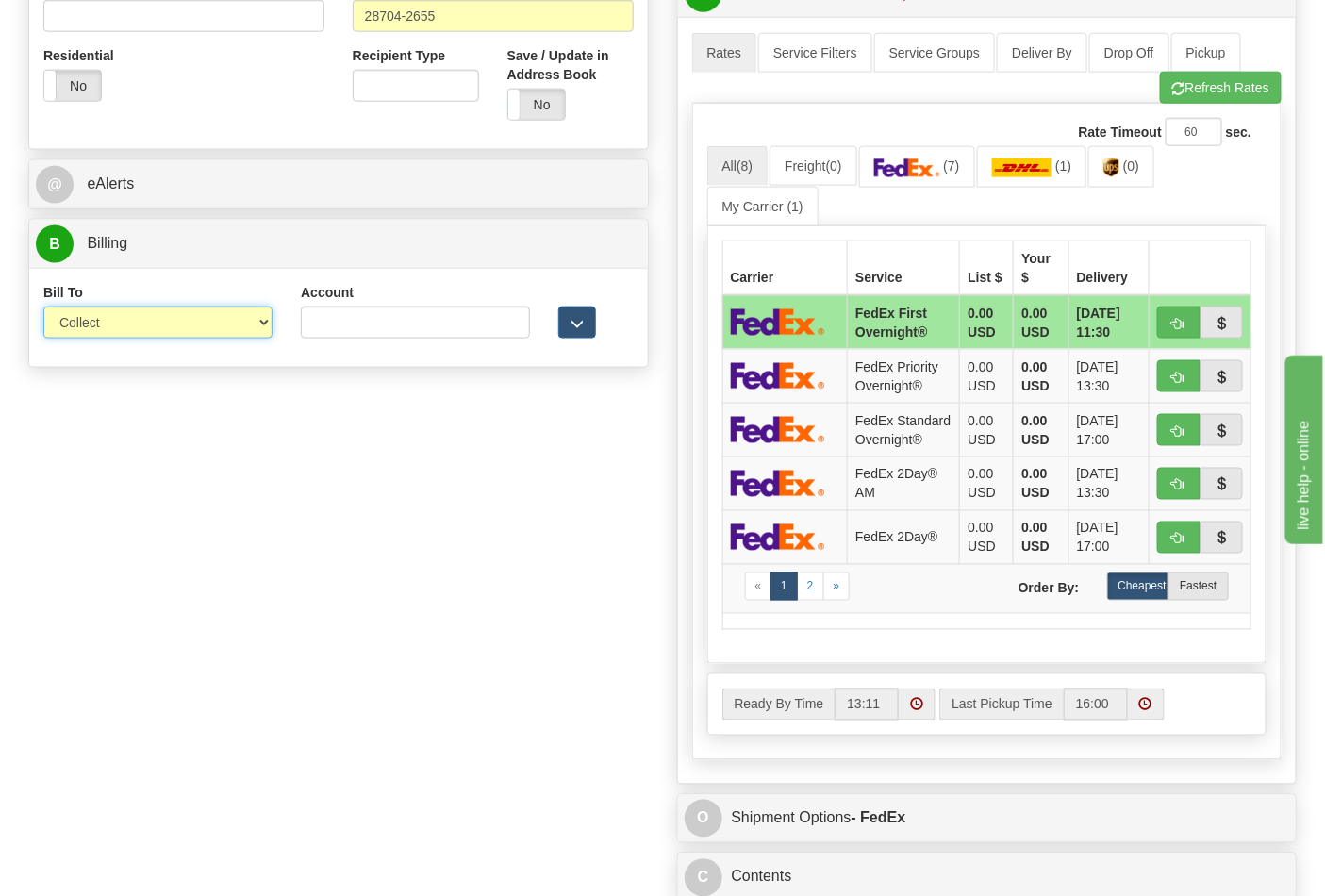
click at [118, 321] on select "Sender Recipient Third Party Collect" at bounding box center [158, 323] width 229 height 32
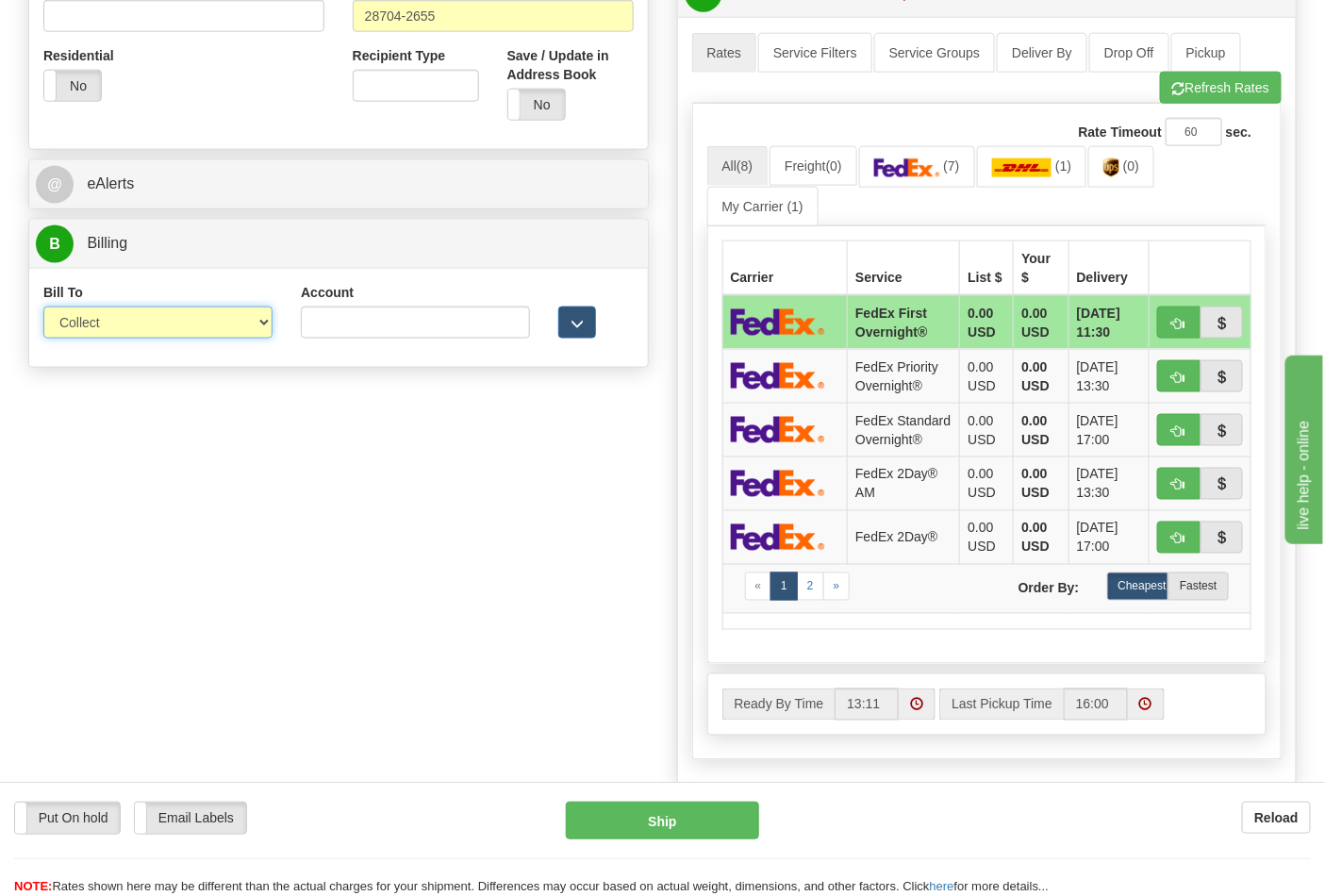
select select "2"
click at [43, 309] on select "Sender Recipient Third Party Collect" at bounding box center [158, 323] width 229 height 32
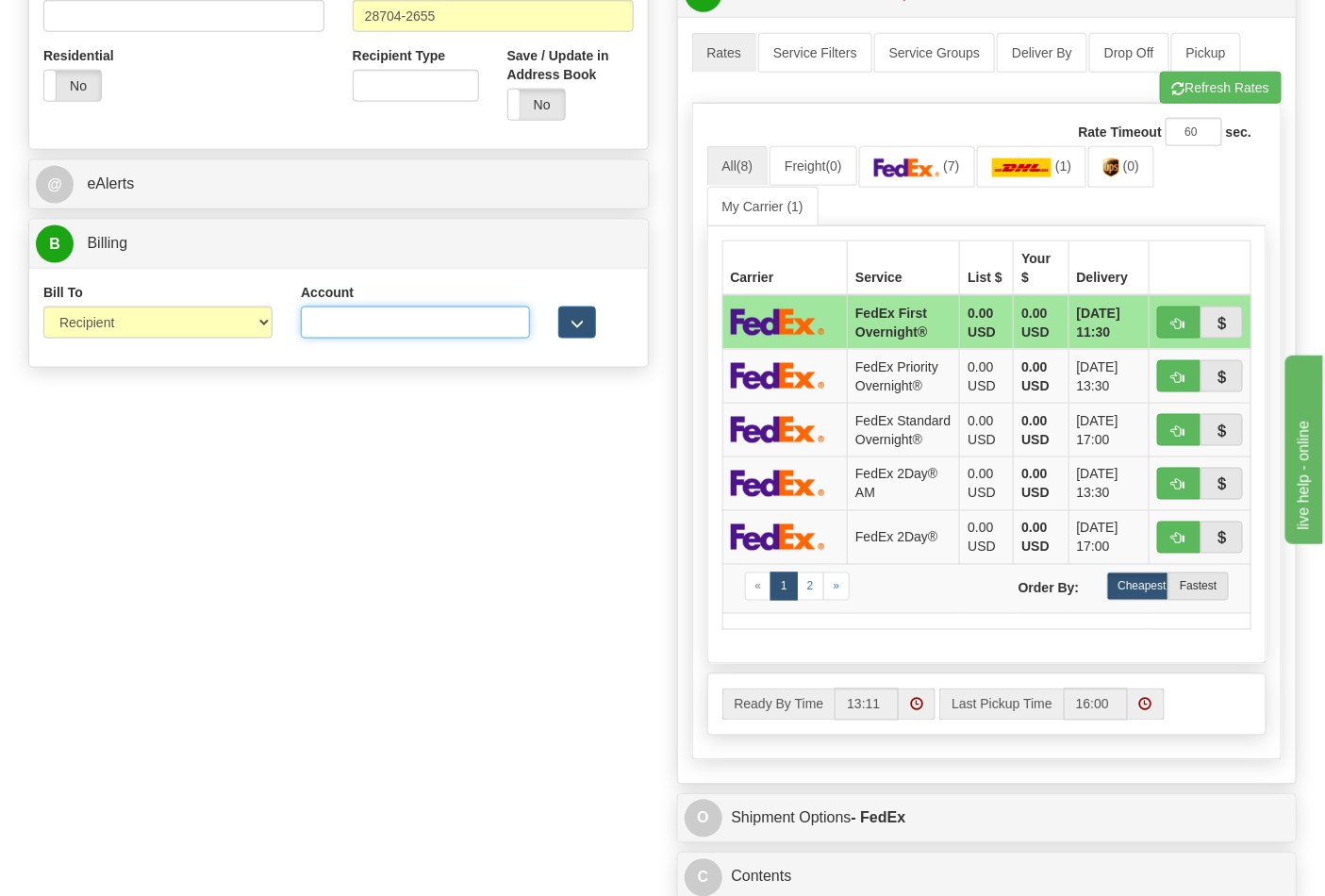
click at [339, 326] on input "Account" at bounding box center [416, 323] width 229 height 32
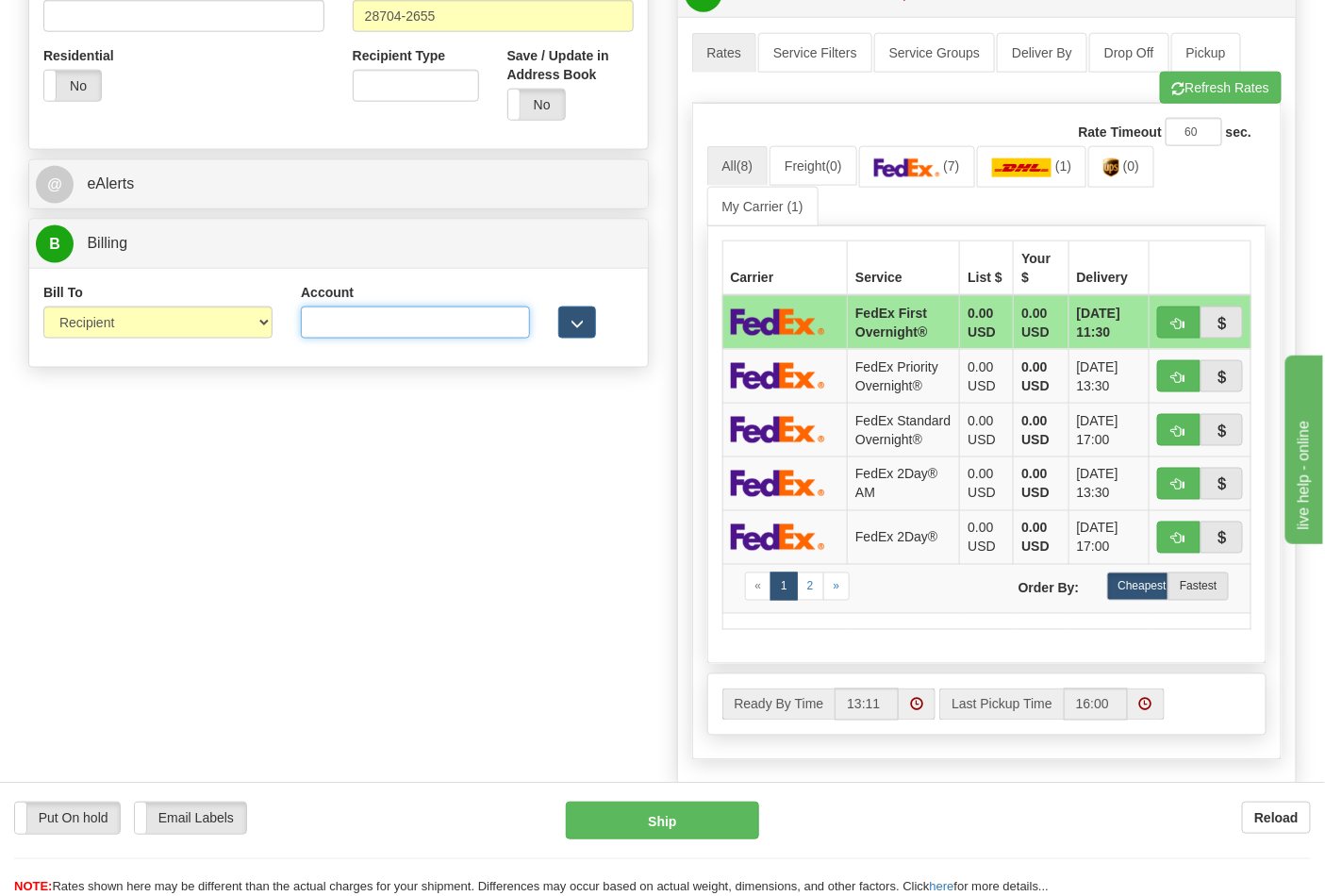
paste input "103014760"
type input "103014760"
click at [954, 172] on span "(7)" at bounding box center [951, 166] width 16 height 15
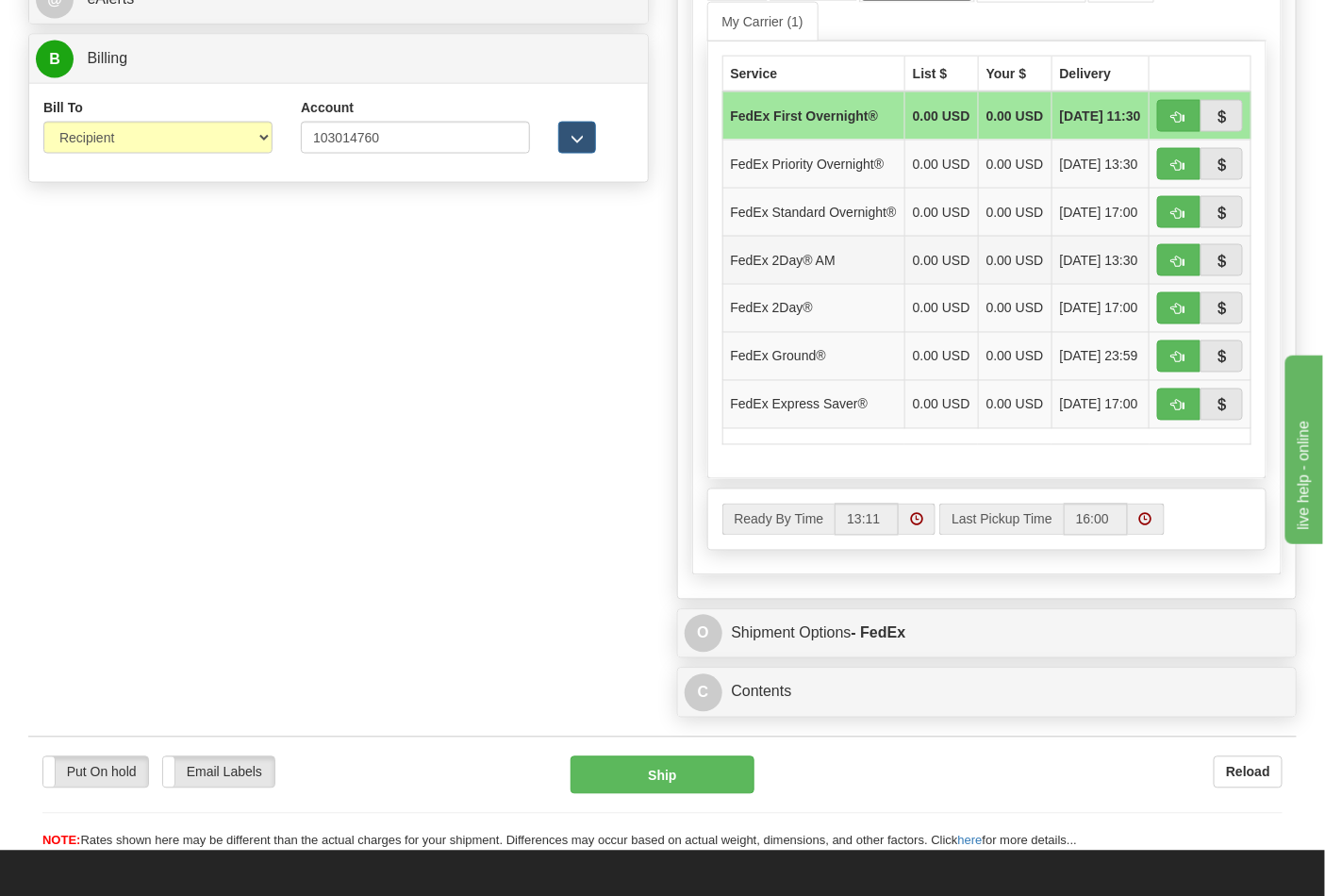
scroll to position [943, 0]
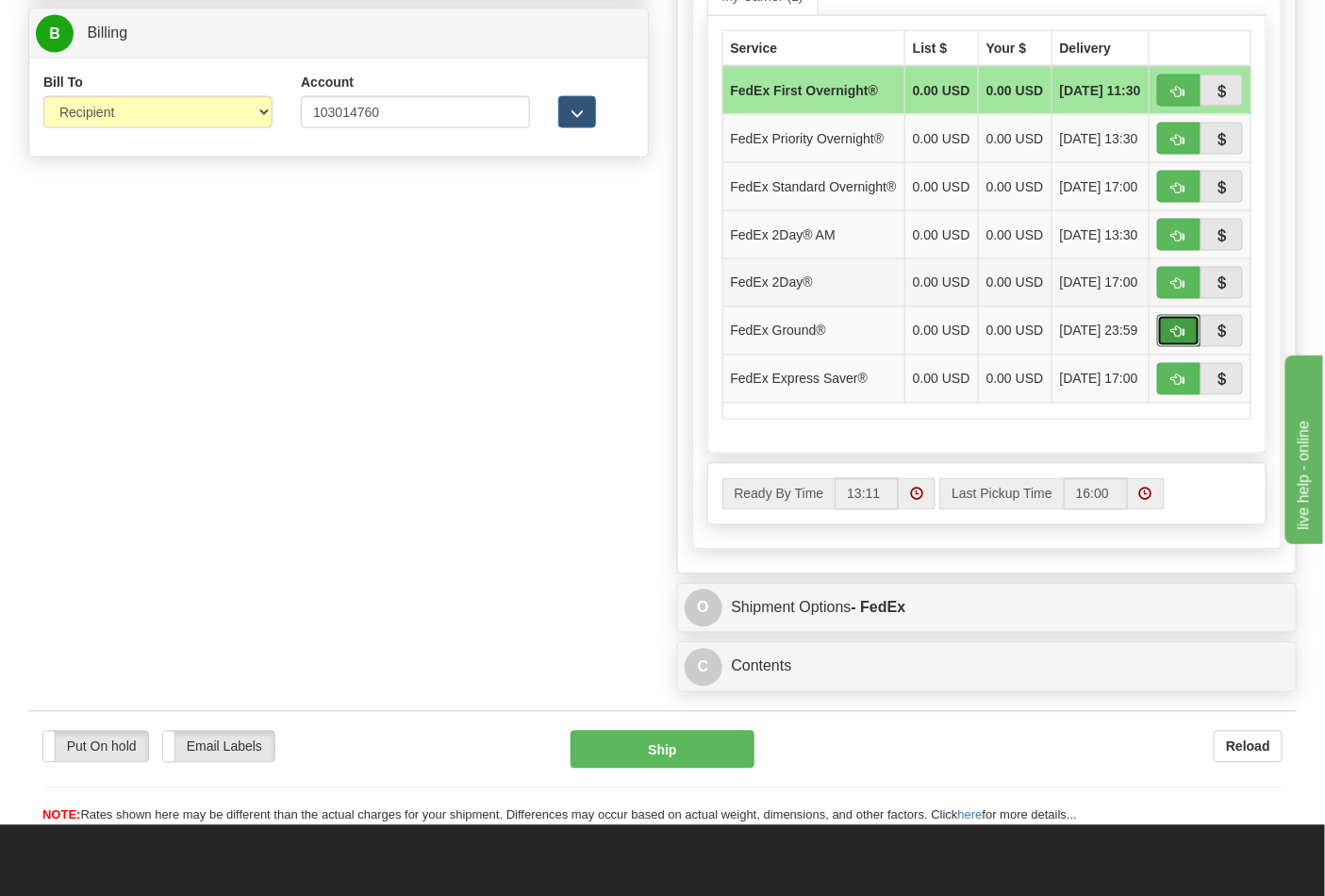
drag, startPoint x: 1174, startPoint y: 368, endPoint x: 1146, endPoint y: 362, distance: 28.6
click at [1175, 338] on span "button" at bounding box center [1179, 332] width 13 height 12
type input "92"
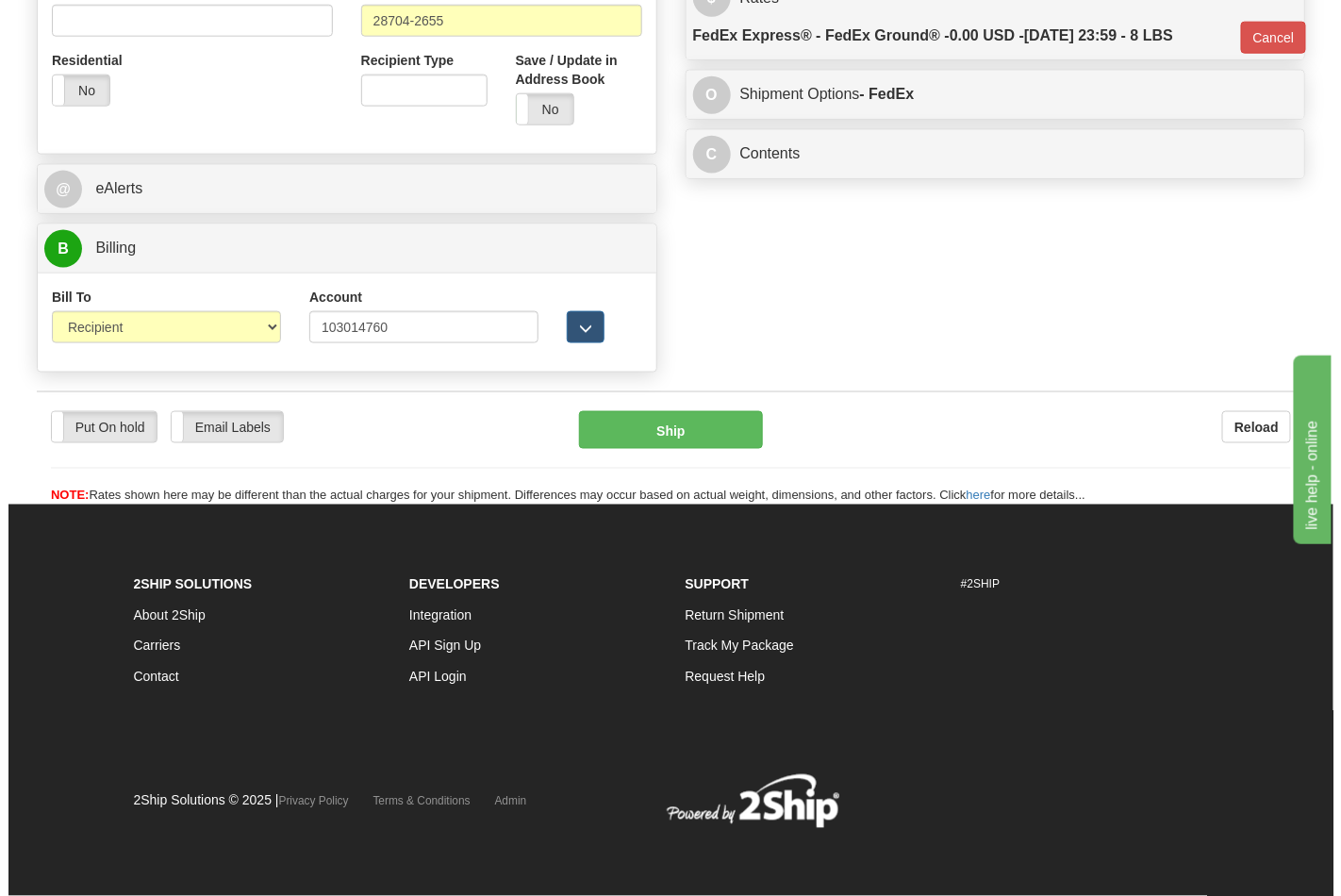
scroll to position [731, 0]
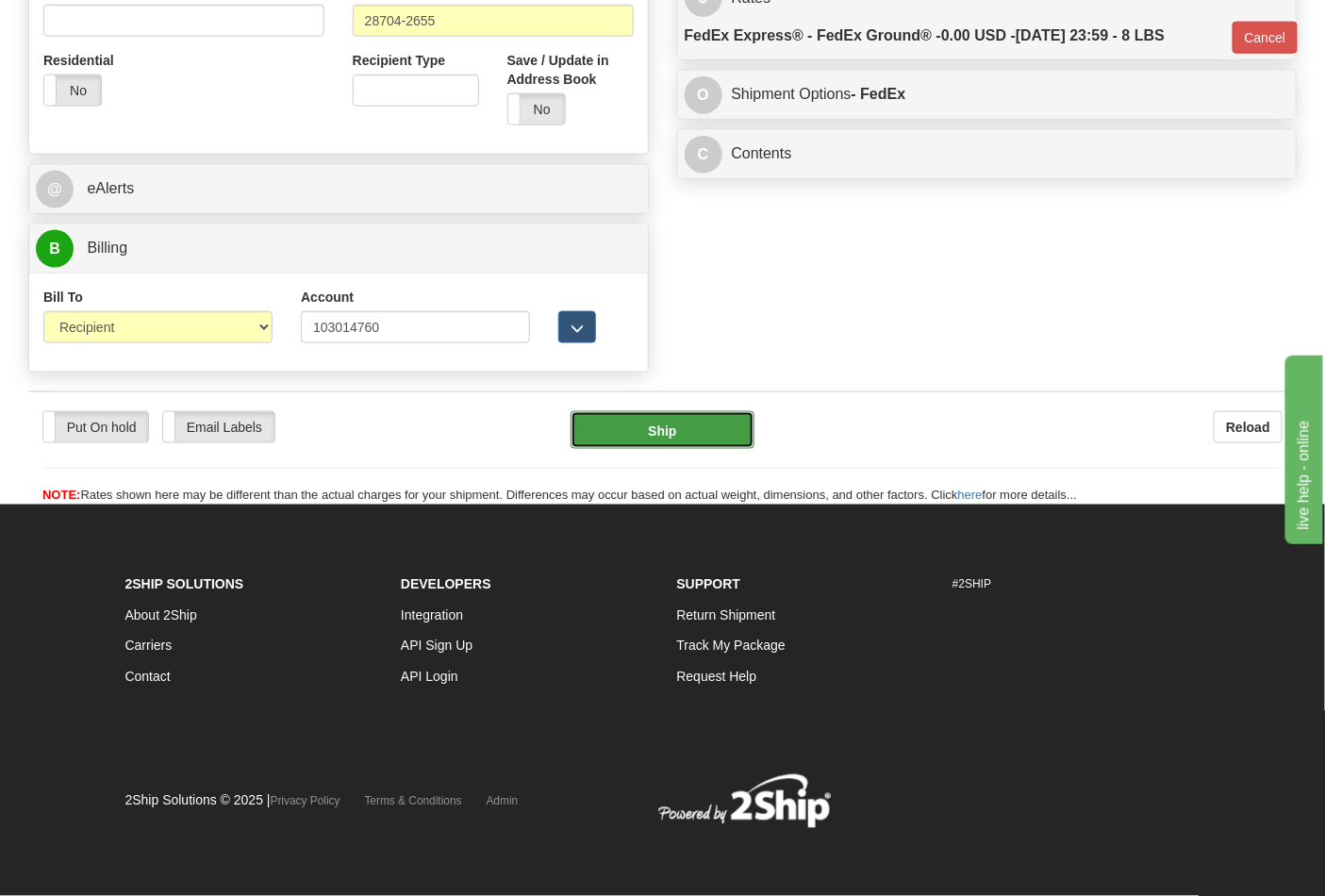
click at [662, 425] on button "Ship" at bounding box center [662, 429] width 183 height 37
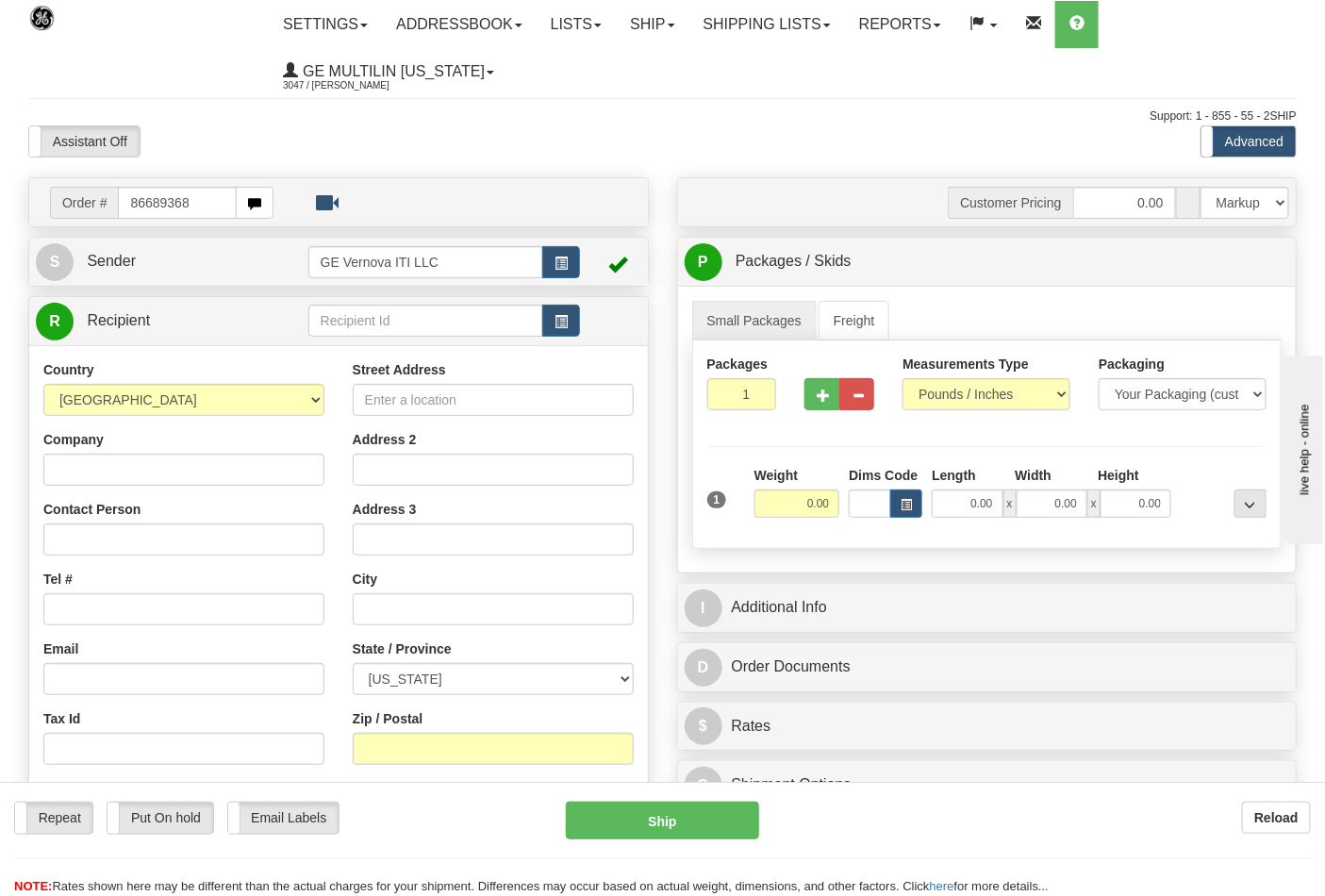
type input "86689368"
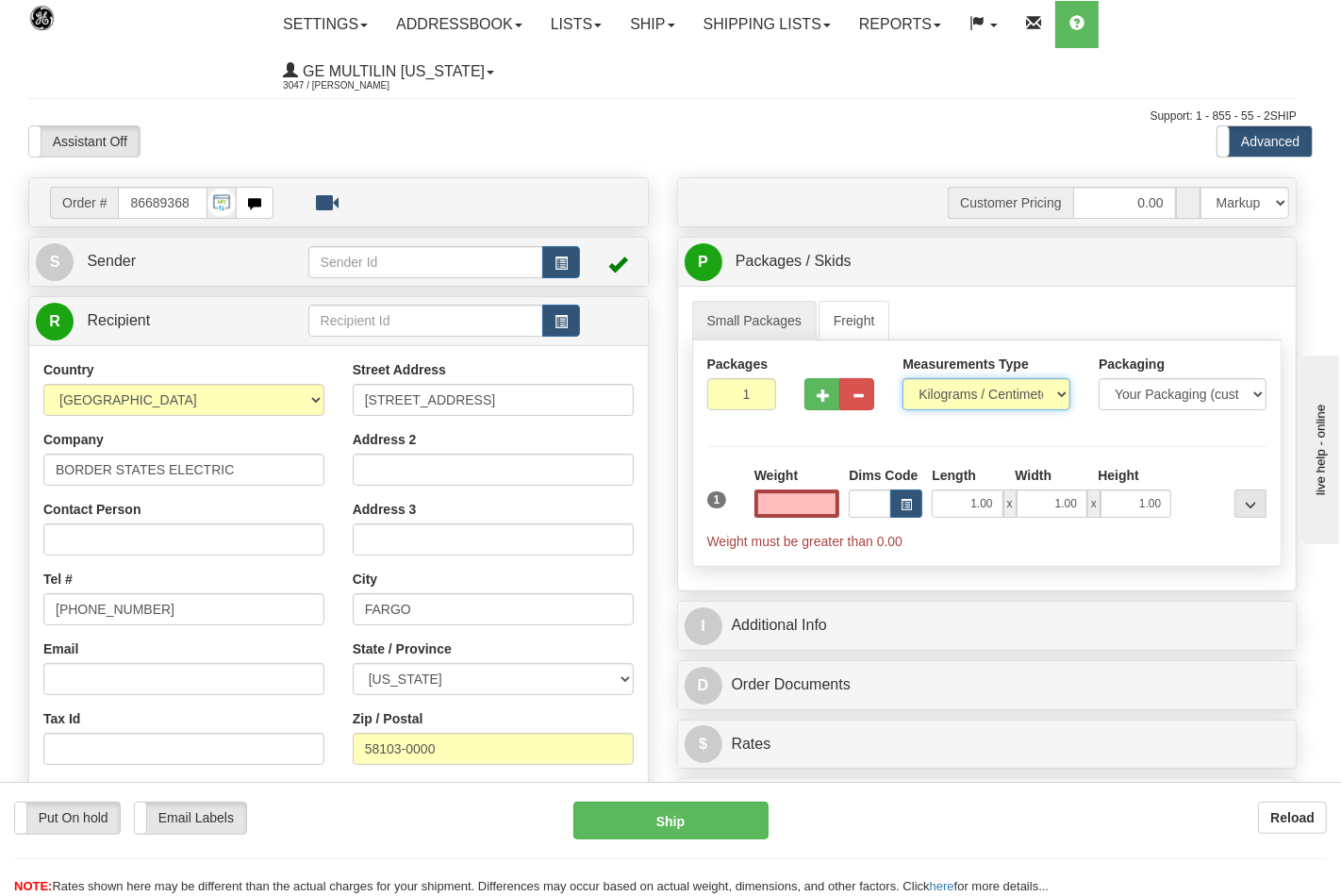
type input "0.00"
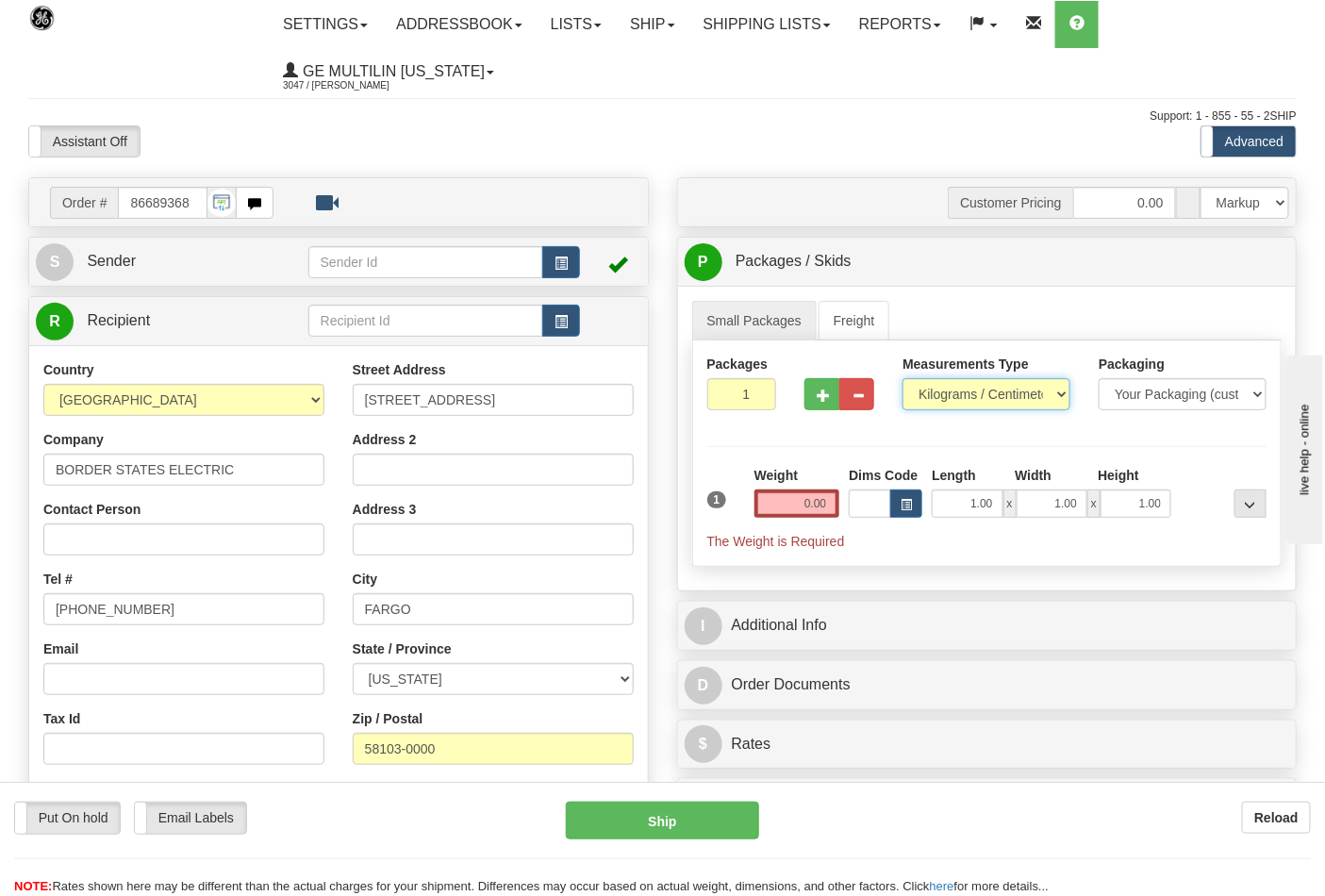
click at [952, 398] on select "Pounds / Inches Kilograms / Centimeters" at bounding box center [987, 395] width 168 height 32
select select "0"
click at [903, 379] on select "Pounds / Inches Kilograms / Centimeters" at bounding box center [987, 395] width 168 height 32
click at [830, 513] on input "0.00" at bounding box center [798, 503] width 86 height 29
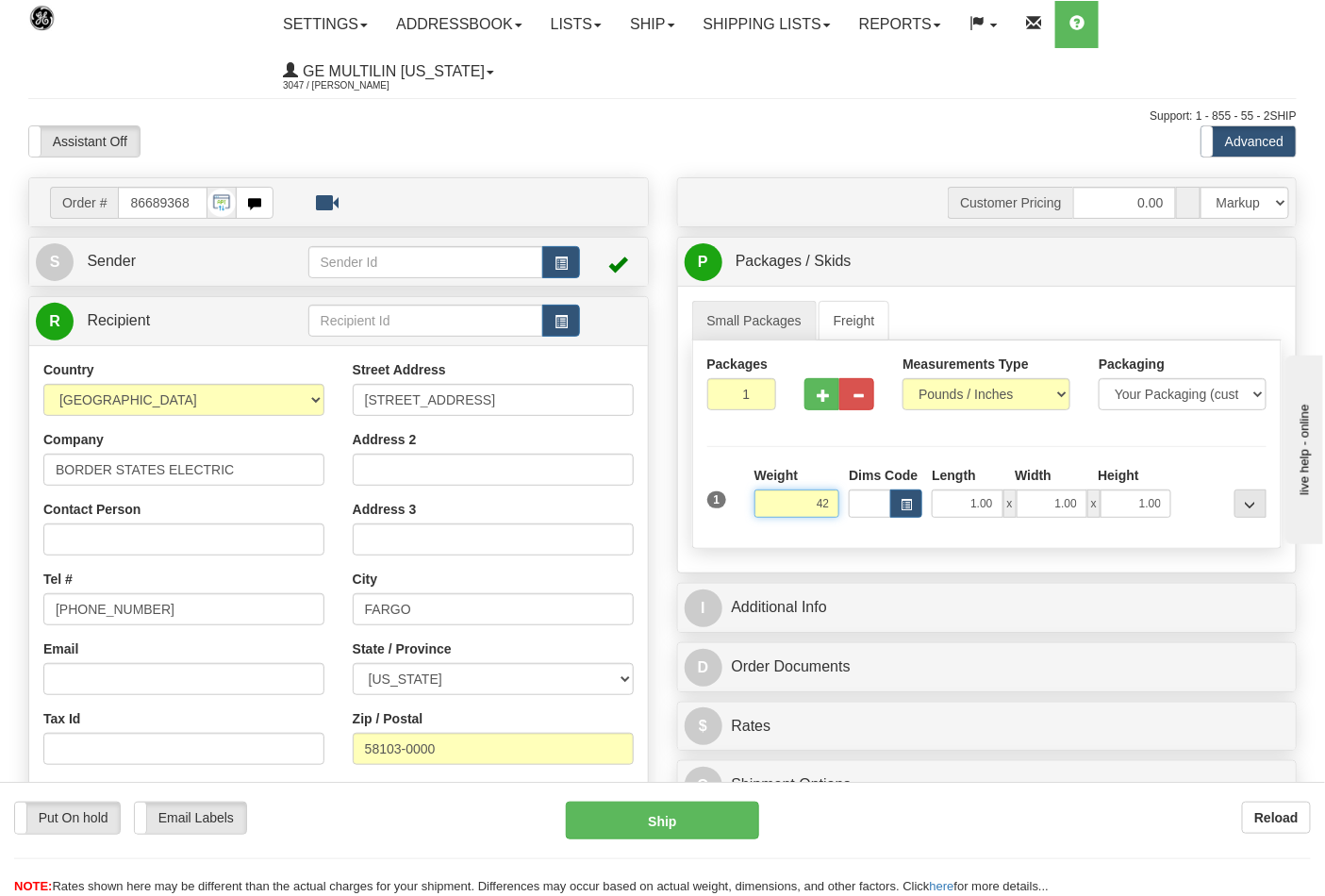
type input "4"
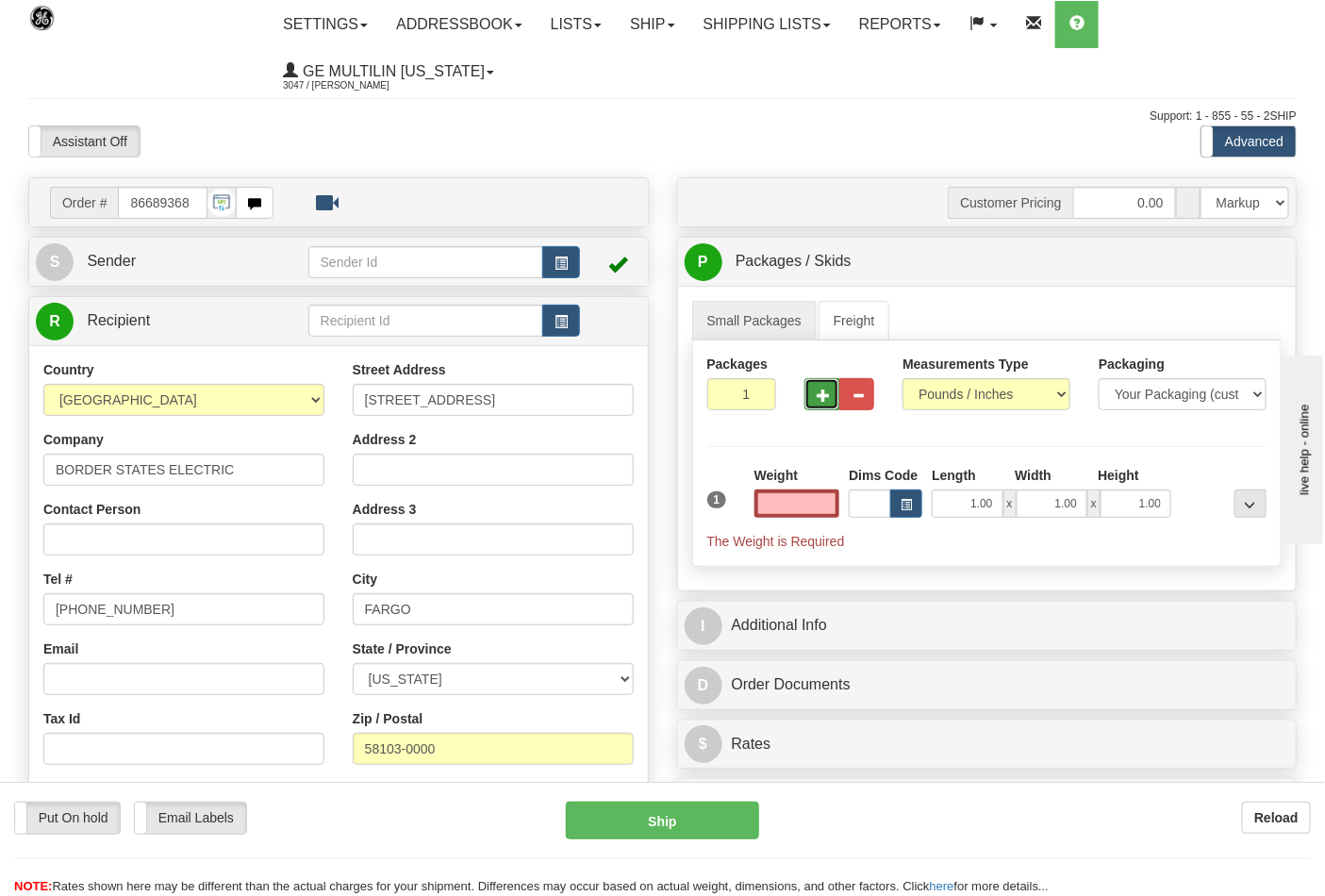
type input "0.00"
click at [814, 392] on button "button" at bounding box center [822, 395] width 35 height 32
click at [832, 399] on button "button" at bounding box center [822, 395] width 35 height 32
type input "3"
click at [1205, 271] on label "Pack / Skid Level Pack.." at bounding box center [1235, 263] width 108 height 29
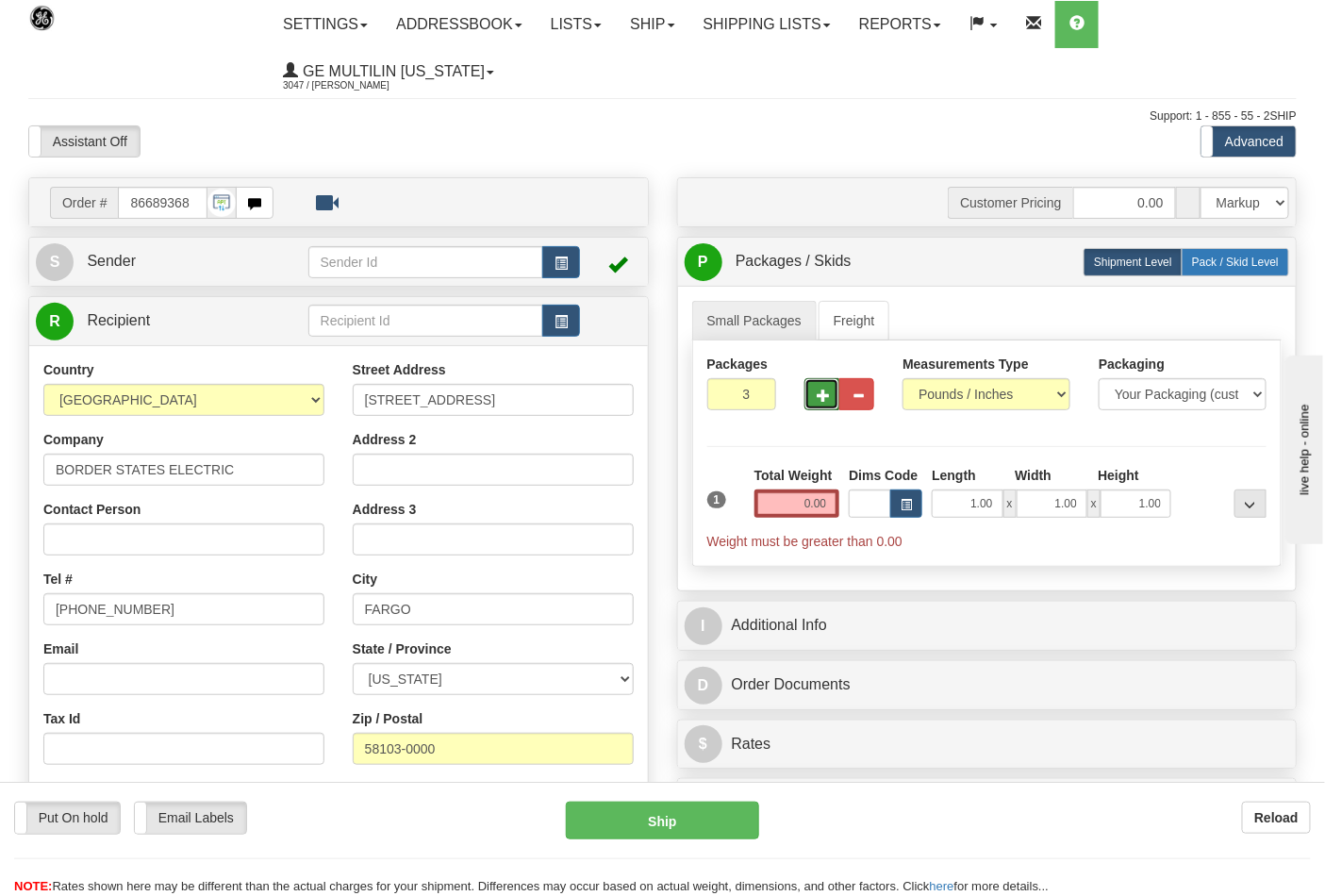
radio input "true"
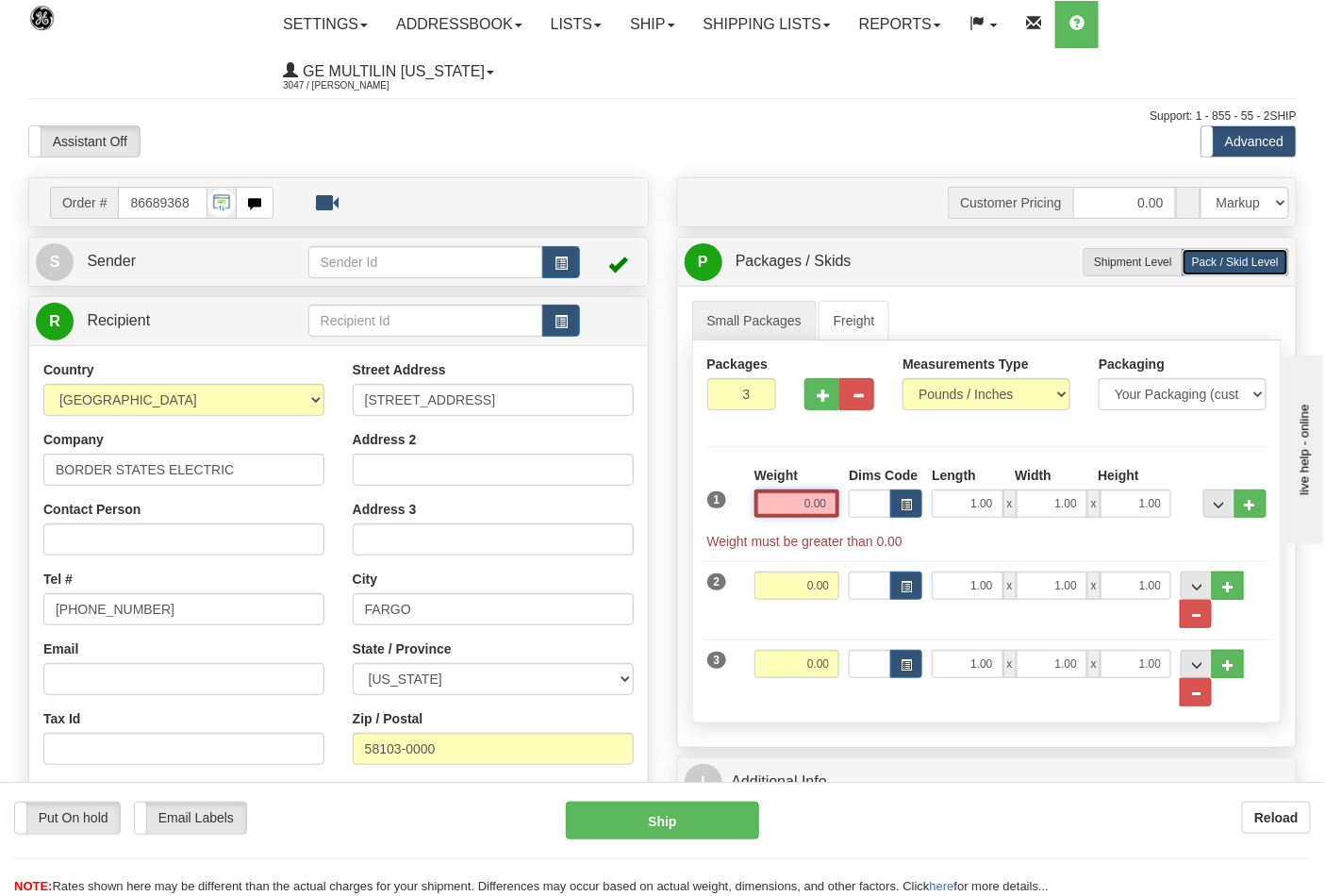
click at [832, 513] on input "0.00" at bounding box center [798, 503] width 86 height 29
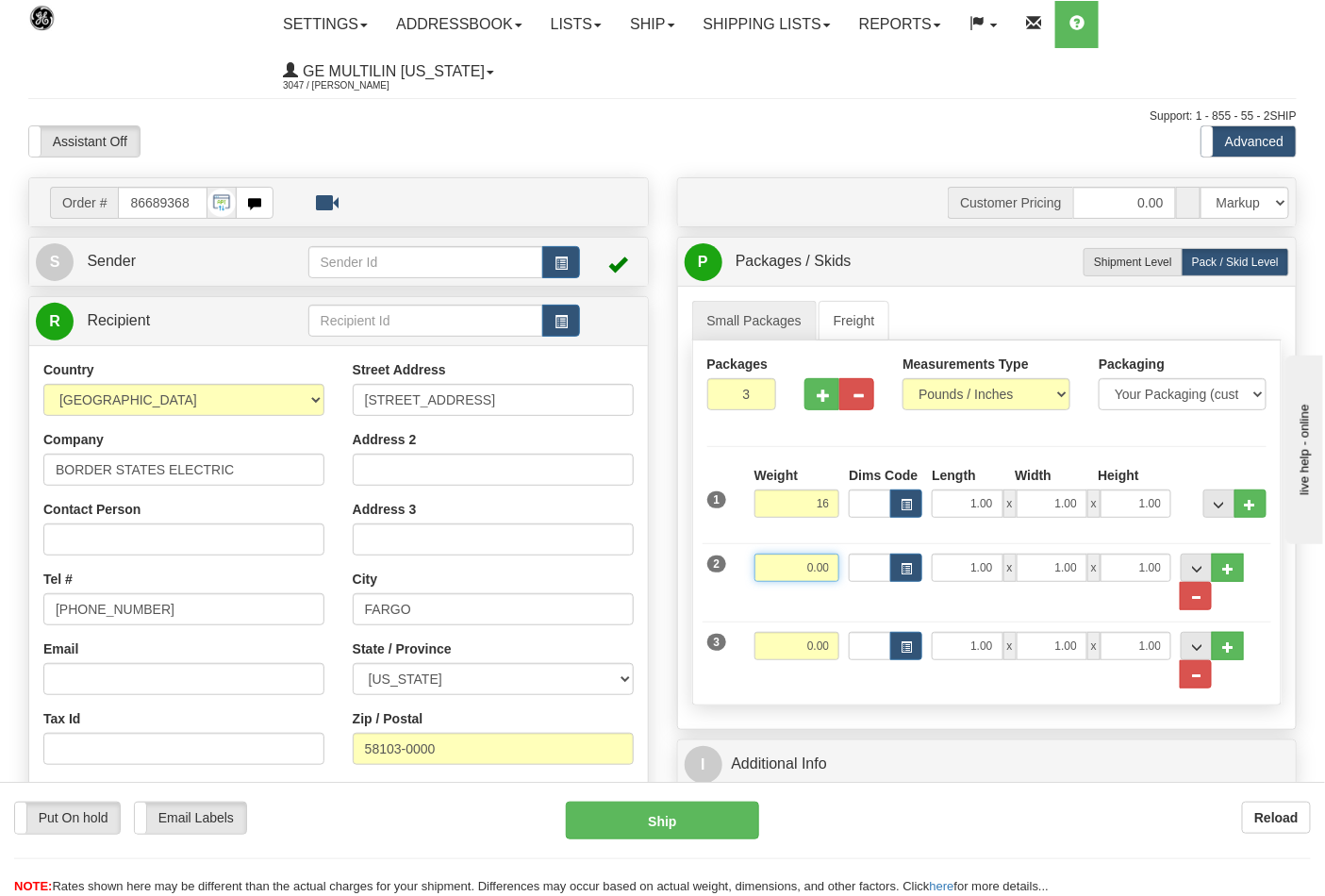
type input "16.00"
click at [838, 565] on input "0.00" at bounding box center [798, 568] width 86 height 29
type input "16.00"
click at [832, 651] on input "0.00" at bounding box center [798, 646] width 86 height 29
click button "Delete" at bounding box center [0, 0] width 0 height 0
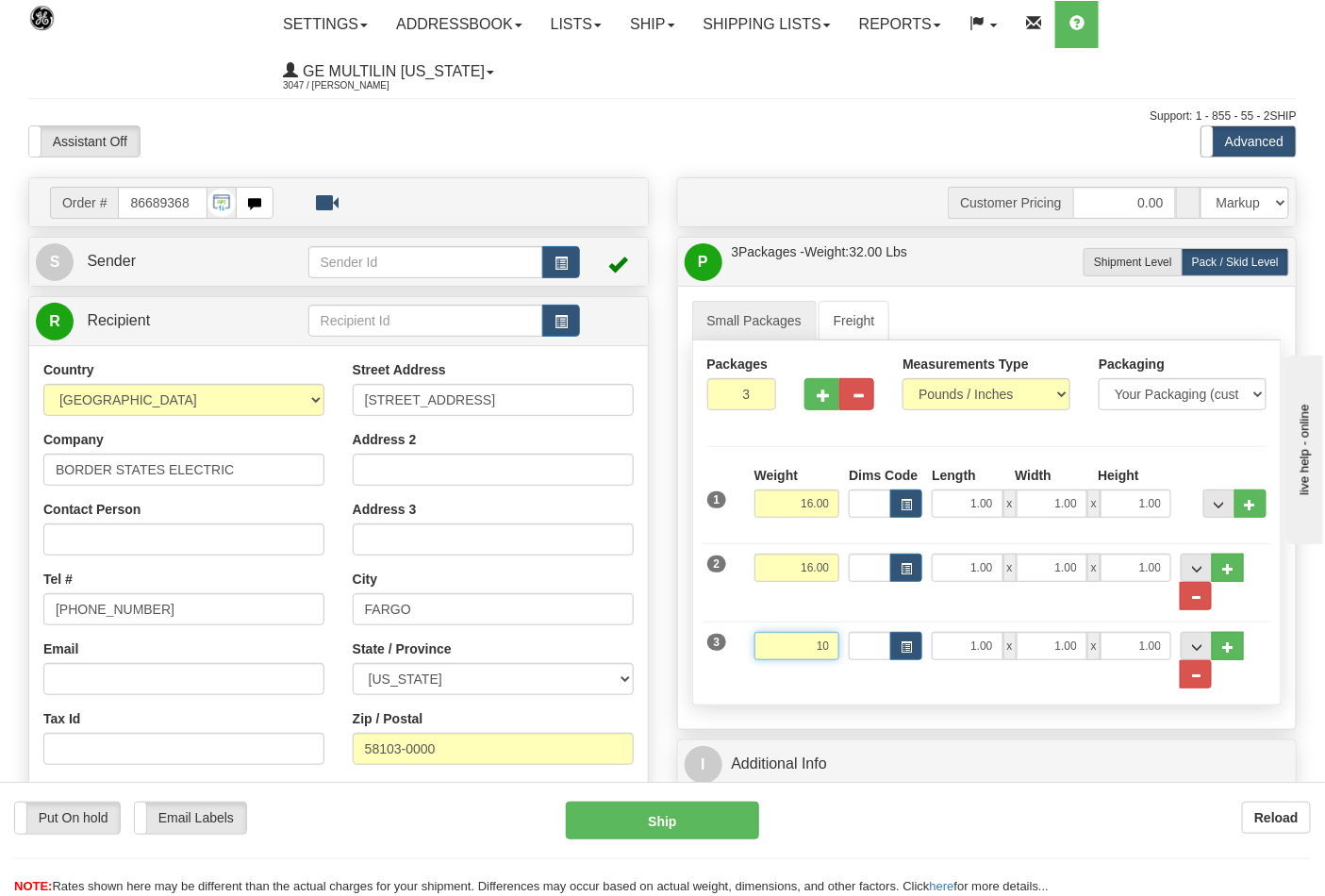
type input "10.00"
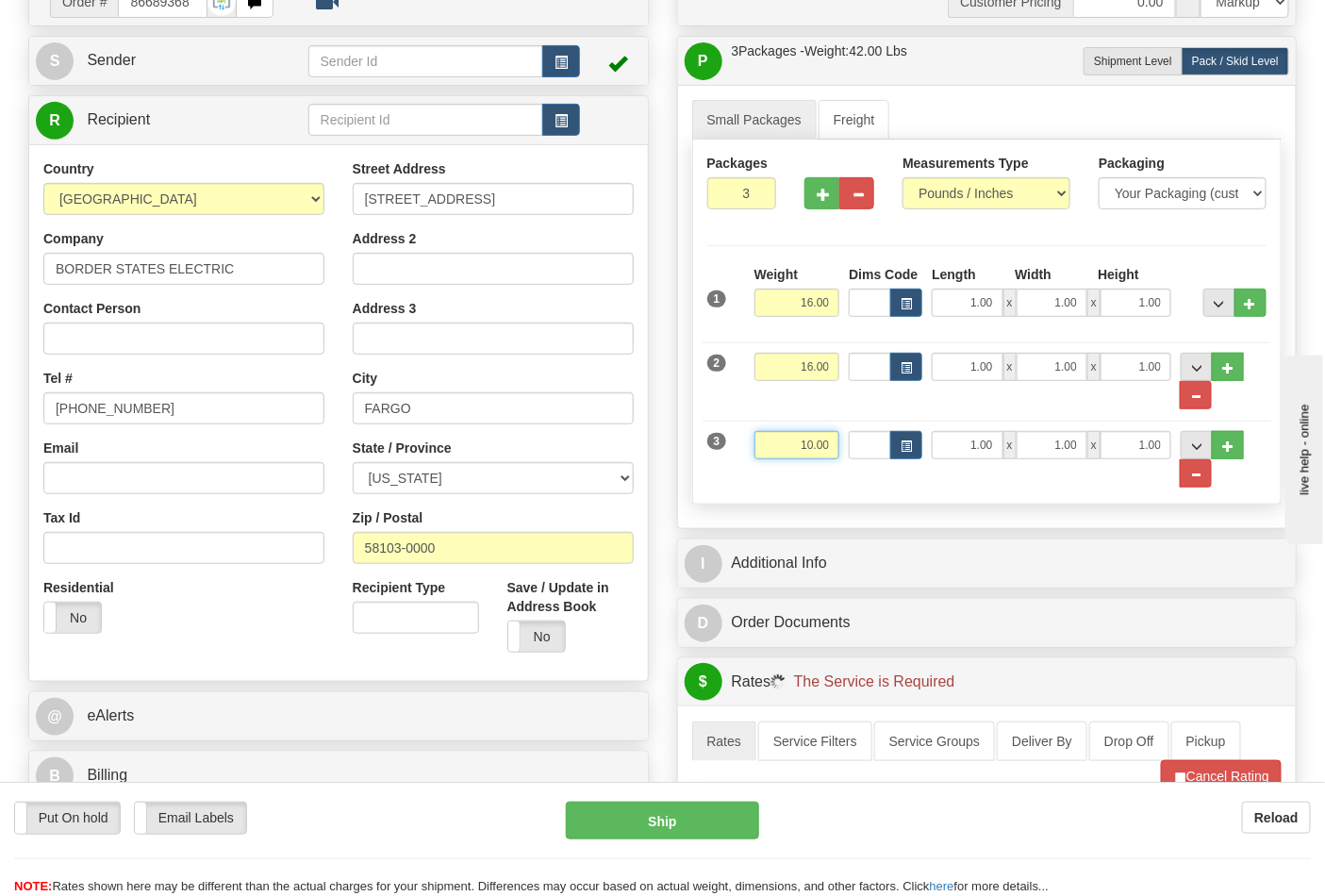
scroll to position [418, 0]
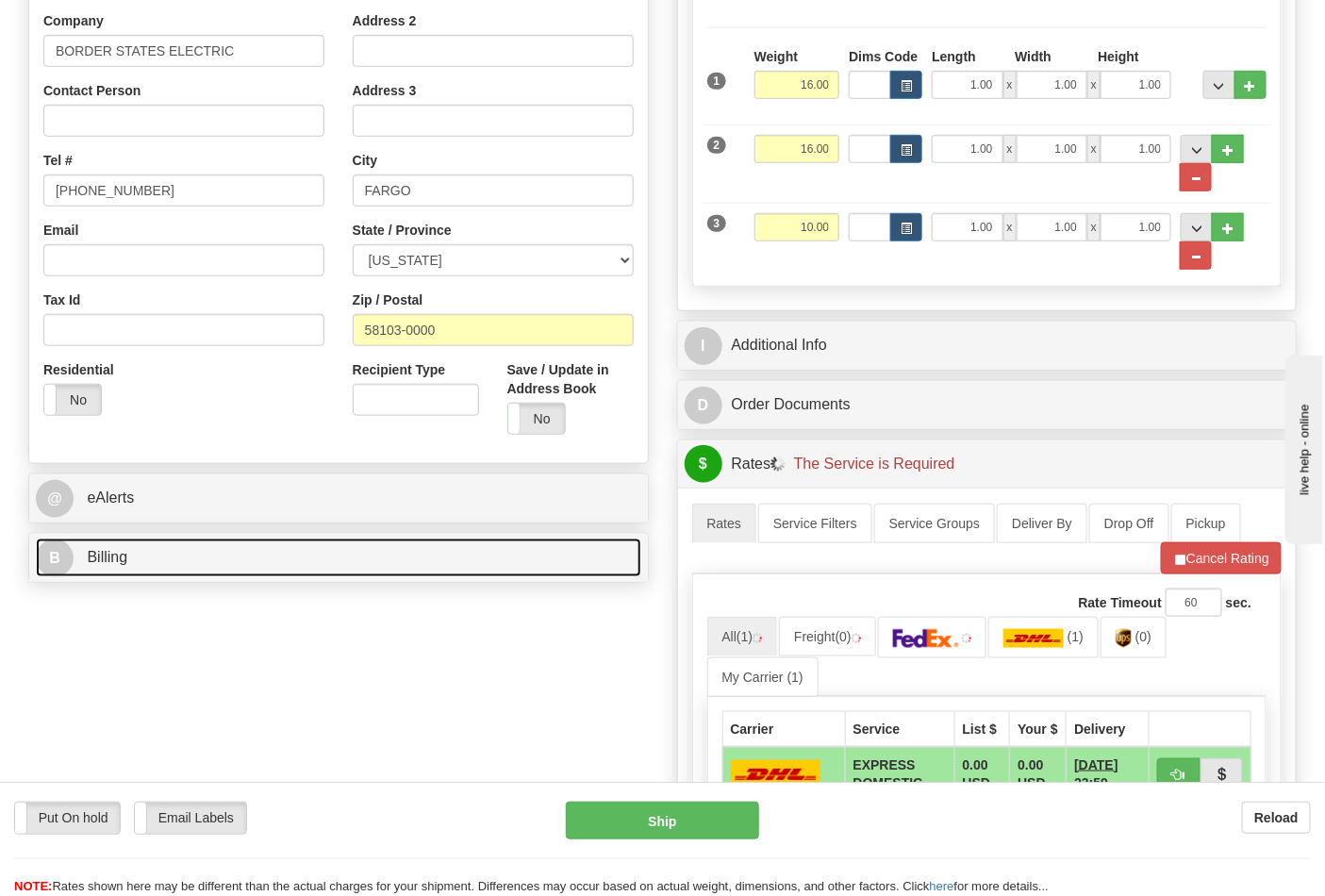
click at [175, 553] on link "B Billing" at bounding box center [339, 558] width 606 height 38
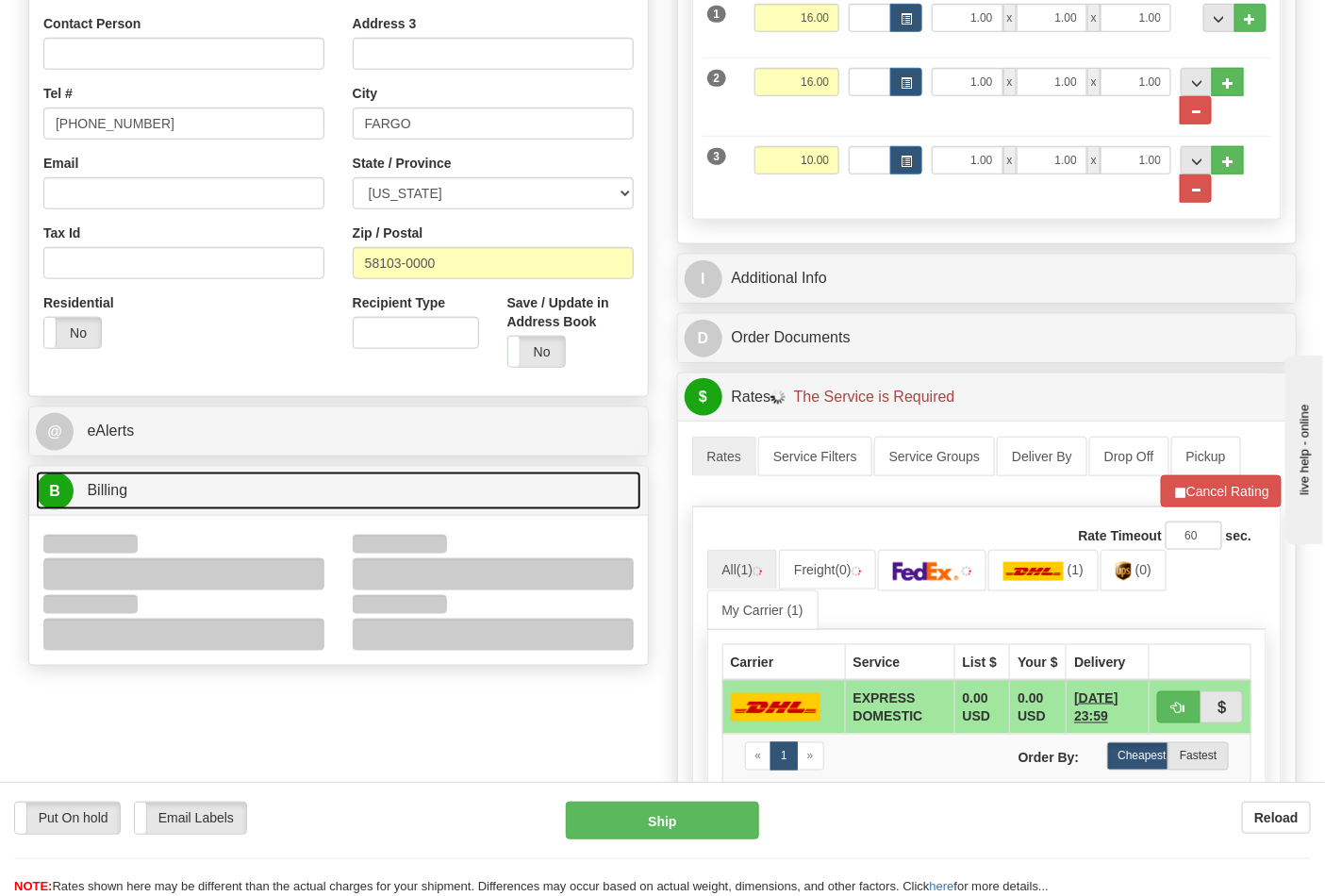
scroll to position [523, 0]
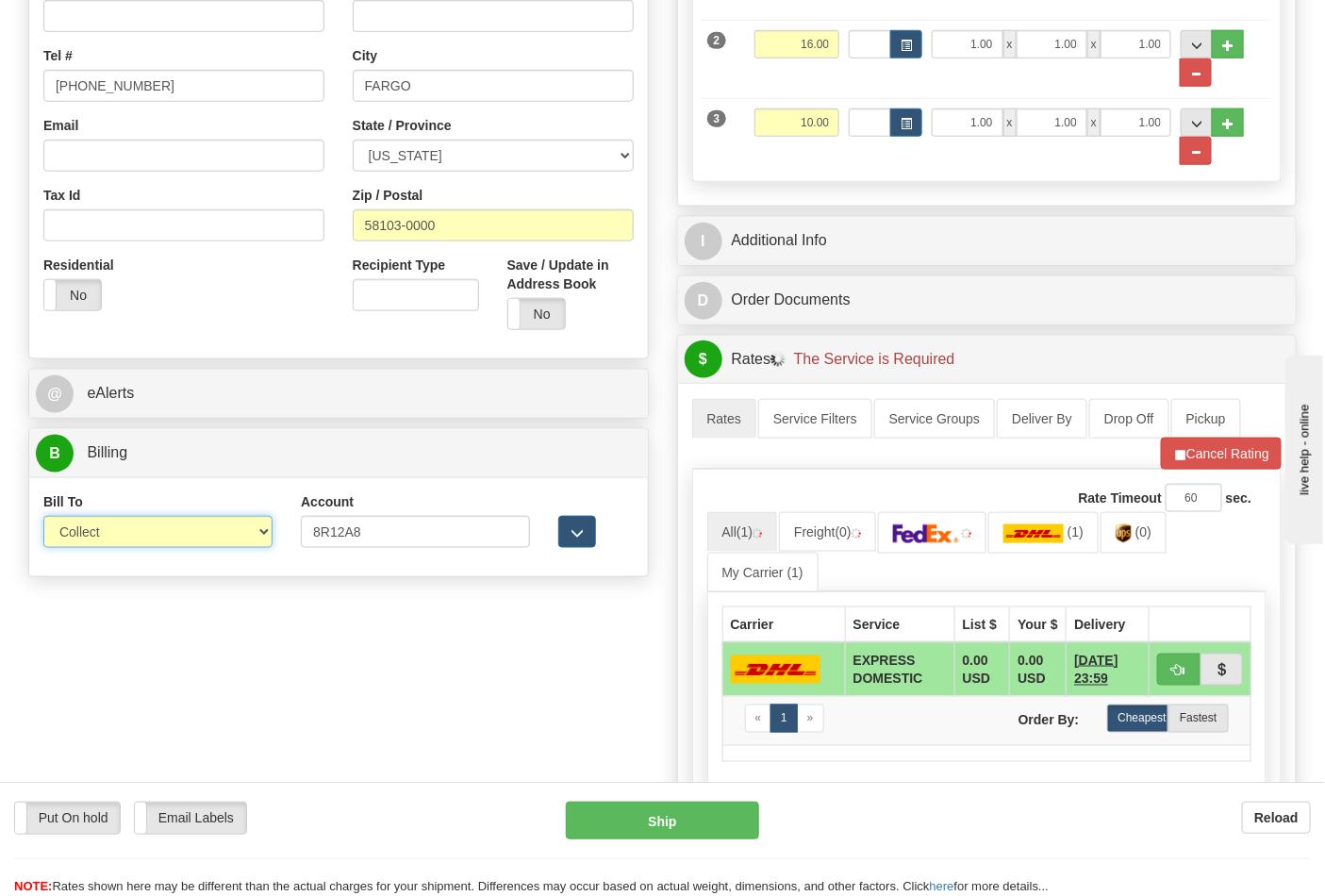
click at [99, 539] on select "Sender Recipient Third Party Collect" at bounding box center [158, 532] width 229 height 32
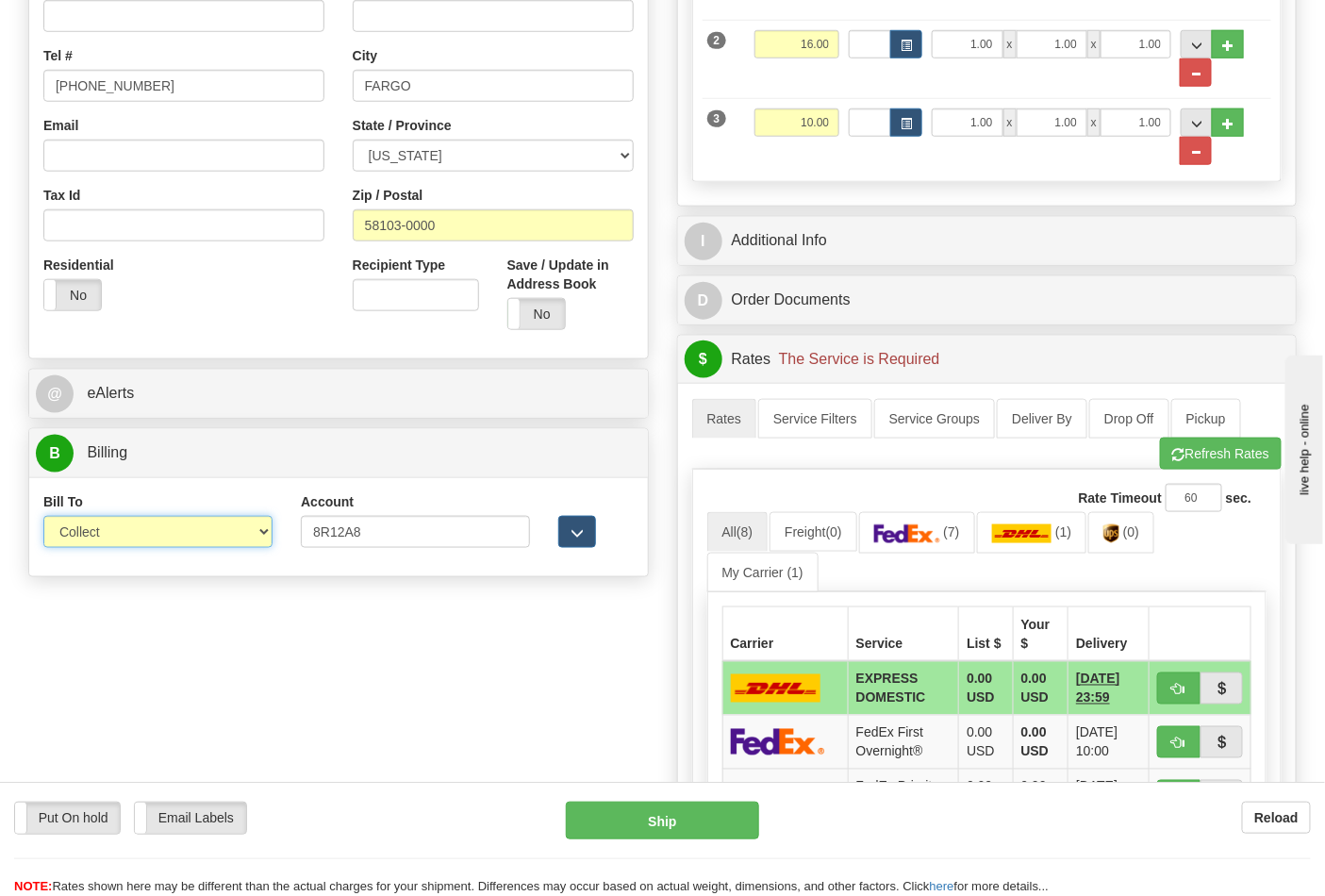
select select "2"
click at [43, 518] on select "Sender Recipient Third Party Collect" at bounding box center [158, 532] width 229 height 32
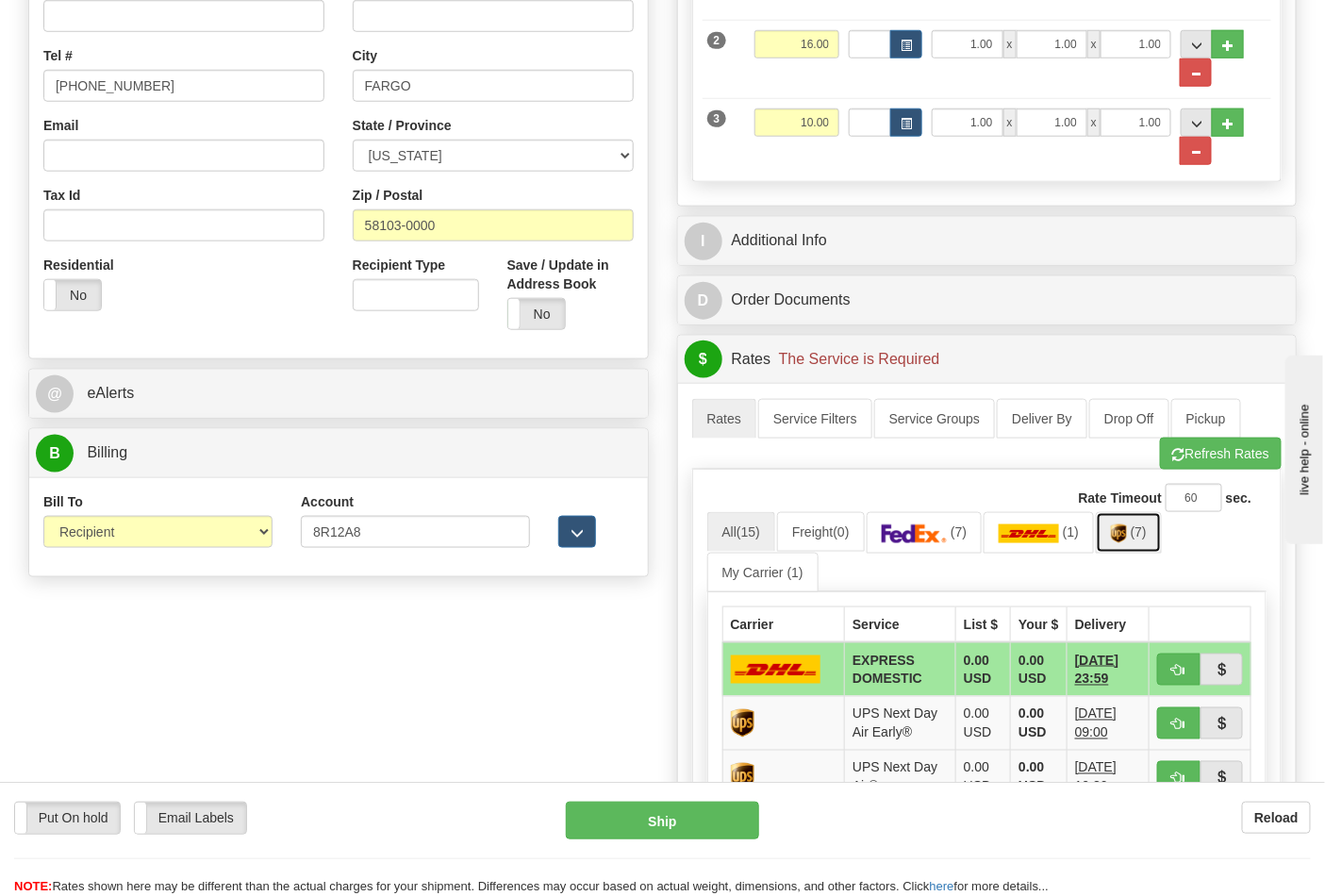
click at [1123, 542] on img at bounding box center [1119, 534] width 16 height 19
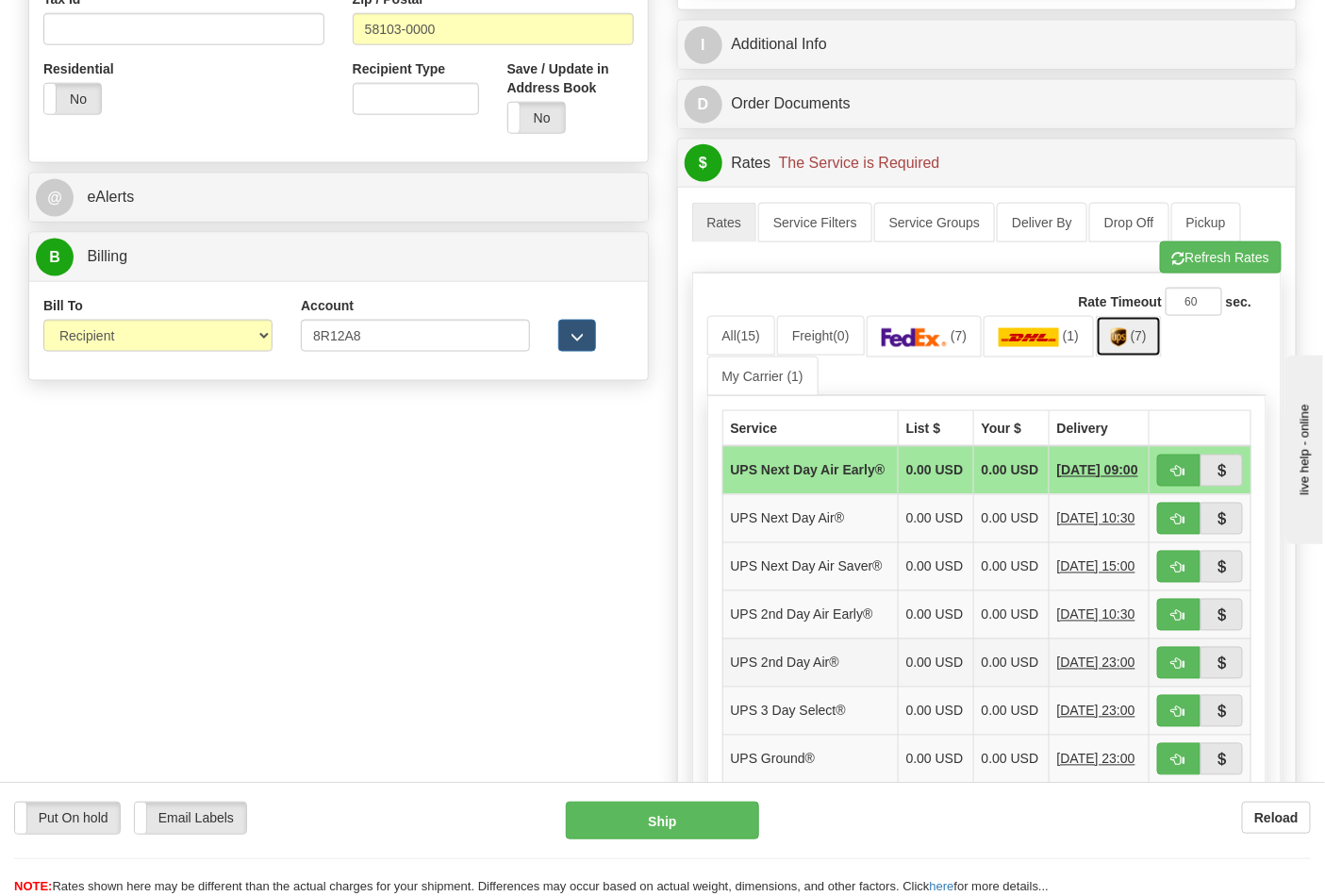
scroll to position [943, 0]
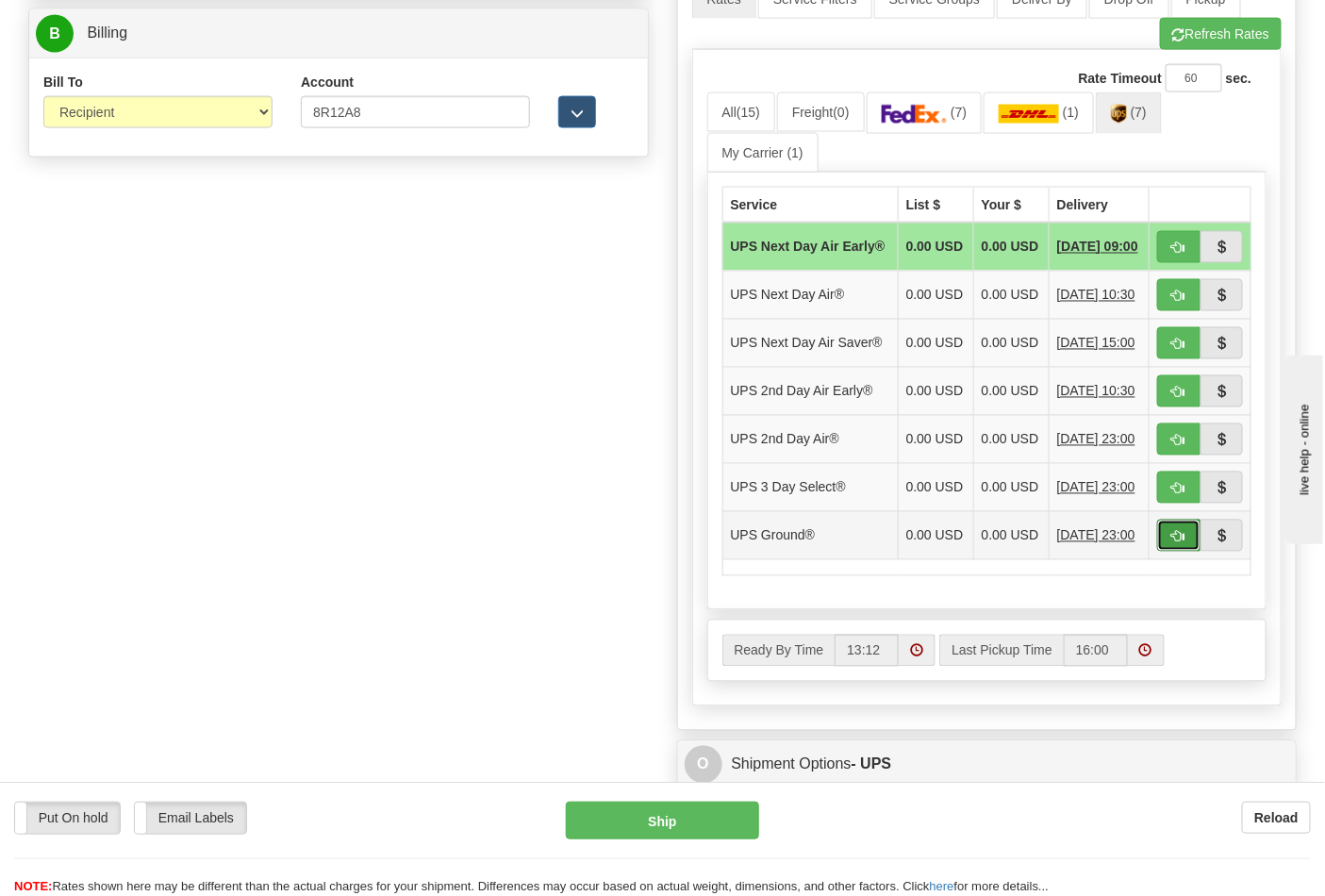
click at [1175, 544] on span "button" at bounding box center [1179, 537] width 13 height 12
type input "03"
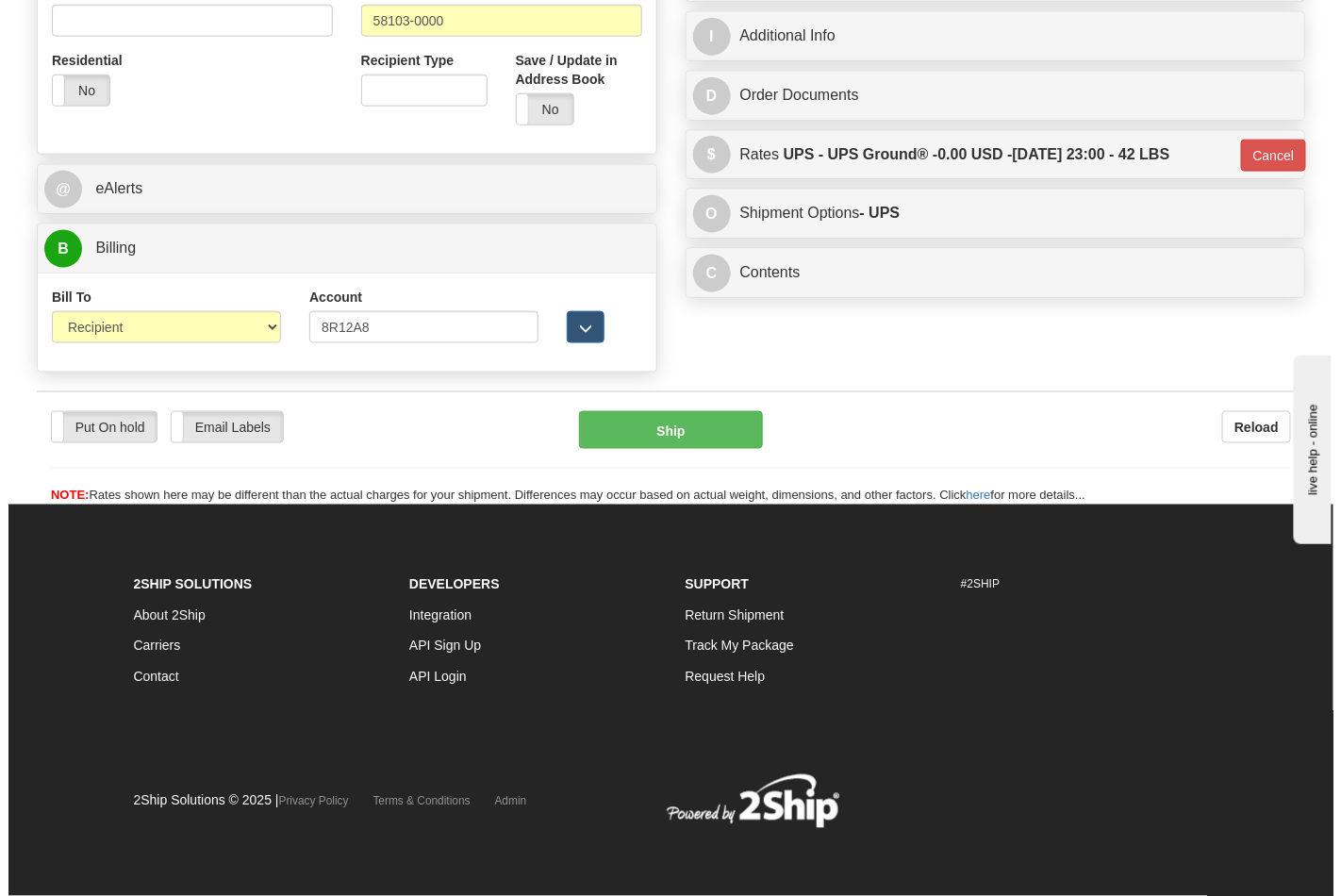
scroll to position [731, 0]
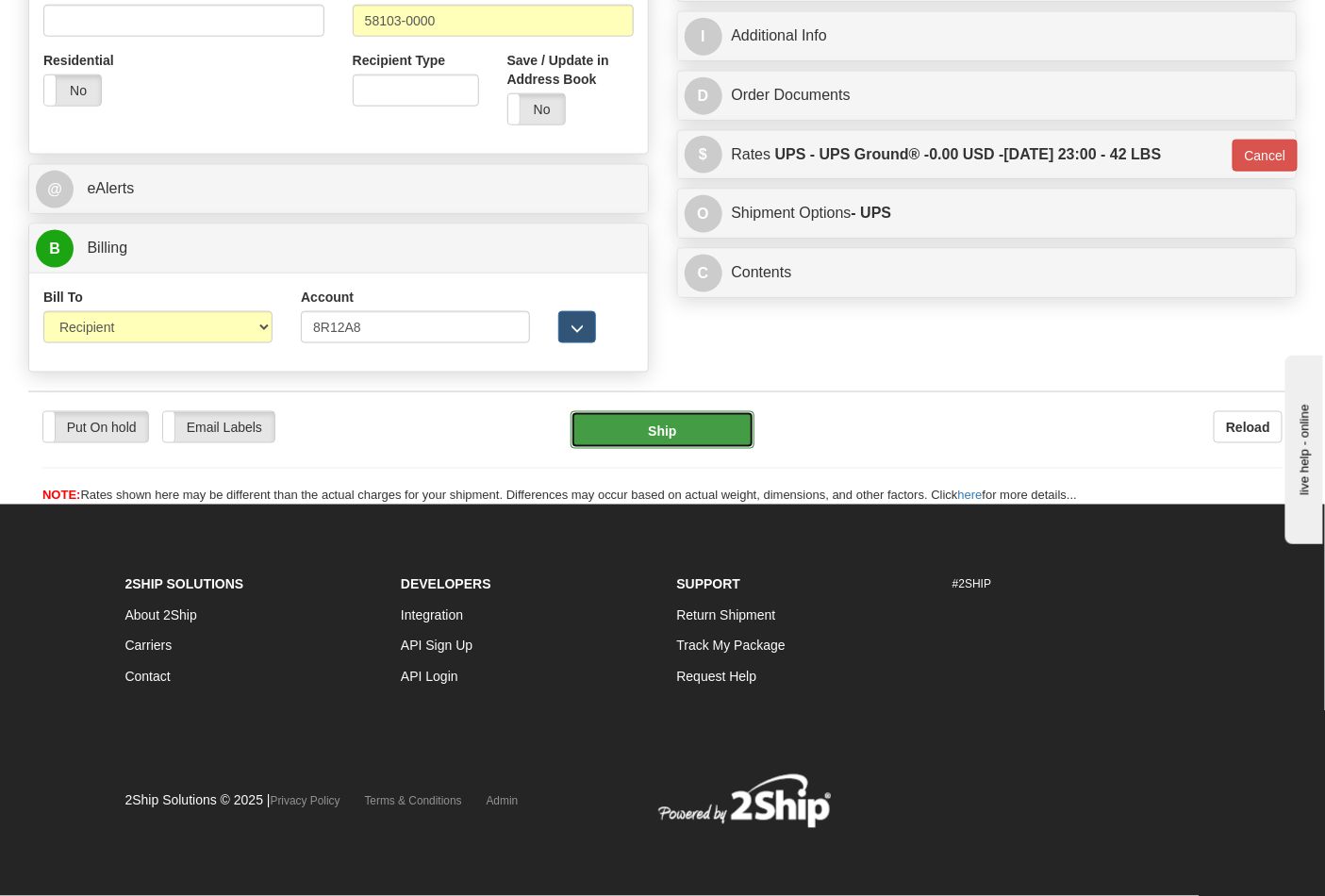
click at [658, 425] on button "Ship" at bounding box center [662, 429] width 183 height 37
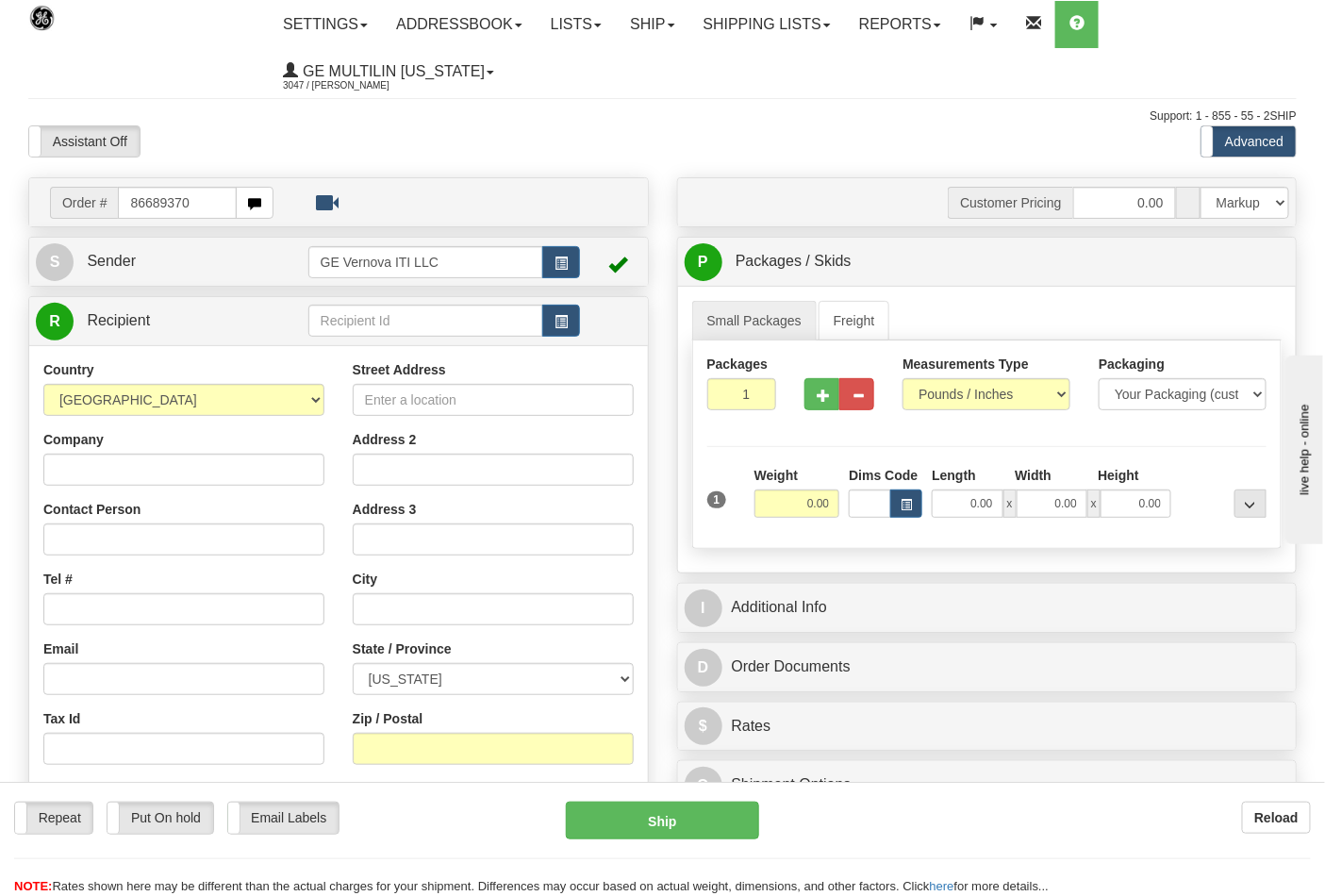
type input "86689370"
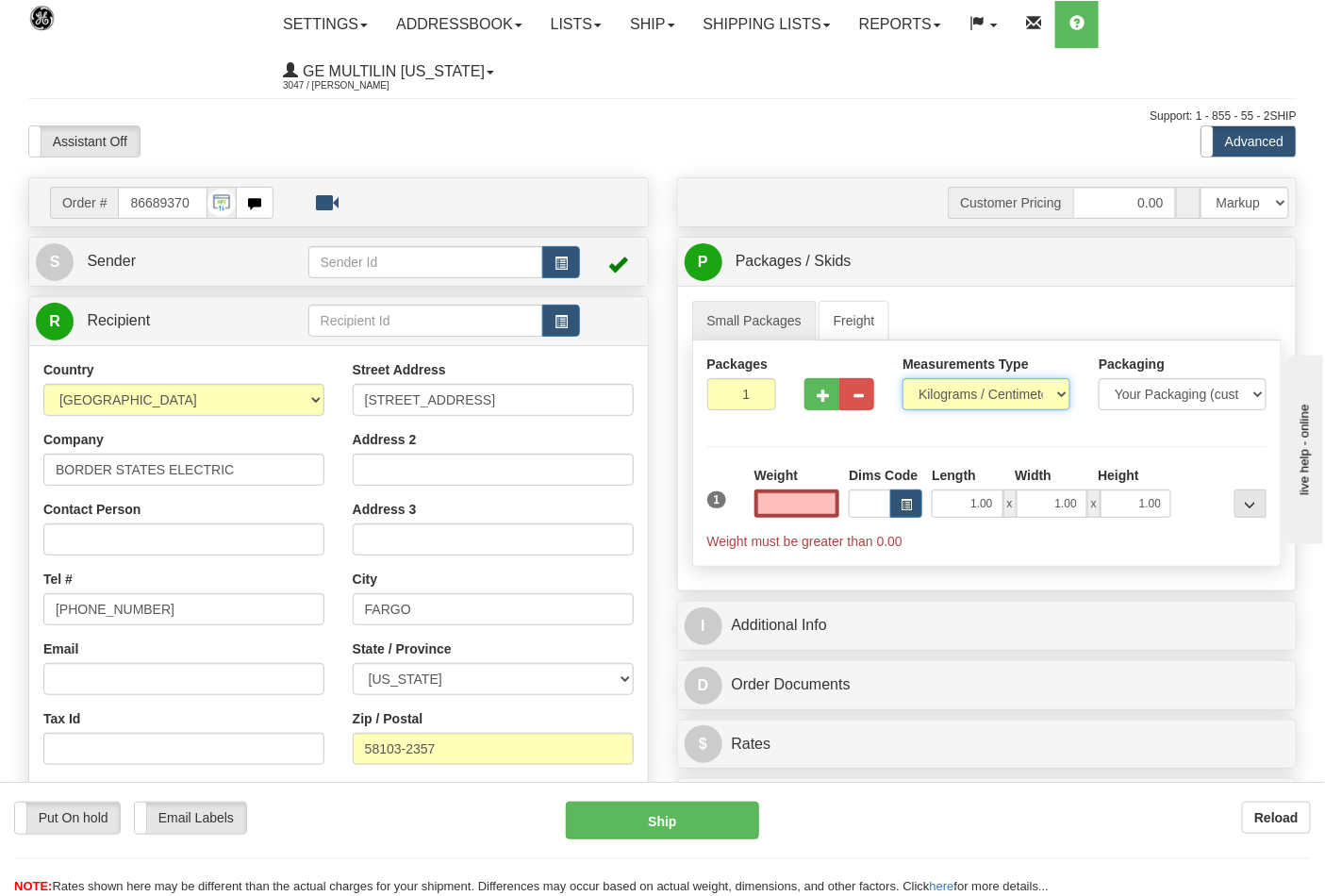
type input "0.00"
click at [945, 401] on select "Pounds / Inches Kilograms / Centimeters" at bounding box center [987, 395] width 168 height 32
select select "0"
click at [903, 379] on select "Pounds / Inches Kilograms / Centimeters" at bounding box center [987, 395] width 168 height 32
click at [827, 397] on span "button" at bounding box center [823, 395] width 13 height 12
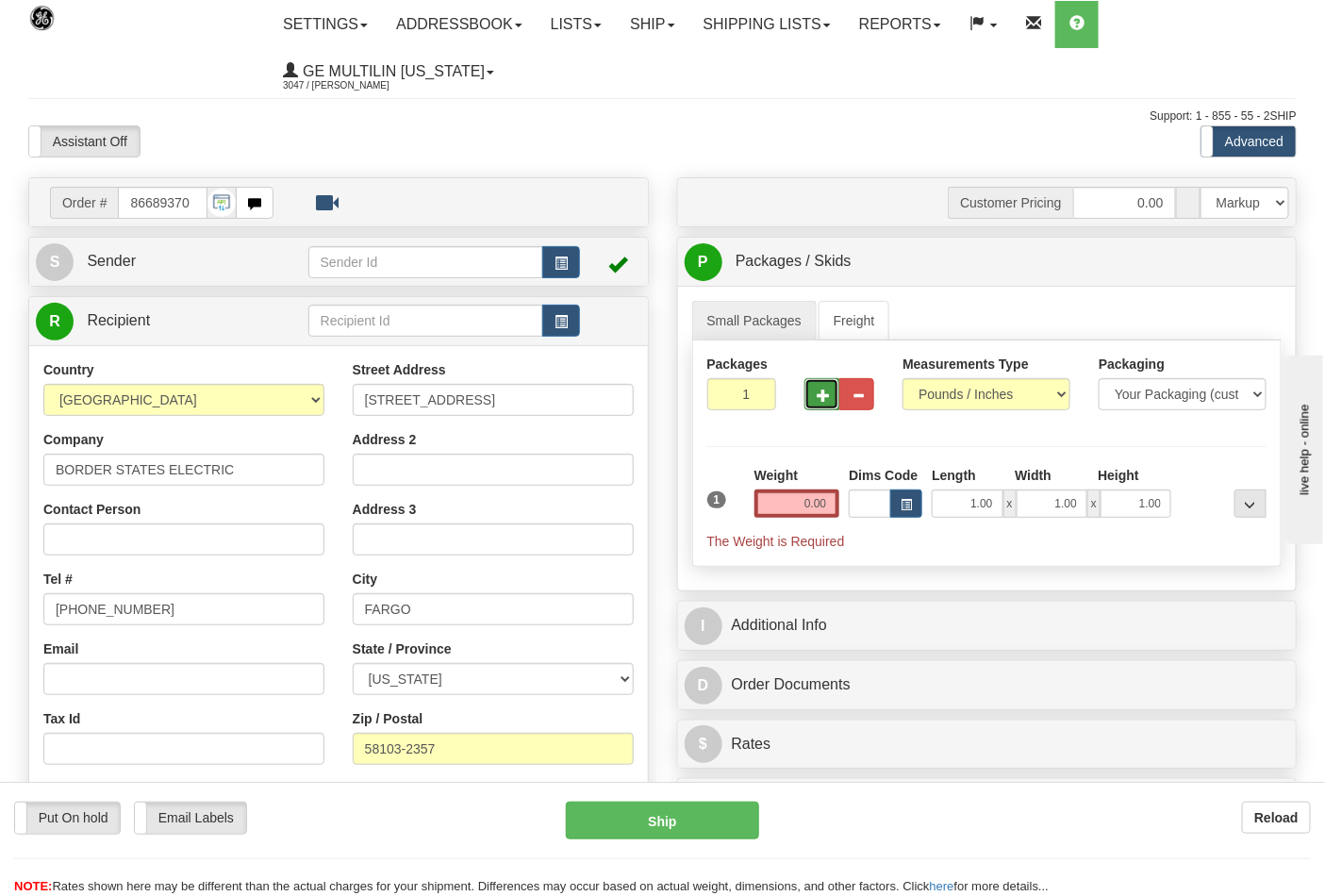
type input "2"
click at [837, 503] on input "0.00" at bounding box center [798, 503] width 86 height 29
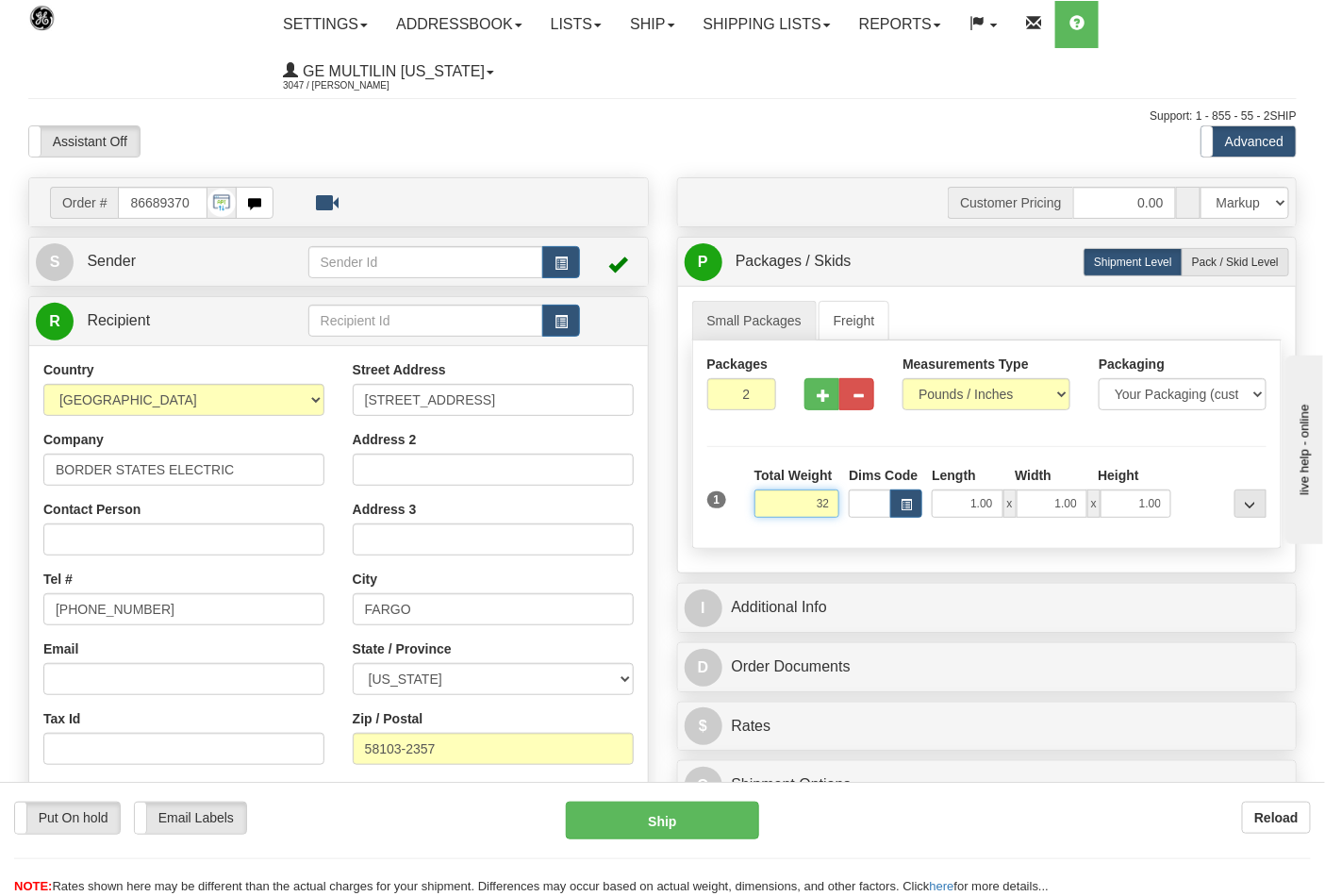
click button "Delete" at bounding box center [0, 0] width 0 height 0
type input "32.00"
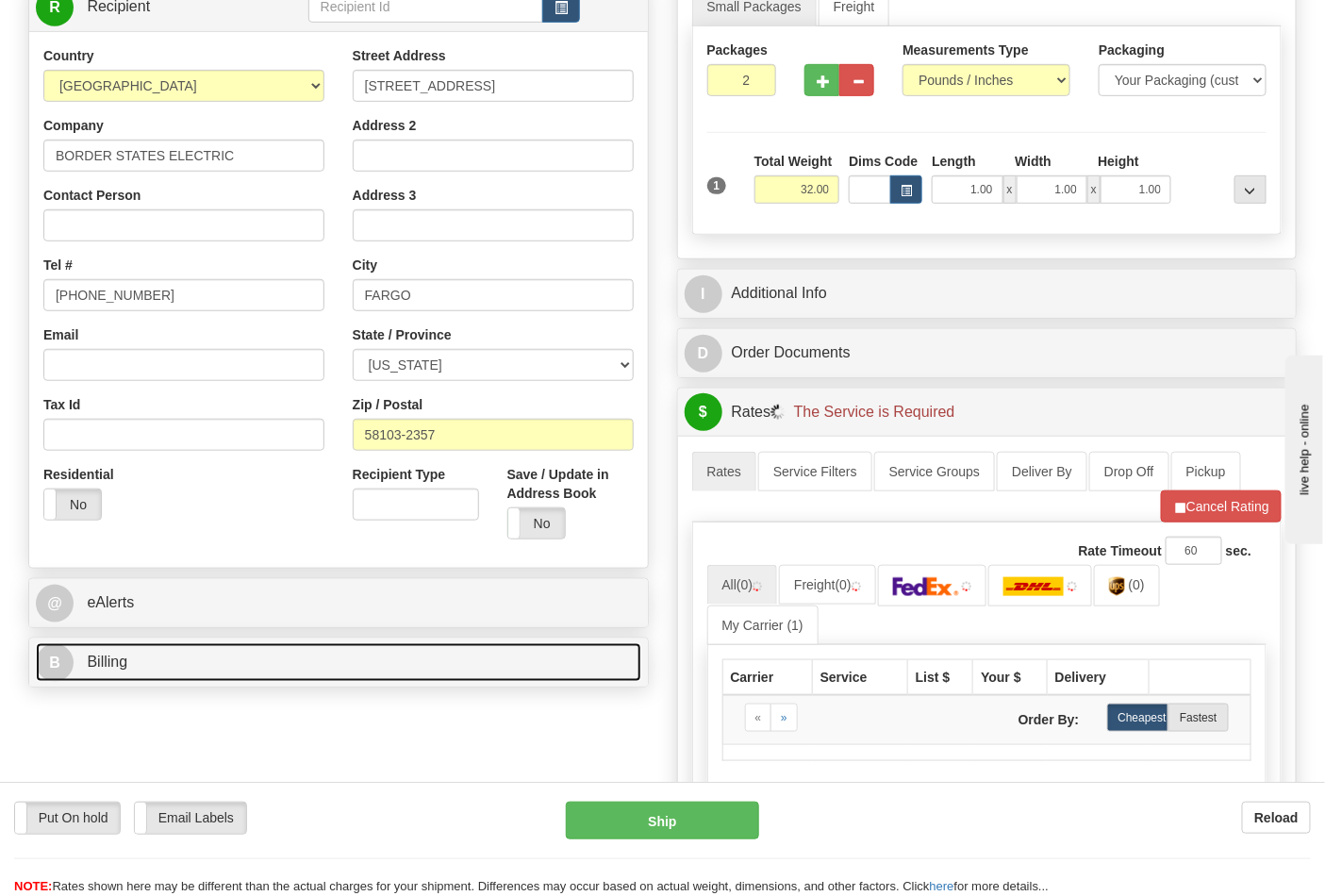
click at [223, 651] on link "B Billing" at bounding box center [339, 662] width 606 height 38
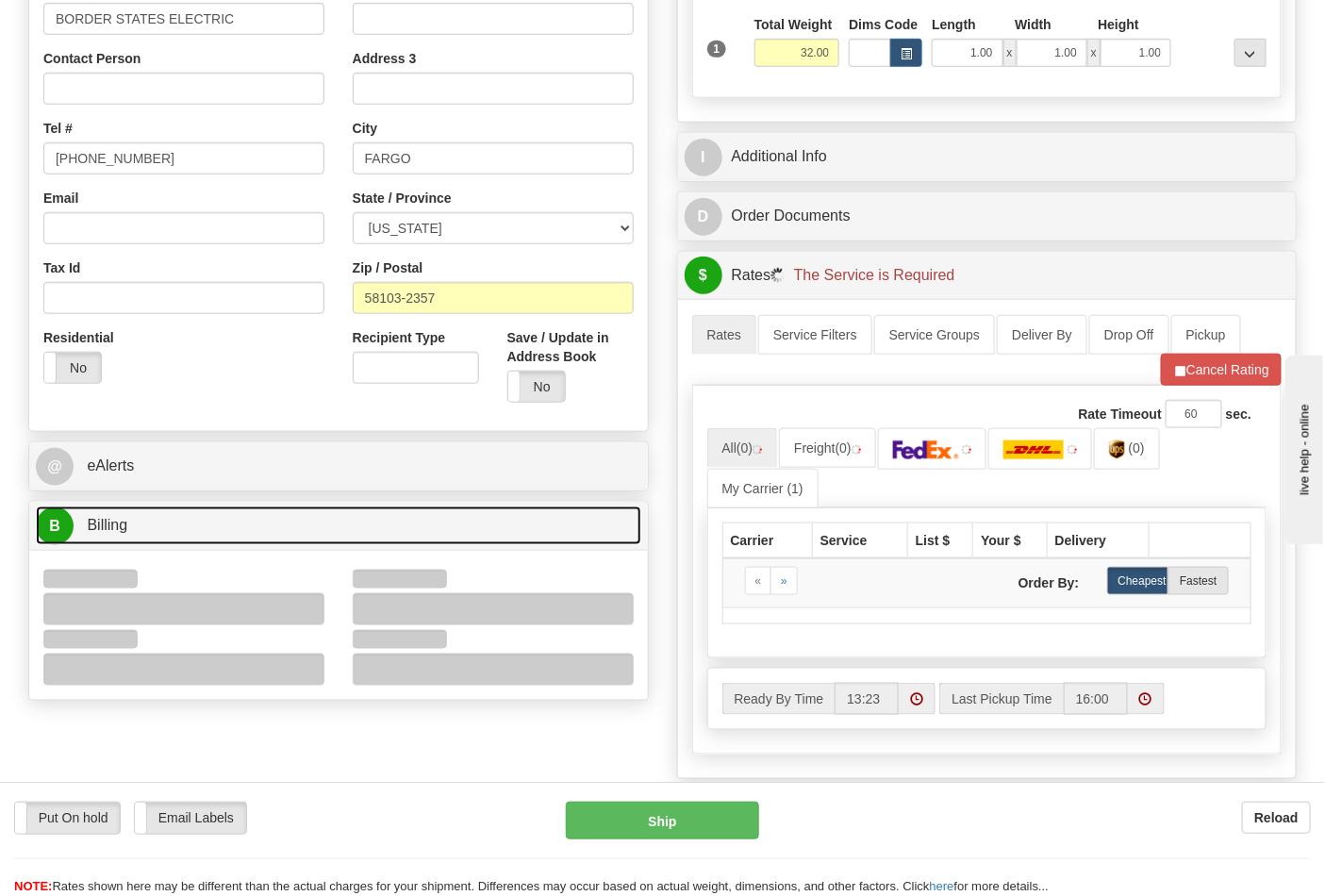
scroll to position [523, 0]
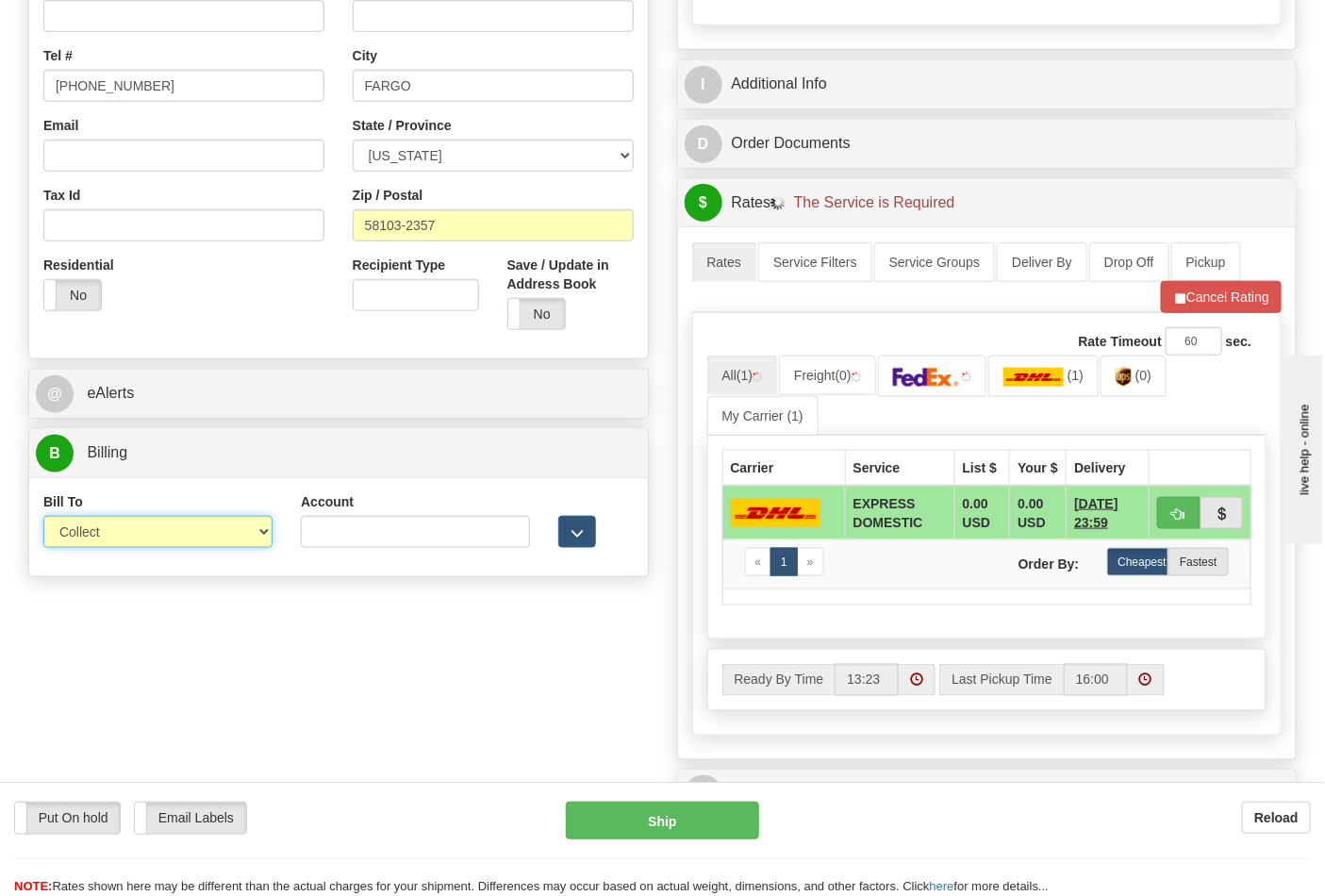
click at [91, 539] on select "Sender Recipient Third Party Collect" at bounding box center [158, 532] width 229 height 32
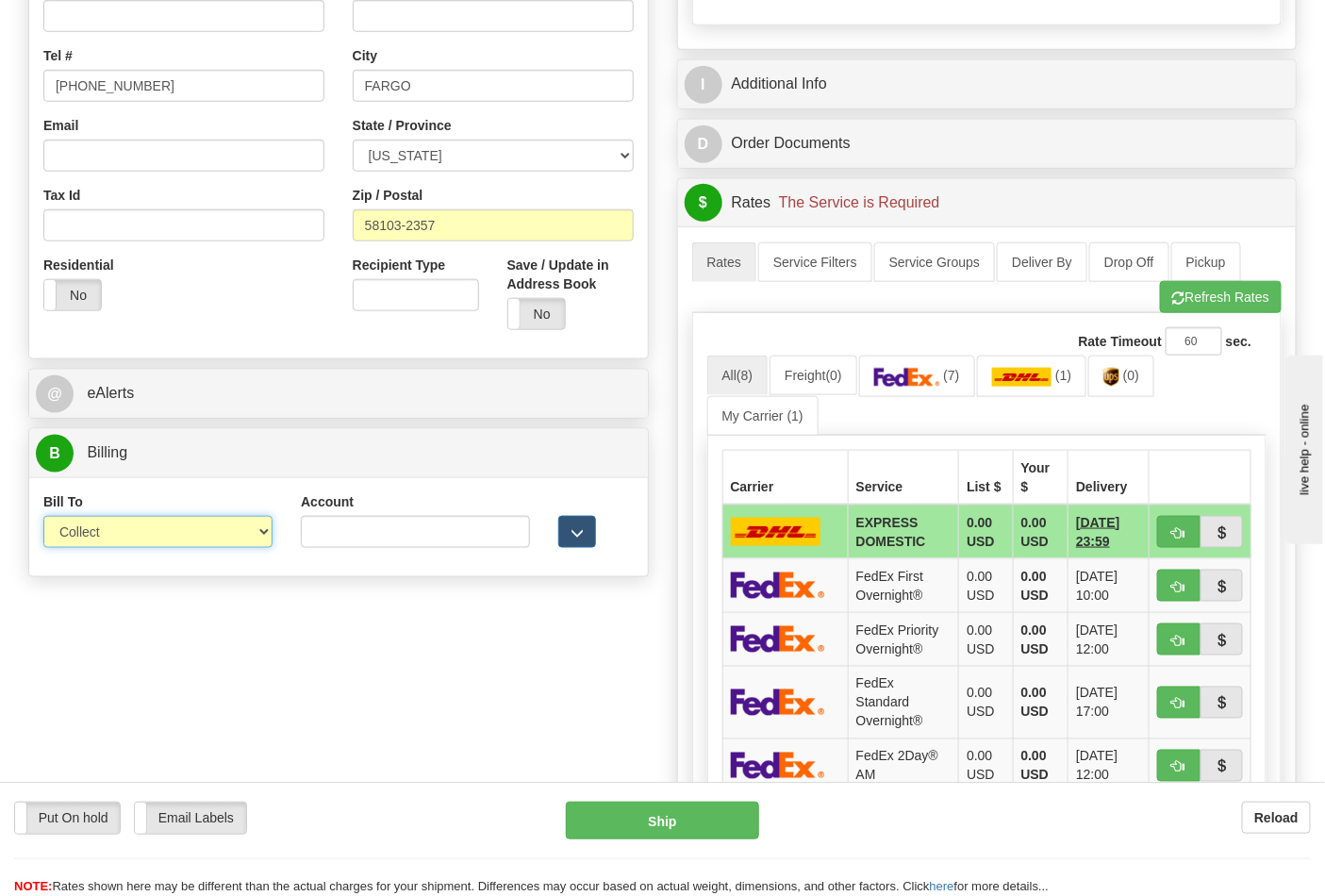
select select "2"
click at [43, 518] on select "Sender Recipient Third Party Collect" at bounding box center [158, 532] width 229 height 32
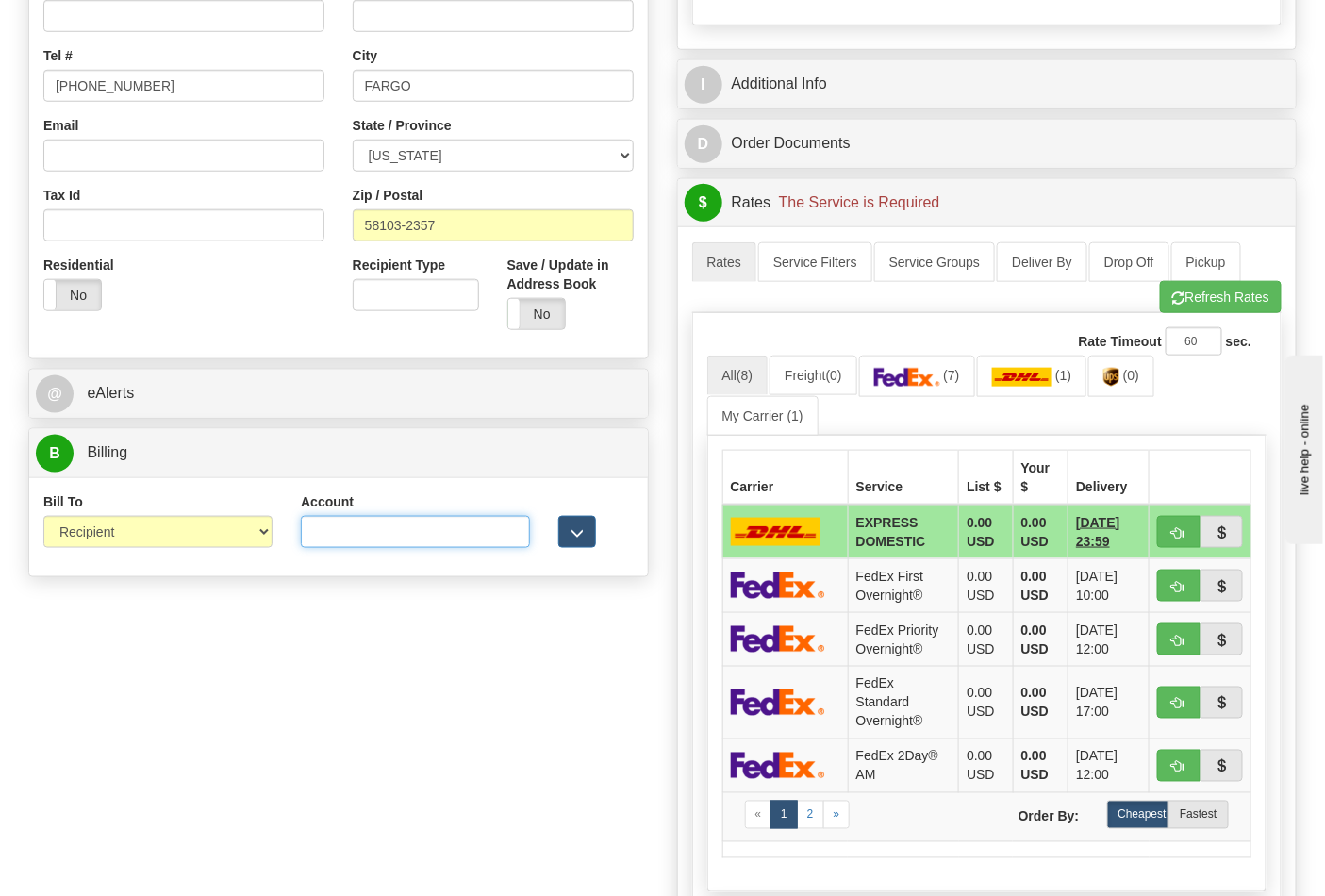
click at [341, 538] on input "Account" at bounding box center [416, 532] width 229 height 32
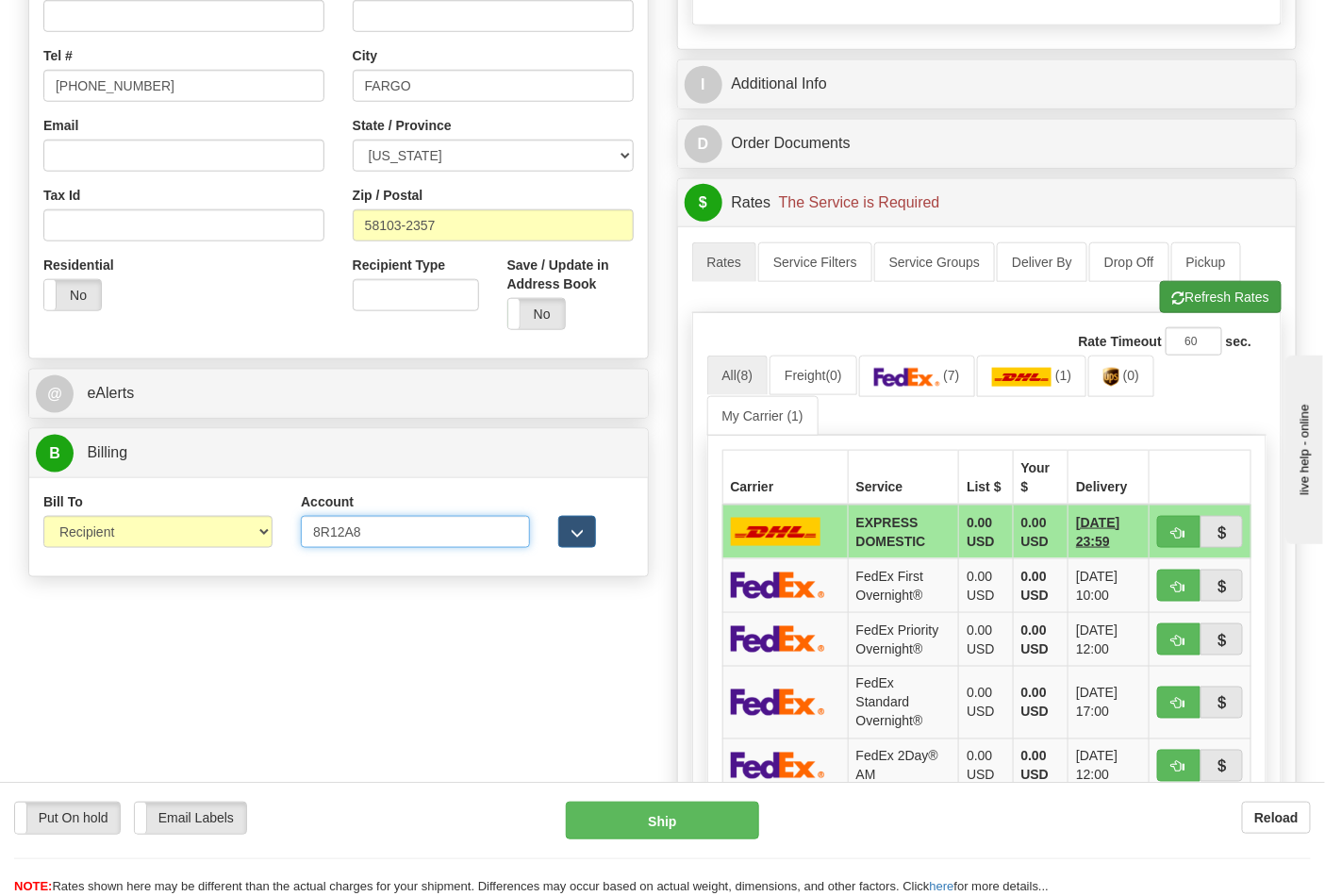
type input "8R12A8"
click at [1243, 293] on button "Refresh Rates" at bounding box center [1220, 297] width 121 height 32
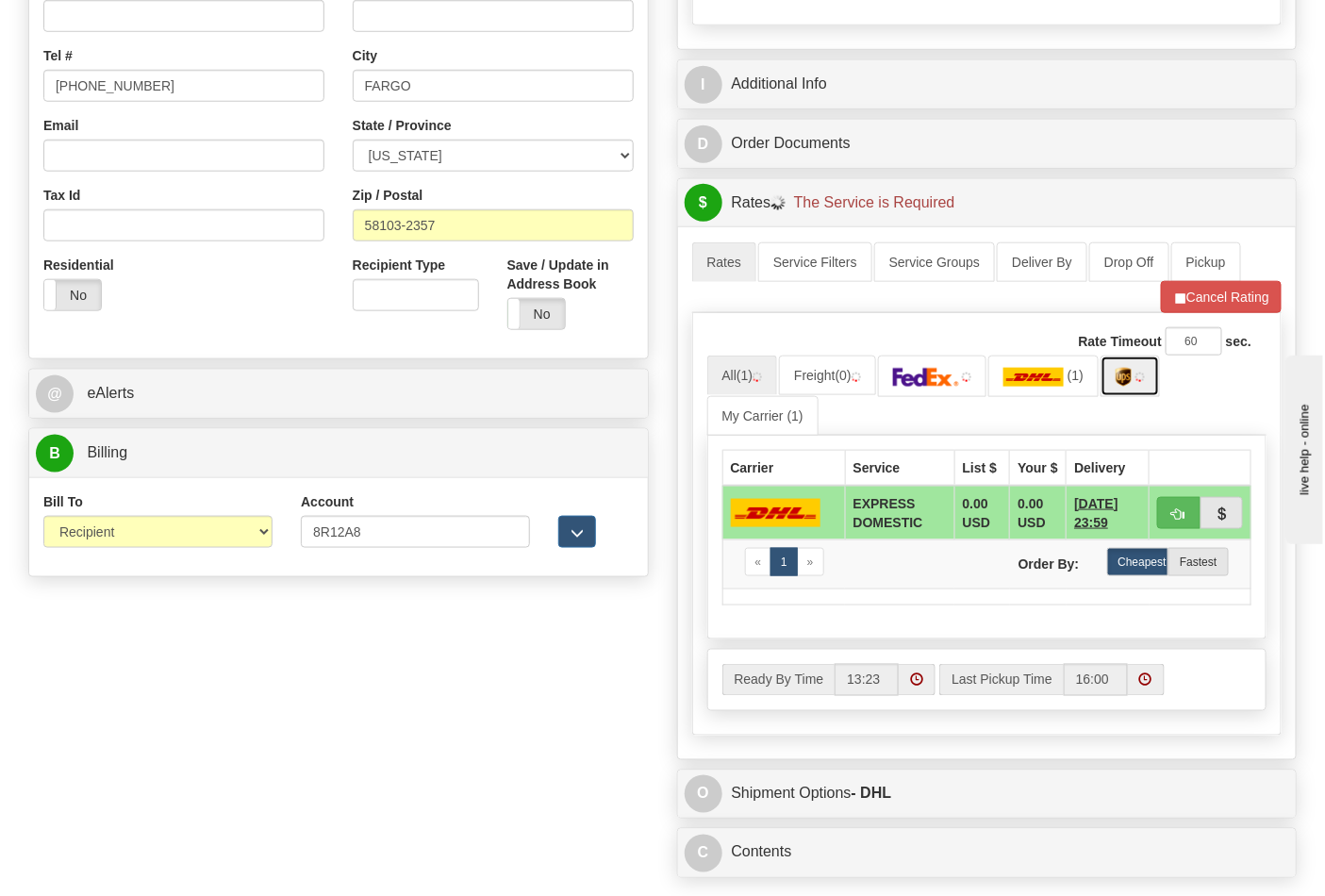
click at [1132, 387] on img at bounding box center [1123, 377] width 16 height 19
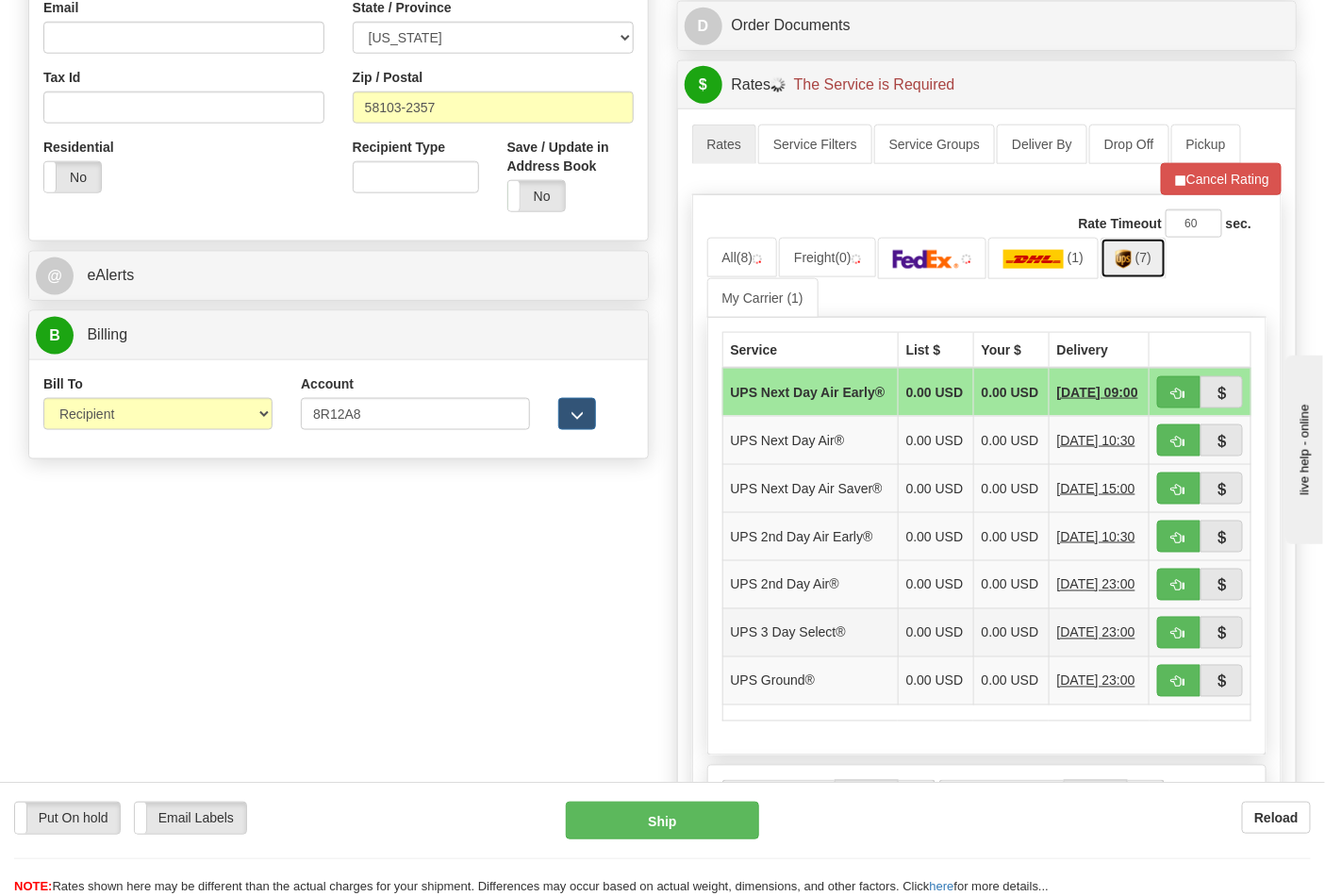
scroll to position [838, 0]
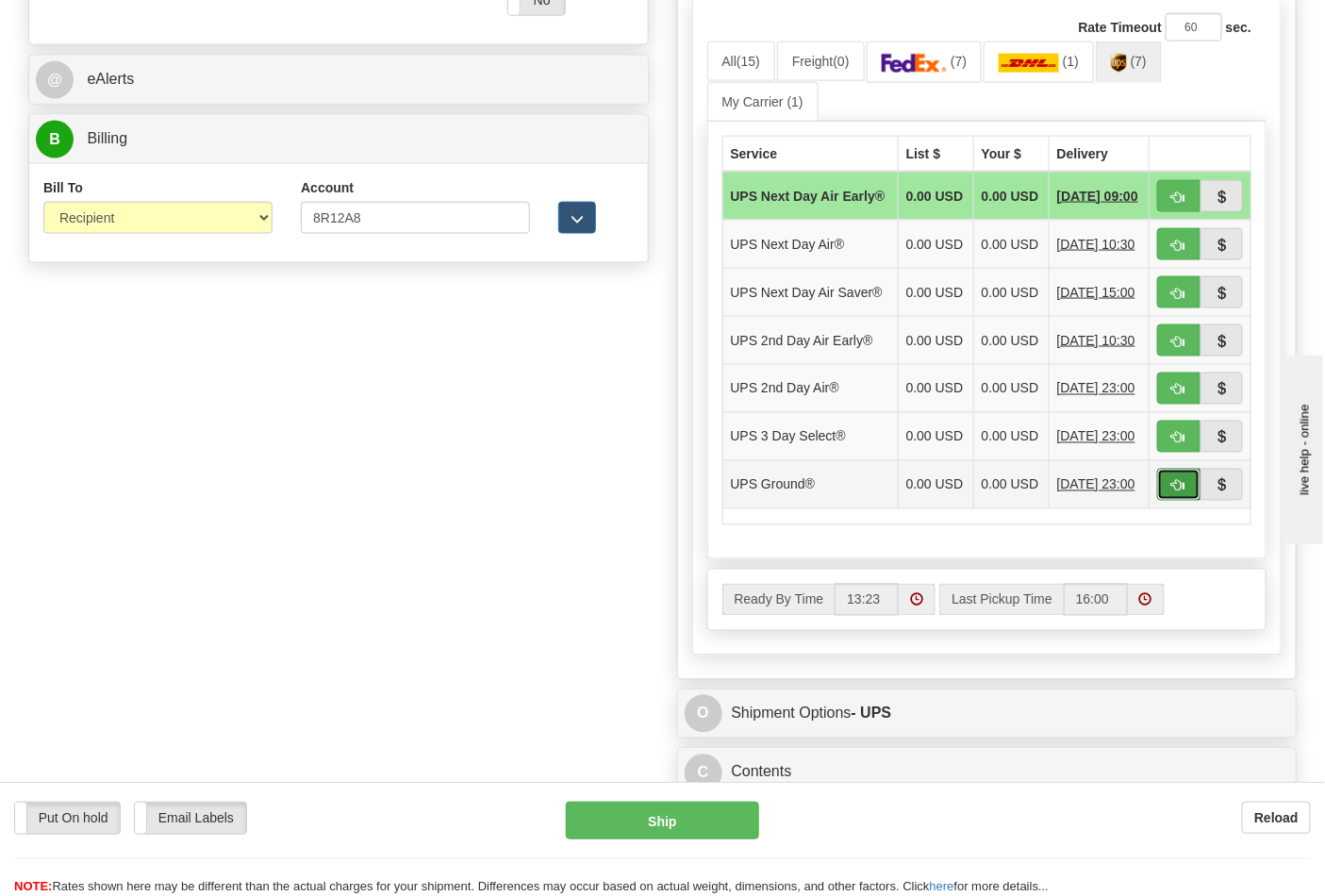
click at [1175, 492] on span "button" at bounding box center [1179, 486] width 13 height 12
type input "03"
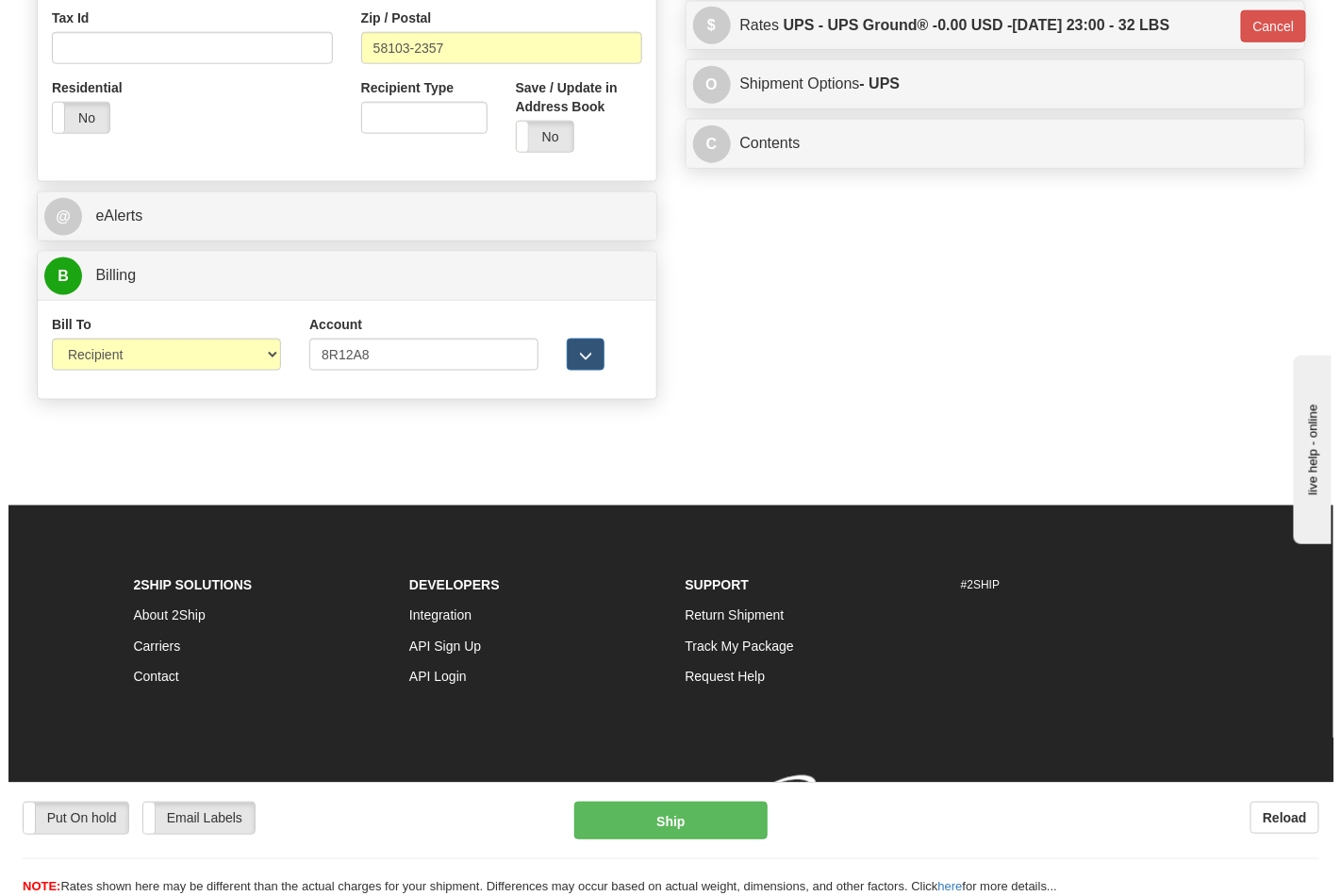
scroll to position [731, 0]
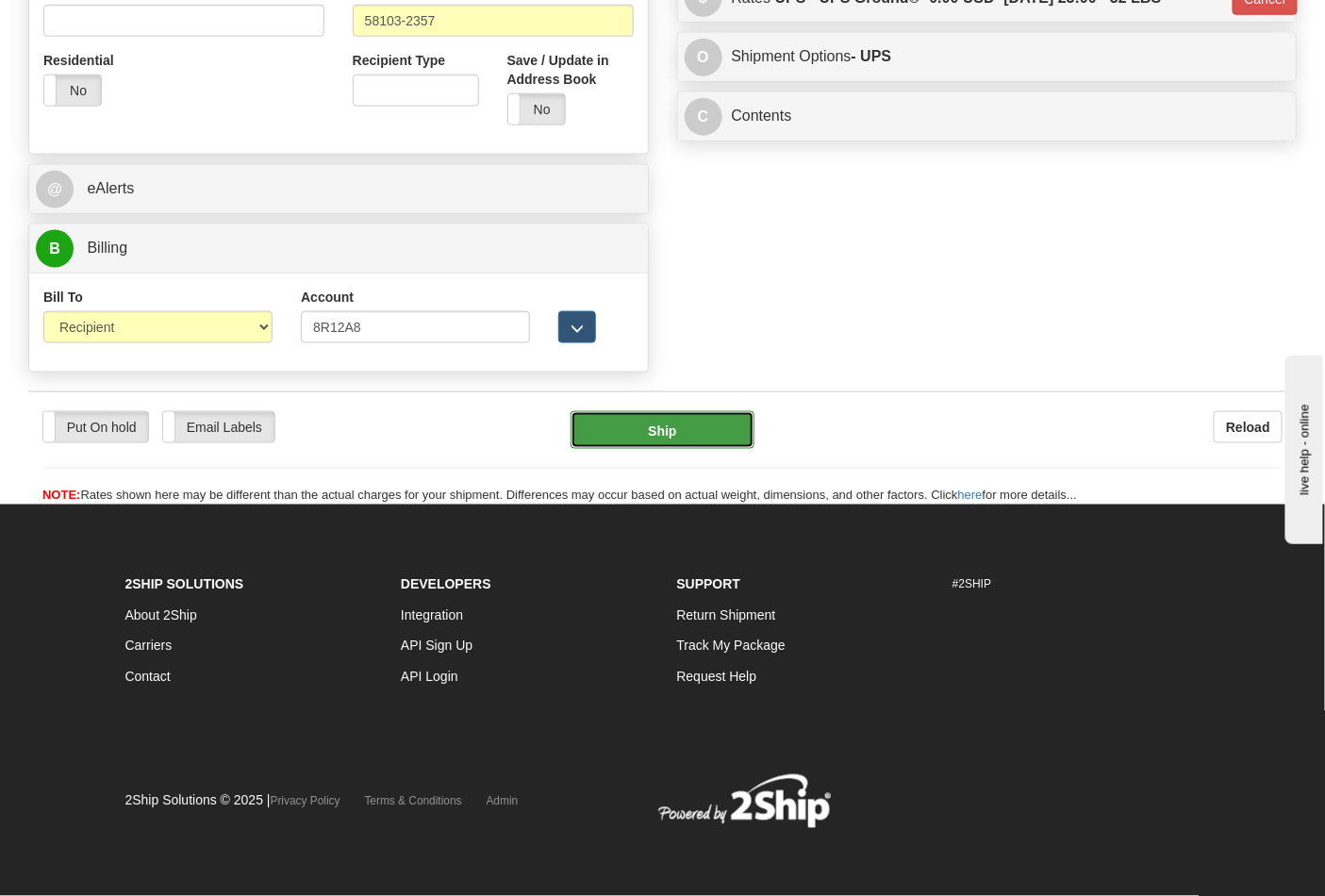
click at [695, 421] on button "Ship" at bounding box center [662, 429] width 183 height 37
